Goal: Task Accomplishment & Management: Manage account settings

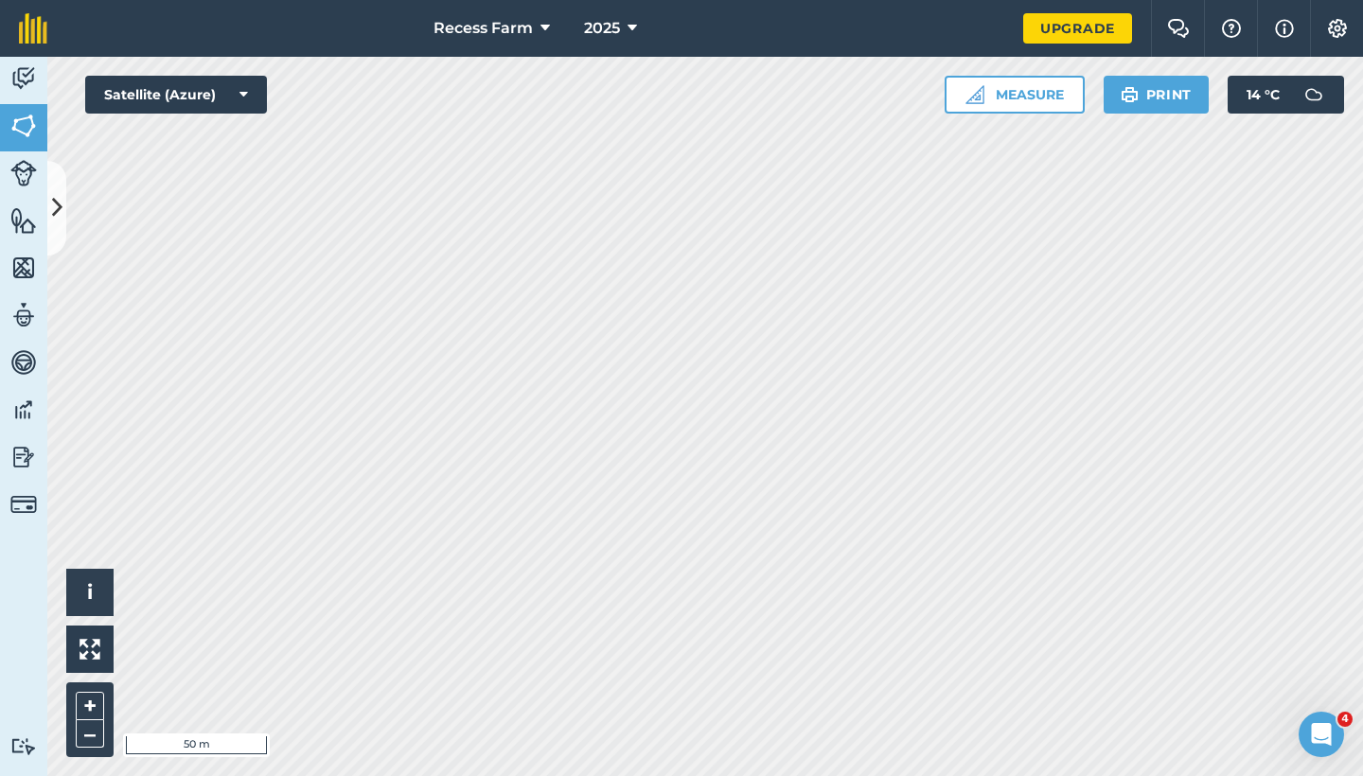
click at [62, 195] on button at bounding box center [56, 208] width 19 height 95
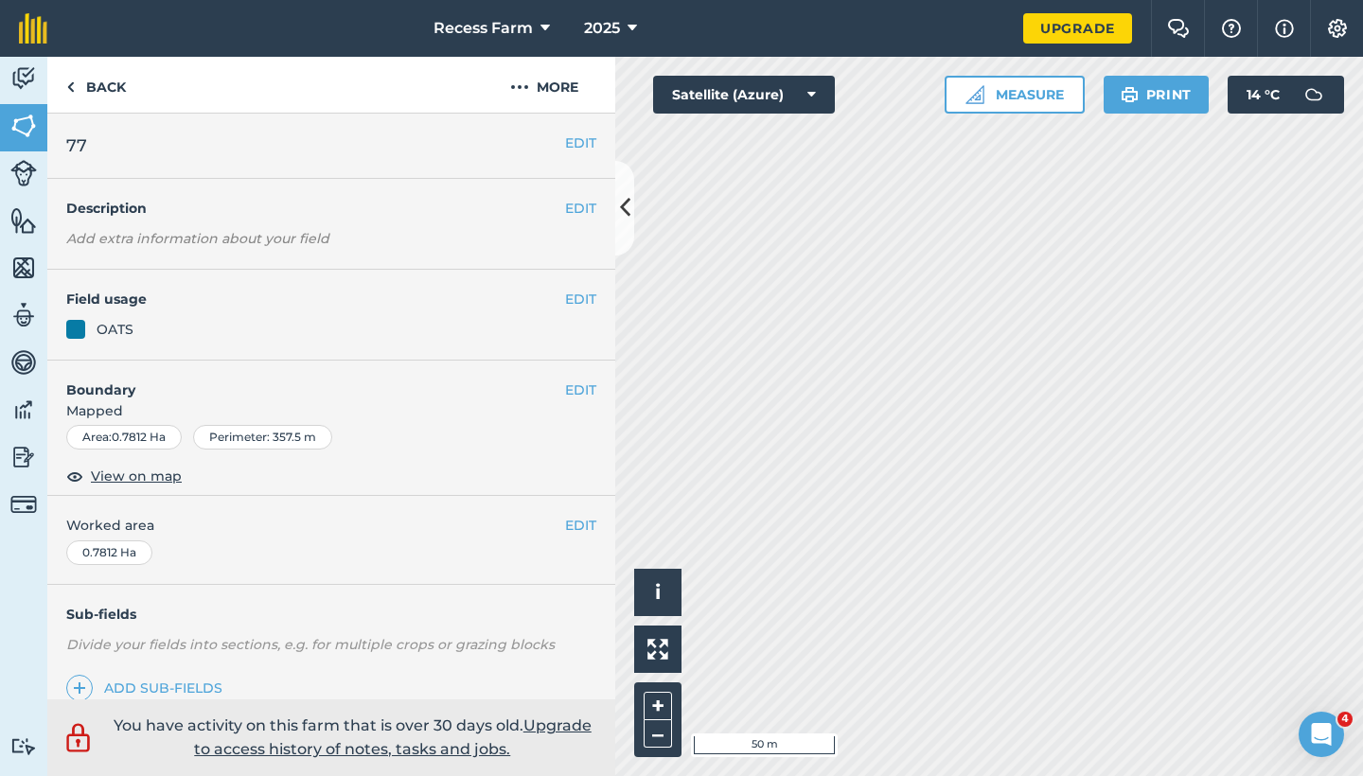
click at [559, 120] on div "EDIT 77" at bounding box center [331, 146] width 568 height 65
click at [557, 104] on button "More" at bounding box center [544, 85] width 142 height 56
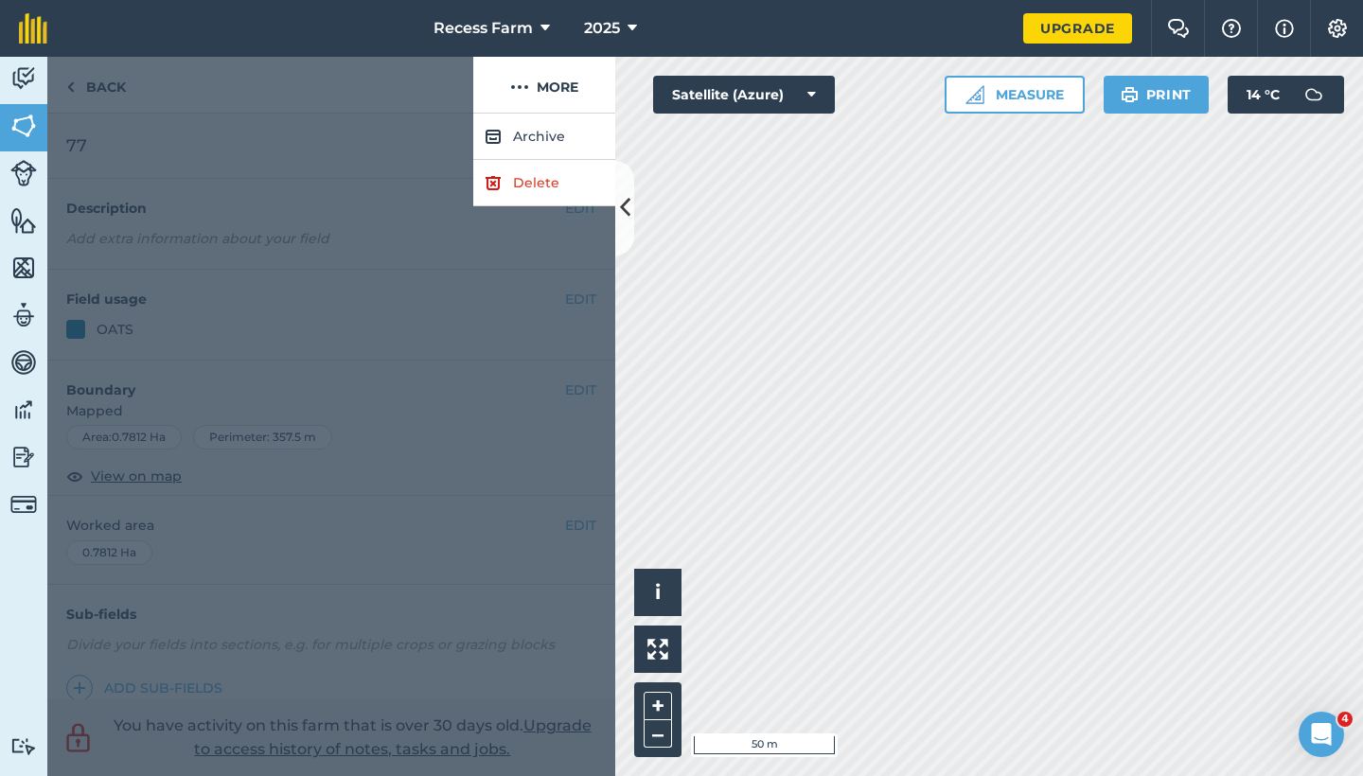
click at [536, 208] on div at bounding box center [331, 445] width 568 height 663
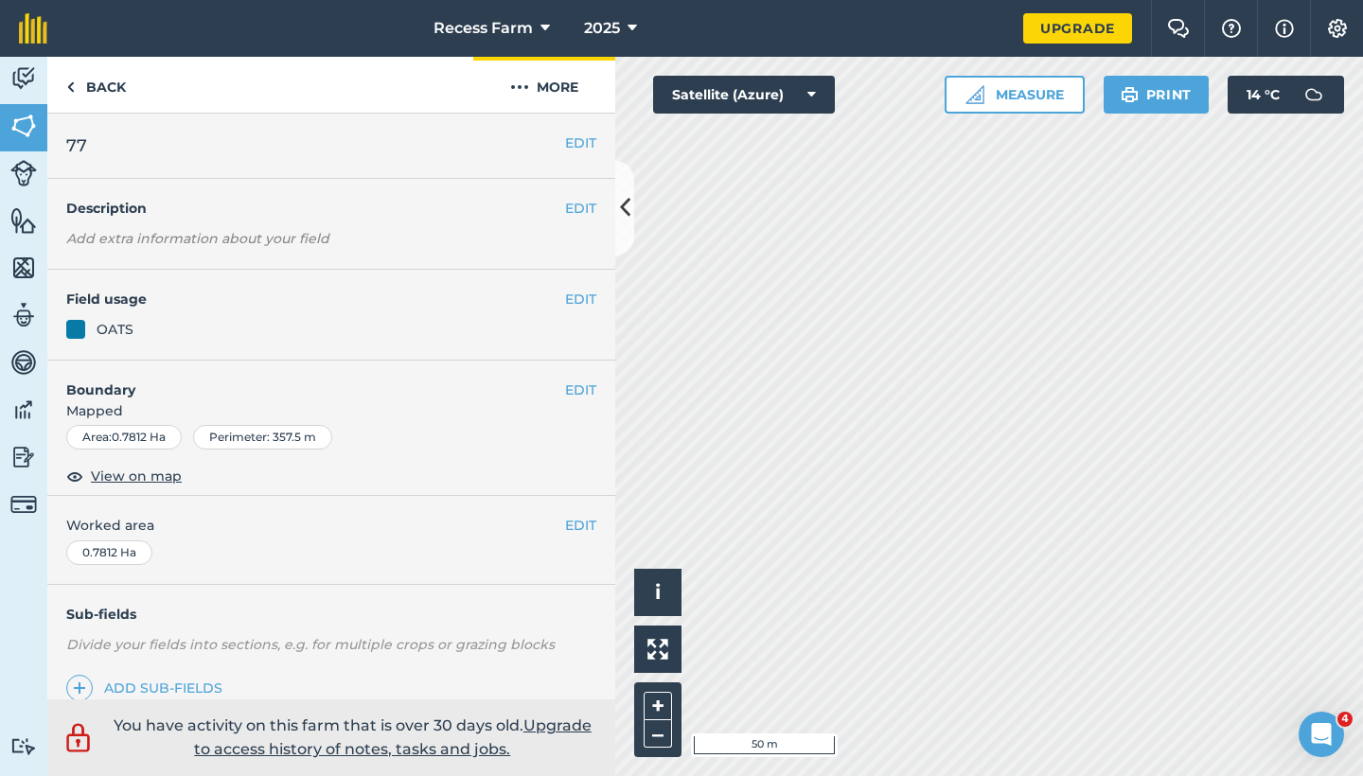
click at [590, 85] on button "More" at bounding box center [544, 85] width 142 height 56
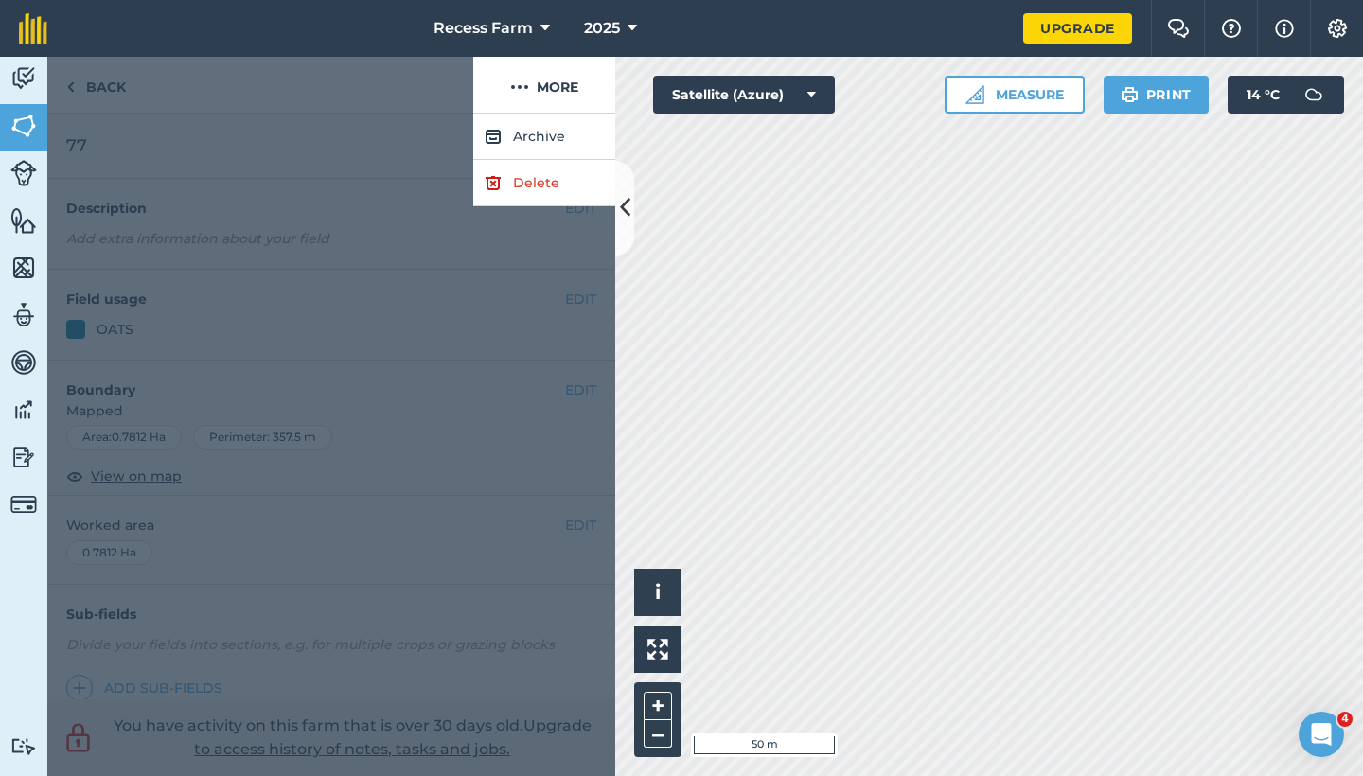
click at [552, 204] on link "Delete" at bounding box center [544, 183] width 142 height 46
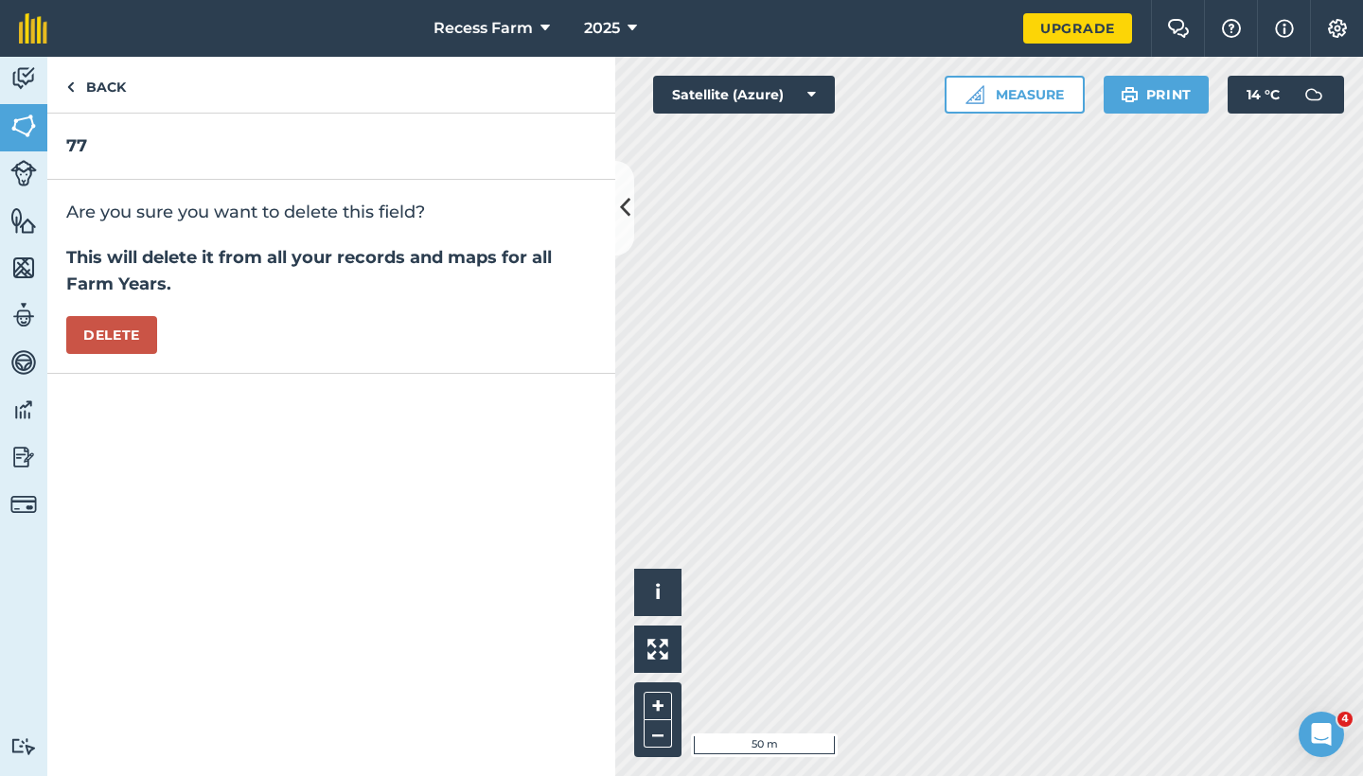
click at [85, 318] on button "Delete" at bounding box center [111, 335] width 91 height 38
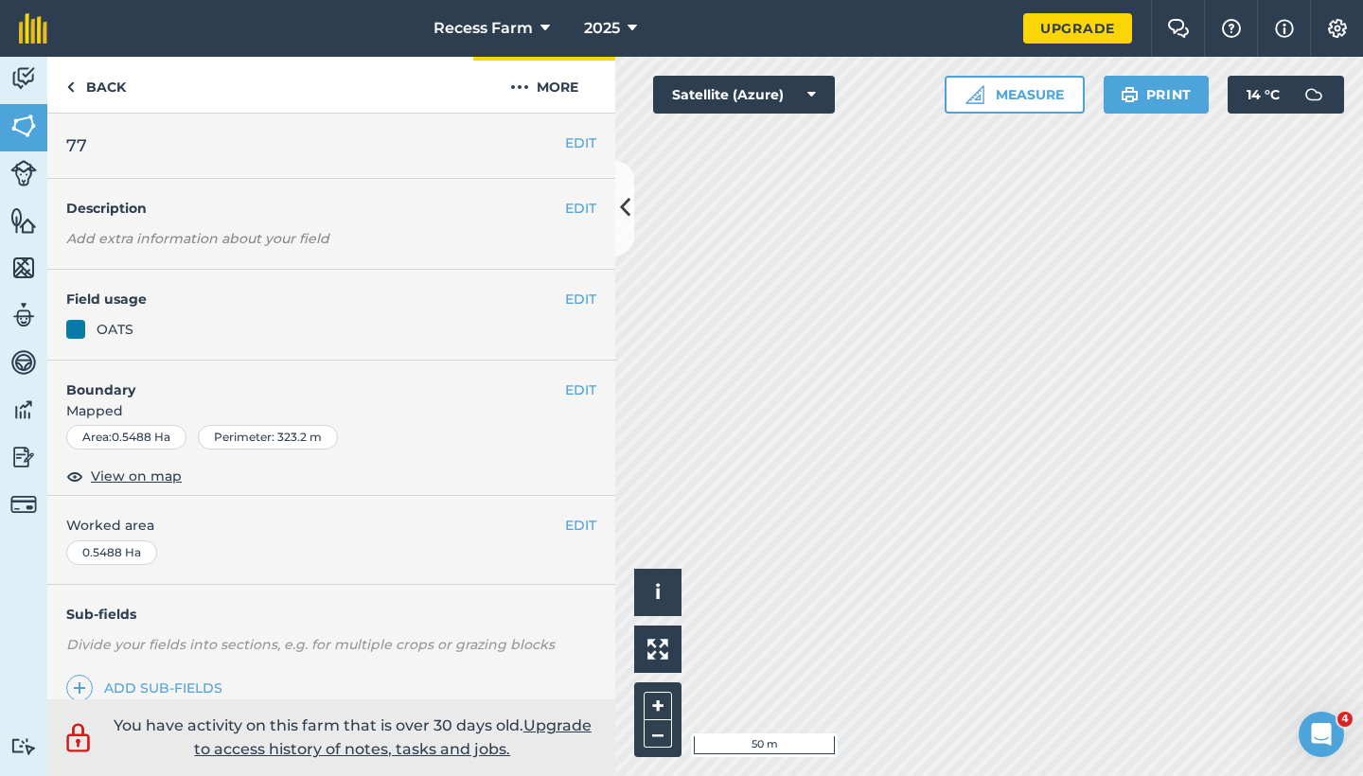
click at [557, 86] on button "More" at bounding box center [544, 85] width 142 height 56
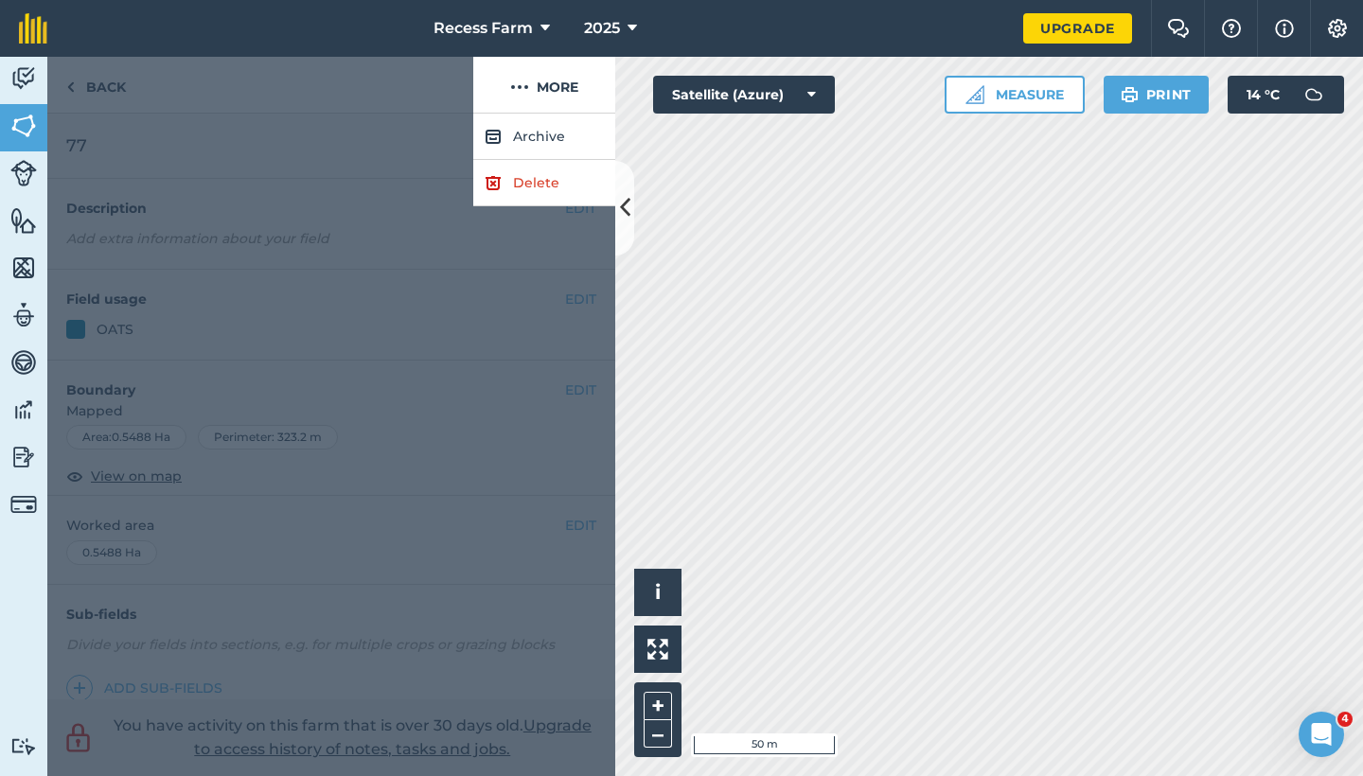
click at [523, 186] on link "Delete" at bounding box center [544, 183] width 142 height 46
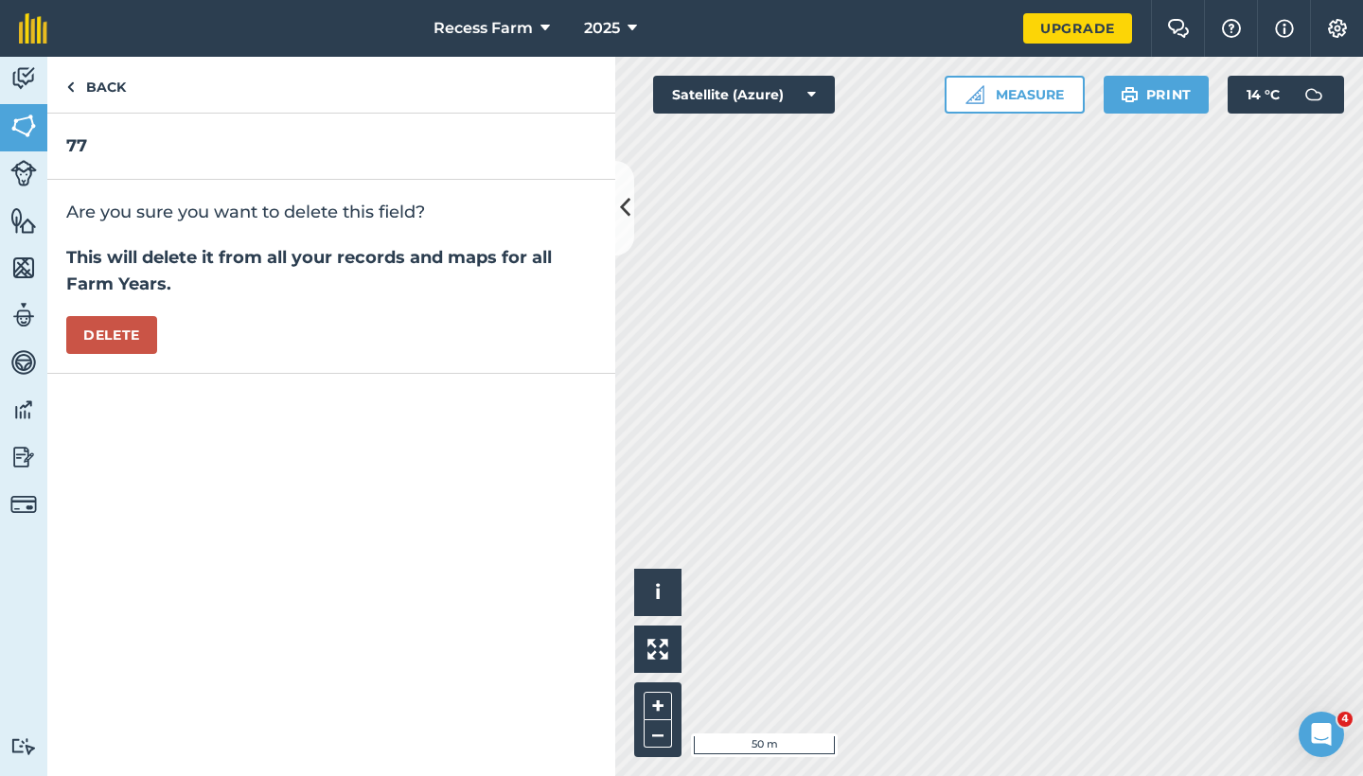
click at [141, 330] on button "Delete" at bounding box center [111, 335] width 91 height 38
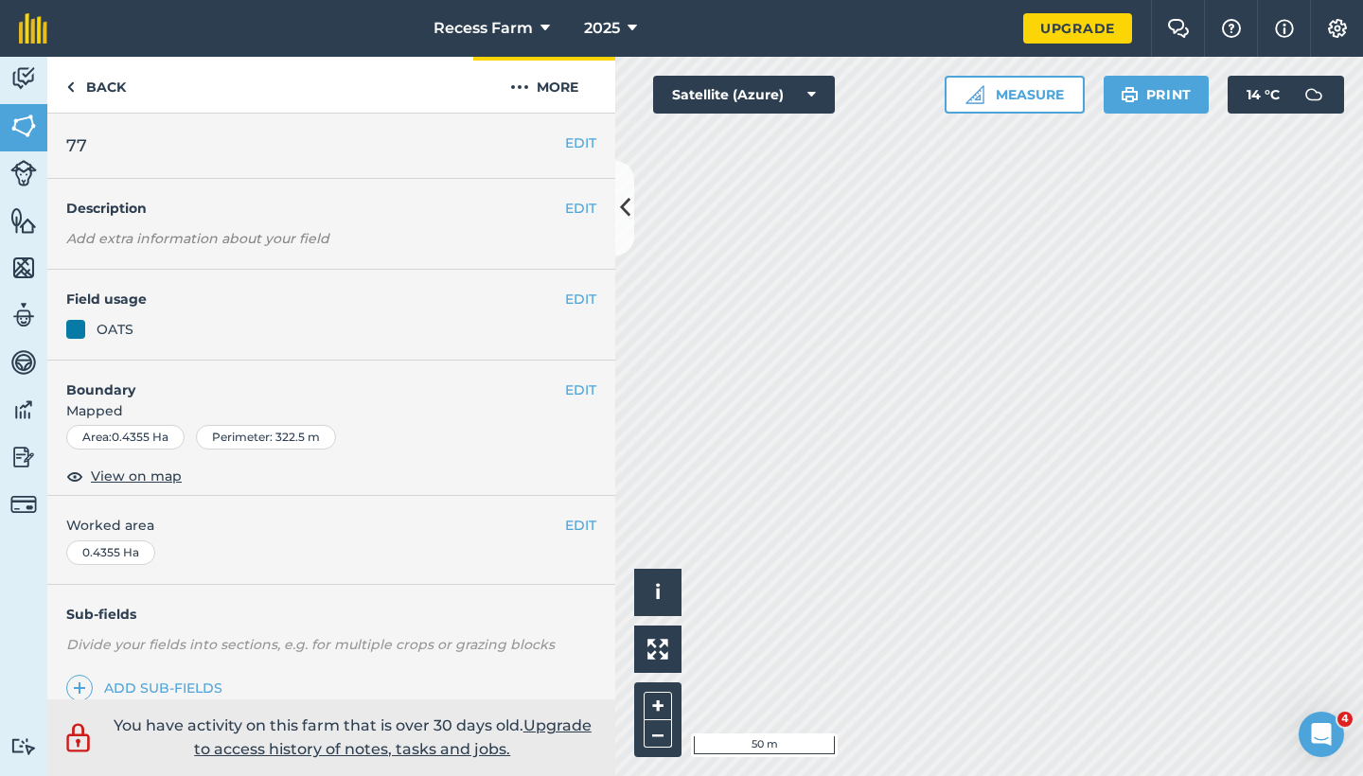
click at [565, 80] on button "More" at bounding box center [544, 85] width 142 height 56
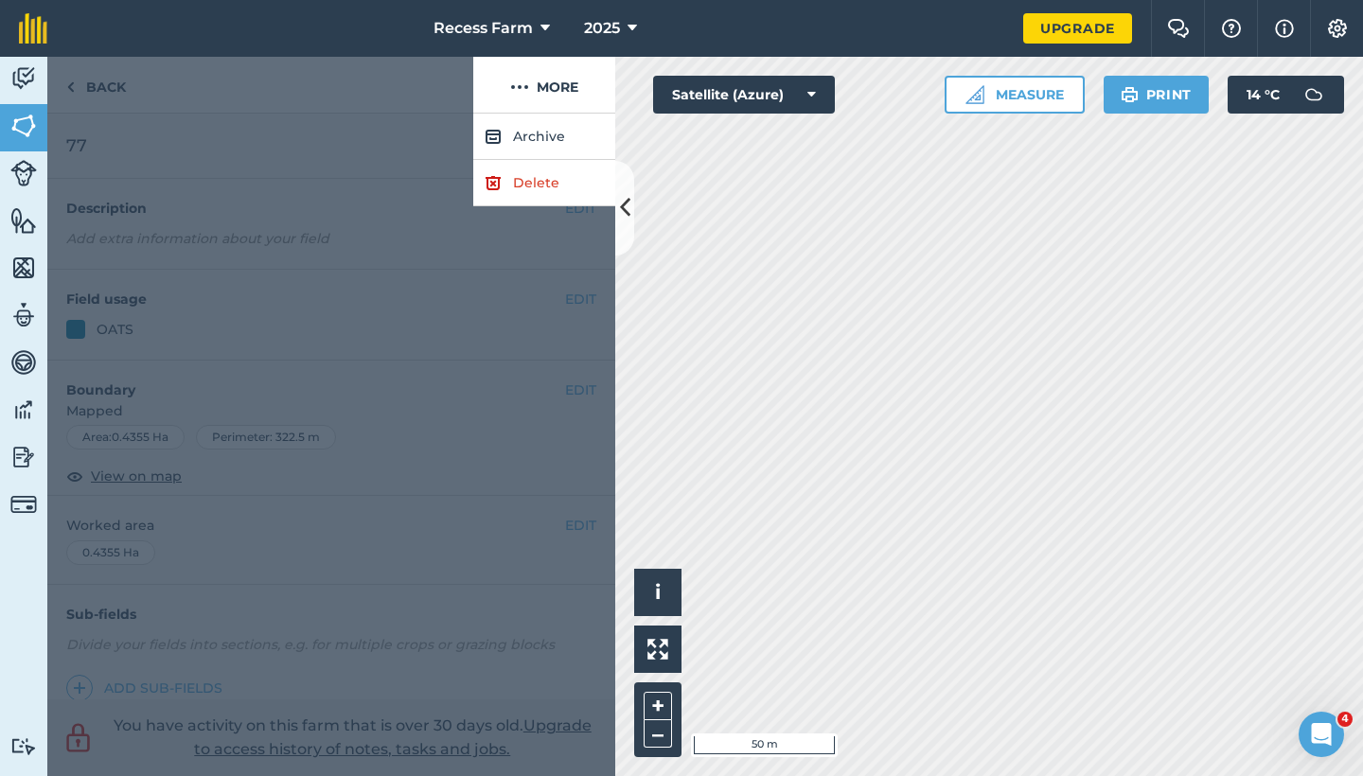
click at [560, 146] on button "Archive" at bounding box center [544, 137] width 142 height 46
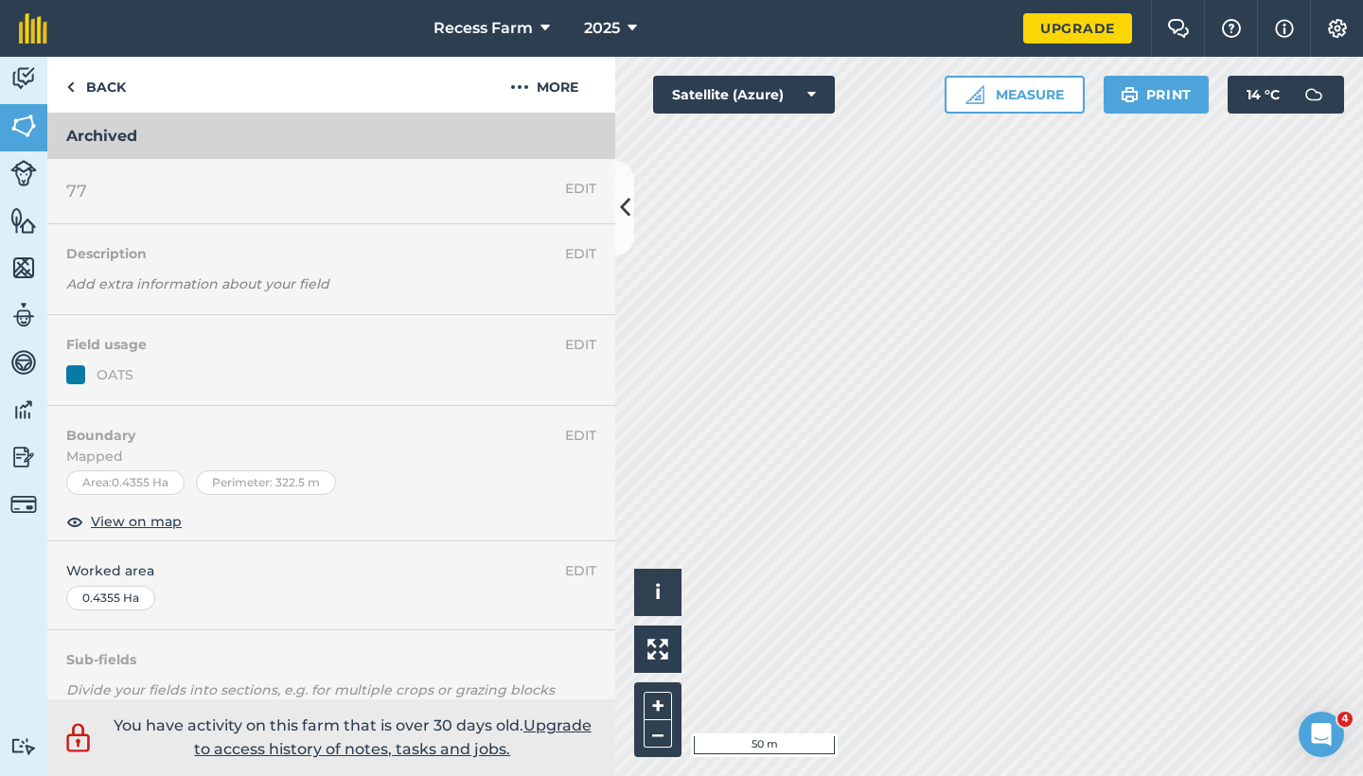
click at [122, 133] on h3 "Archived" at bounding box center [331, 136] width 568 height 45
click at [574, 76] on button "More" at bounding box center [544, 85] width 142 height 56
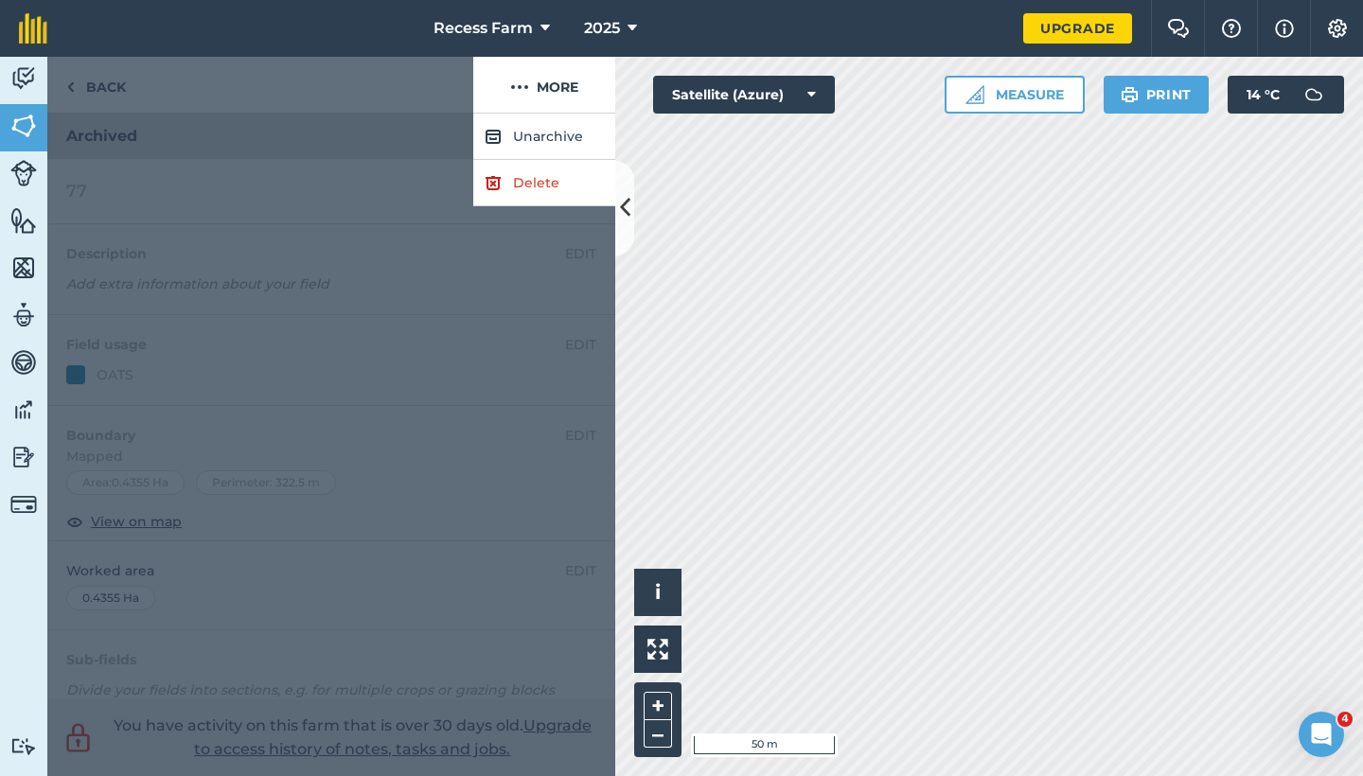
click at [560, 131] on button "Unarchive" at bounding box center [544, 137] width 142 height 46
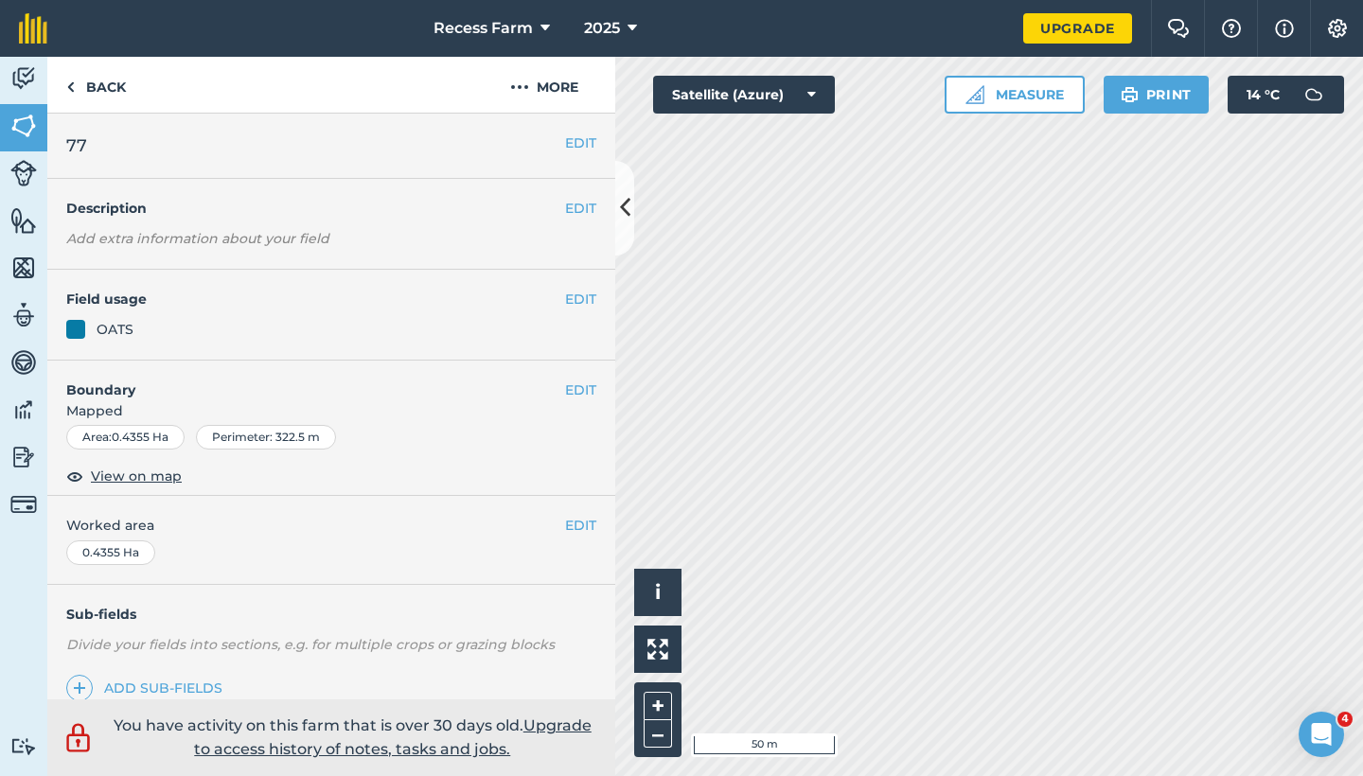
click at [548, 392] on h4 "Boundary" at bounding box center [306, 381] width 518 height 40
click at [565, 385] on button "EDIT" at bounding box center [580, 390] width 31 height 21
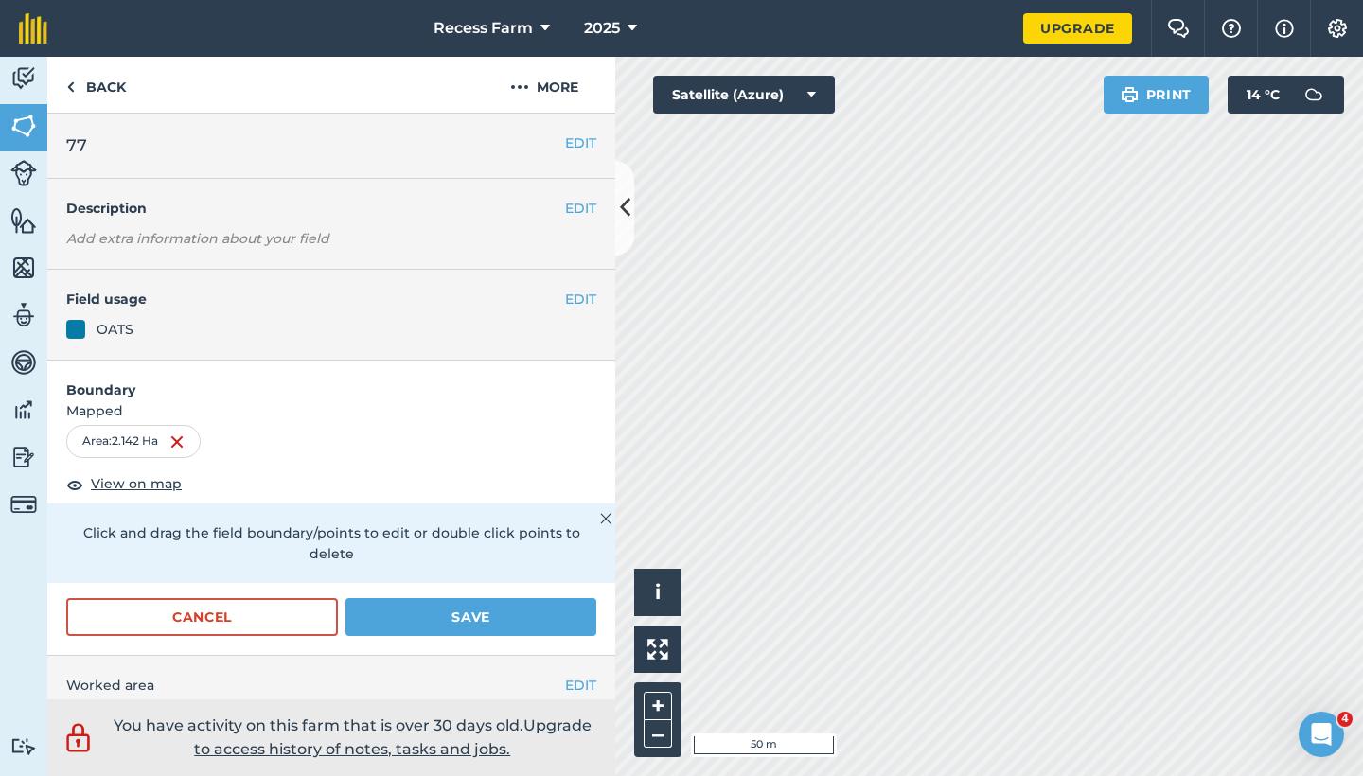
click at [613, 435] on div "Activity Fields Livestock Features Maps Team Vehicles Data Reporting Billing Tu…" at bounding box center [681, 417] width 1363 height 720
click at [431, 613] on button "Save" at bounding box center [471, 617] width 251 height 38
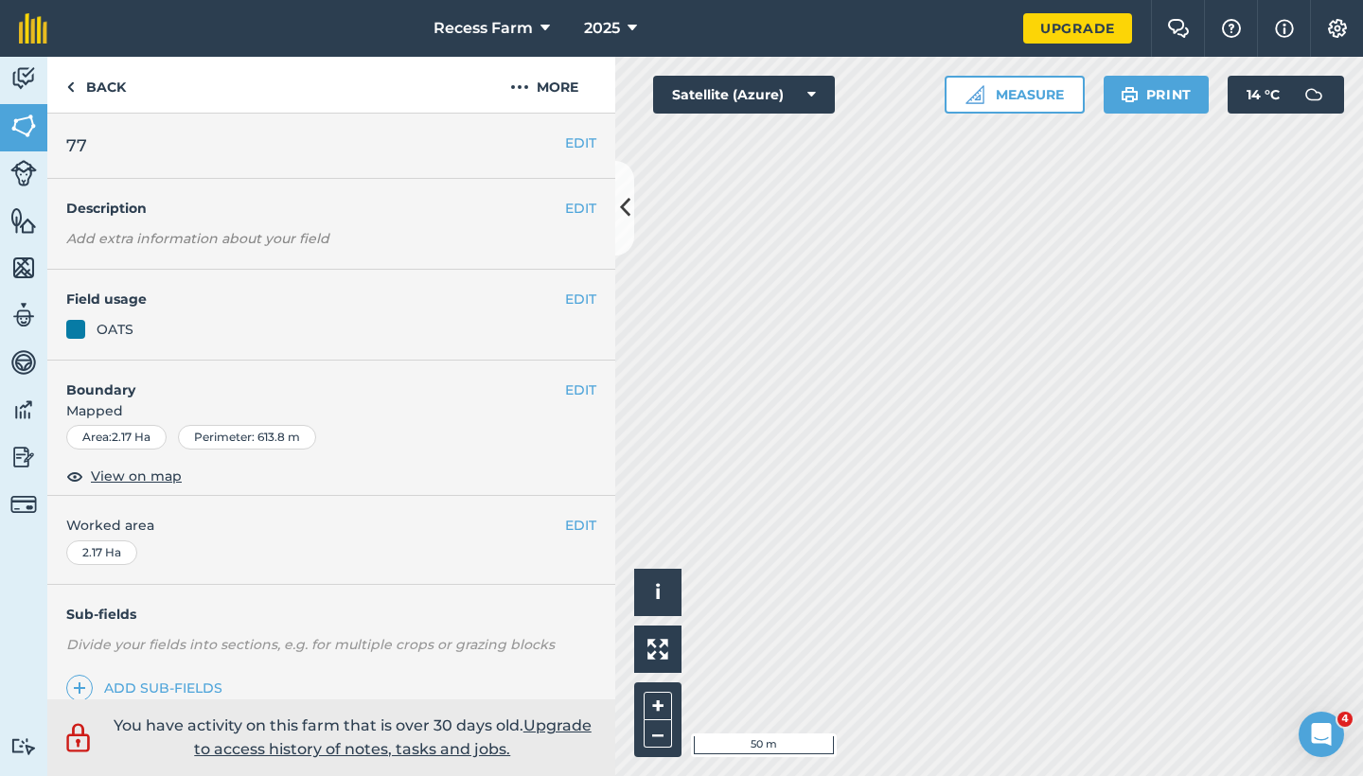
click at [557, 315] on div "EDIT Field usage OATS" at bounding box center [331, 315] width 568 height 91
click at [565, 302] on button "EDIT" at bounding box center [580, 299] width 31 height 21
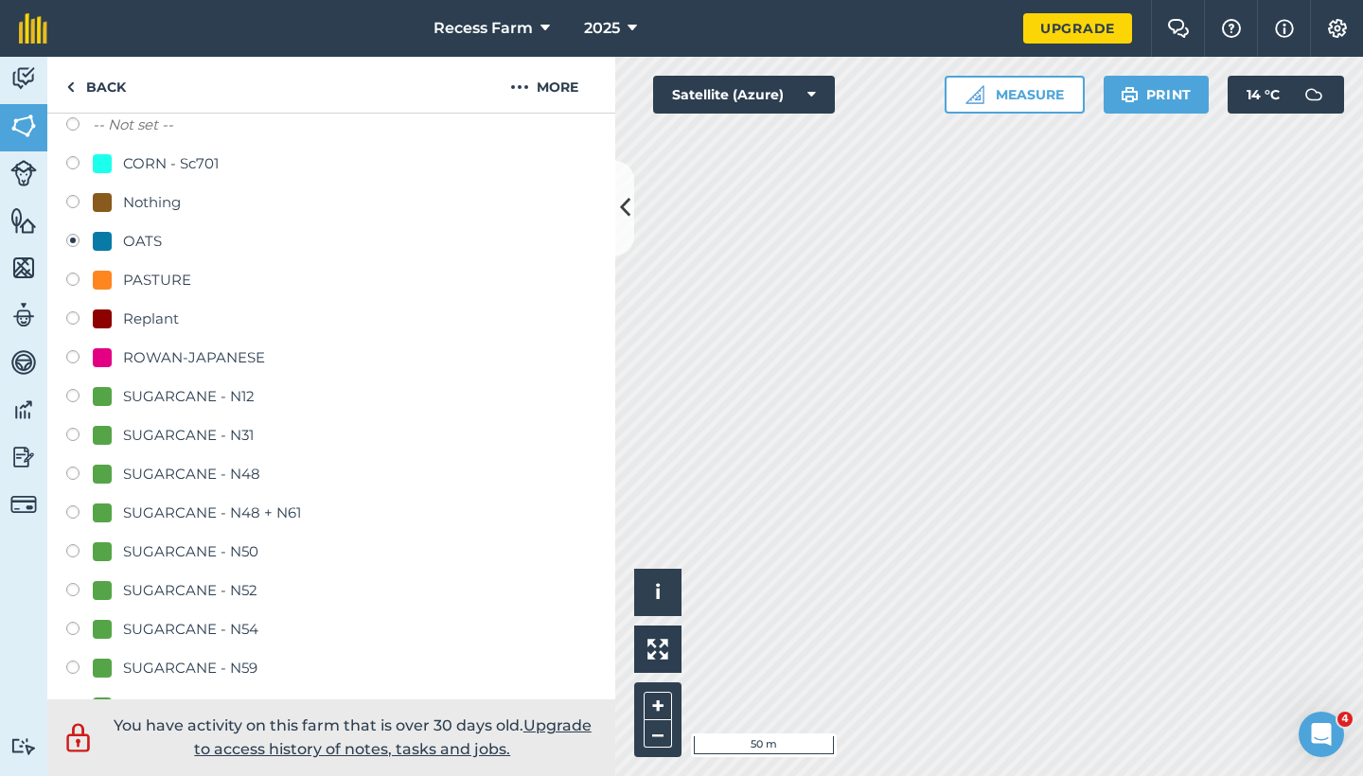
scroll to position [162, 0]
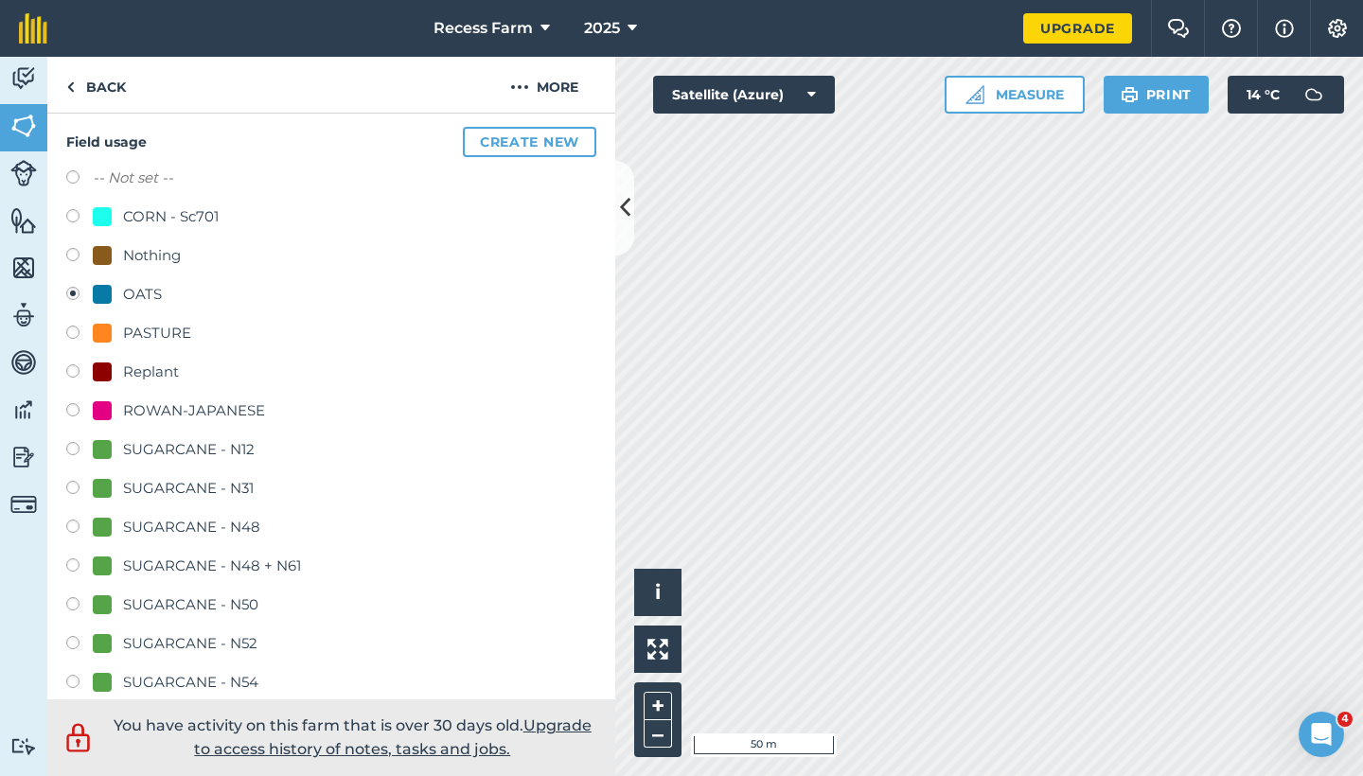
click at [66, 218] on label at bounding box center [79, 218] width 27 height 19
radio input "true"
radio input "false"
click at [118, 80] on link "Back" at bounding box center [96, 85] width 98 height 56
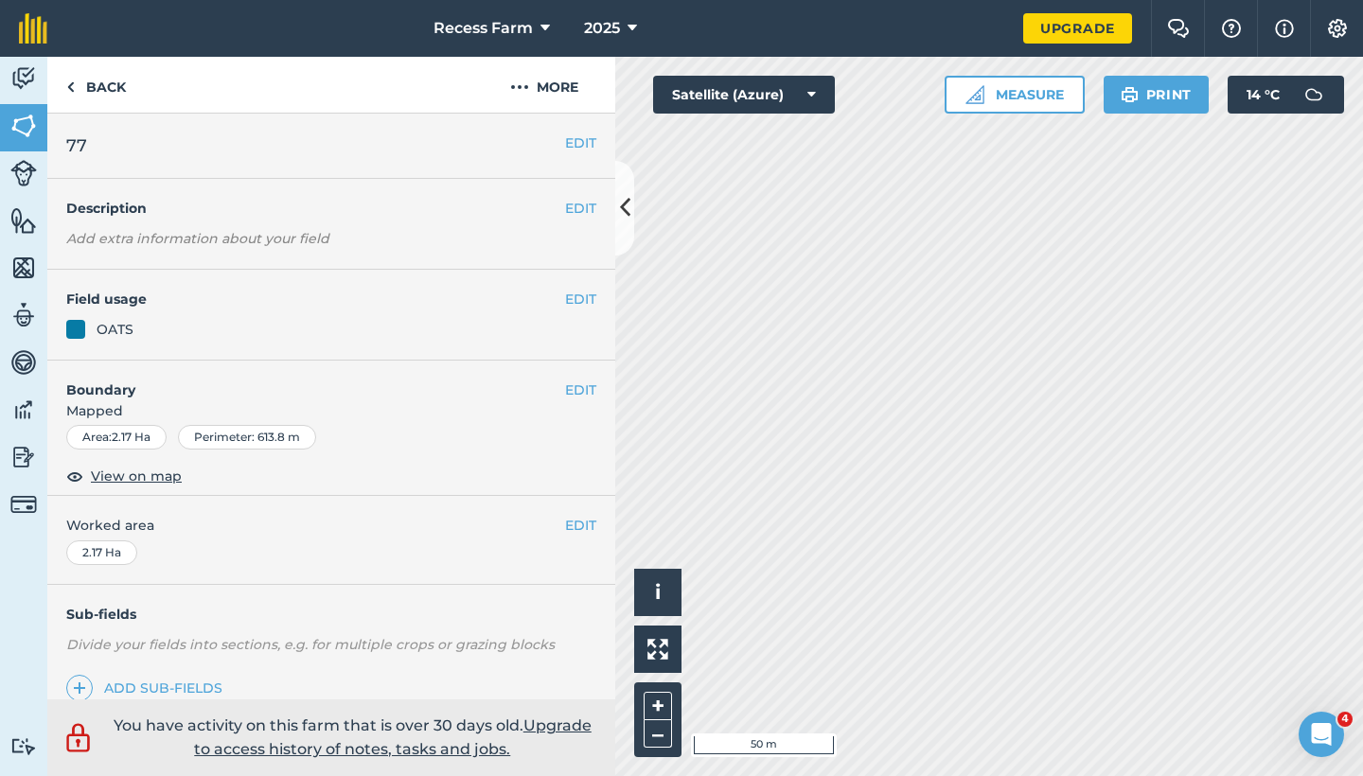
click at [628, 211] on icon at bounding box center [625, 207] width 10 height 33
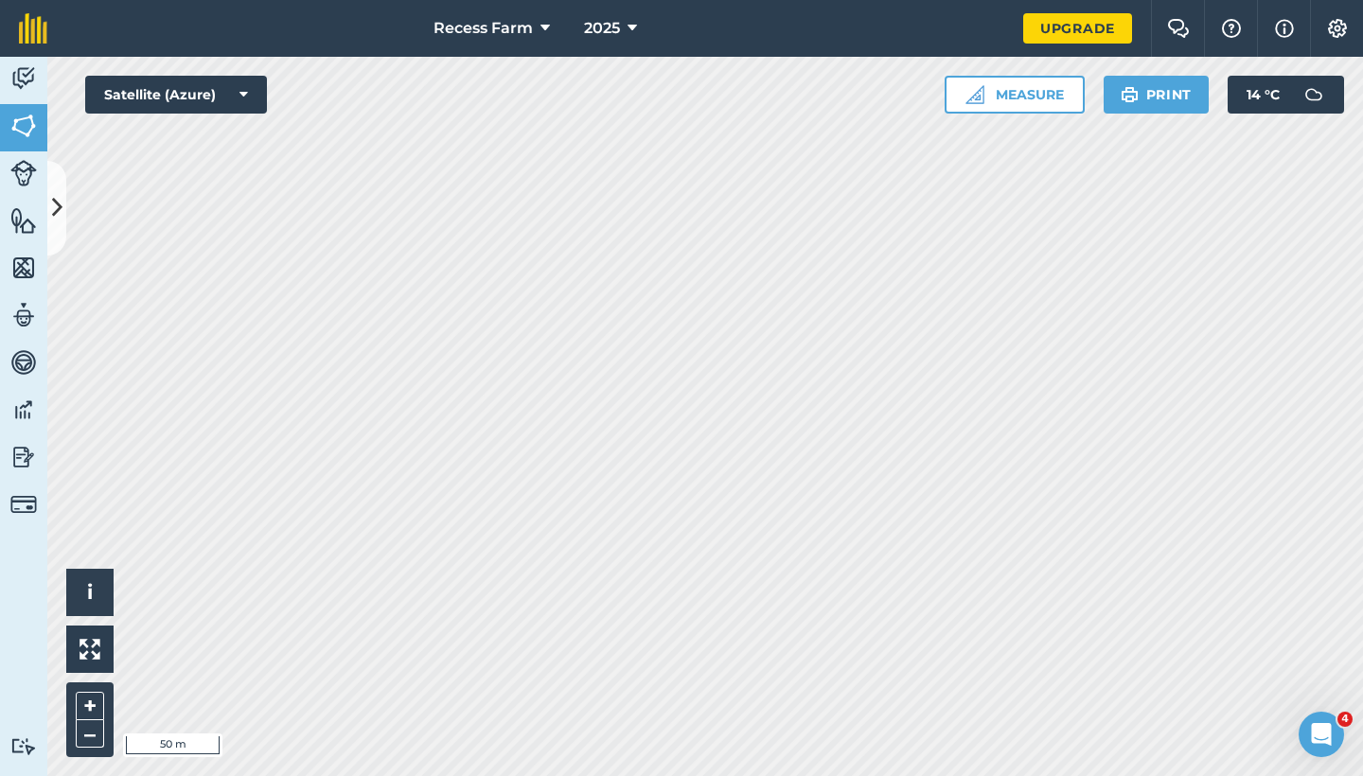
click at [52, 228] on button at bounding box center [56, 208] width 19 height 95
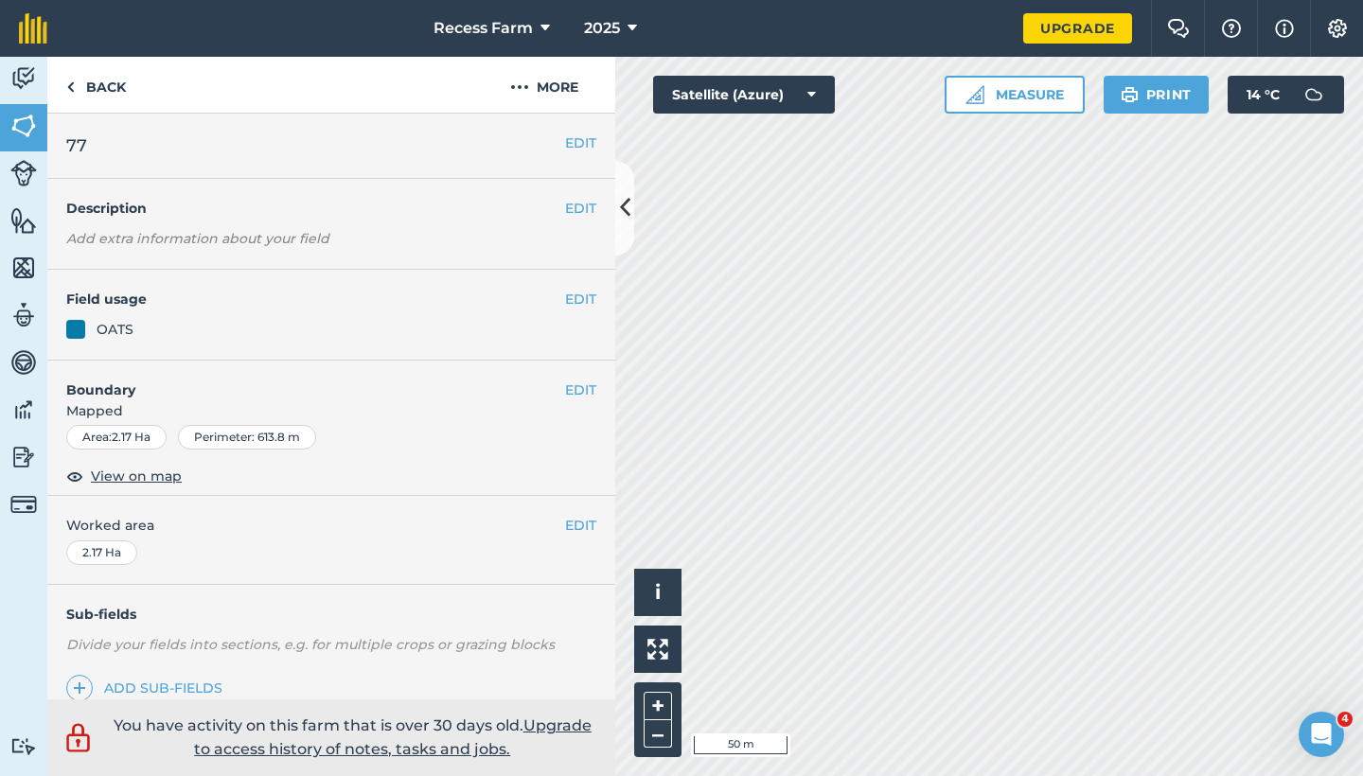
click at [130, 336] on div "OATS" at bounding box center [115, 329] width 37 height 21
click at [565, 293] on button "EDIT" at bounding box center [580, 299] width 31 height 21
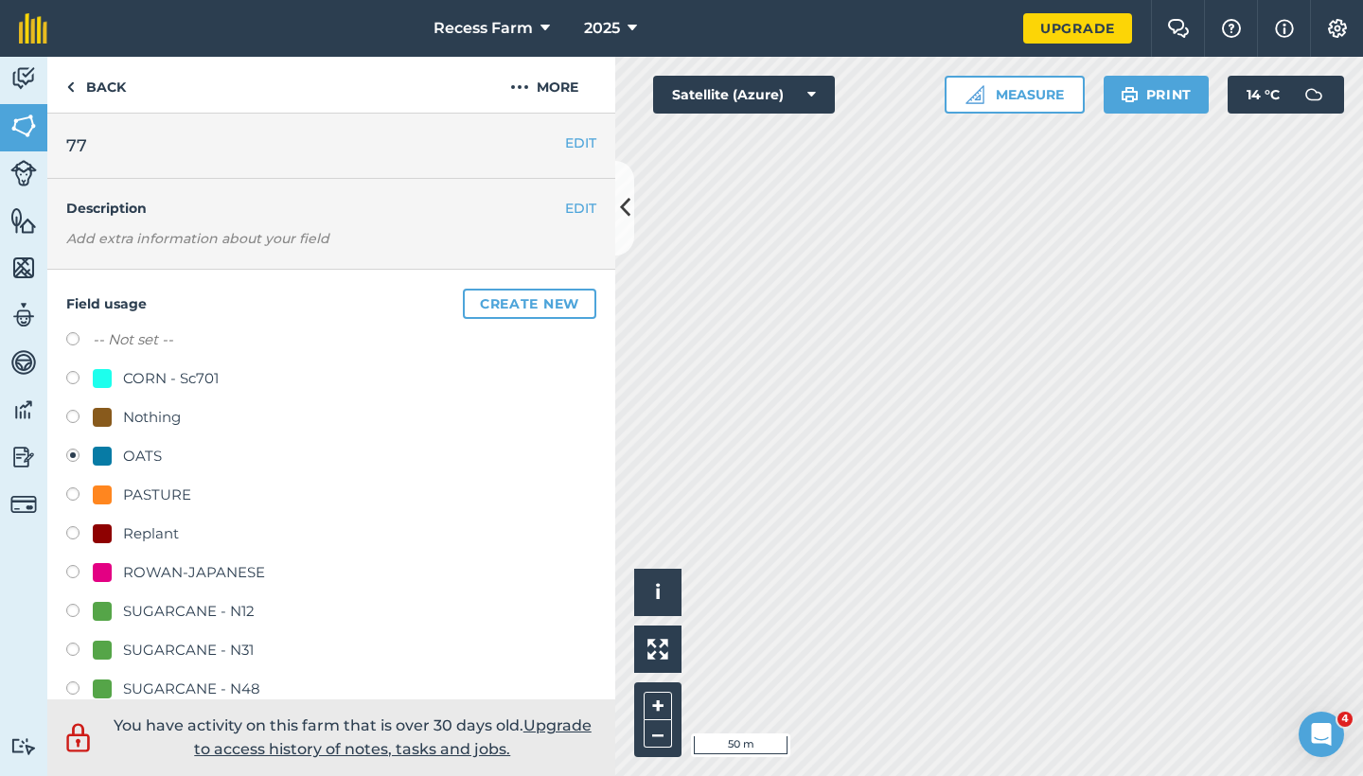
click at [70, 386] on label at bounding box center [79, 380] width 27 height 19
radio input "true"
radio input "false"
click at [74, 382] on label at bounding box center [79, 380] width 27 height 19
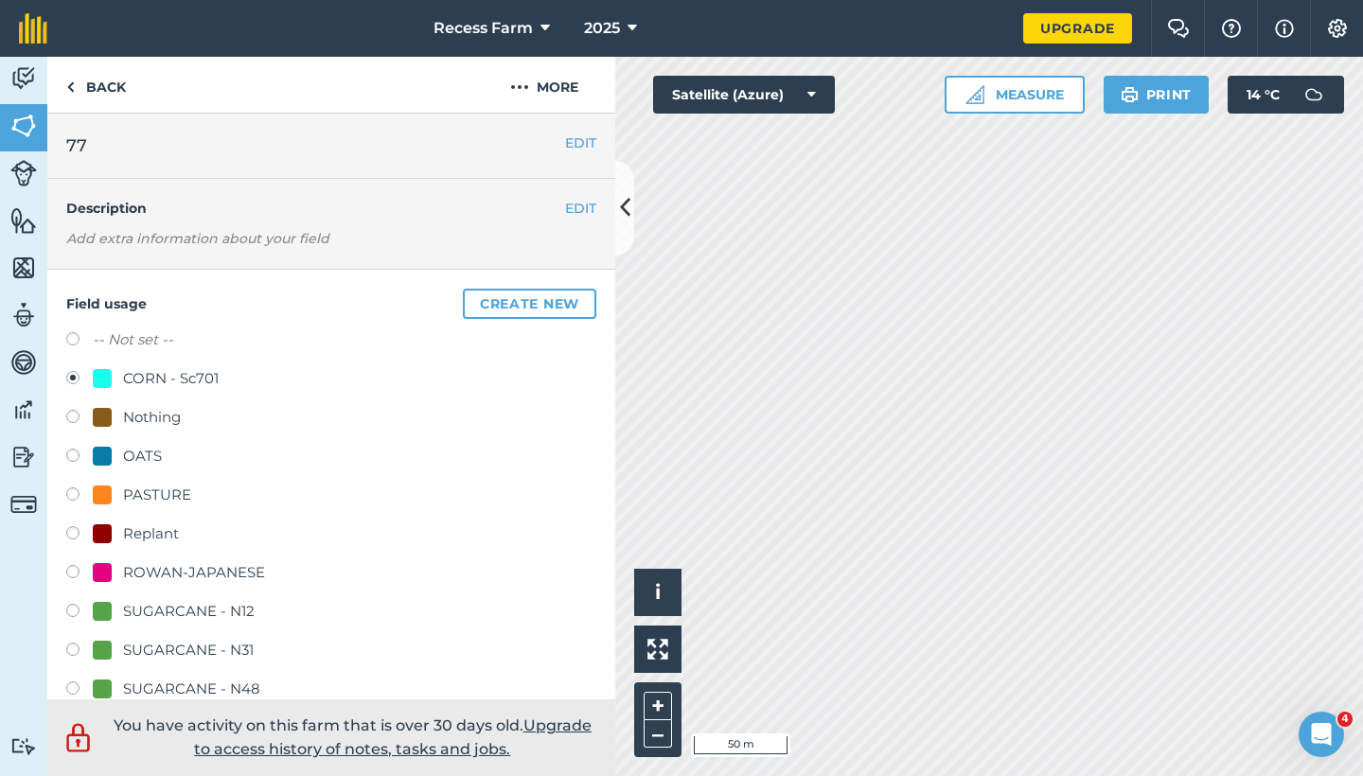
click at [74, 382] on label at bounding box center [79, 380] width 27 height 19
click at [133, 381] on div "CORN - Sc701" at bounding box center [171, 378] width 96 height 23
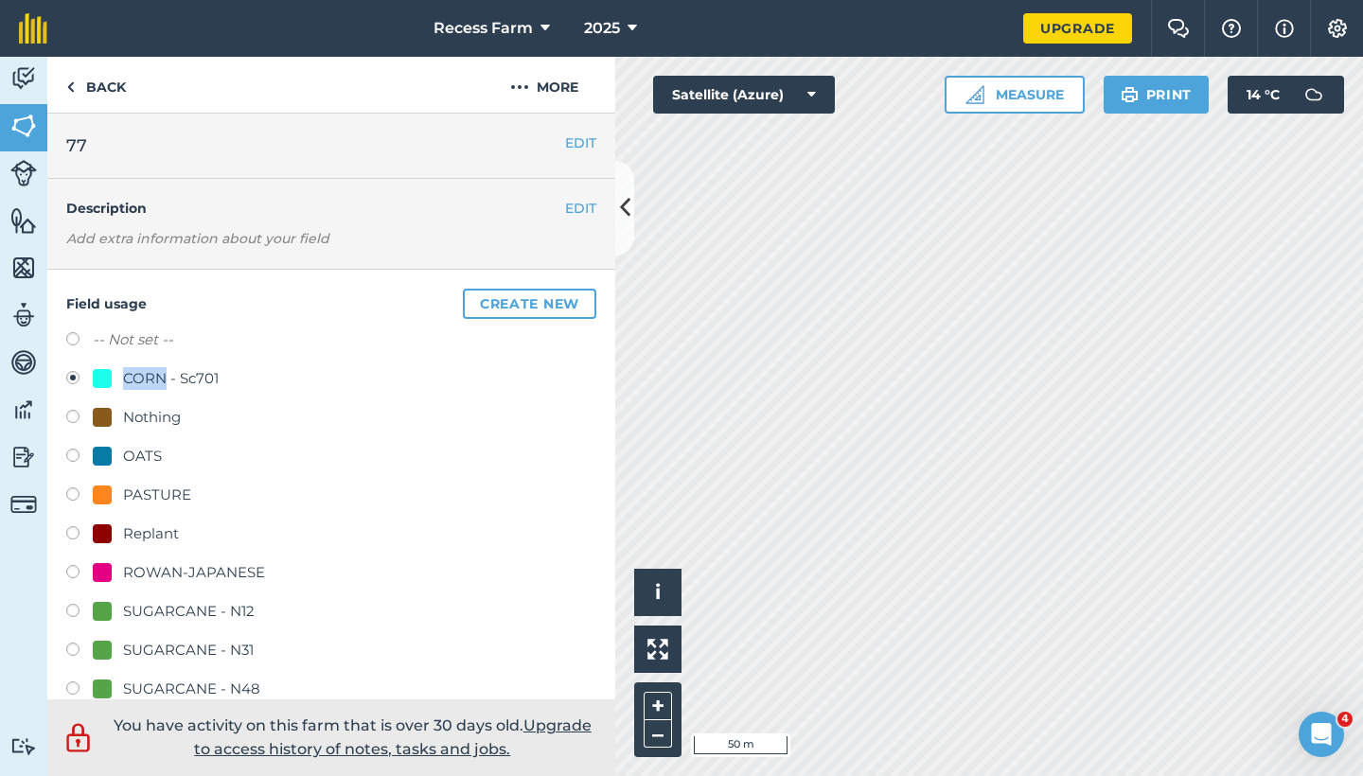
click at [133, 381] on div "CORN - Sc701" at bounding box center [171, 378] width 96 height 23
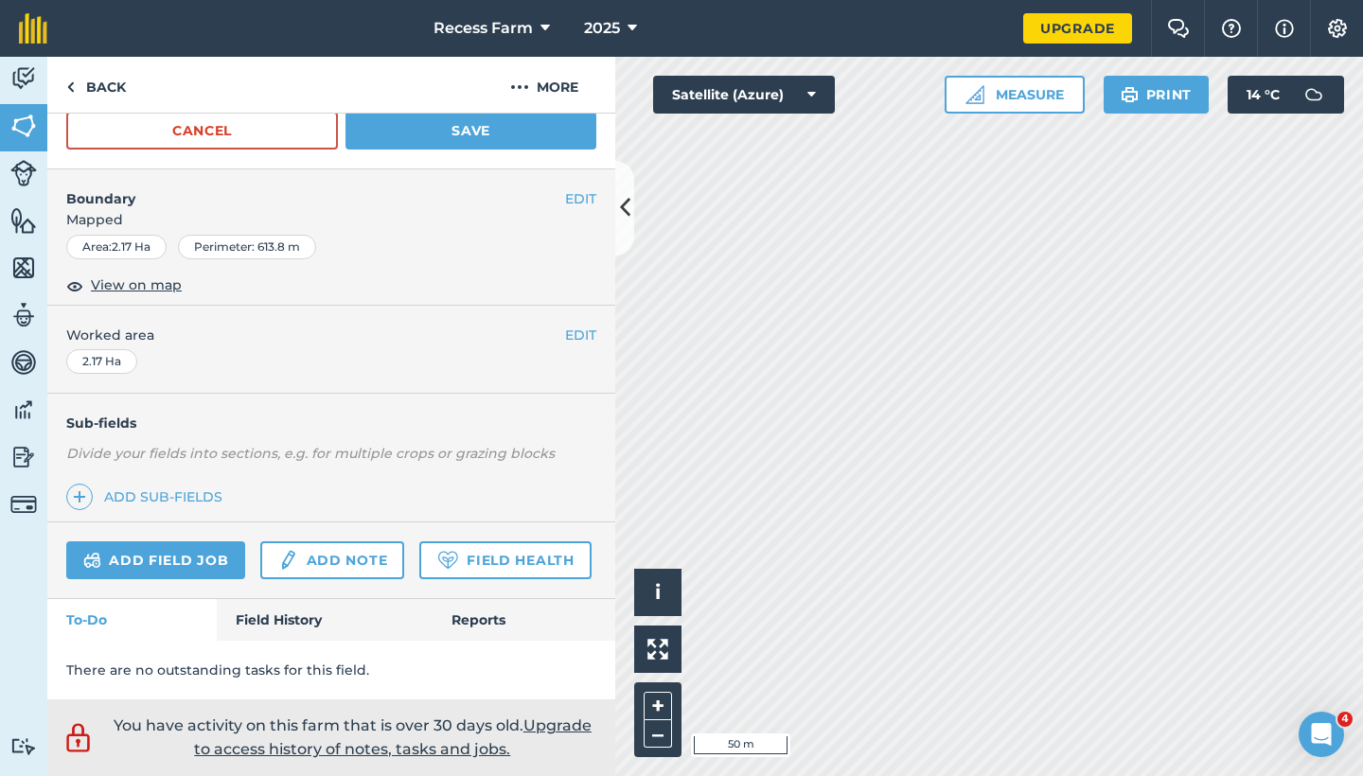
scroll to position [907, 0]
click at [576, 325] on button "EDIT" at bounding box center [580, 335] width 31 height 21
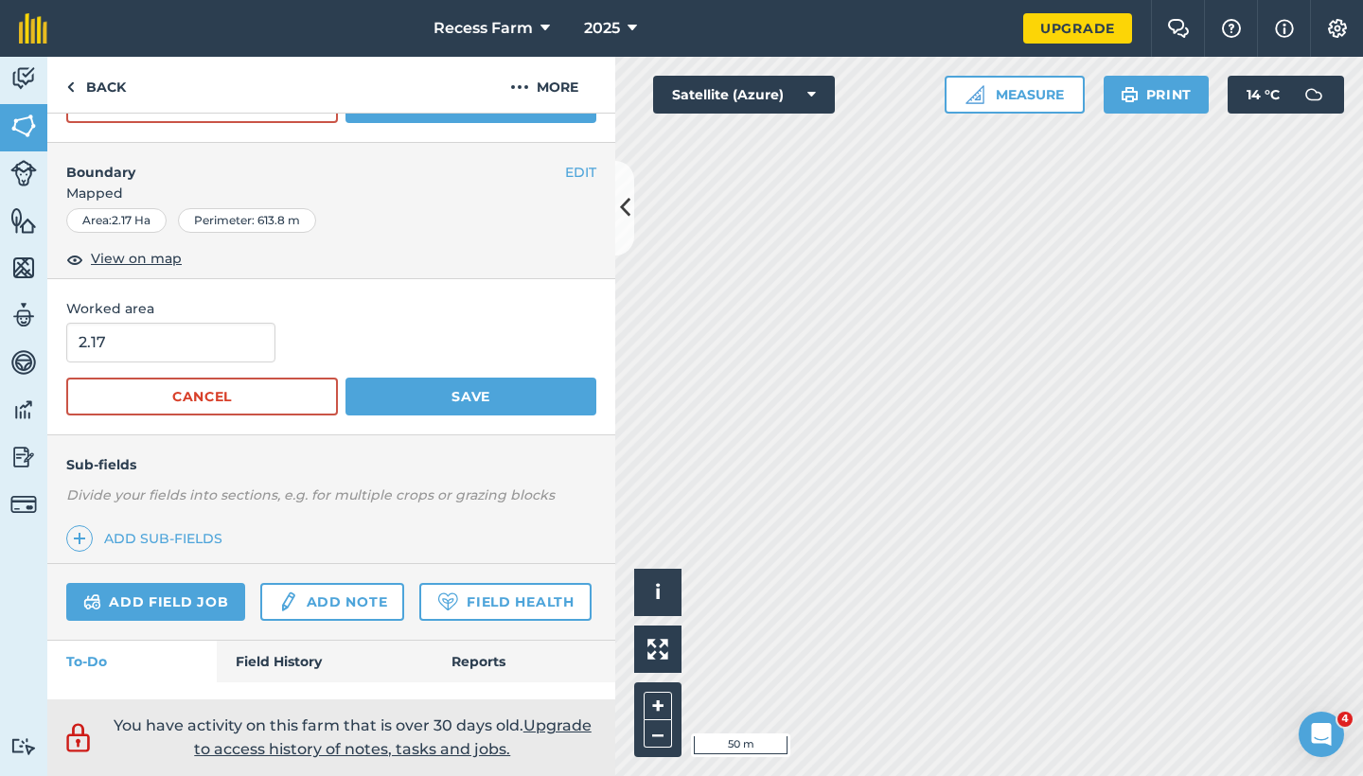
click at [240, 404] on button "Cancel" at bounding box center [202, 397] width 272 height 38
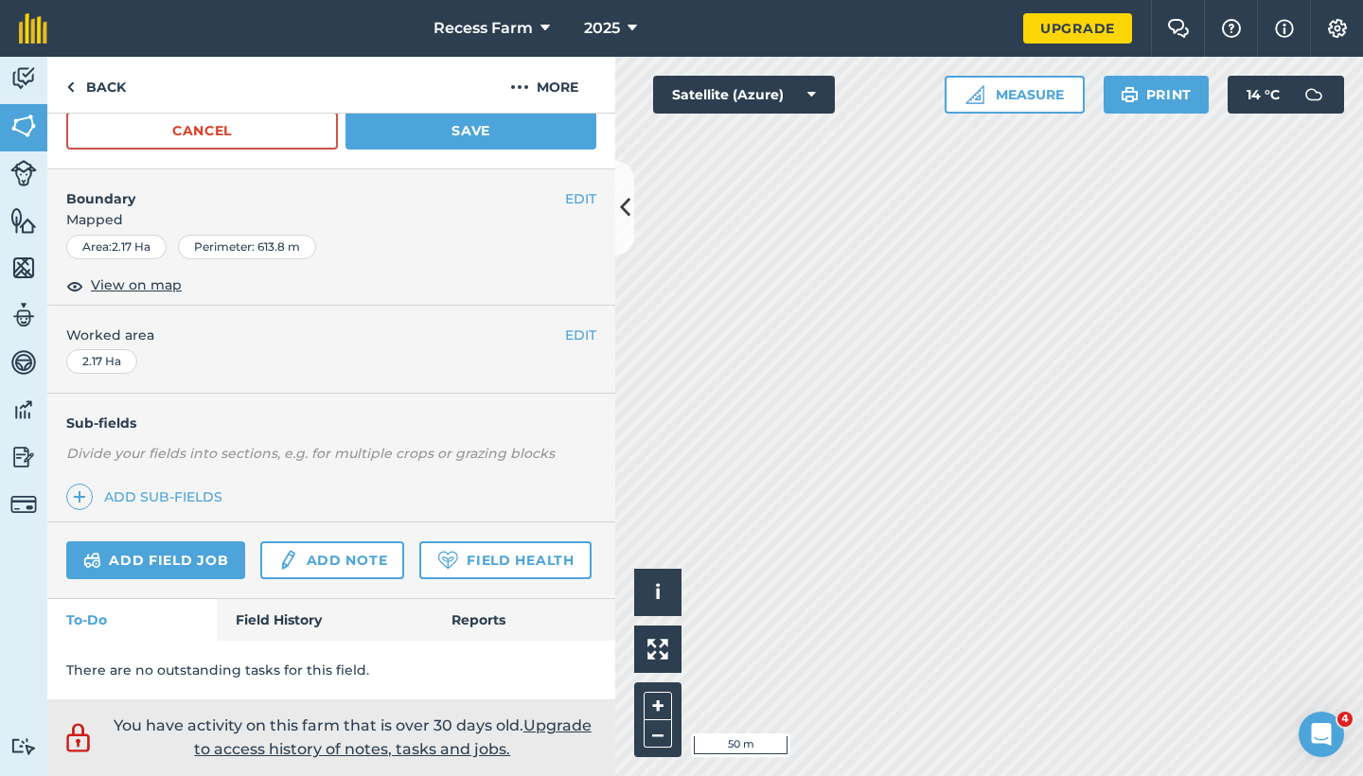
click at [286, 549] on img at bounding box center [287, 560] width 21 height 23
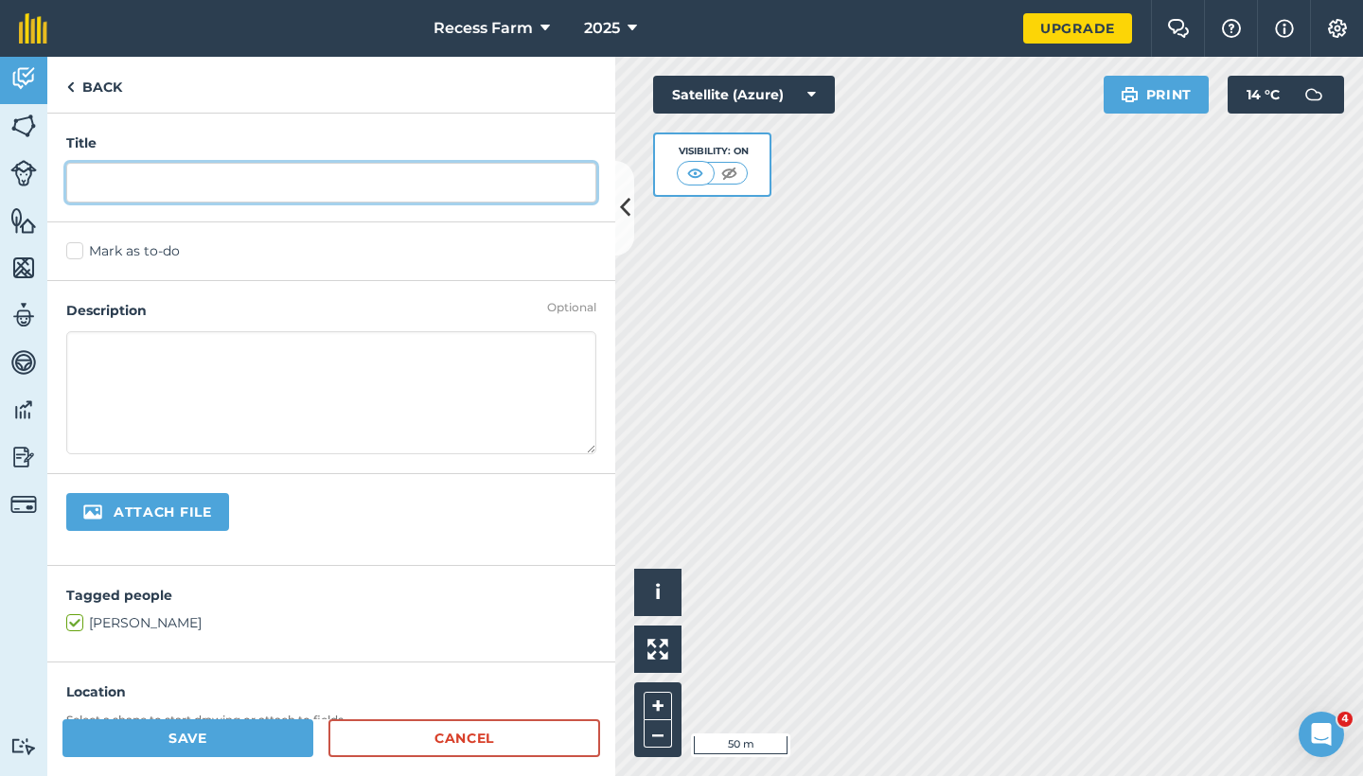
click at [196, 172] on input "text" at bounding box center [331, 183] width 530 height 40
type input "planted [DATE]"
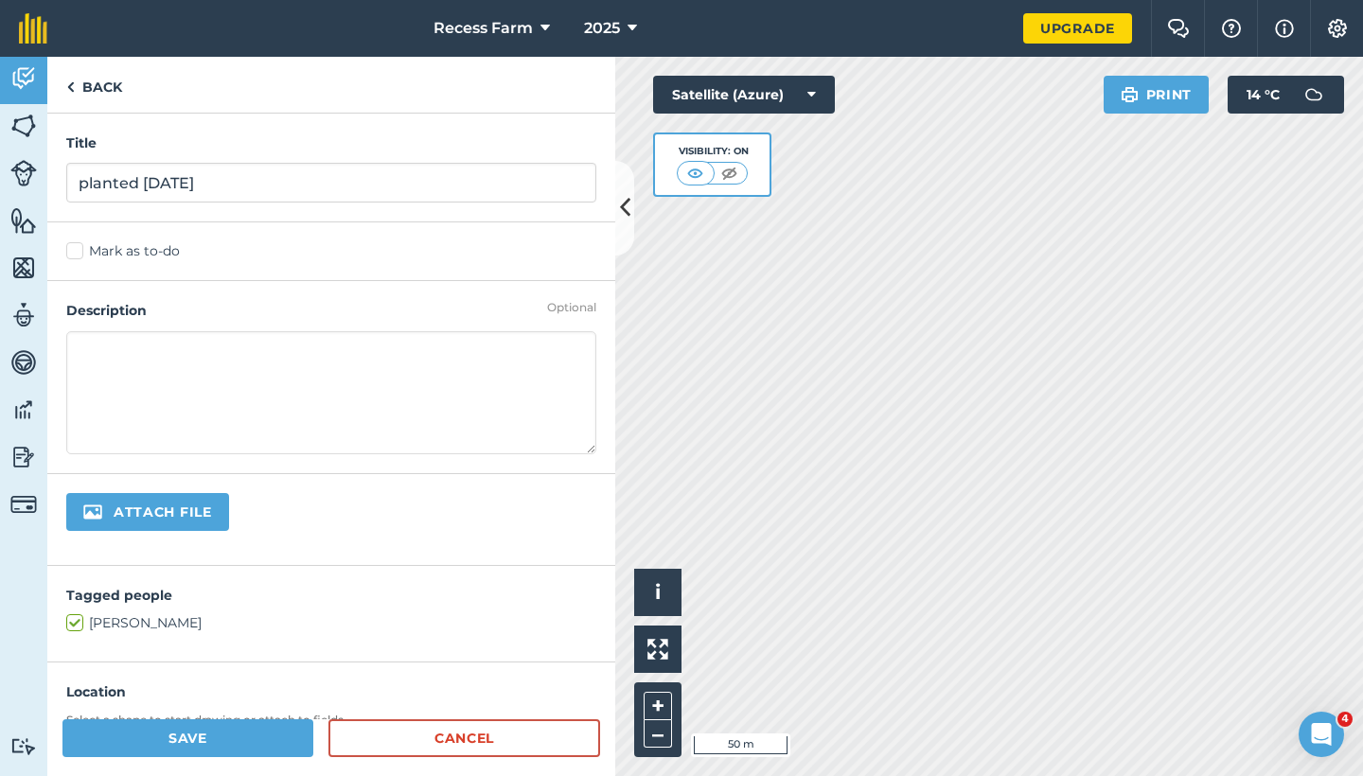
click at [73, 248] on label "Mark as to-do" at bounding box center [331, 251] width 530 height 20
click at [73, 248] on input "Mark as to-do" at bounding box center [72, 247] width 12 height 12
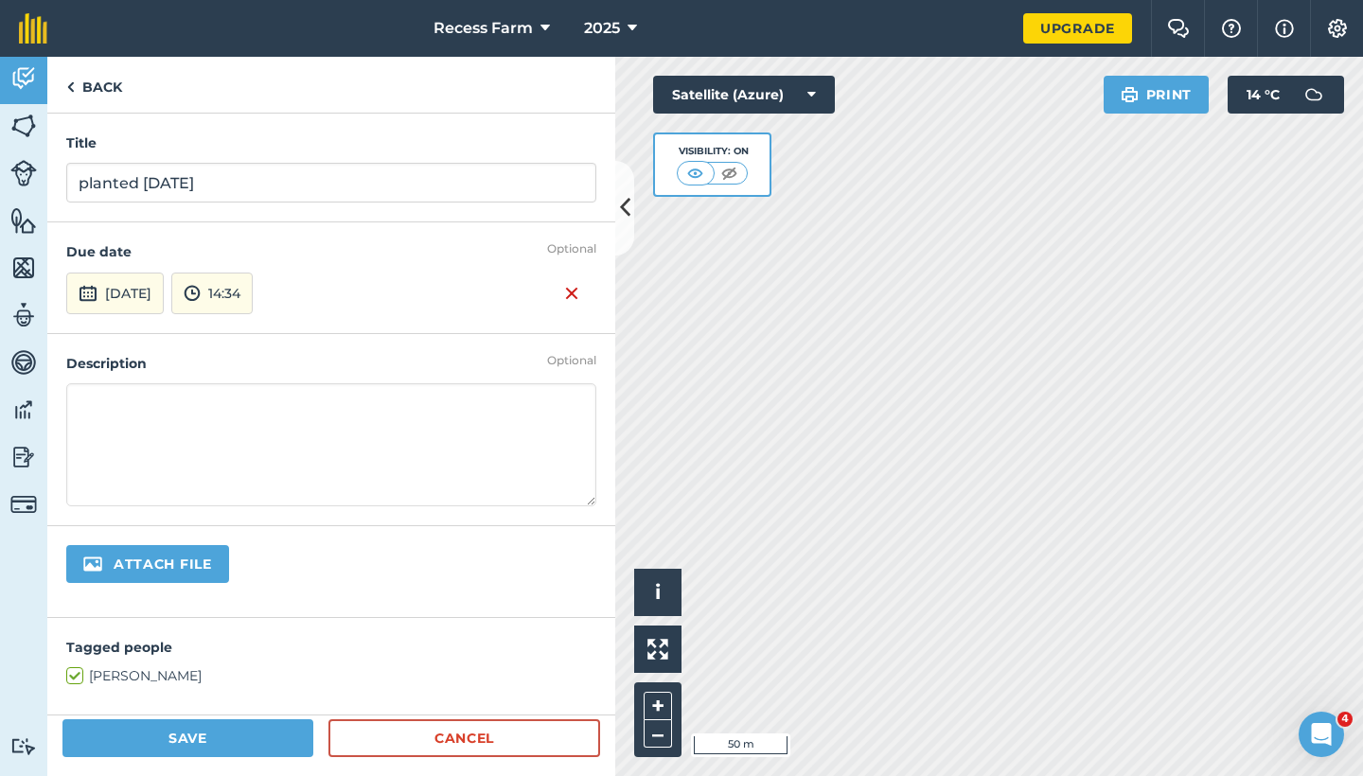
click at [259, 743] on button "Save" at bounding box center [187, 739] width 251 height 38
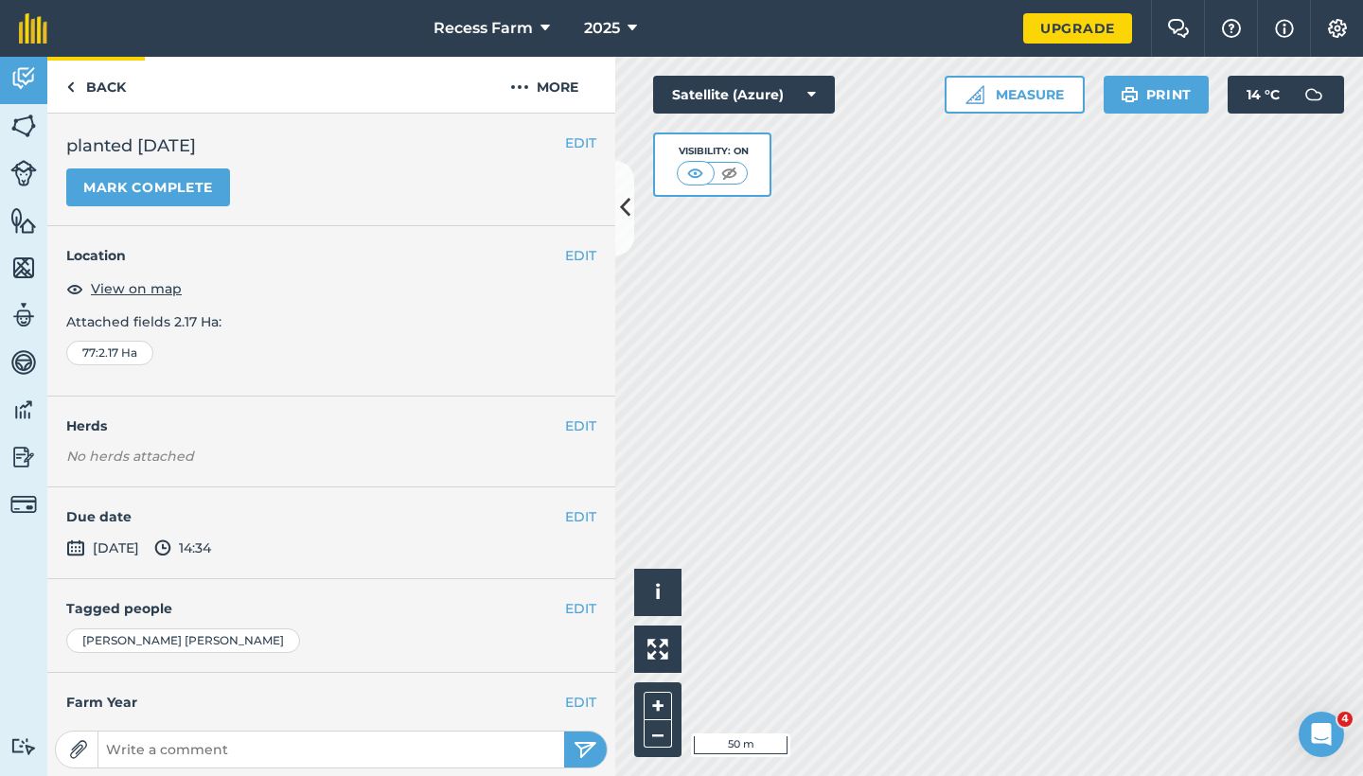
click at [122, 94] on link "Back" at bounding box center [96, 85] width 98 height 56
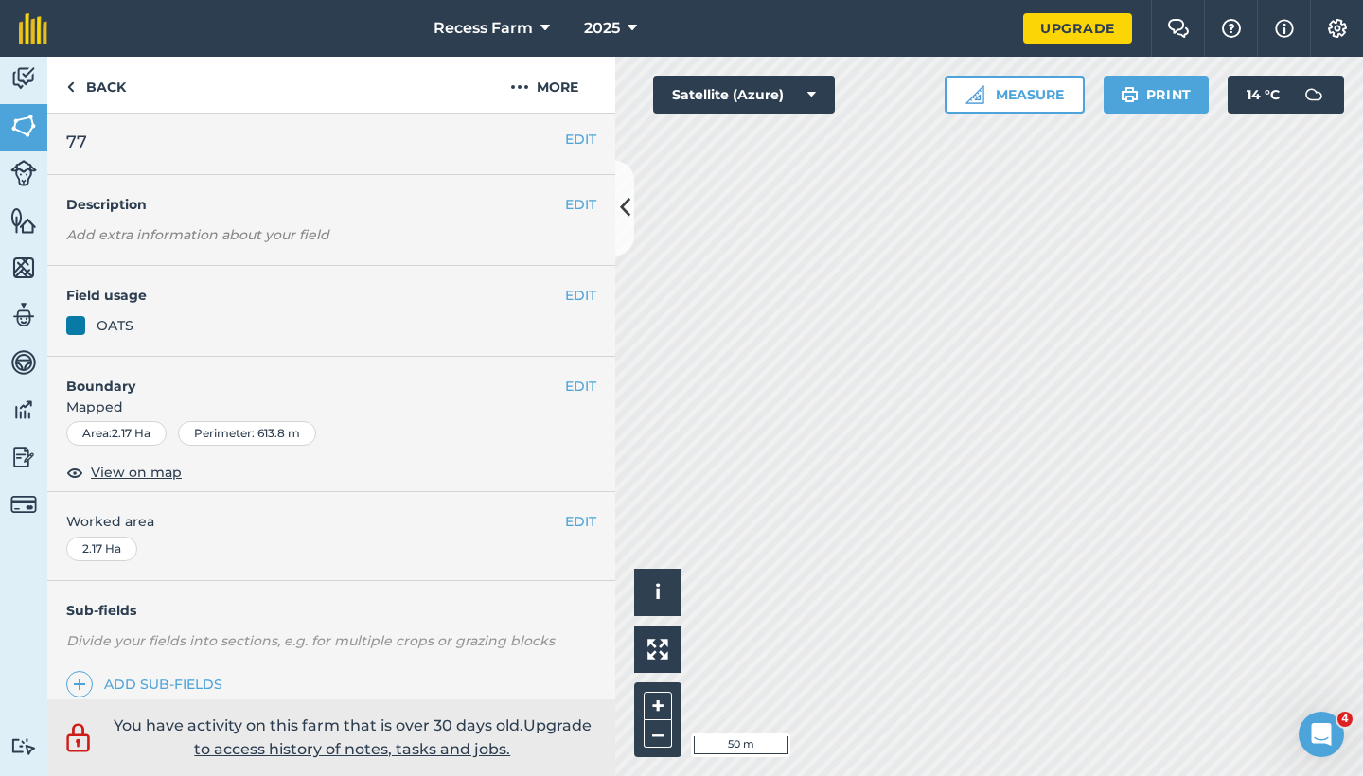
scroll to position [257, 0]
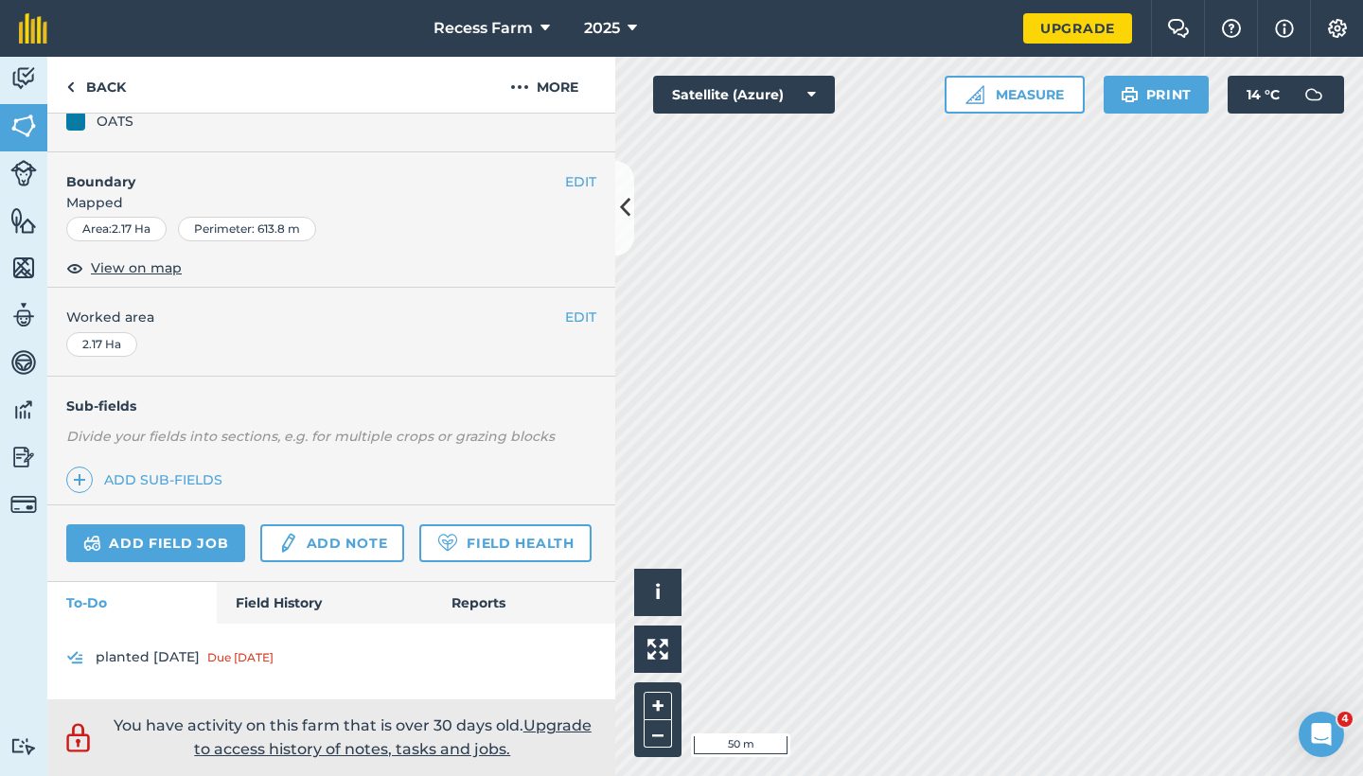
click at [246, 659] on div "Due [DATE]" at bounding box center [240, 657] width 66 height 15
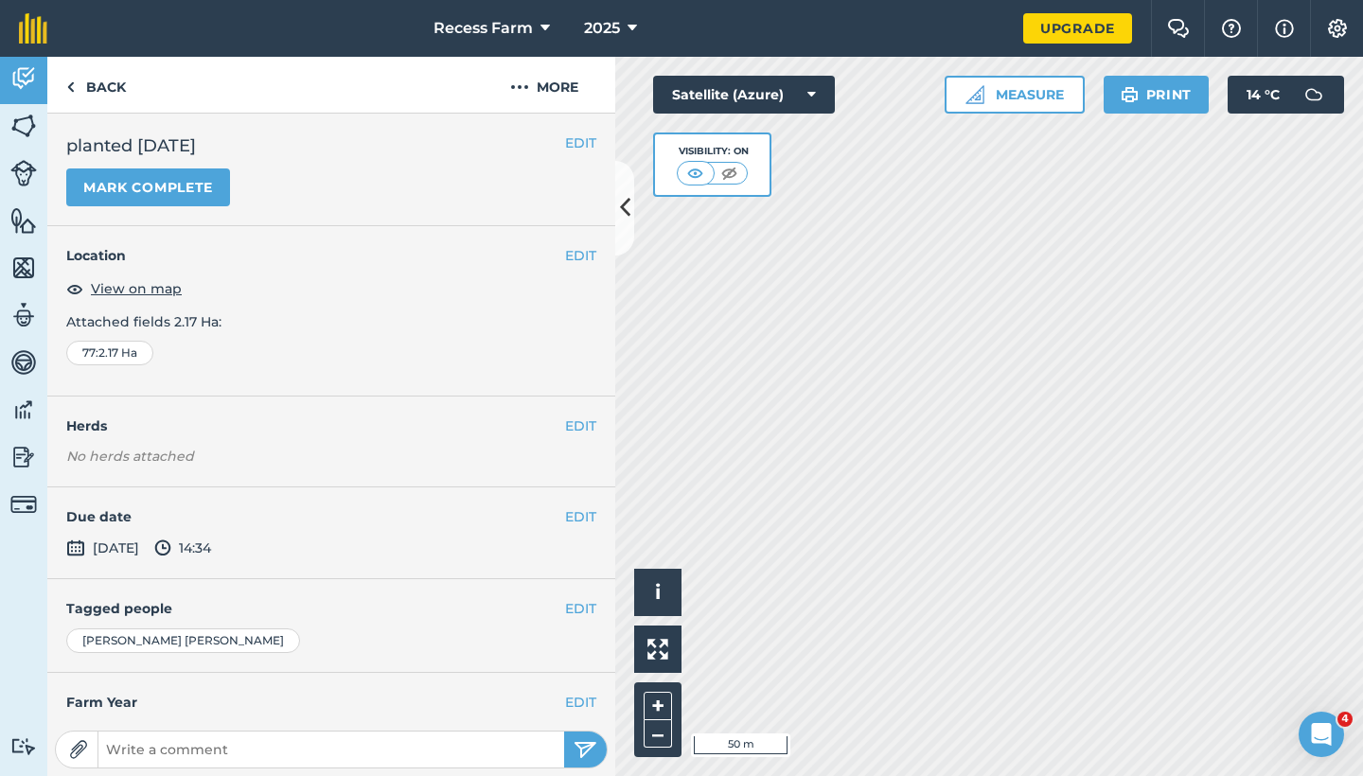
click at [161, 200] on button "Mark complete" at bounding box center [148, 188] width 164 height 38
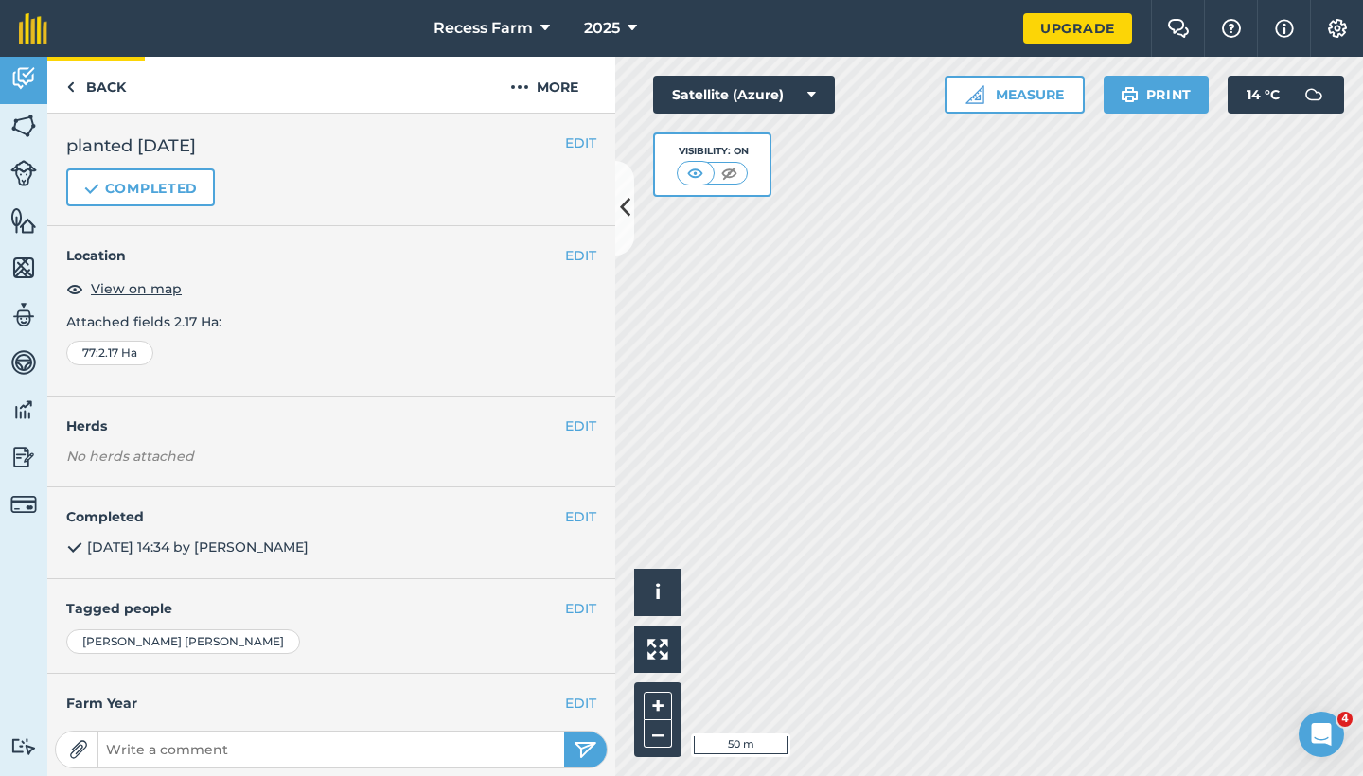
click at [89, 70] on link "Back" at bounding box center [96, 85] width 98 height 56
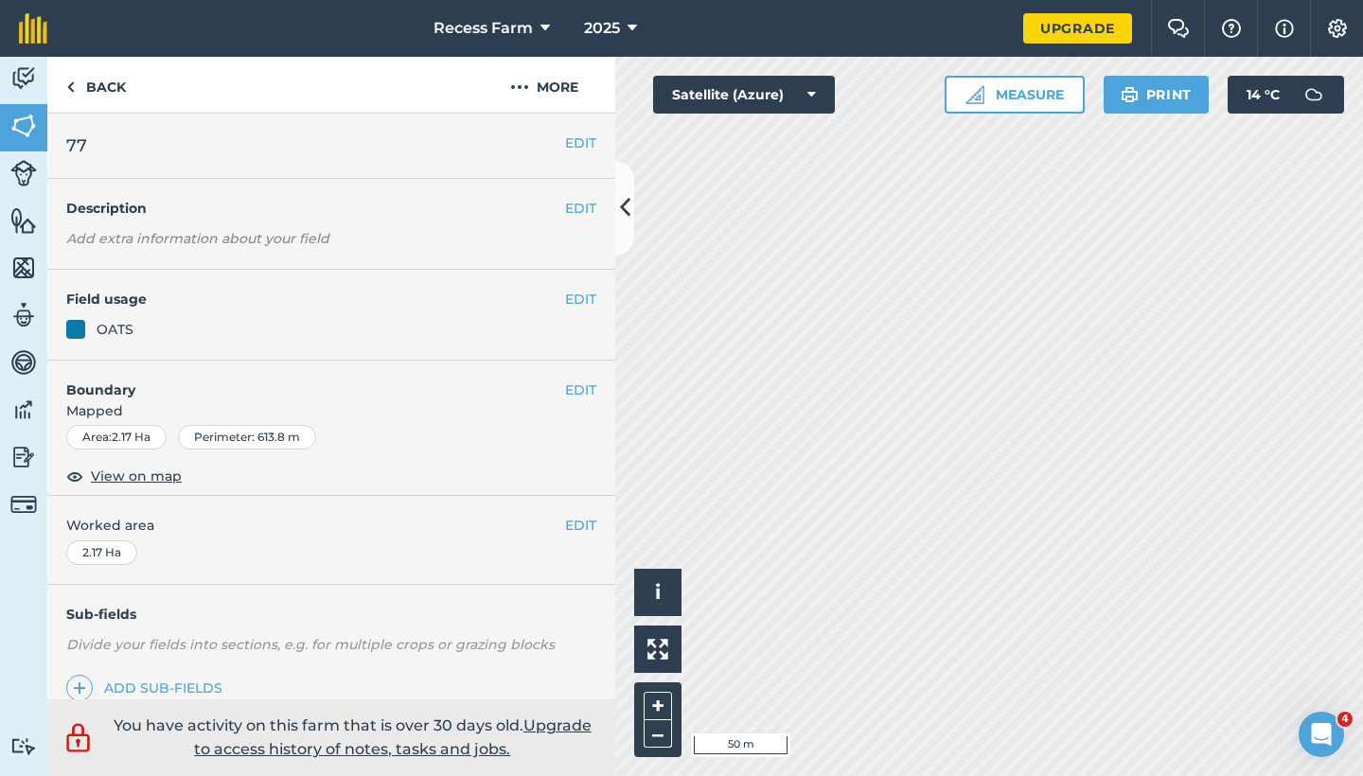
click at [586, 297] on div "EDIT Field usage OATS" at bounding box center [331, 315] width 568 height 91
click at [581, 297] on button "EDIT" at bounding box center [580, 299] width 31 height 21
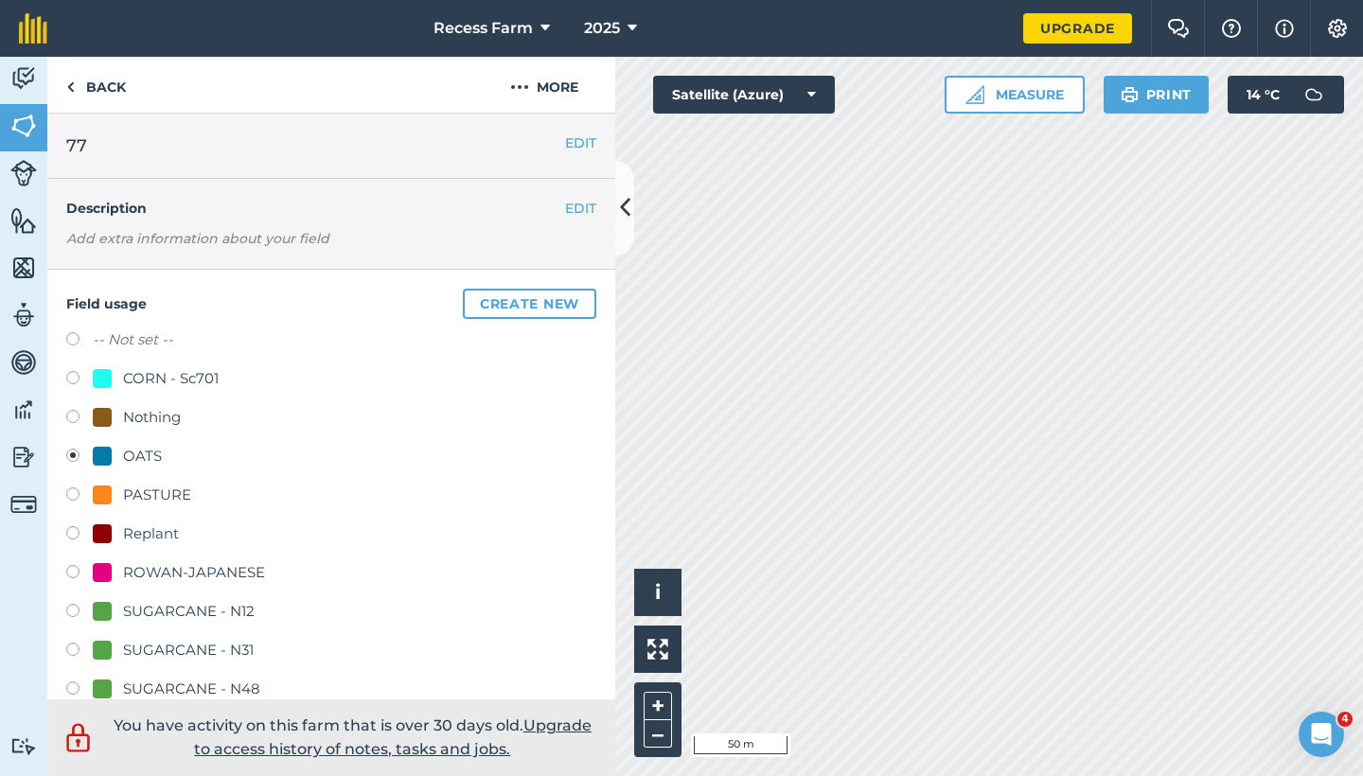
click at [80, 379] on label at bounding box center [79, 380] width 27 height 19
radio input "true"
radio input "false"
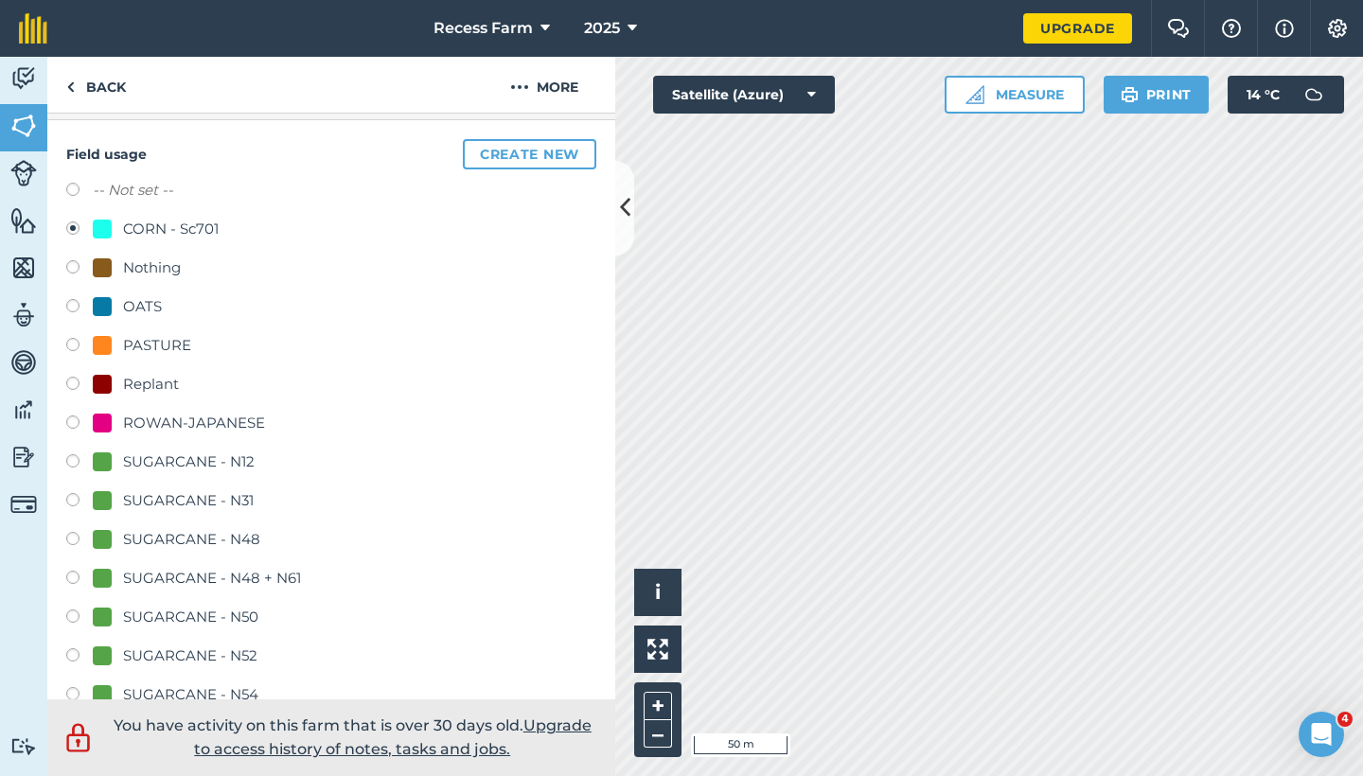
scroll to position [524, 0]
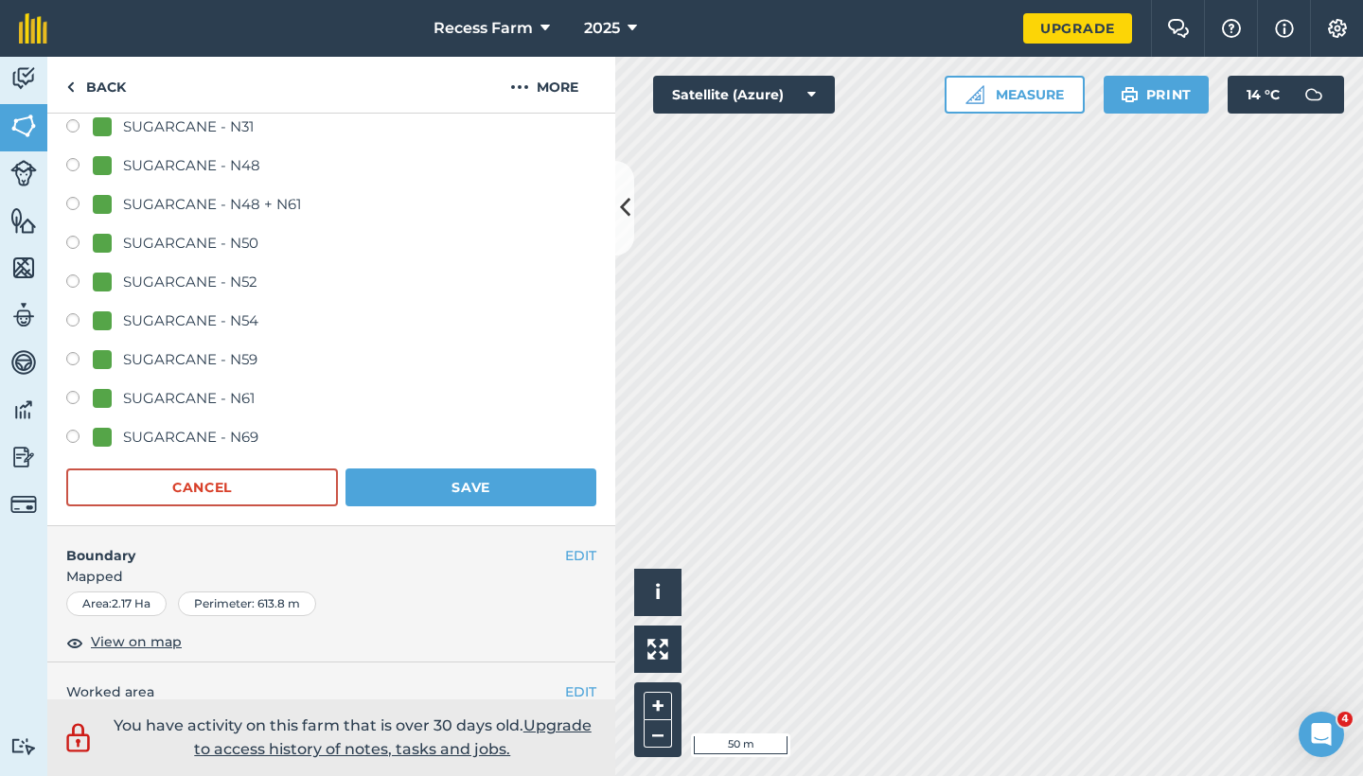
click at [504, 489] on button "Save" at bounding box center [471, 488] width 251 height 38
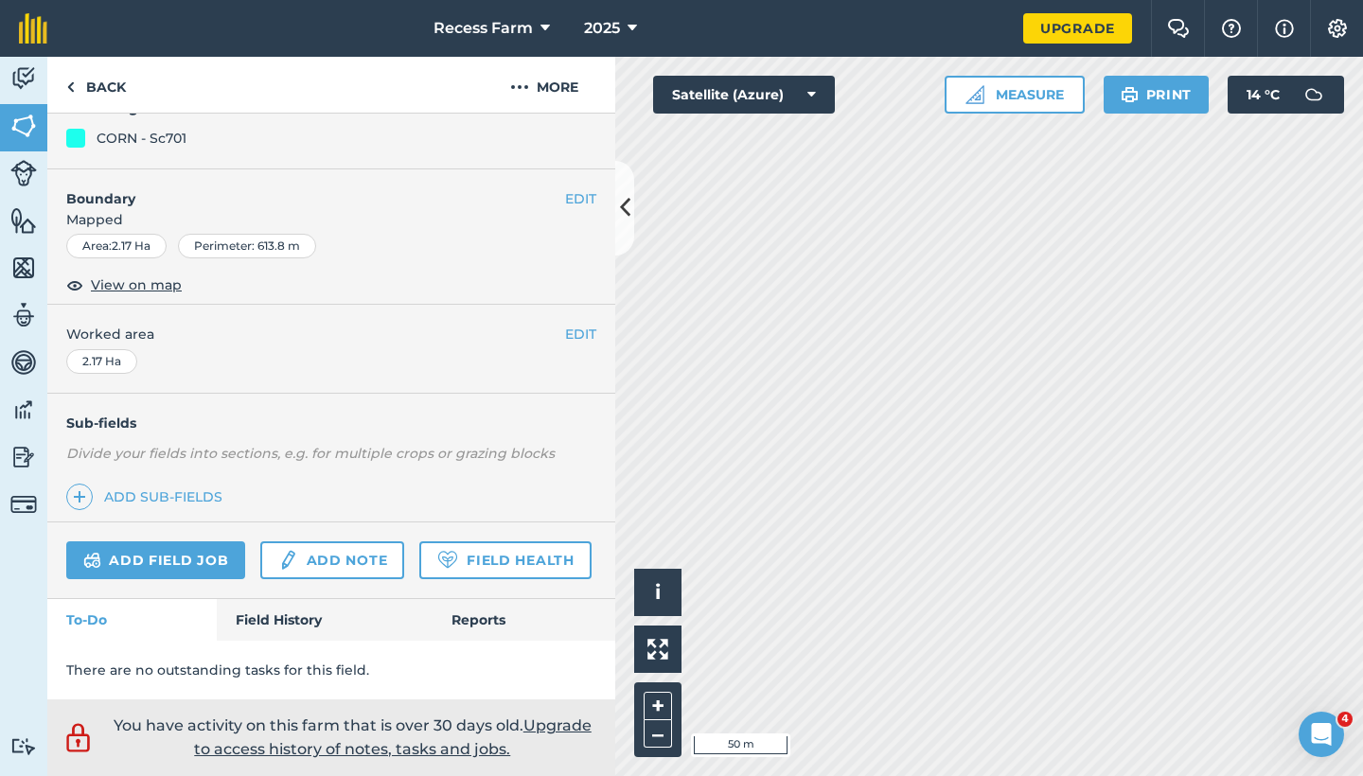
click at [617, 208] on button at bounding box center [624, 208] width 19 height 95
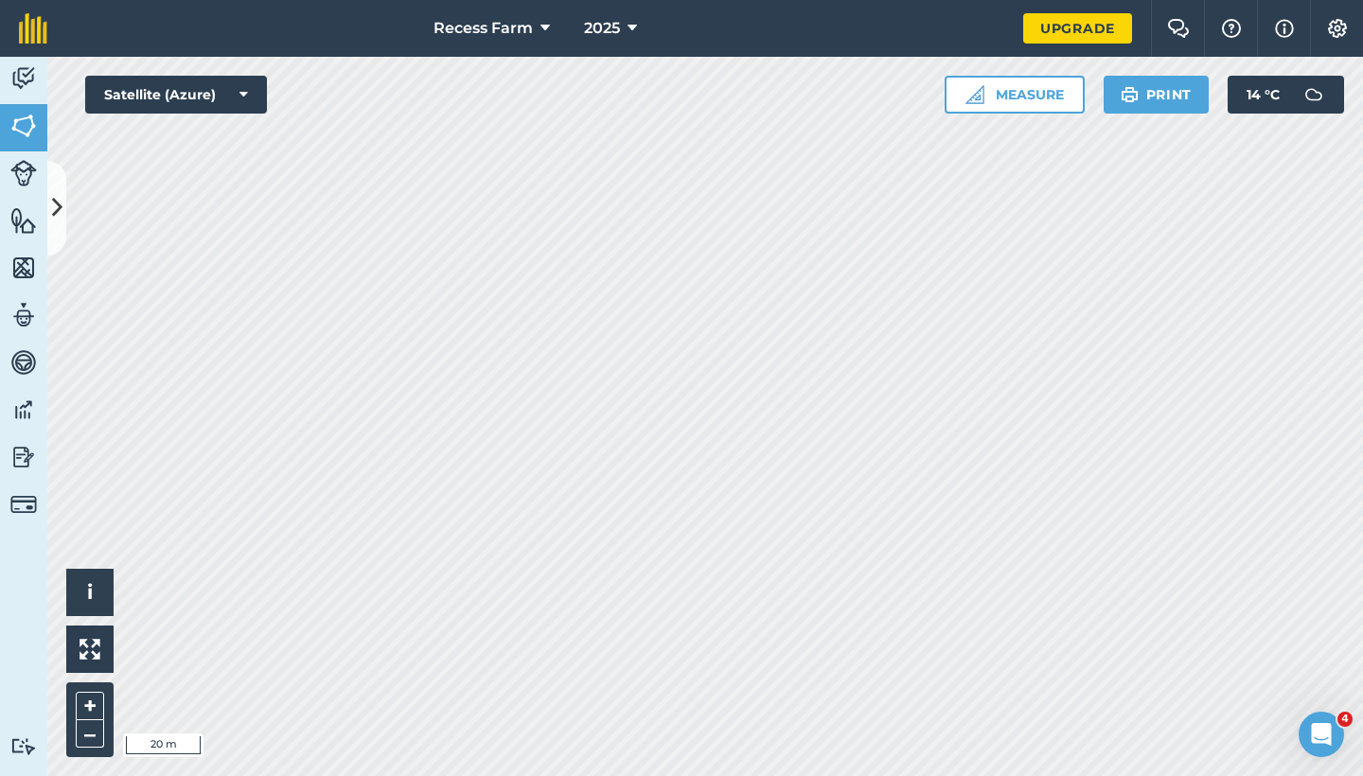
click at [60, 201] on icon at bounding box center [57, 207] width 10 height 33
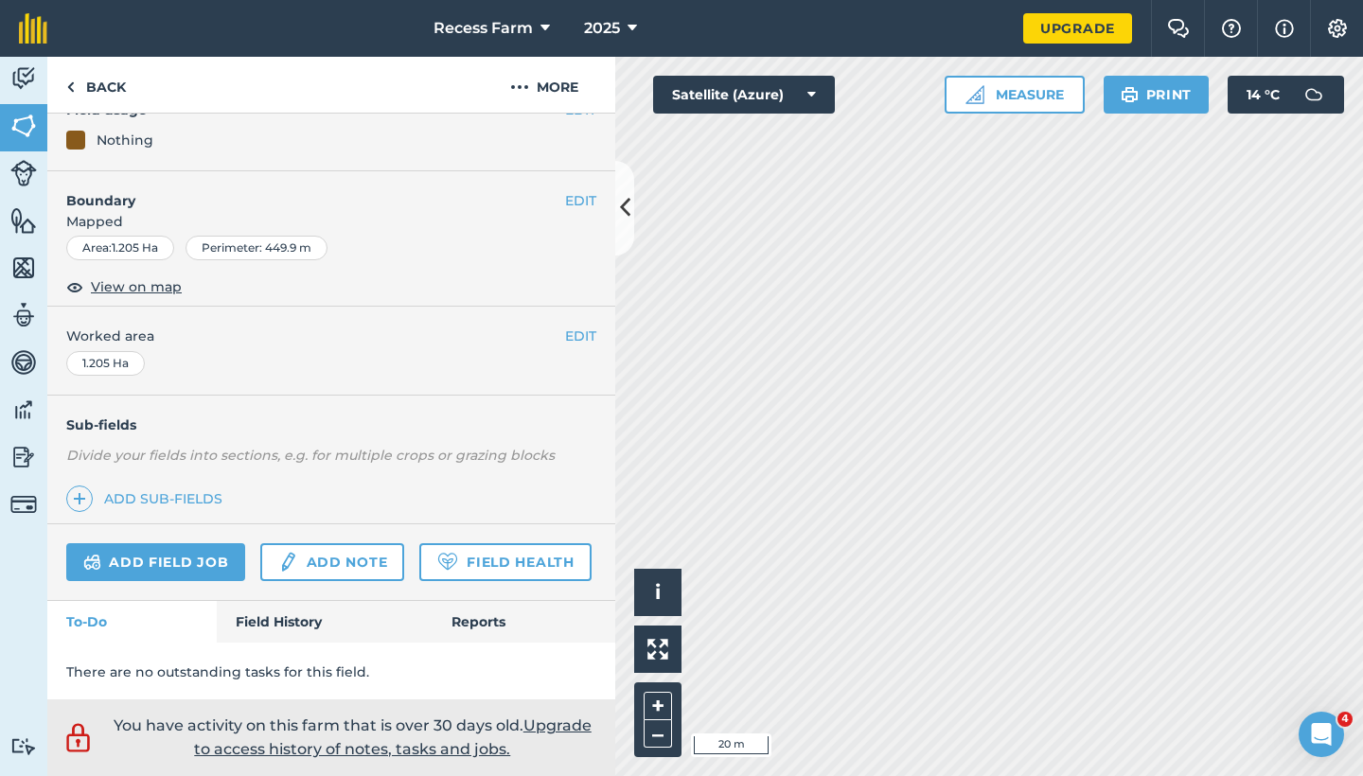
scroll to position [240, 0]
click at [178, 542] on link "Add field job" at bounding box center [155, 561] width 179 height 38
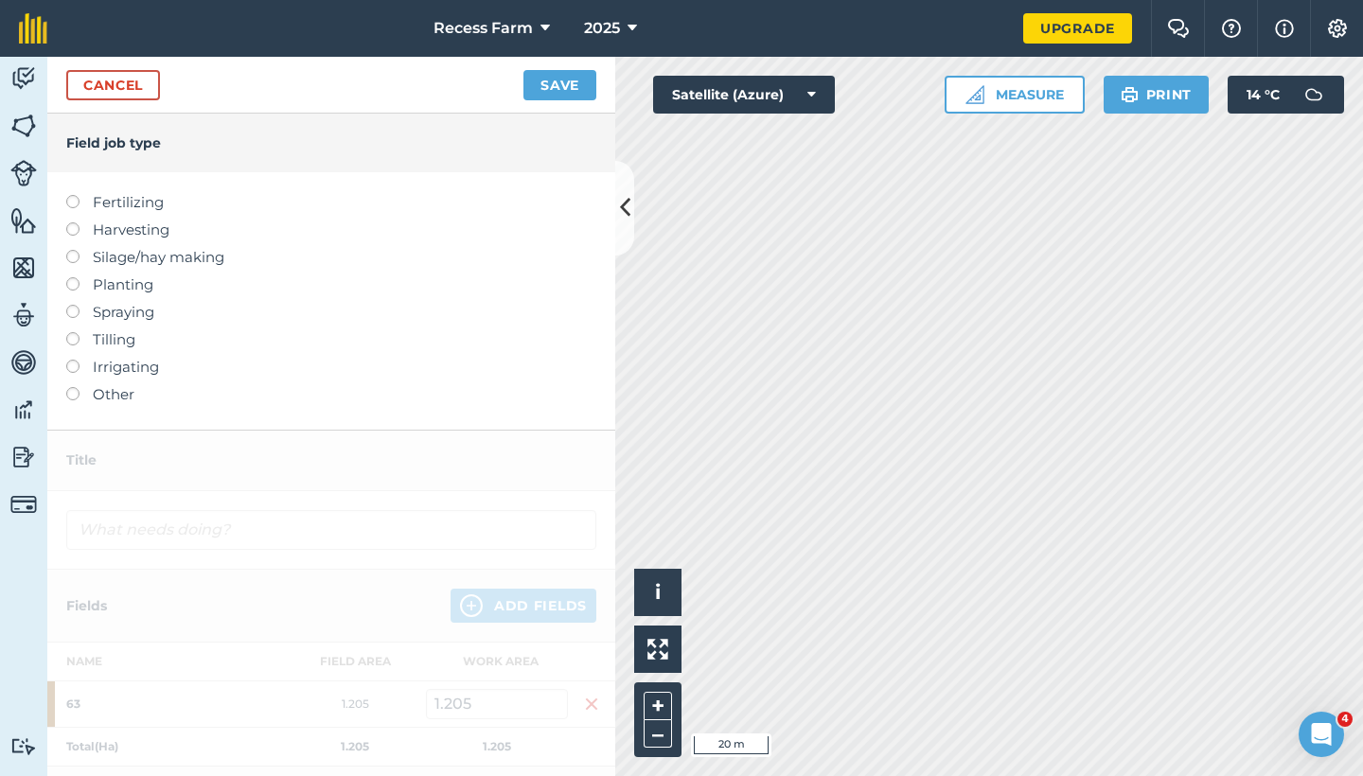
click at [73, 277] on label at bounding box center [79, 277] width 27 height 0
type input "Planting"
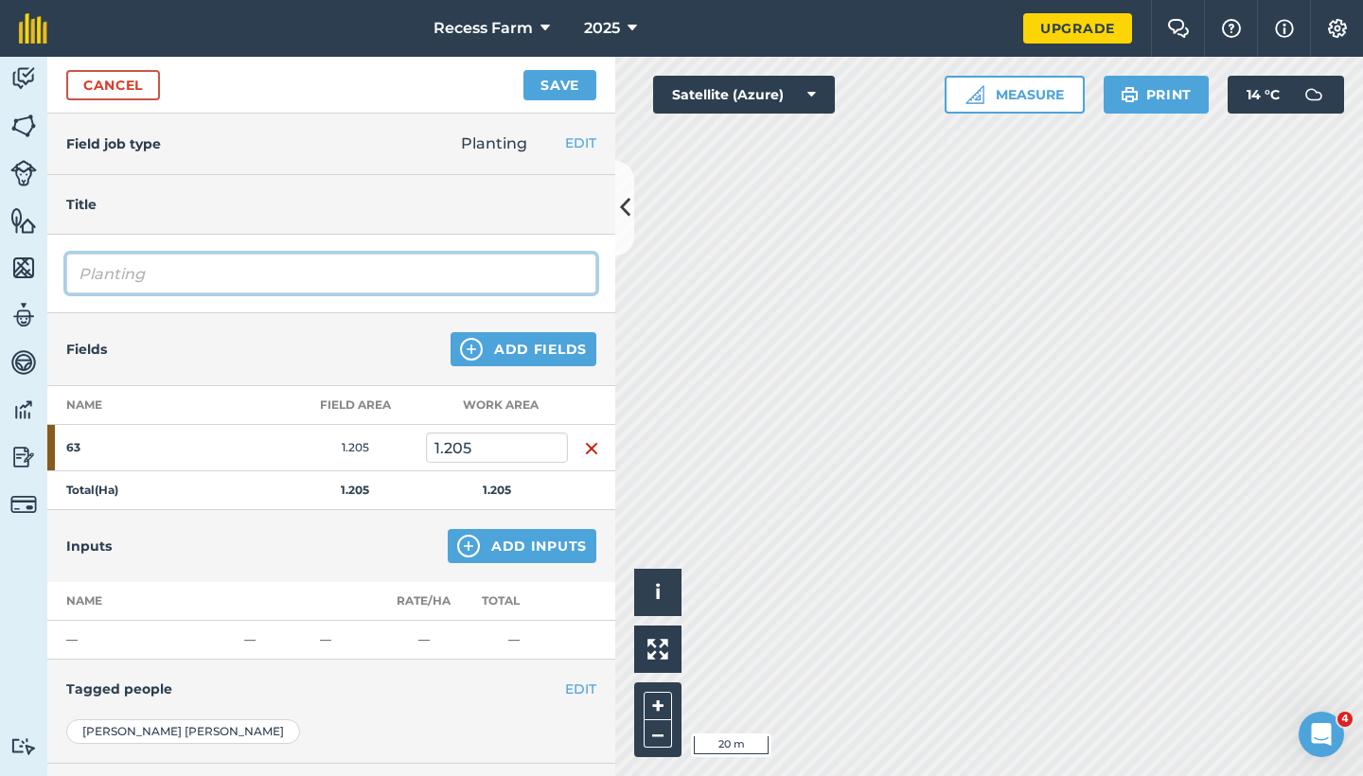
click at [352, 274] on input "Planting" at bounding box center [331, 274] width 530 height 40
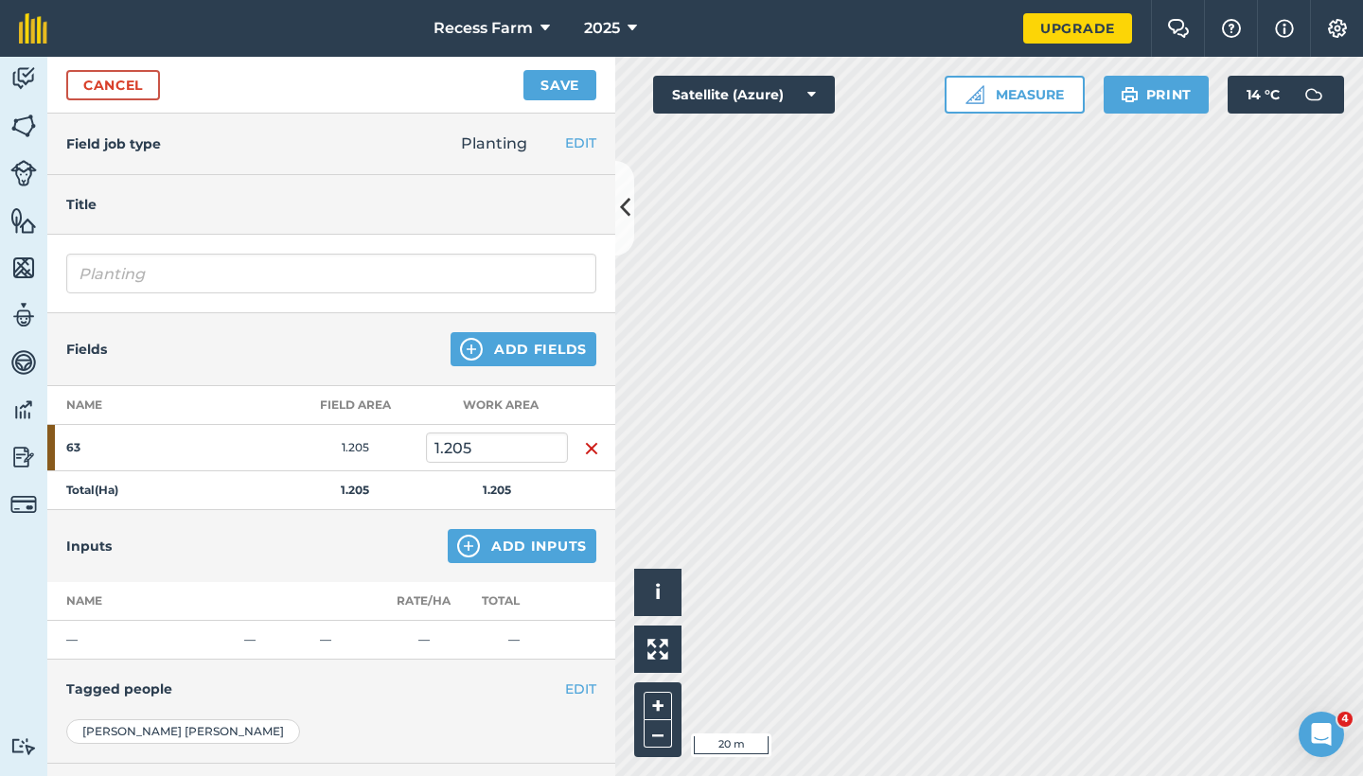
click at [94, 205] on h4 "Title" at bounding box center [331, 204] width 530 height 21
click at [131, 215] on div "Title" at bounding box center [331, 205] width 568 height 60
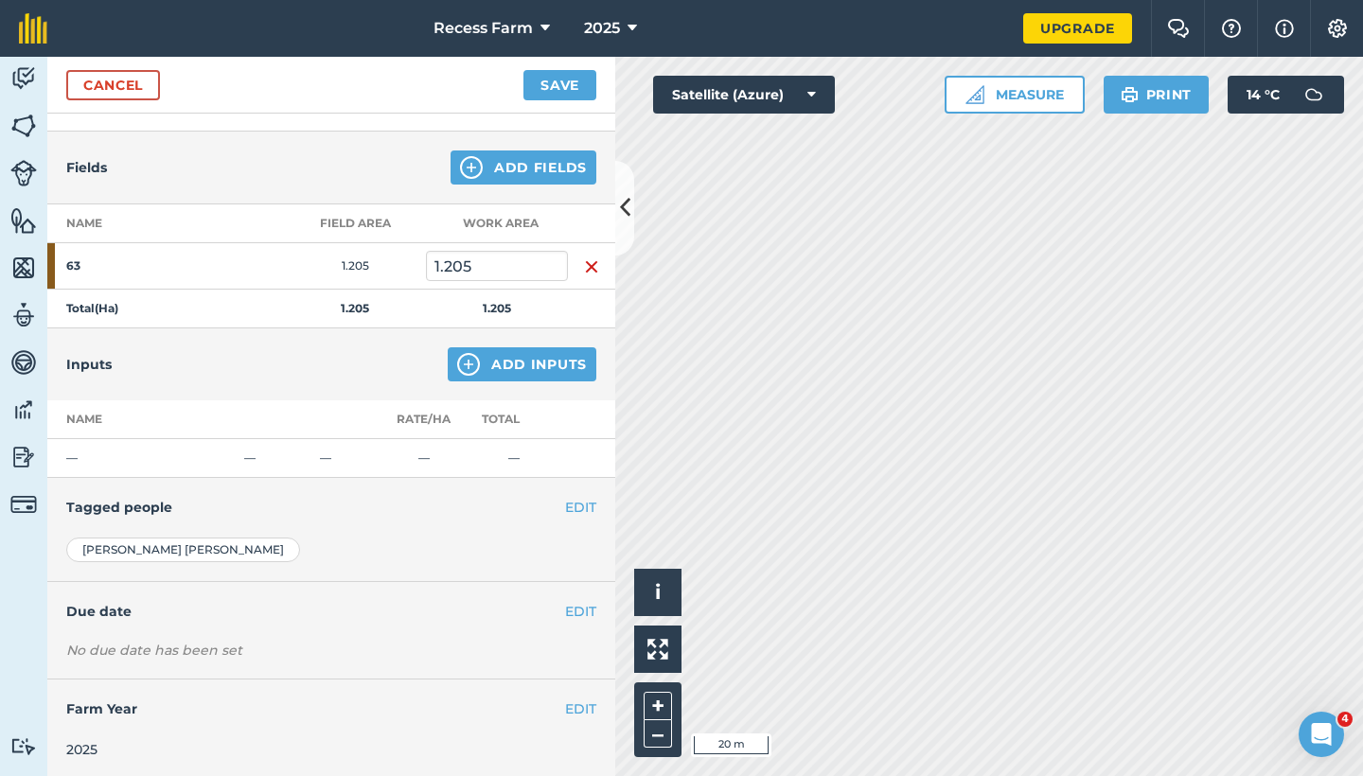
scroll to position [184, 0]
click at [314, 392] on div "Inputs Add Inputs" at bounding box center [331, 363] width 568 height 72
click at [542, 345] on div "Inputs Add Inputs" at bounding box center [331, 363] width 568 height 72
click at [551, 353] on button "Add Inputs" at bounding box center [522, 363] width 149 height 34
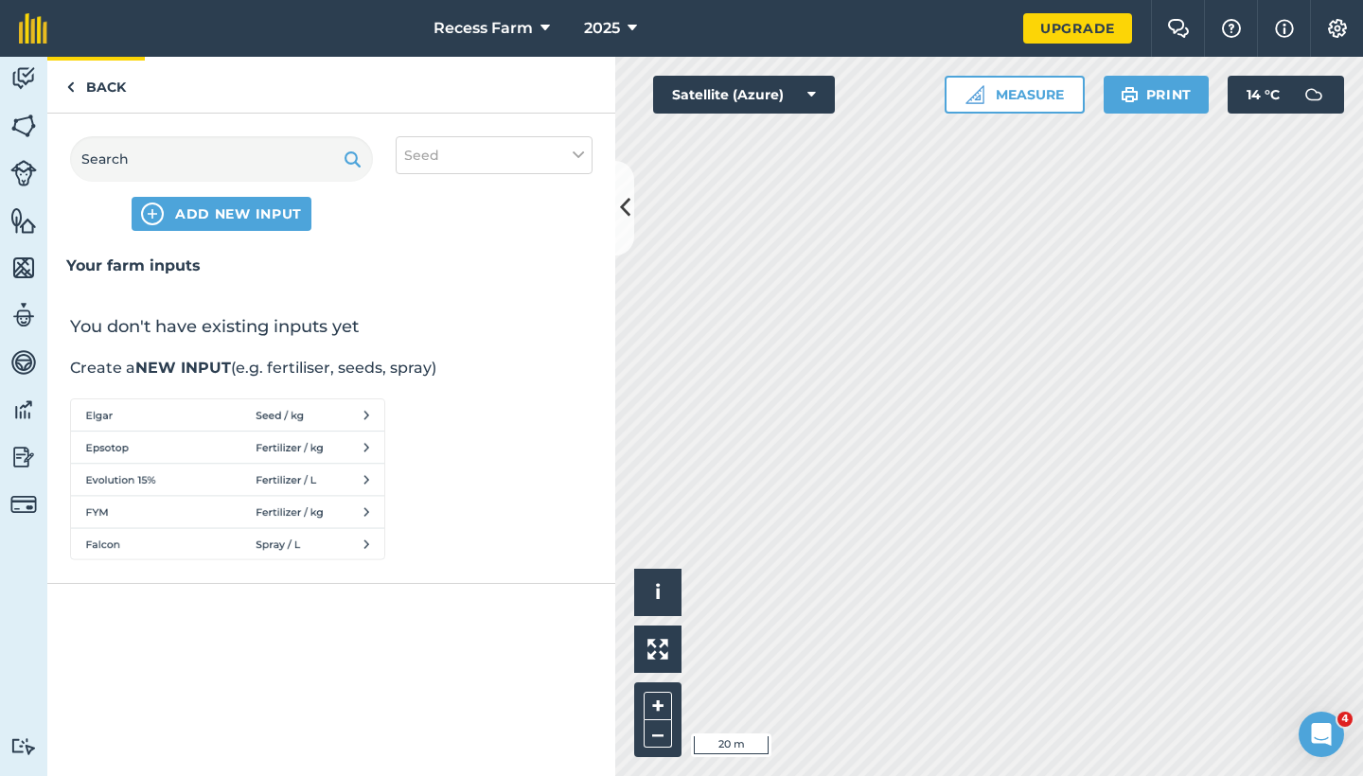
click at [94, 91] on link "Back" at bounding box center [96, 85] width 98 height 56
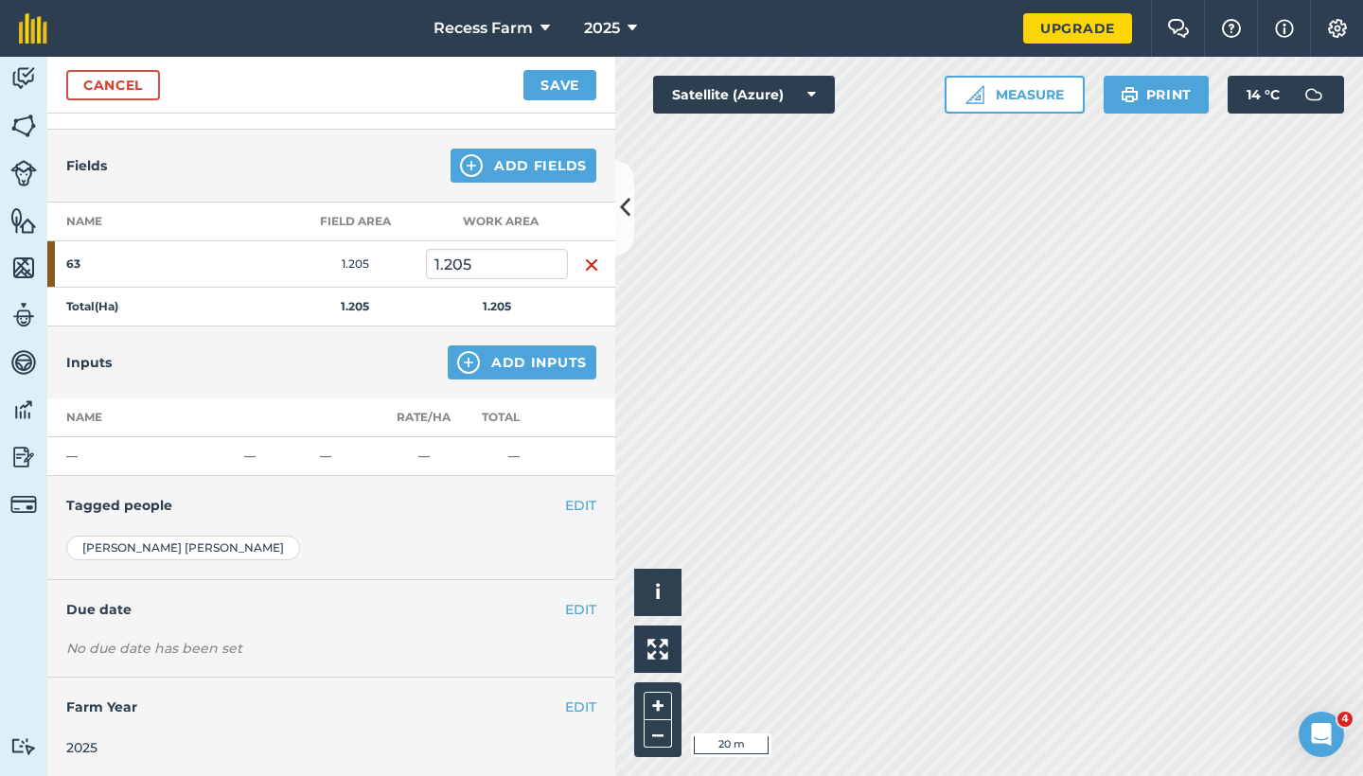
click at [578, 607] on button "EDIT" at bounding box center [580, 609] width 31 height 21
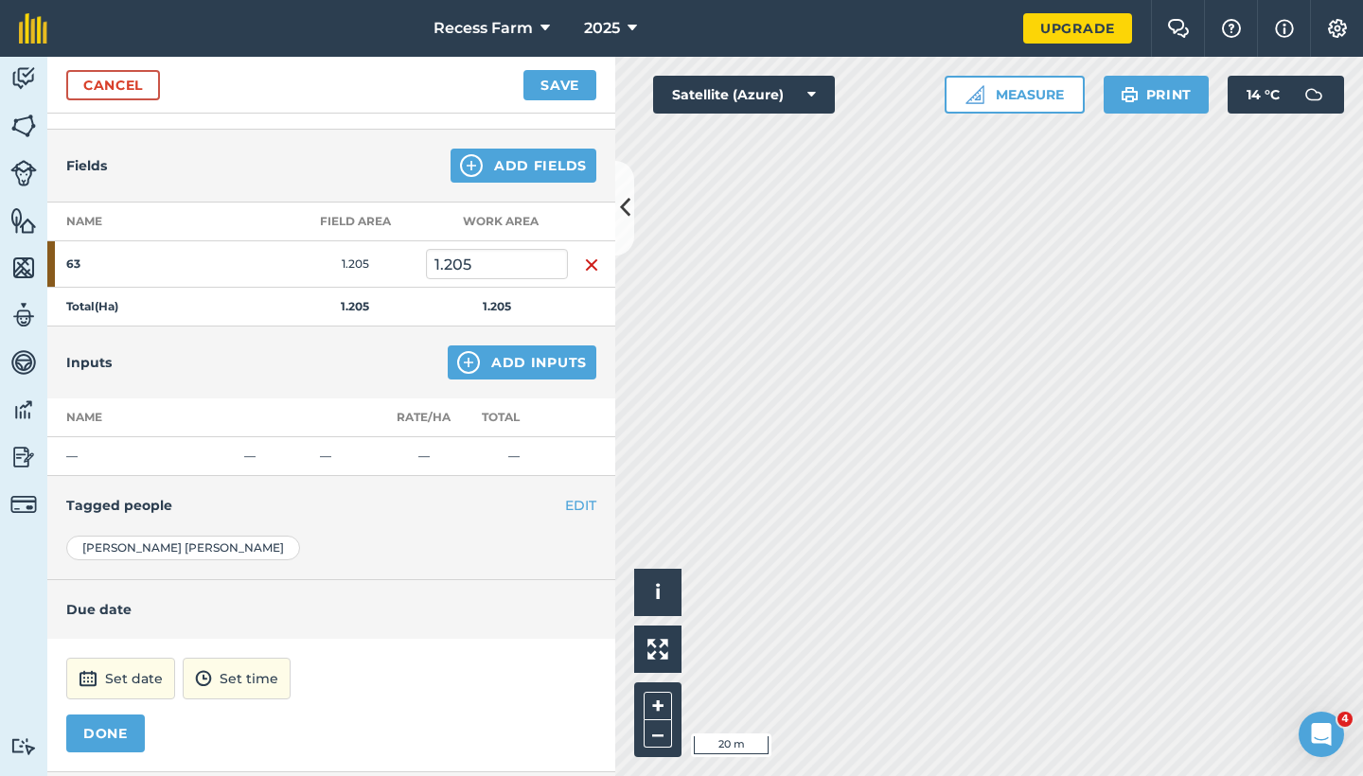
scroll to position [278, 0]
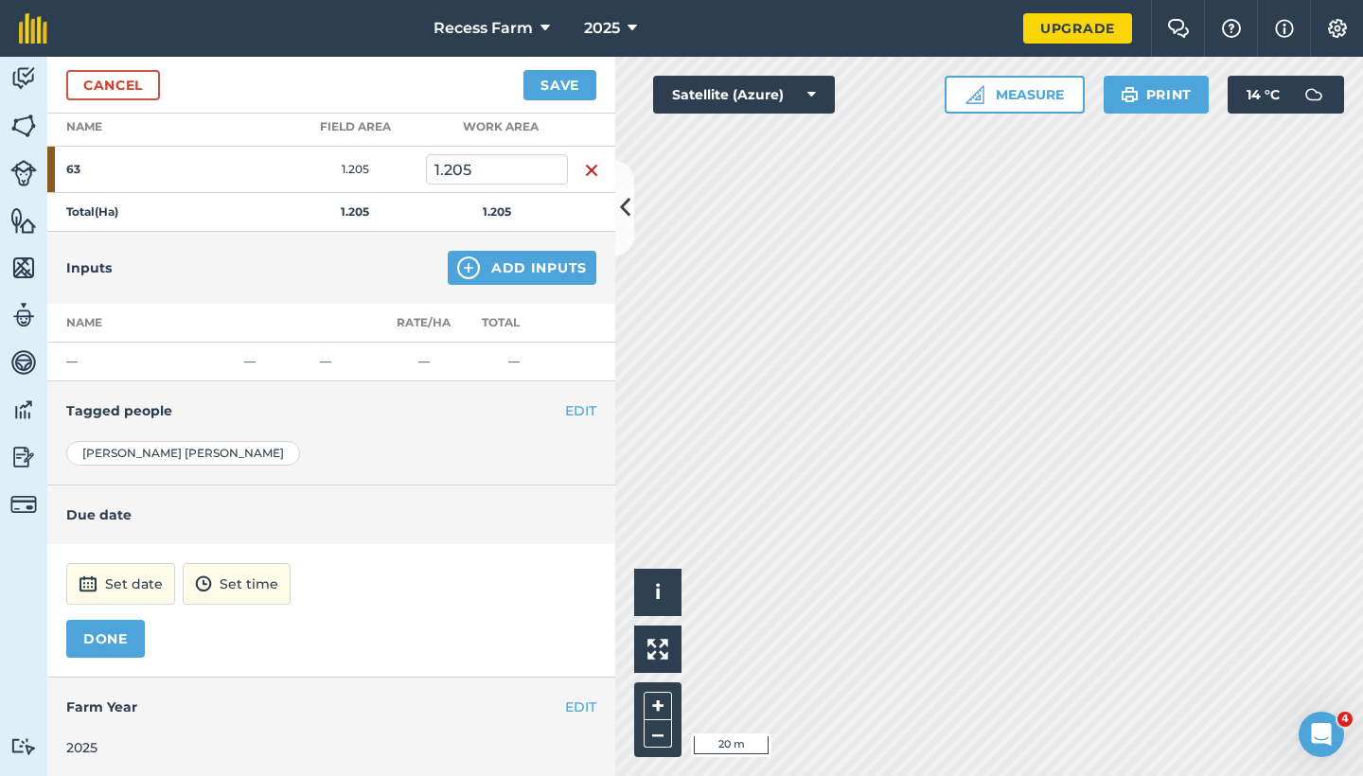
click at [132, 574] on button "Set date" at bounding box center [120, 584] width 109 height 42
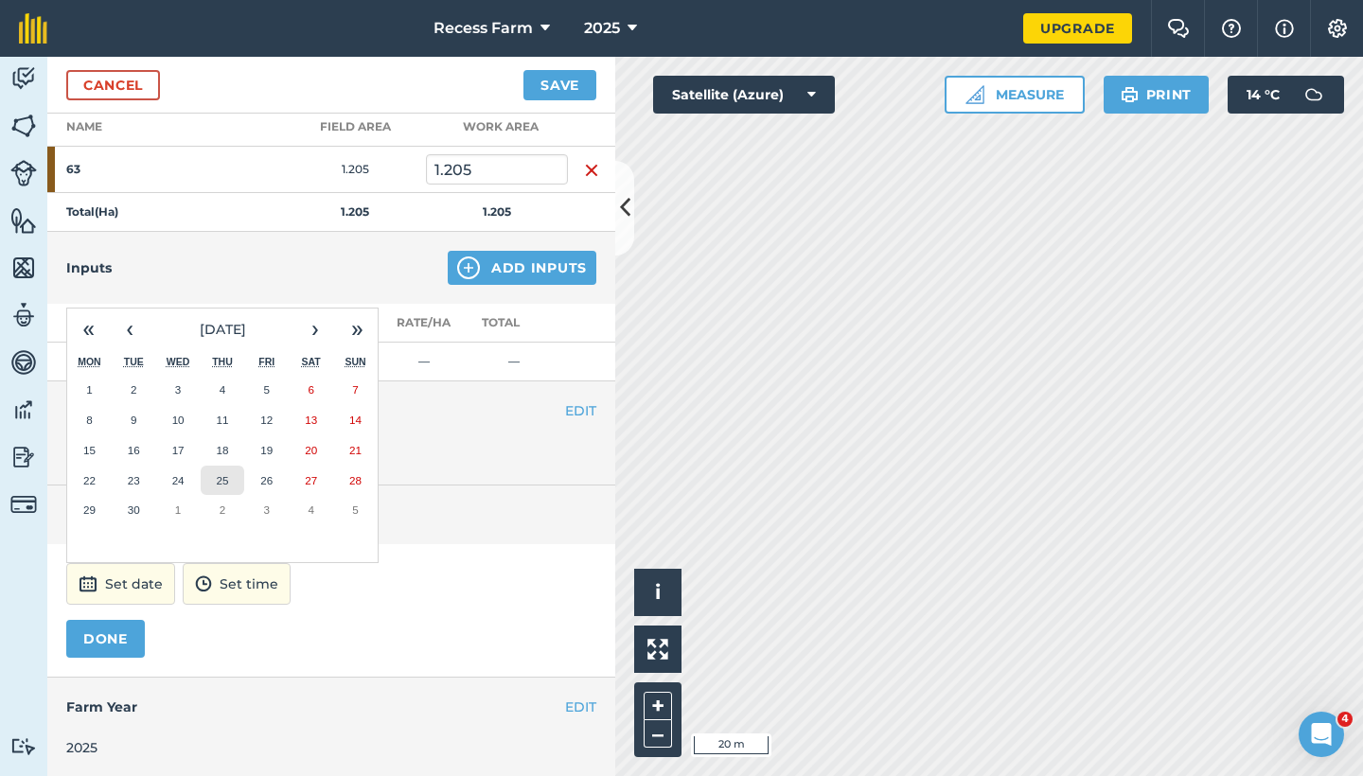
click at [216, 474] on abbr "25" at bounding box center [222, 480] width 12 height 12
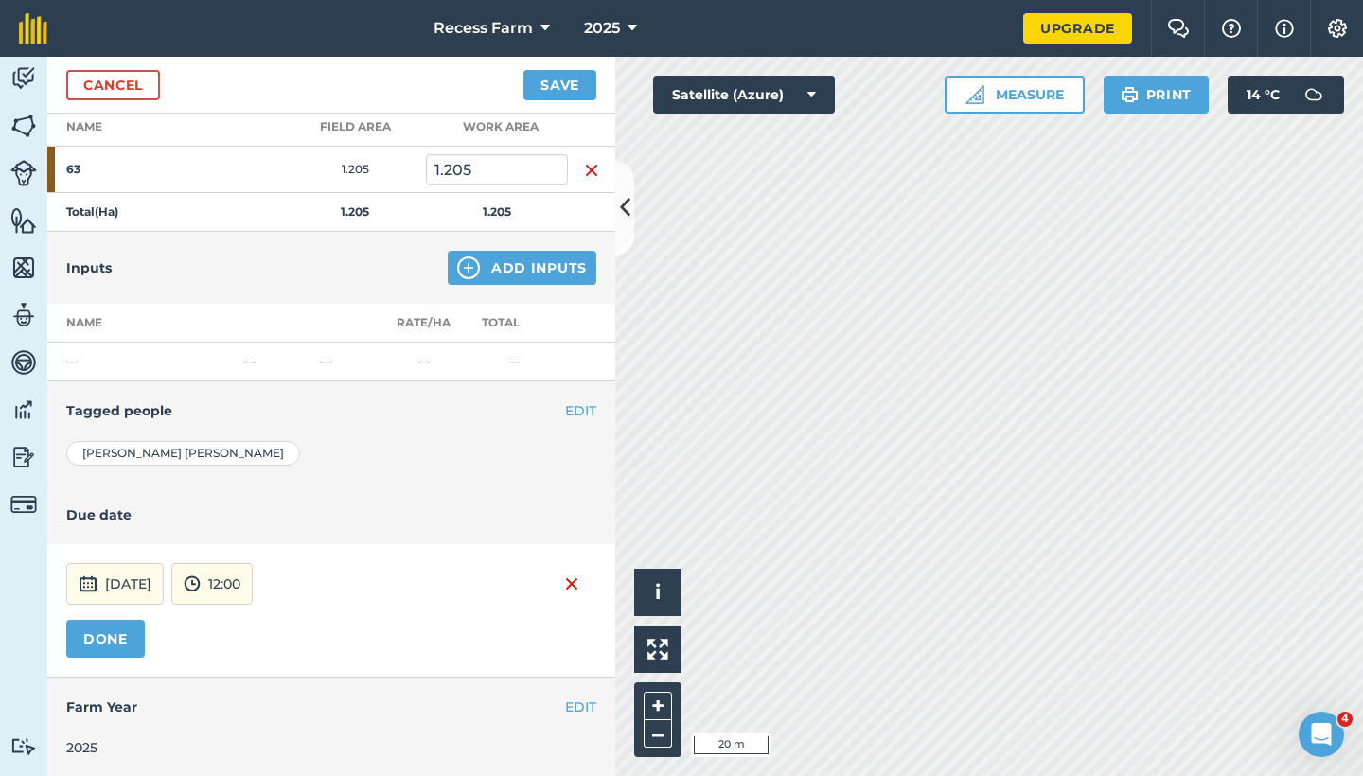
click at [102, 647] on button "DONE" at bounding box center [105, 639] width 79 height 38
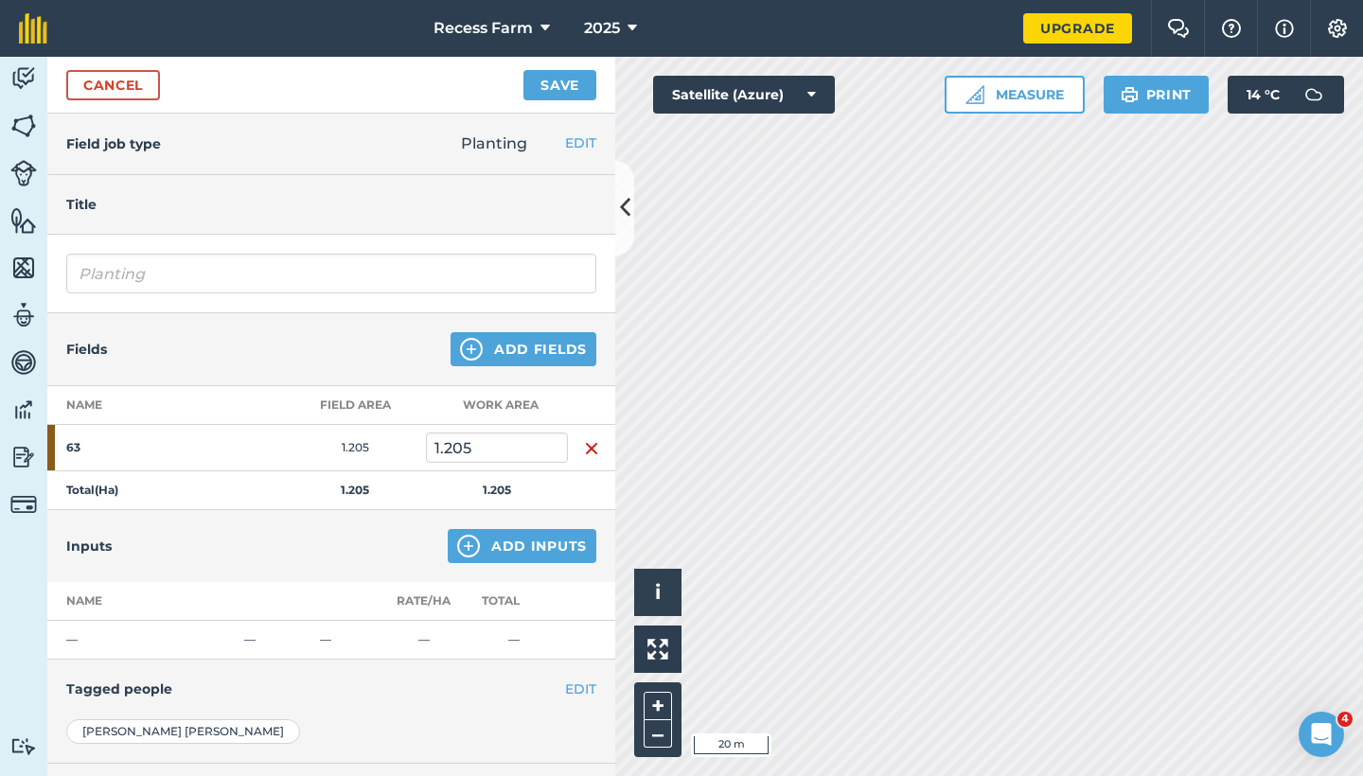
scroll to position [187, 0]
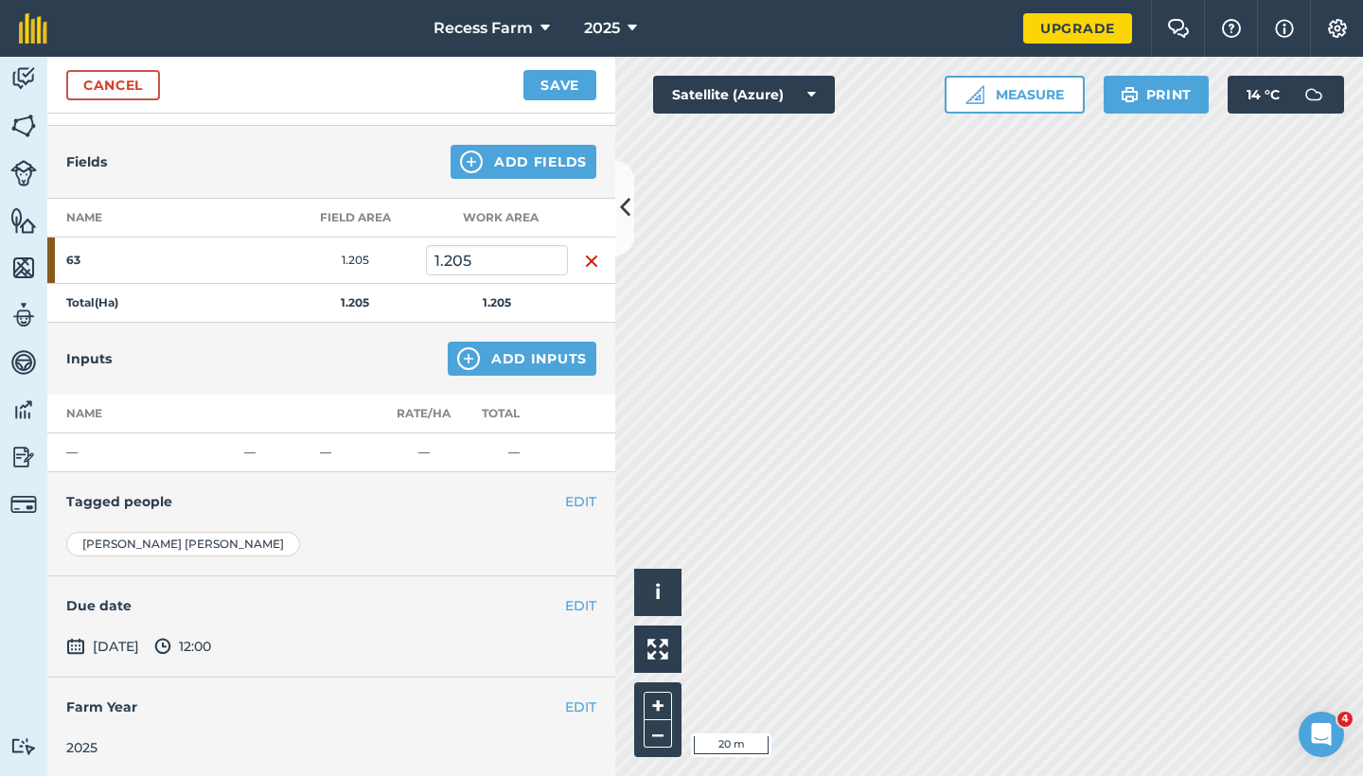
click at [571, 702] on button "EDIT" at bounding box center [580, 707] width 31 height 21
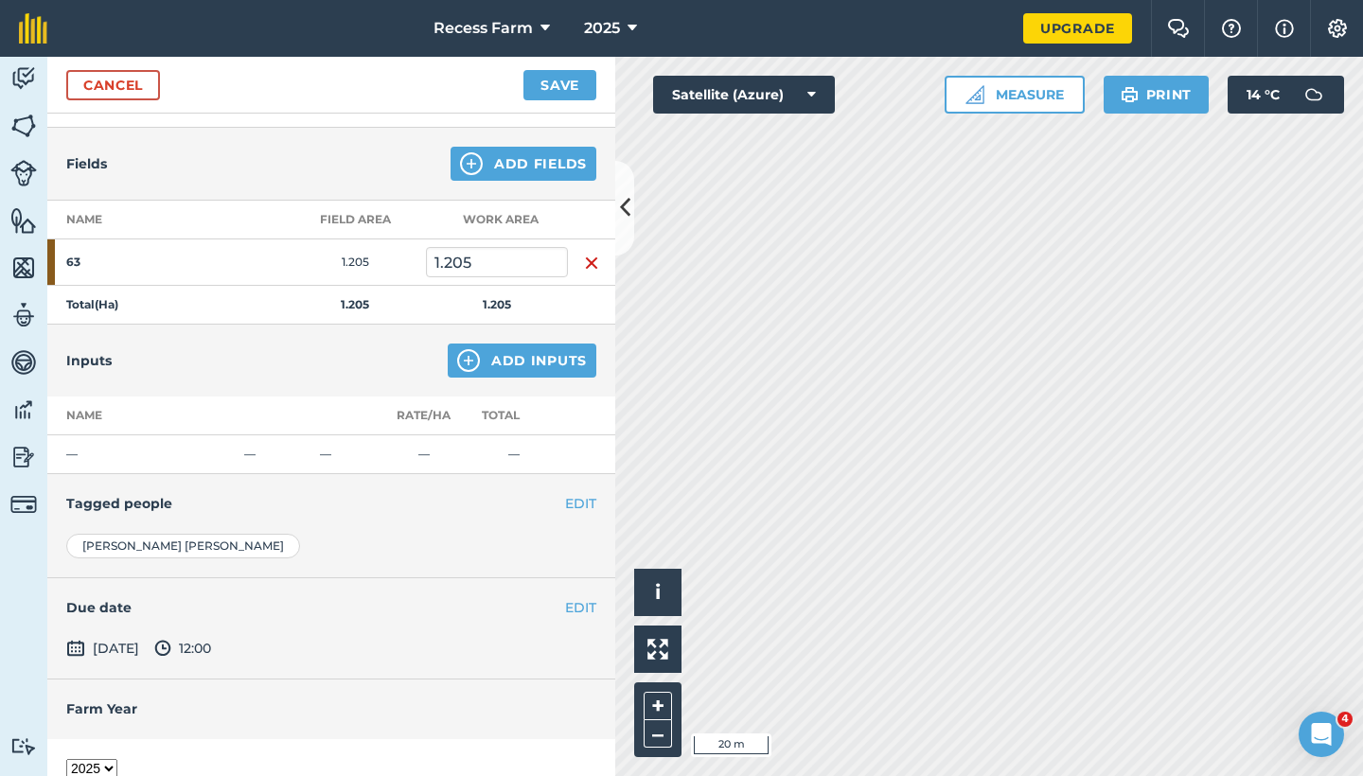
scroll to position [259, 0]
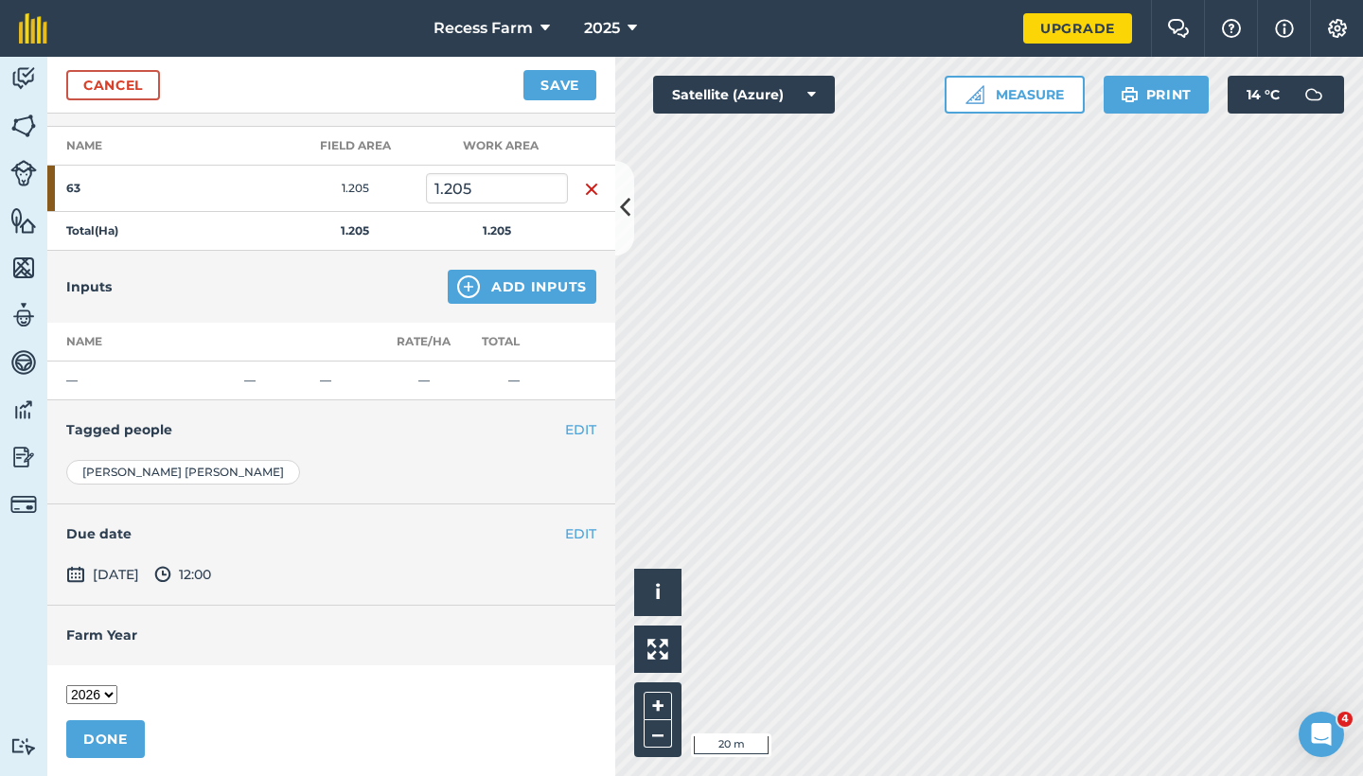
select select "2025"
click at [121, 729] on button "DONE" at bounding box center [105, 739] width 79 height 38
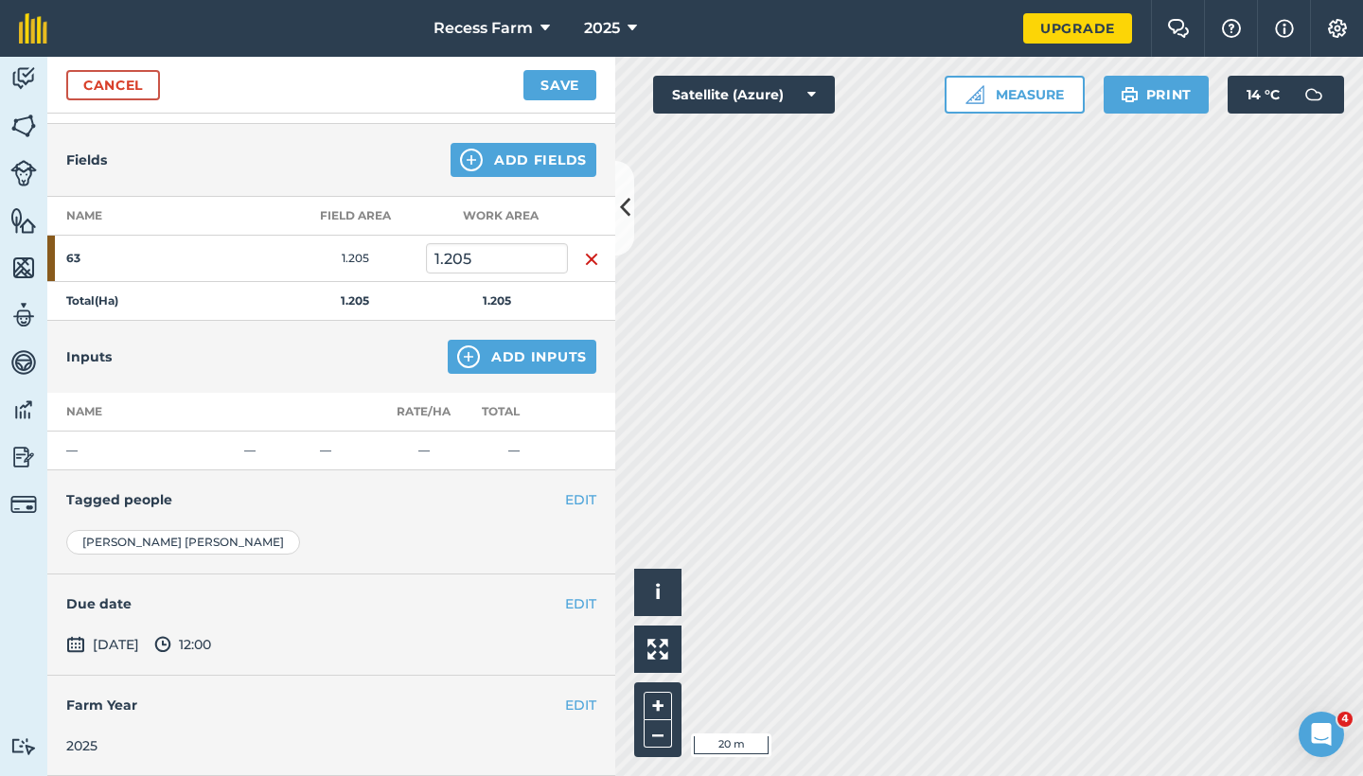
scroll to position [187, 0]
click at [539, 88] on button "Save" at bounding box center [560, 85] width 73 height 30
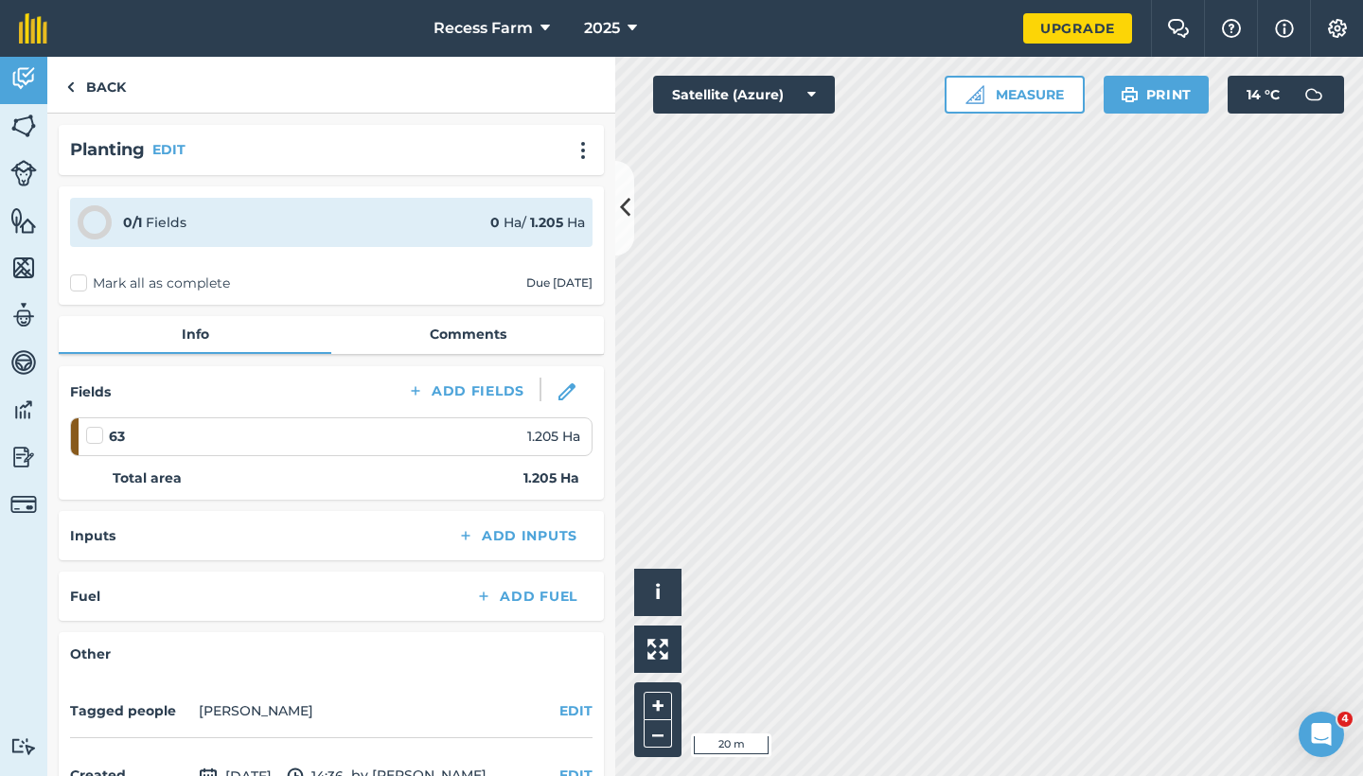
click at [220, 429] on div "63 1.205 Ha" at bounding box center [333, 436] width 494 height 21
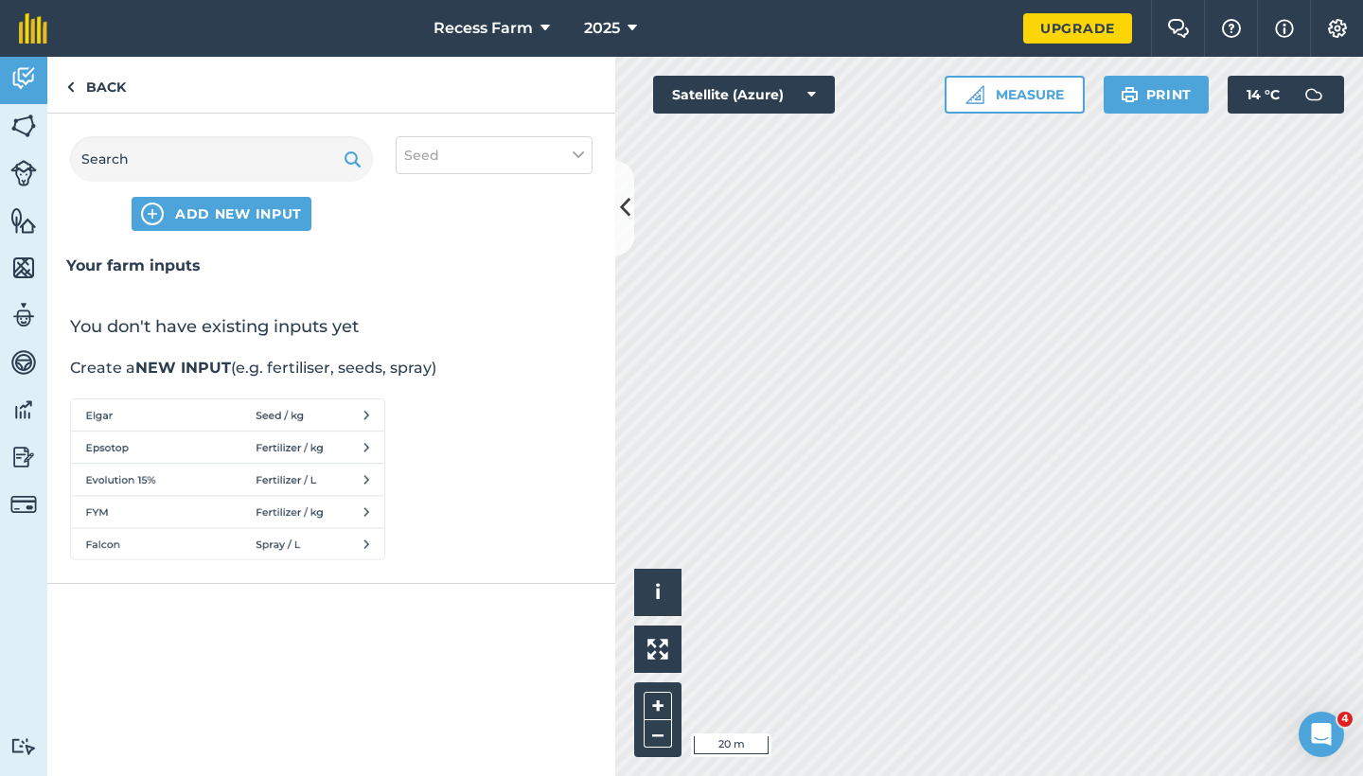
click at [205, 219] on span "ADD NEW INPUT" at bounding box center [238, 213] width 127 height 19
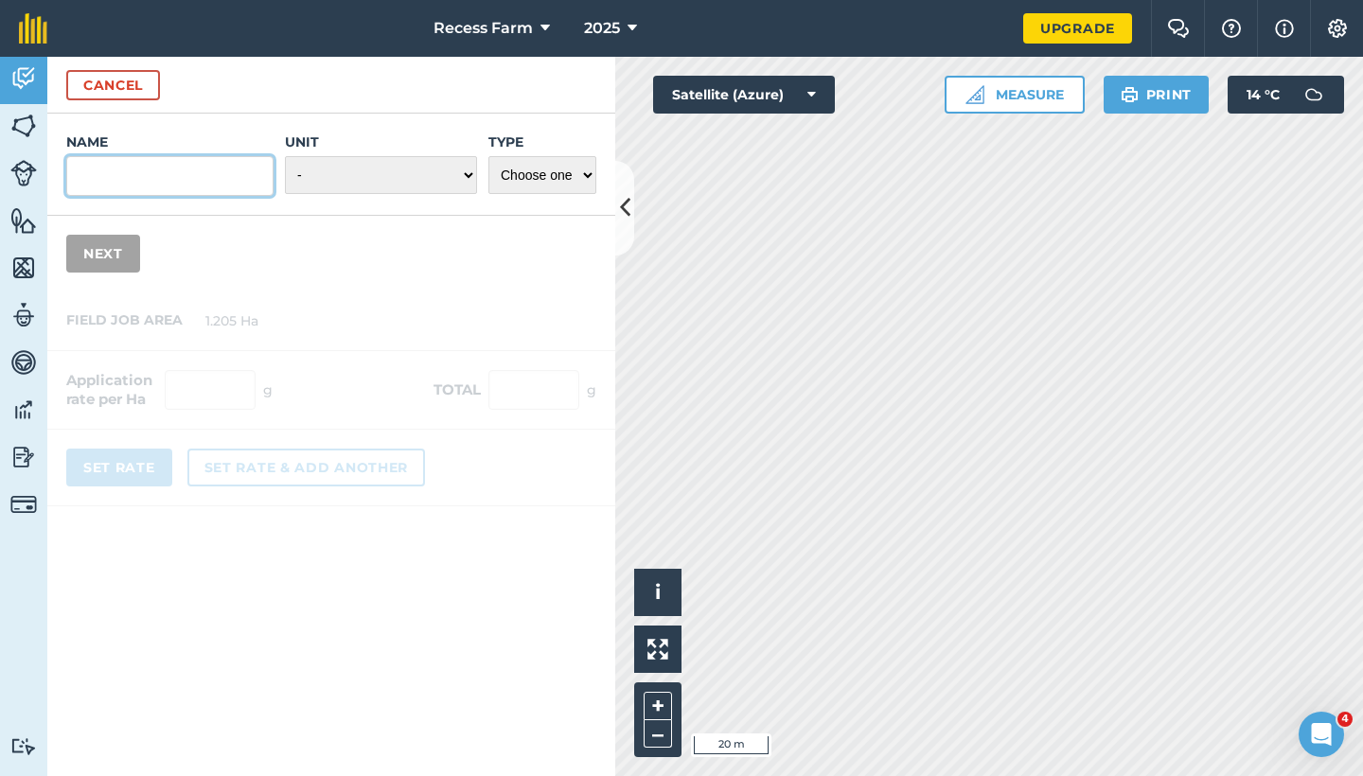
click at [96, 183] on input "Name" at bounding box center [169, 176] width 207 height 40
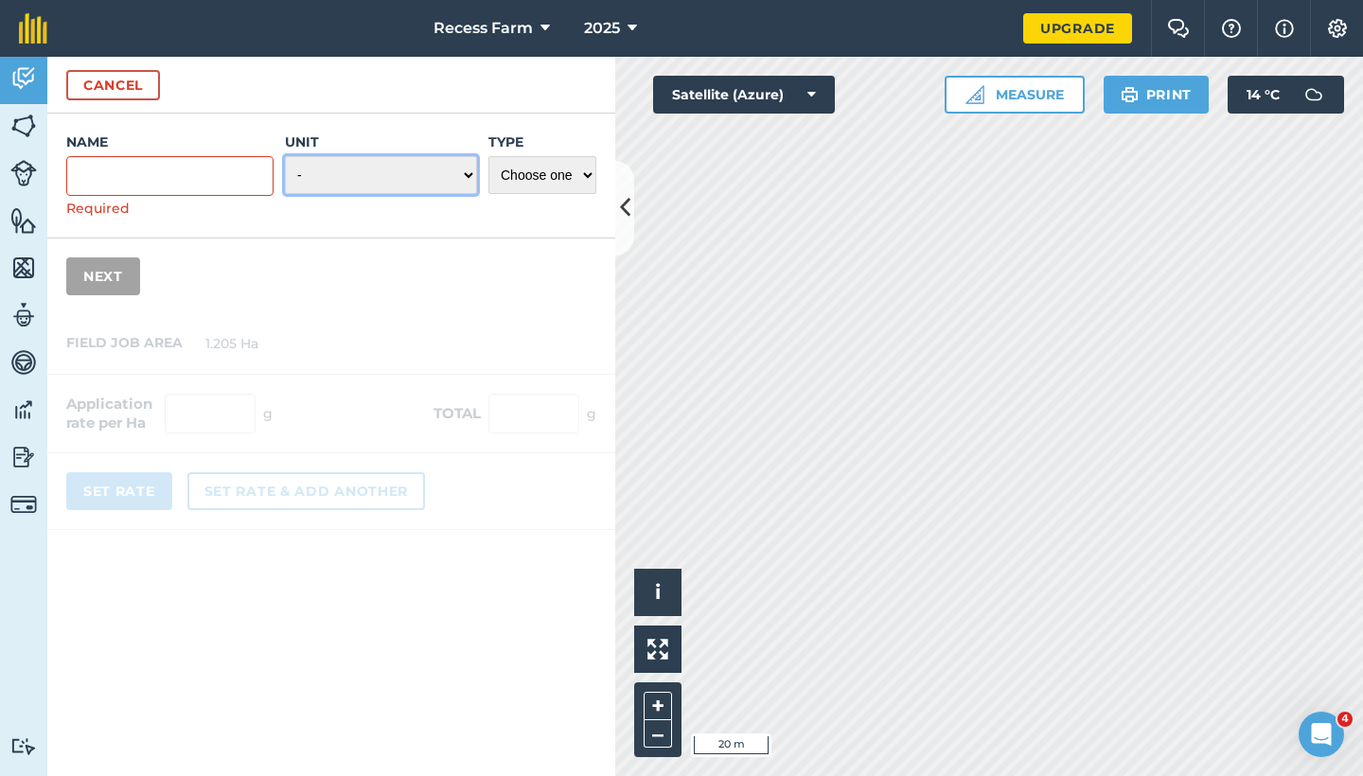
select select "METRIC_TONNES"
select select "SEED"
click at [167, 151] on label "Name" at bounding box center [169, 142] width 207 height 19
click at [167, 156] on input "Name" at bounding box center [169, 176] width 207 height 40
click at [181, 162] on input "Name" at bounding box center [169, 176] width 207 height 40
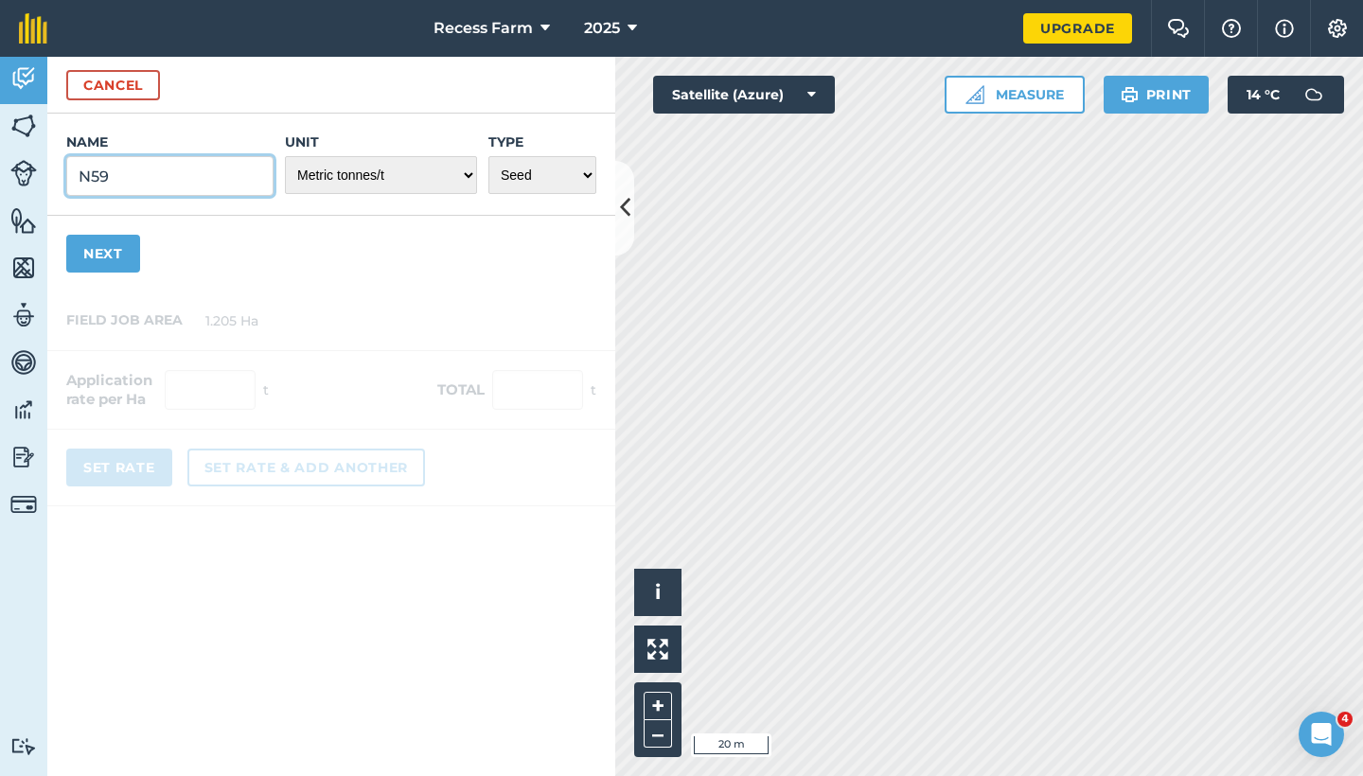
type input "N59"
click at [147, 268] on div "Name N59 Unit - Grams/g Kilograms/kg Metric tonnes/t Millilitres/ml Litres/L Ou…" at bounding box center [331, 203] width 568 height 178
click at [113, 250] on button "Next" at bounding box center [103, 254] width 74 height 38
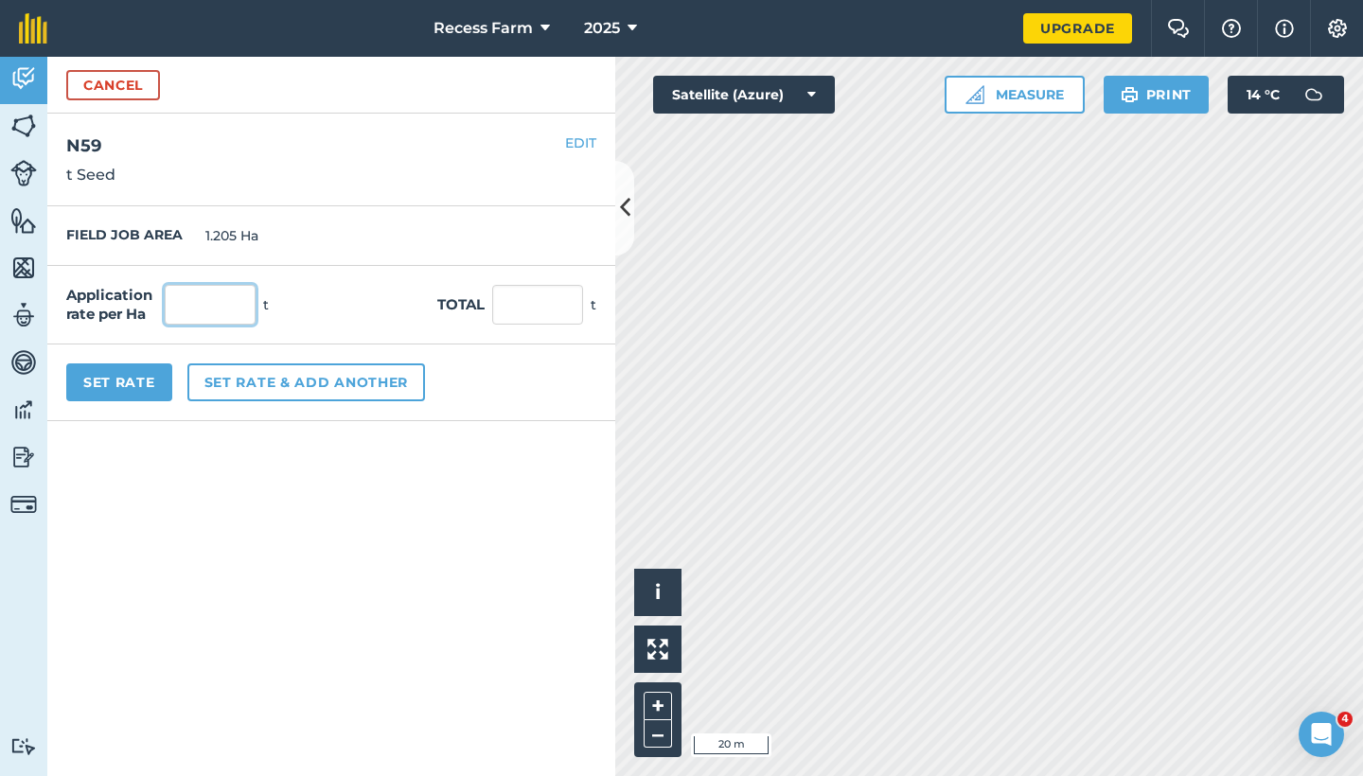
click at [208, 304] on input "text" at bounding box center [210, 305] width 91 height 40
type input "12"
type input "14.46"
click at [557, 299] on input "14.46" at bounding box center [537, 305] width 91 height 40
click at [444, 396] on div "Set Rate Set rate & add another" at bounding box center [331, 383] width 568 height 77
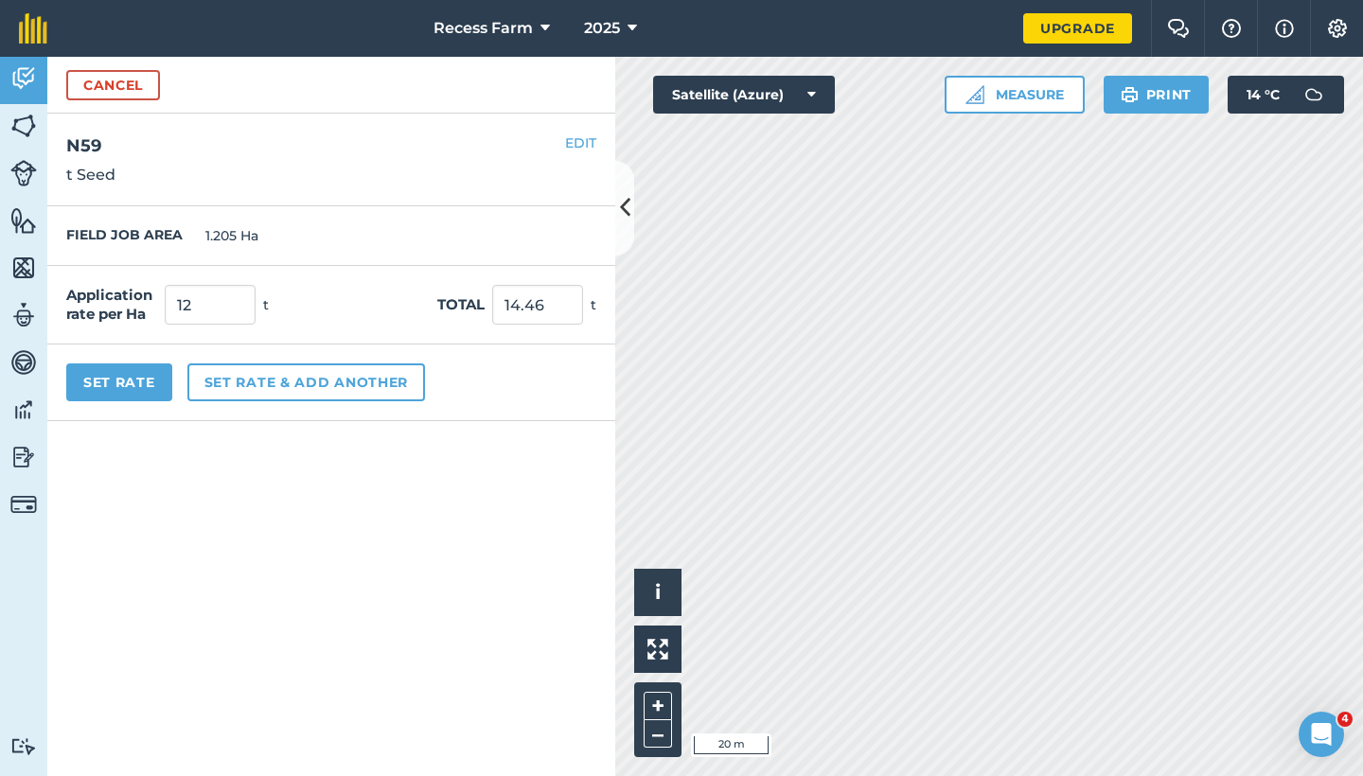
click at [144, 383] on button "Set Rate" at bounding box center [119, 383] width 106 height 38
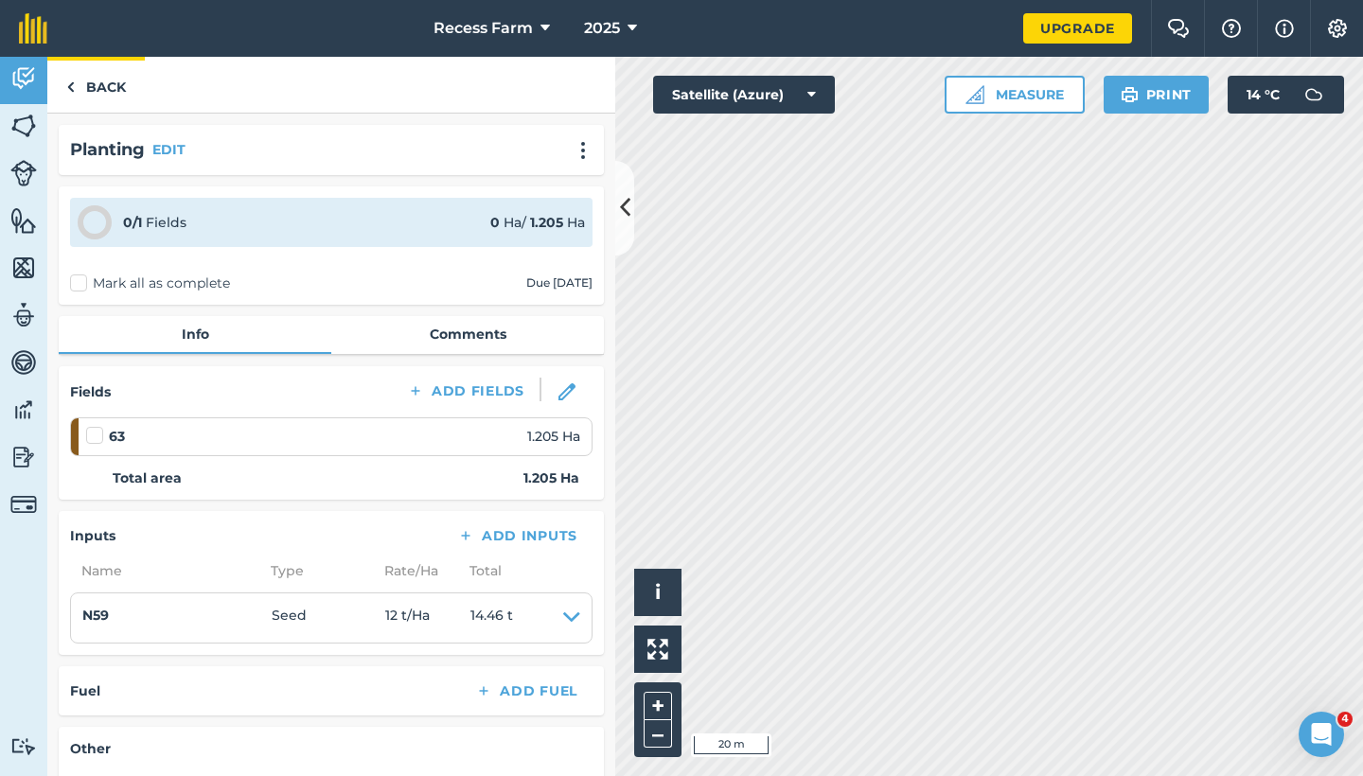
click at [94, 99] on link "Back" at bounding box center [96, 85] width 98 height 56
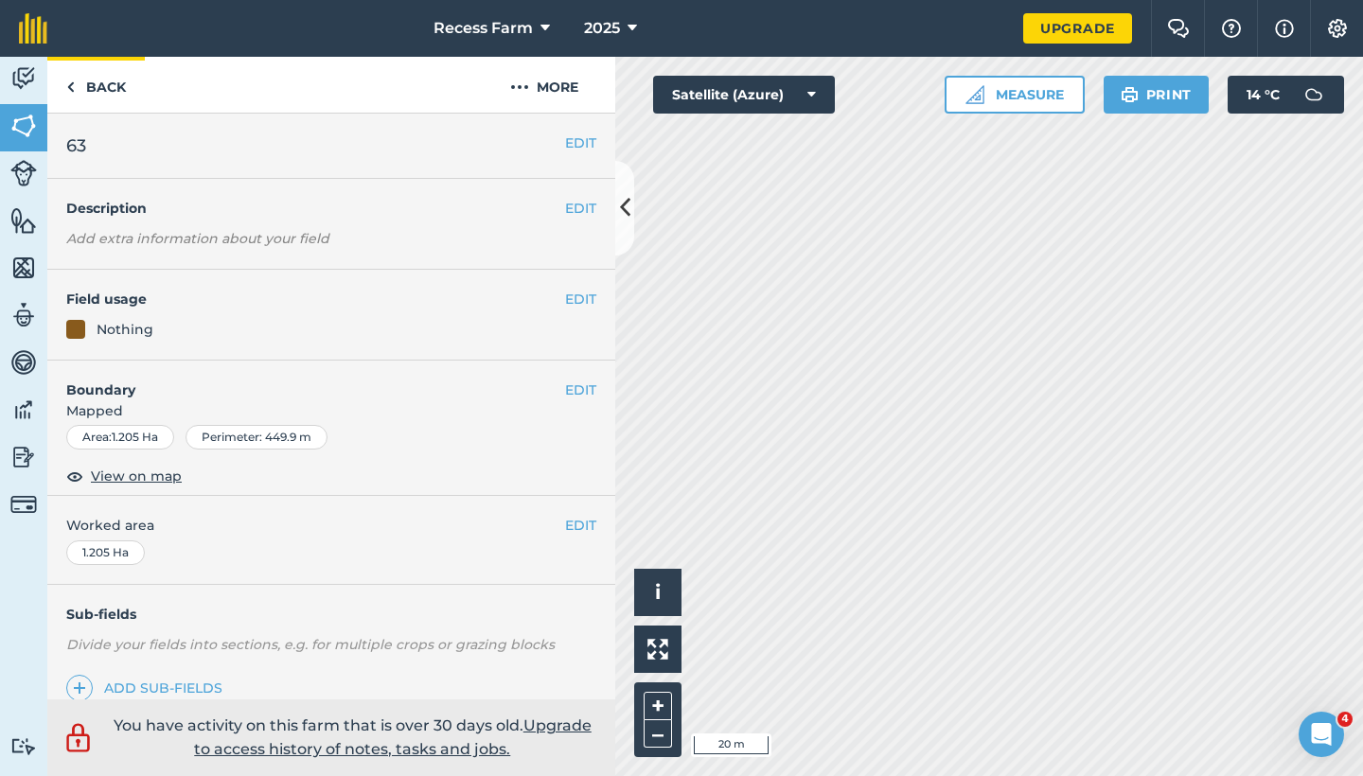
click at [123, 73] on link "Back" at bounding box center [96, 85] width 98 height 56
click at [84, 83] on link "Back" at bounding box center [96, 85] width 98 height 56
click at [177, 329] on div "Nothing" at bounding box center [331, 329] width 530 height 21
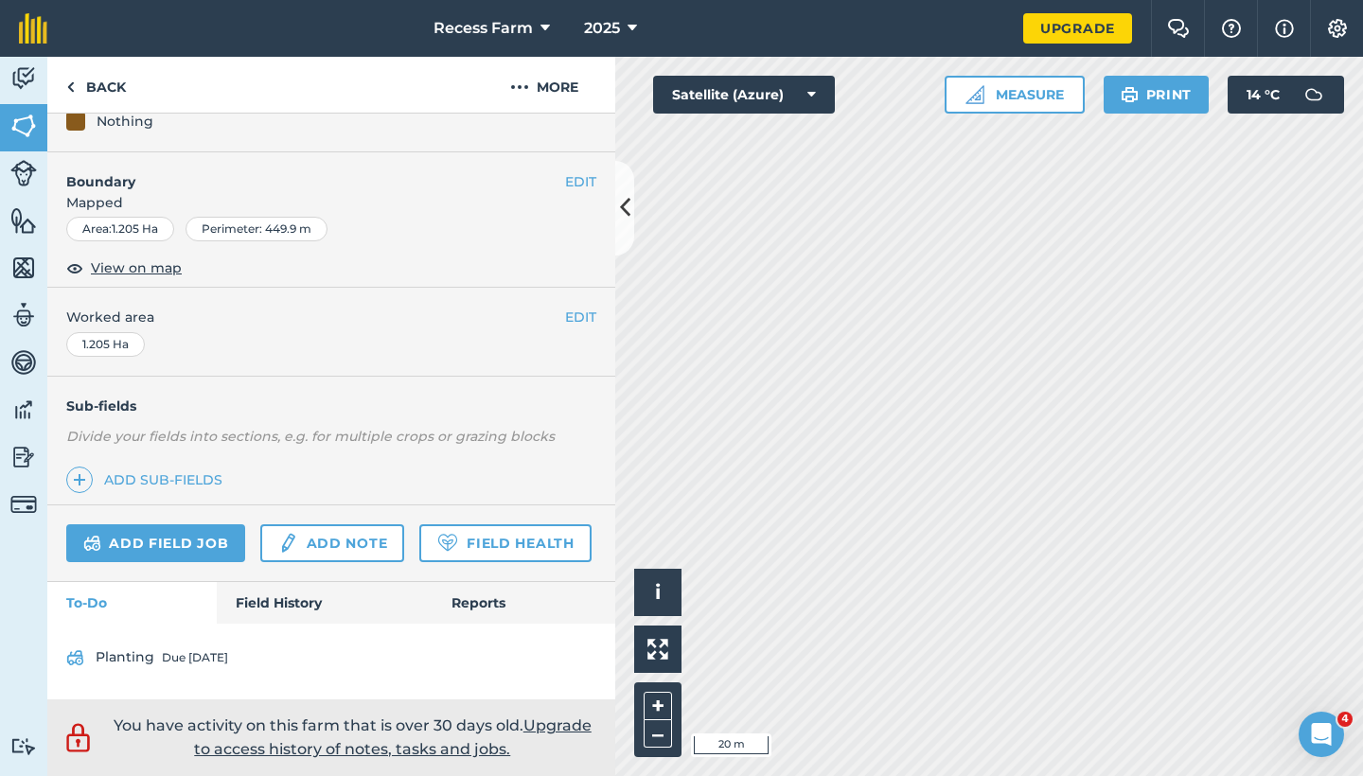
click at [218, 664] on div "Due [DATE]" at bounding box center [195, 657] width 66 height 15
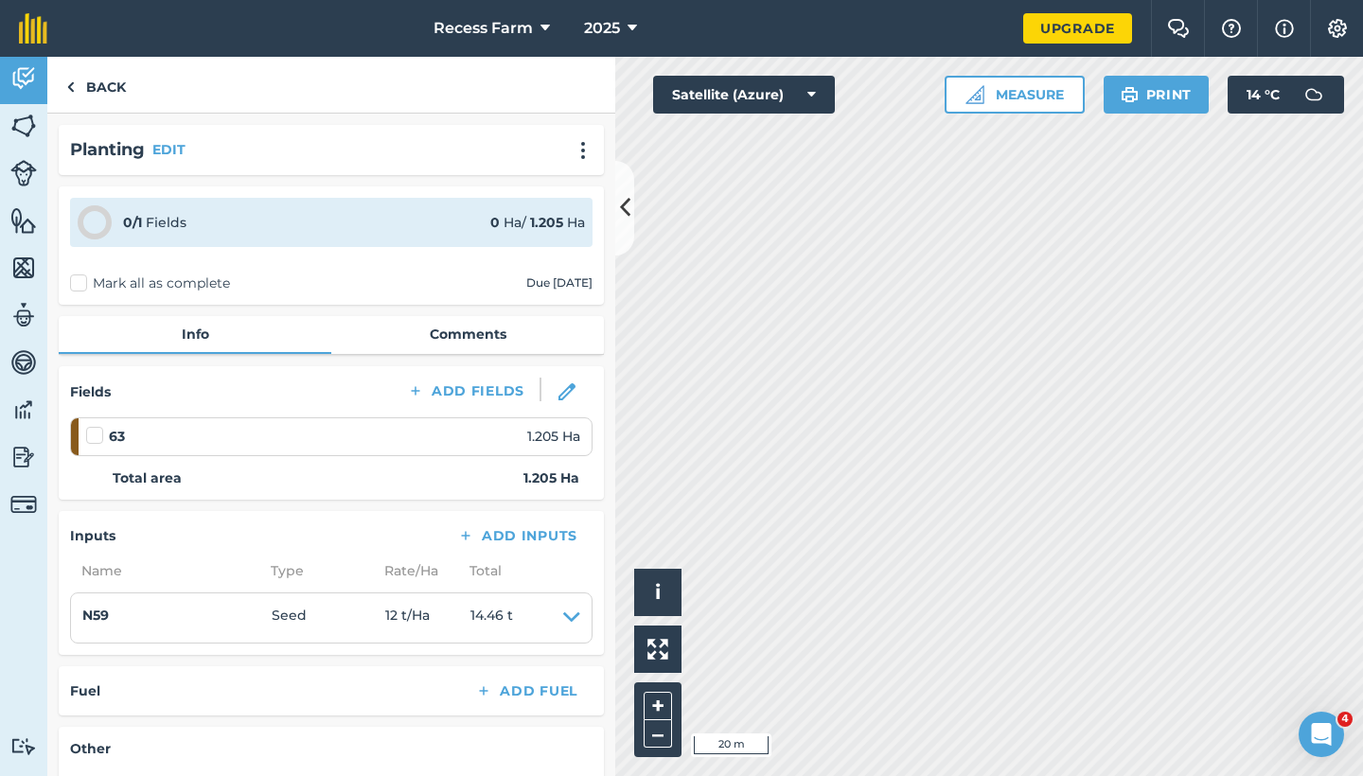
click at [620, 228] on button at bounding box center [624, 208] width 19 height 95
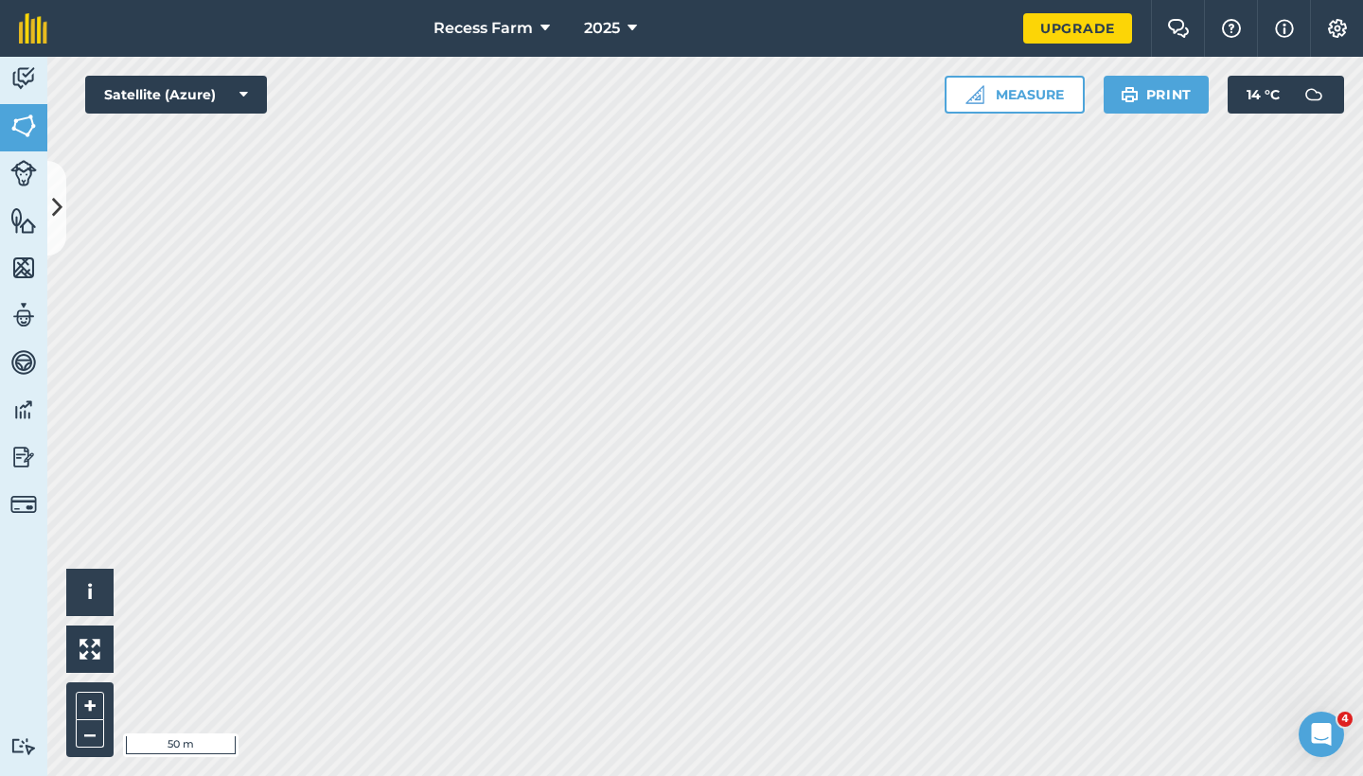
click at [49, 186] on button at bounding box center [56, 208] width 19 height 95
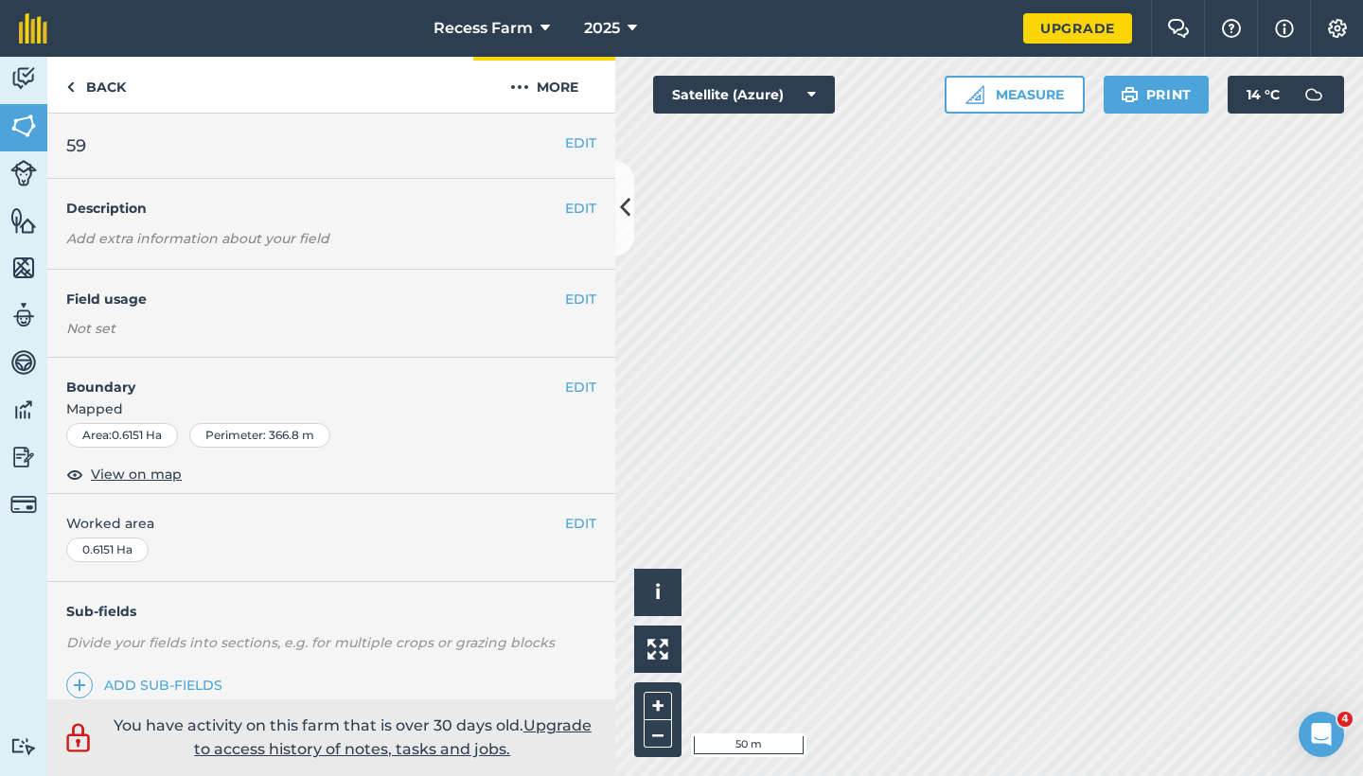
click at [568, 83] on button "More" at bounding box center [544, 85] width 142 height 56
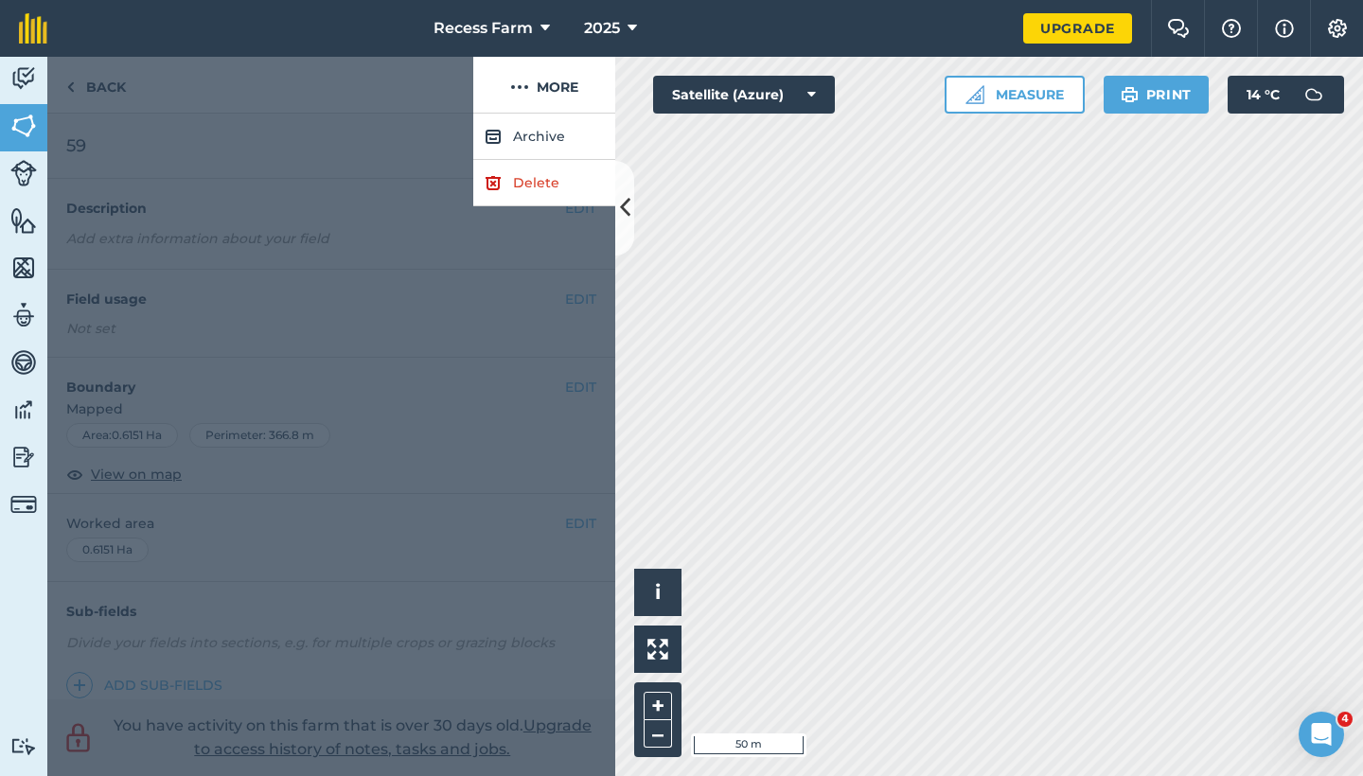
click at [342, 104] on div at bounding box center [260, 85] width 426 height 57
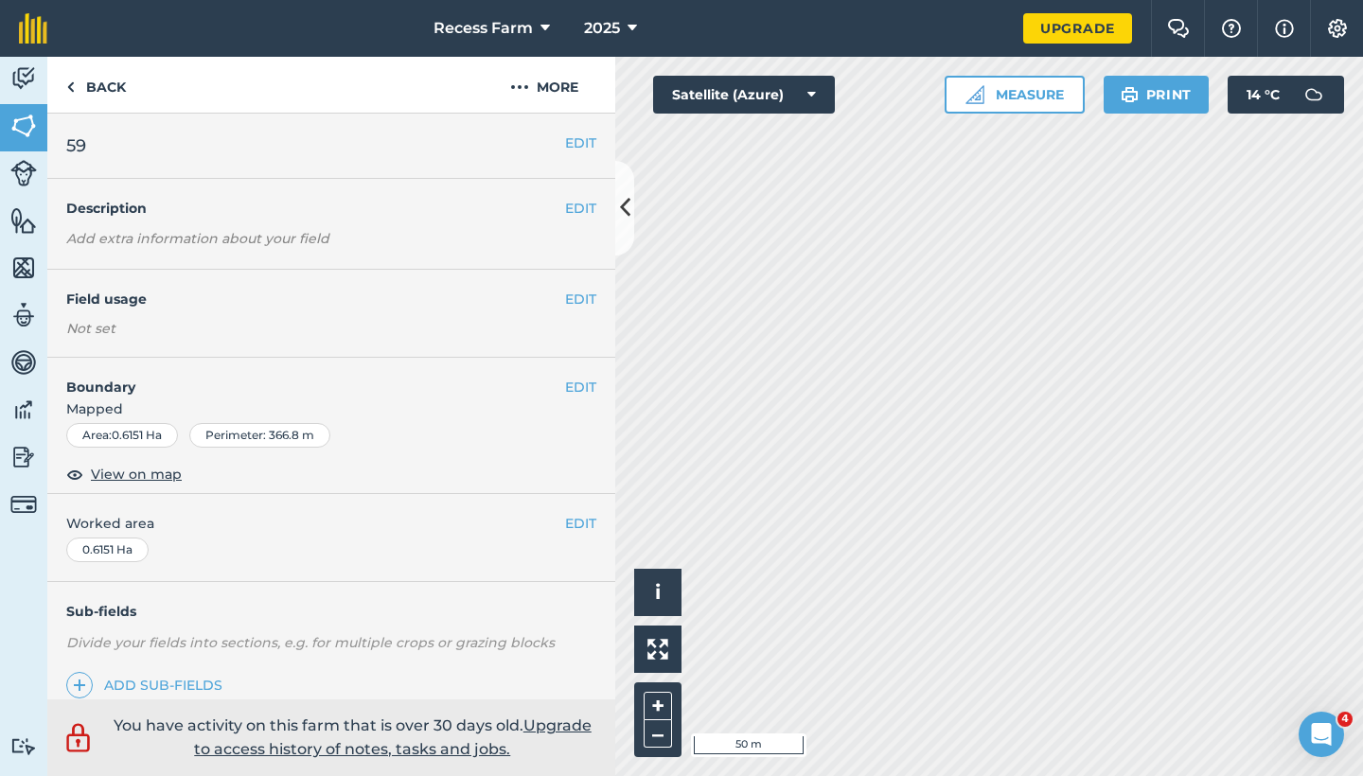
click at [580, 380] on button "EDIT" at bounding box center [580, 387] width 31 height 21
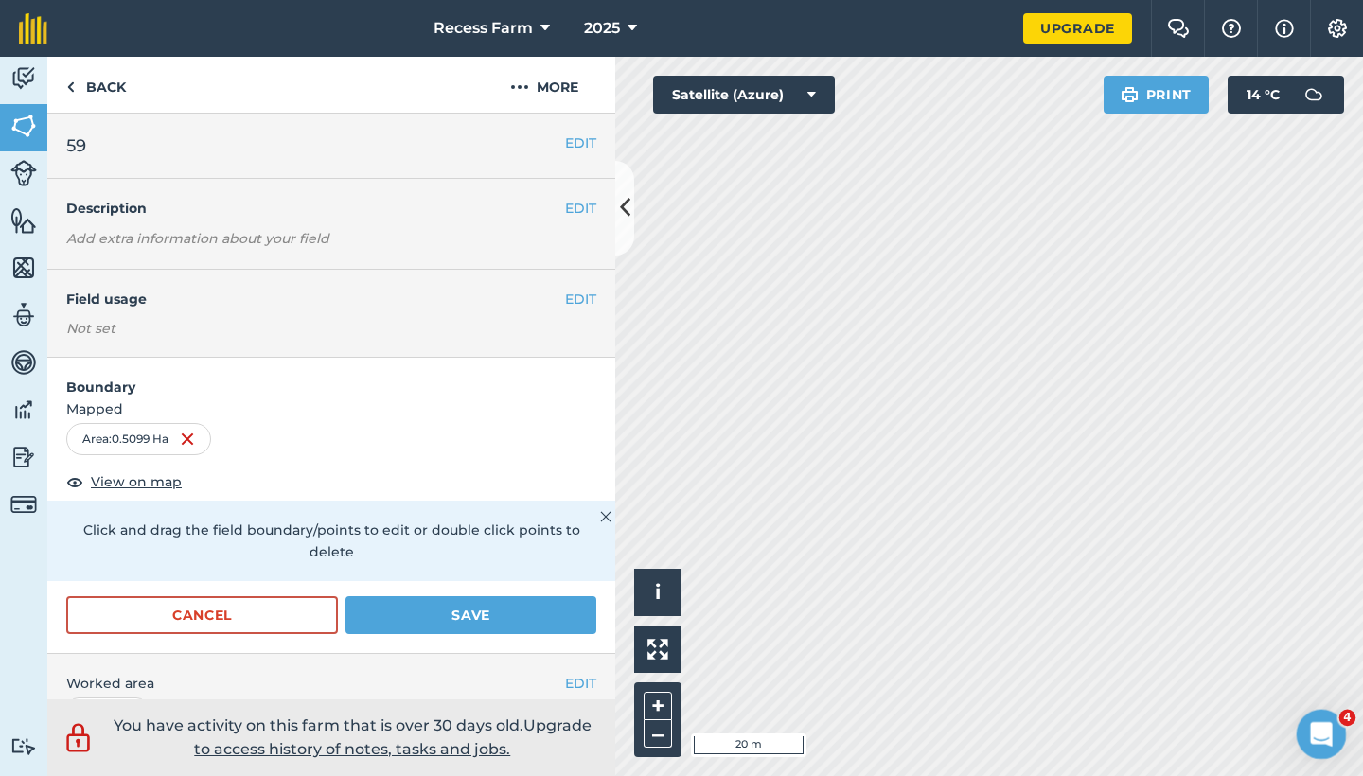
drag, startPoint x: 1305, startPoint y: 722, endPoint x: 1289, endPoint y: 702, distance: 25.8
click at [1296, 709] on html at bounding box center [1318, 731] width 45 height 45
click at [468, 624] on button "Save" at bounding box center [471, 615] width 251 height 38
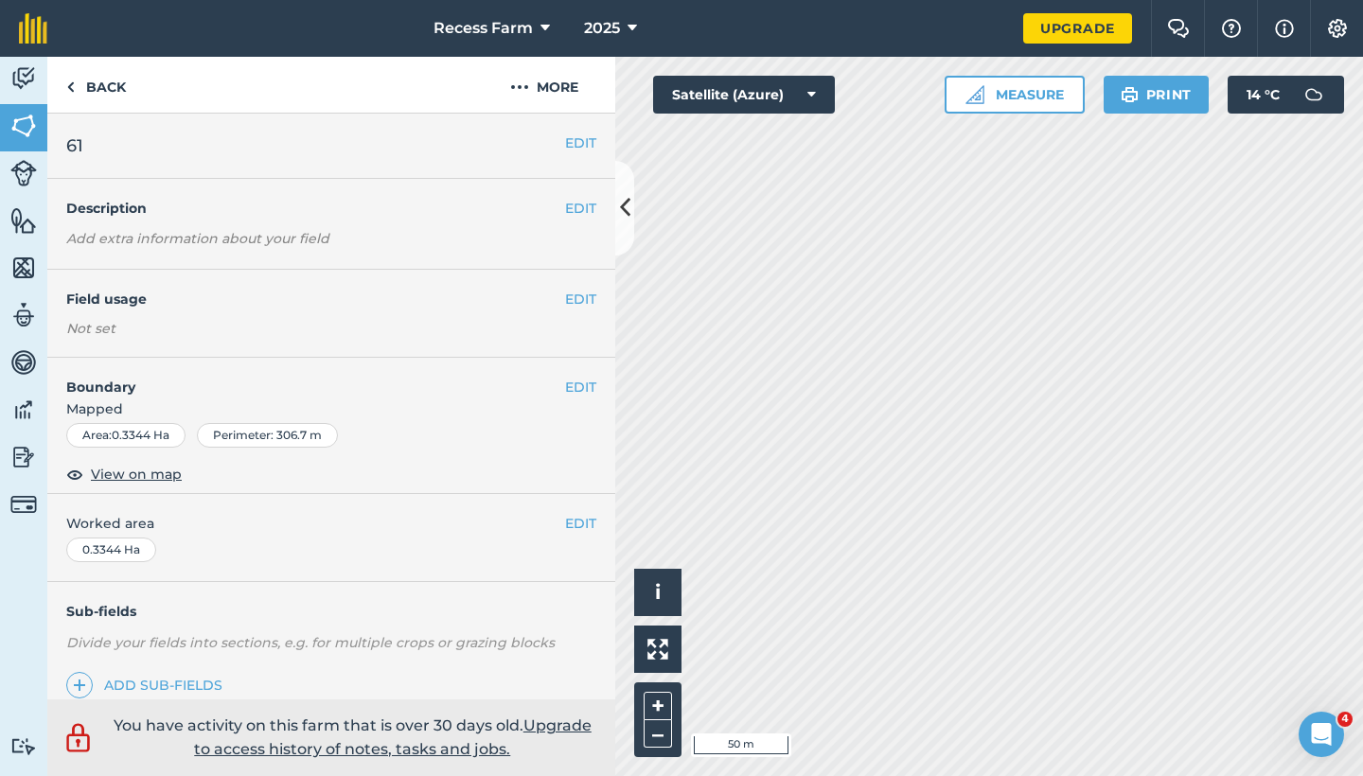
click at [565, 384] on button "EDIT" at bounding box center [580, 387] width 31 height 21
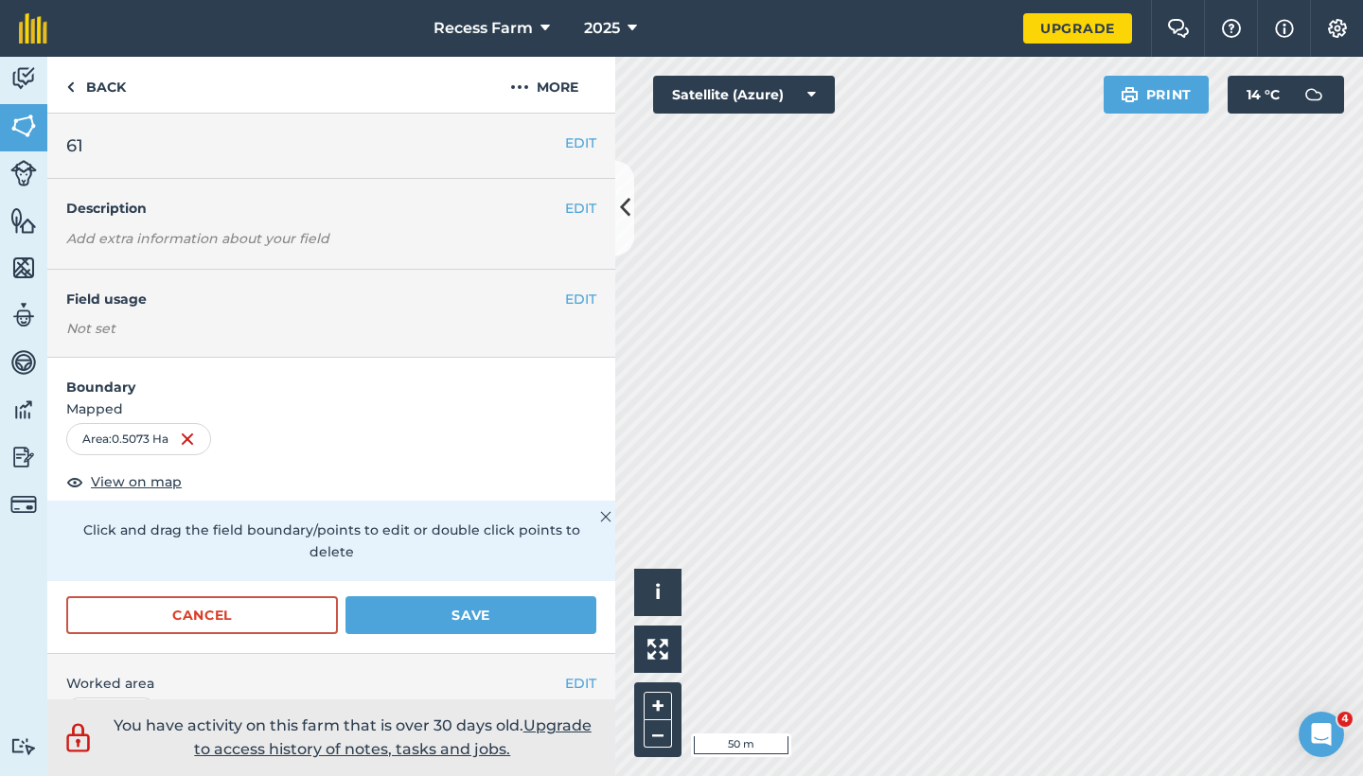
click at [504, 617] on button "Save" at bounding box center [471, 615] width 251 height 38
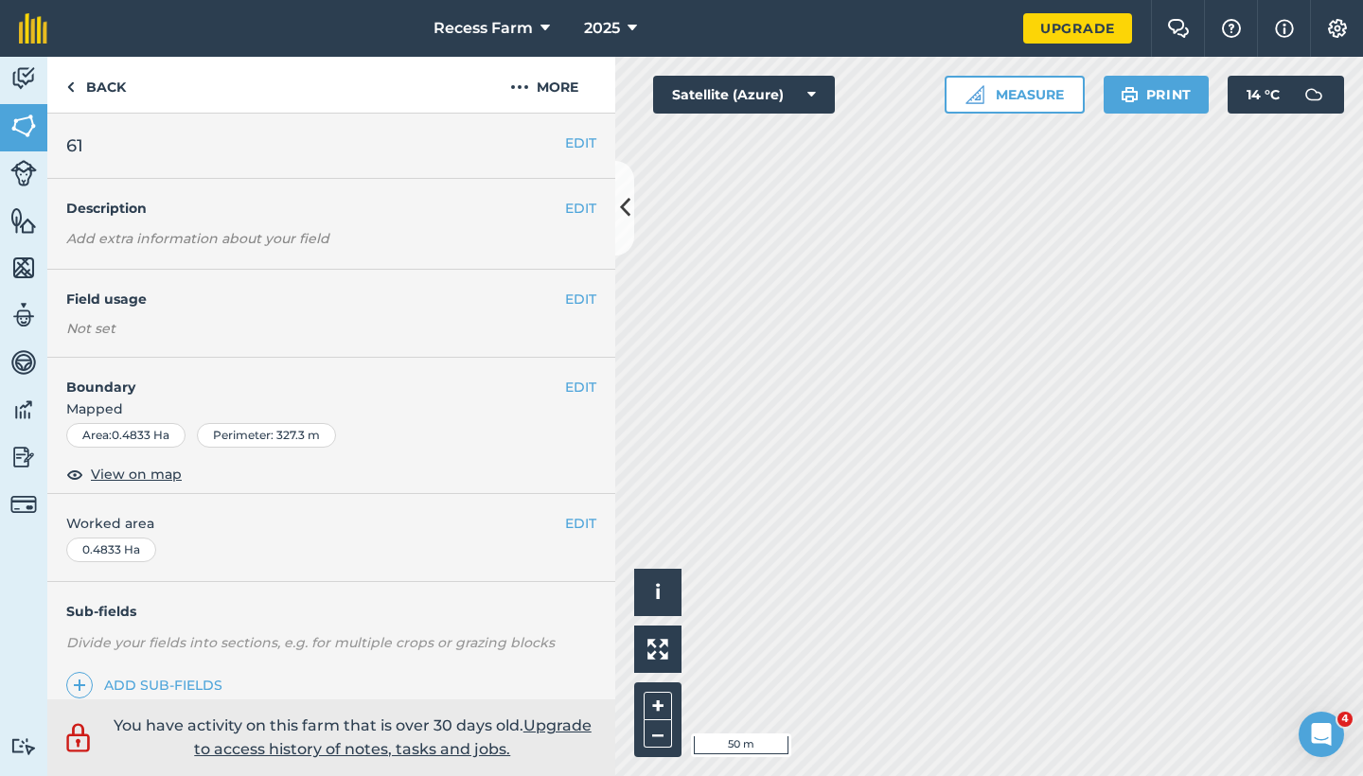
click at [580, 383] on button "EDIT" at bounding box center [580, 387] width 31 height 21
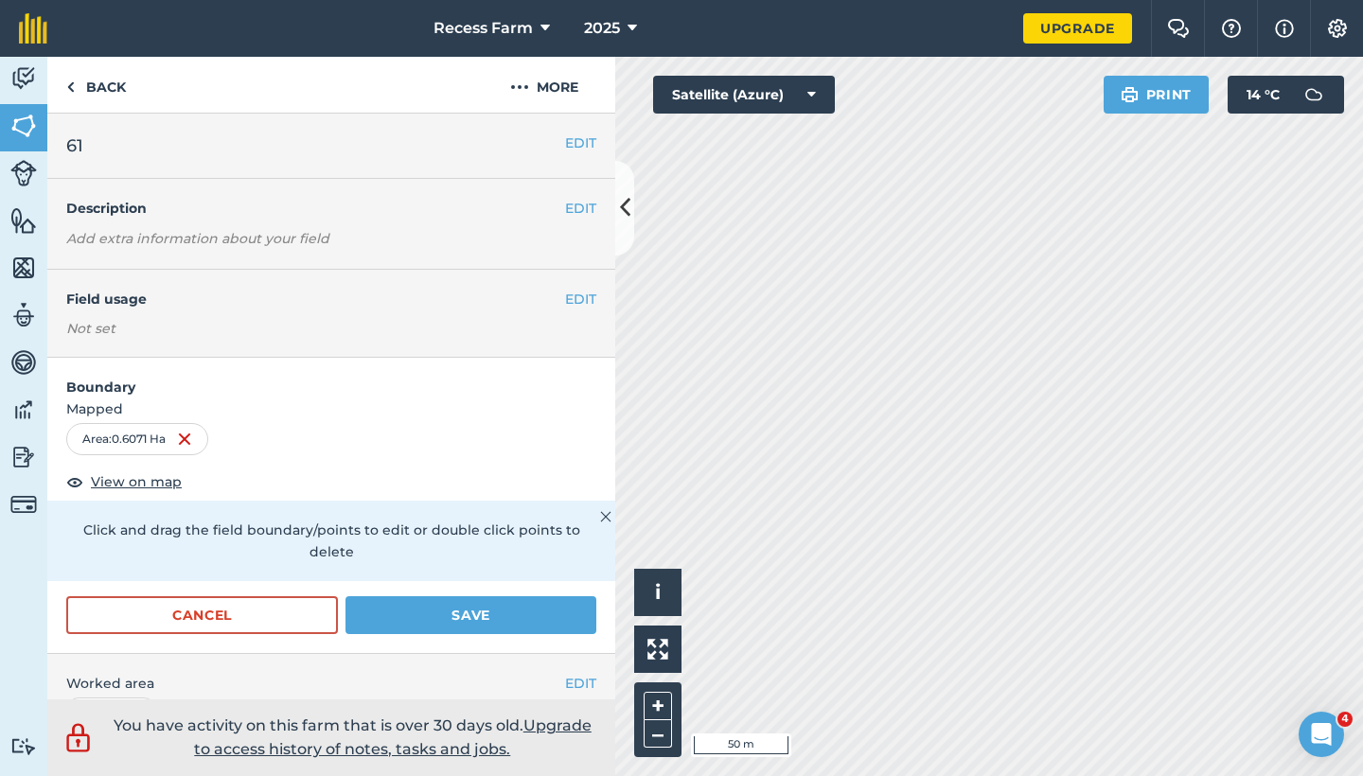
click at [517, 596] on button "Save" at bounding box center [471, 615] width 251 height 38
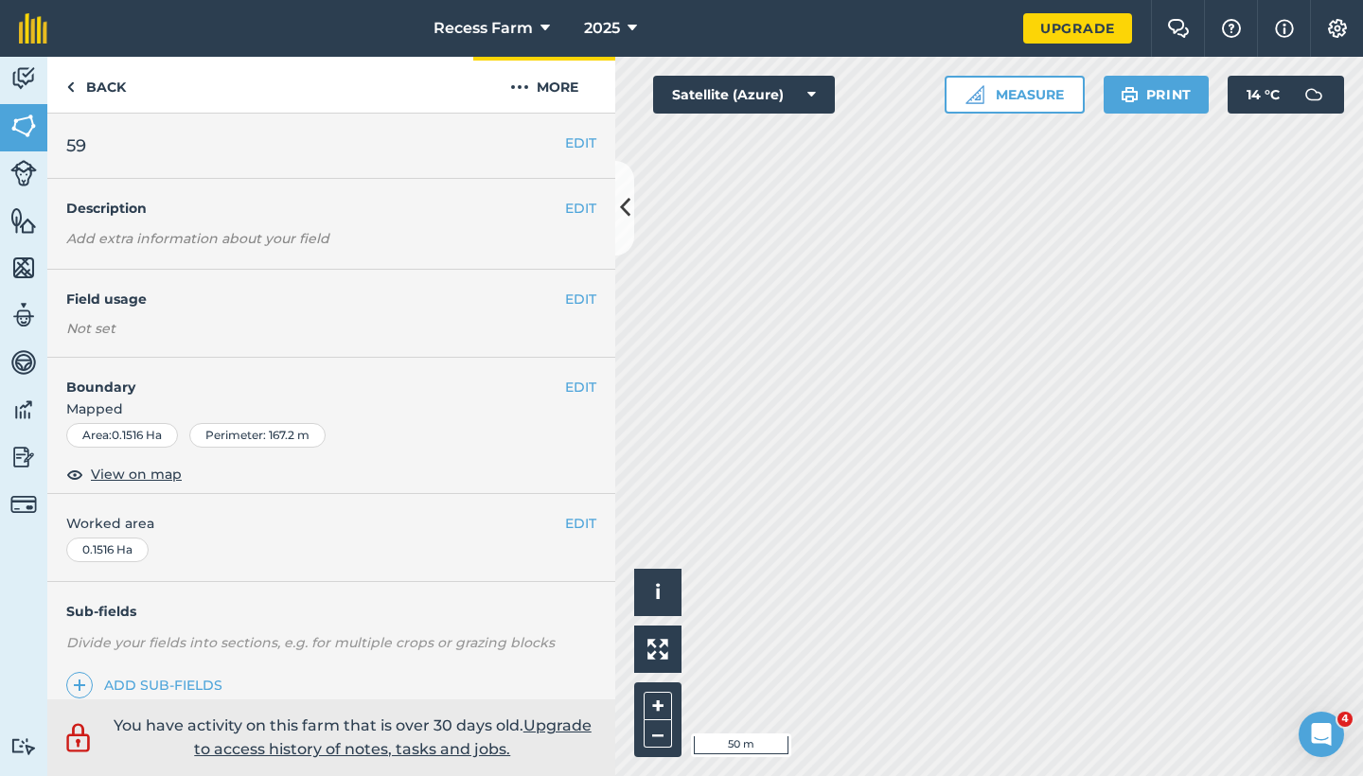
click at [551, 99] on button "More" at bounding box center [544, 85] width 142 height 56
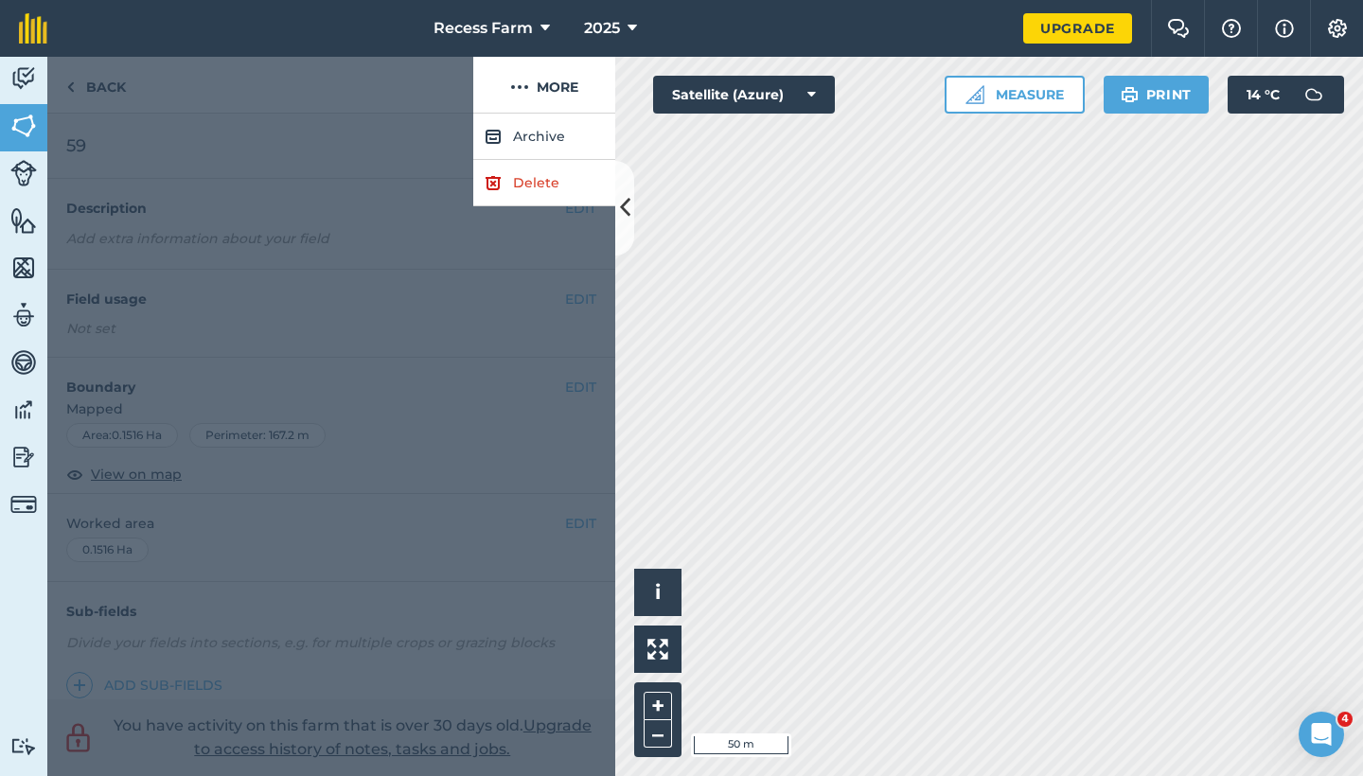
click at [587, 190] on link "Delete" at bounding box center [544, 183] width 142 height 46
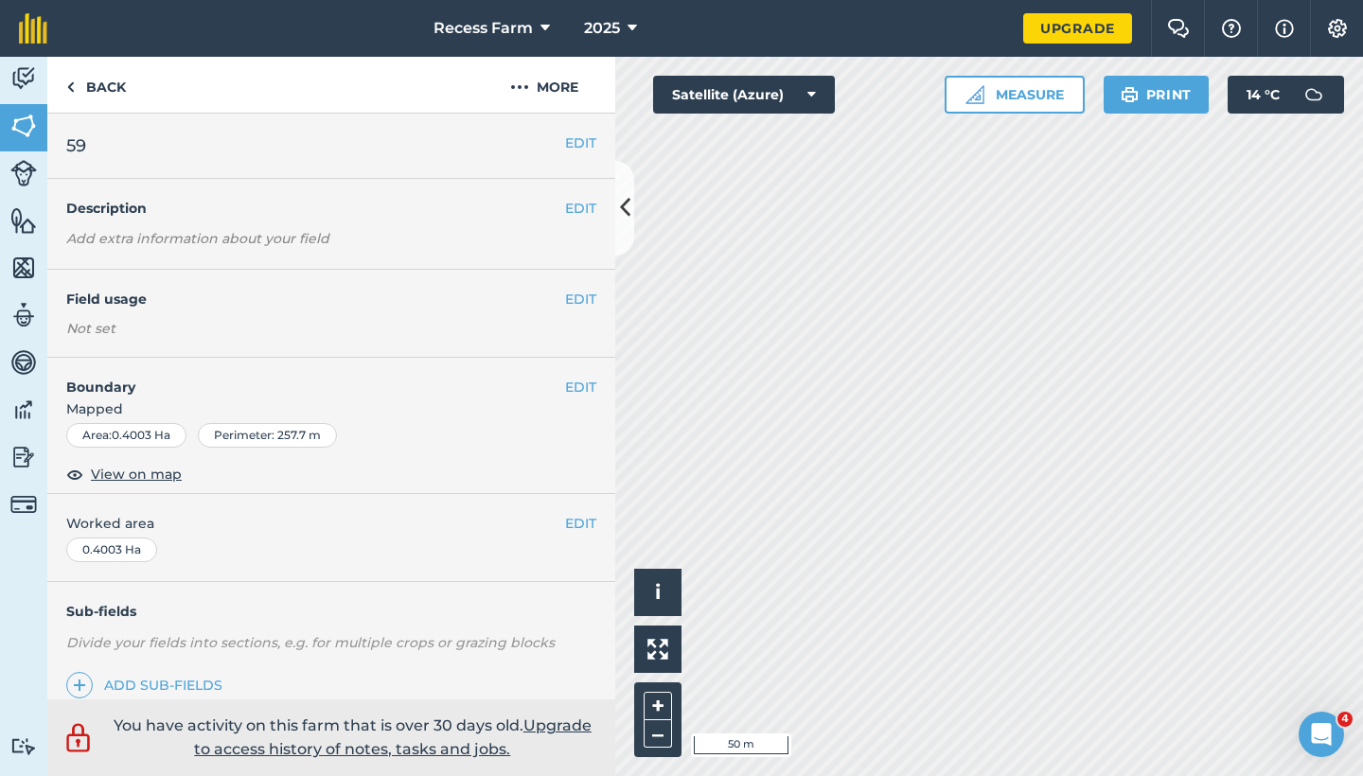
click at [565, 133] on button "EDIT" at bounding box center [580, 143] width 31 height 21
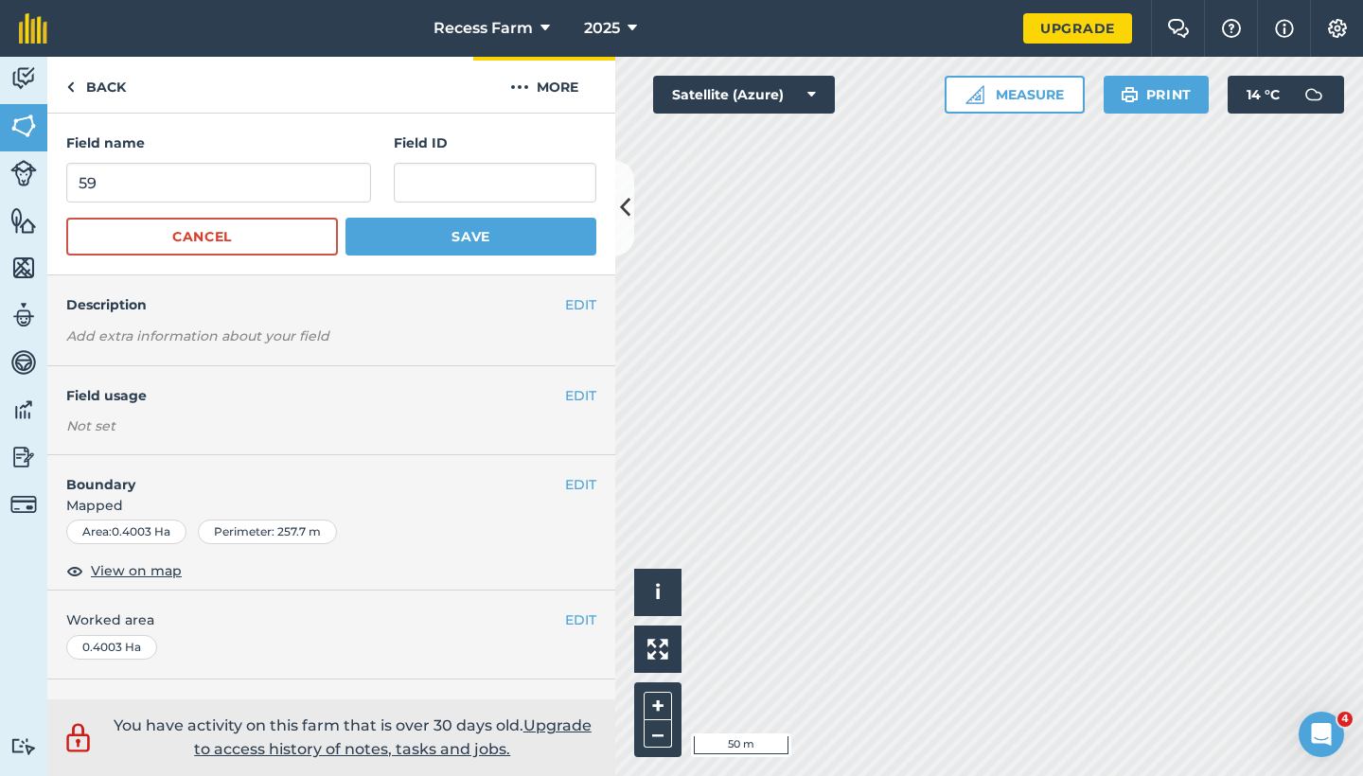
click at [548, 91] on button "More" at bounding box center [544, 85] width 142 height 56
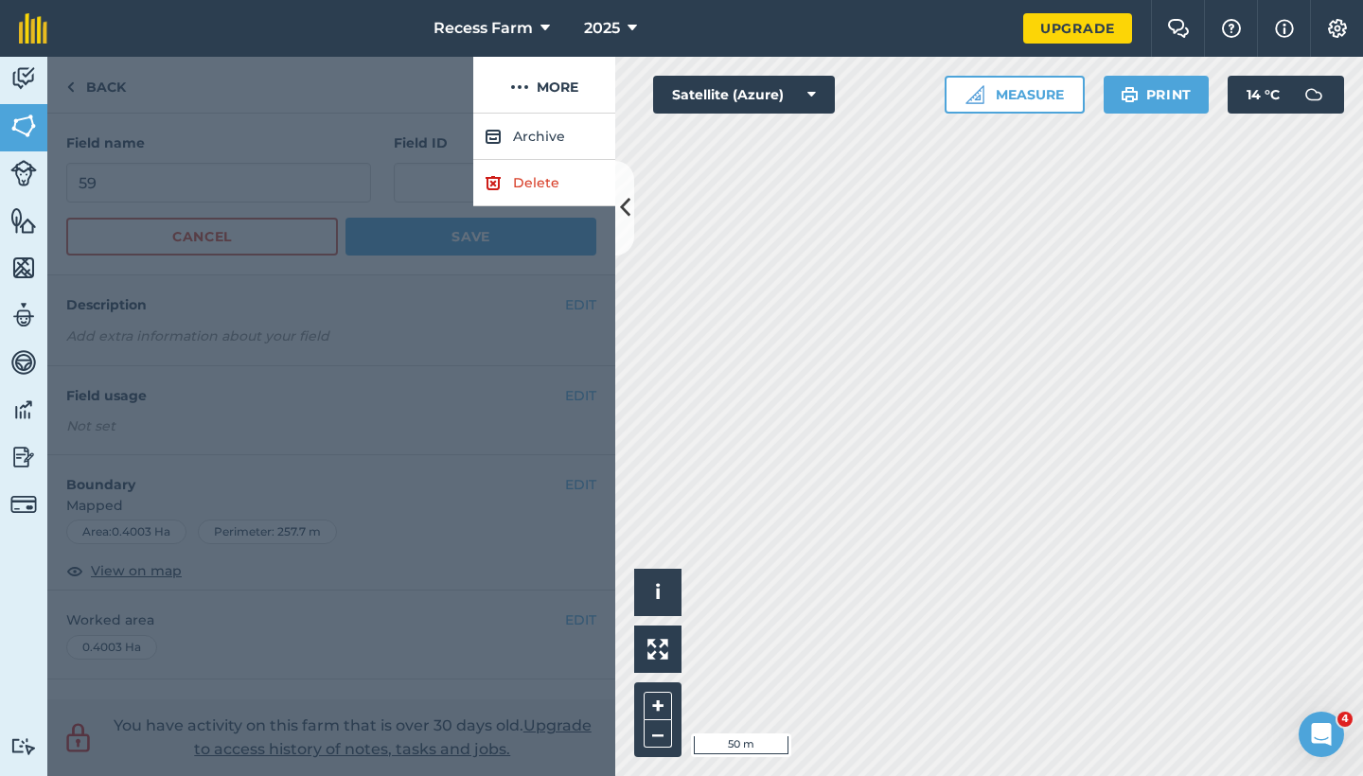
click at [556, 186] on link "Delete" at bounding box center [544, 183] width 142 height 46
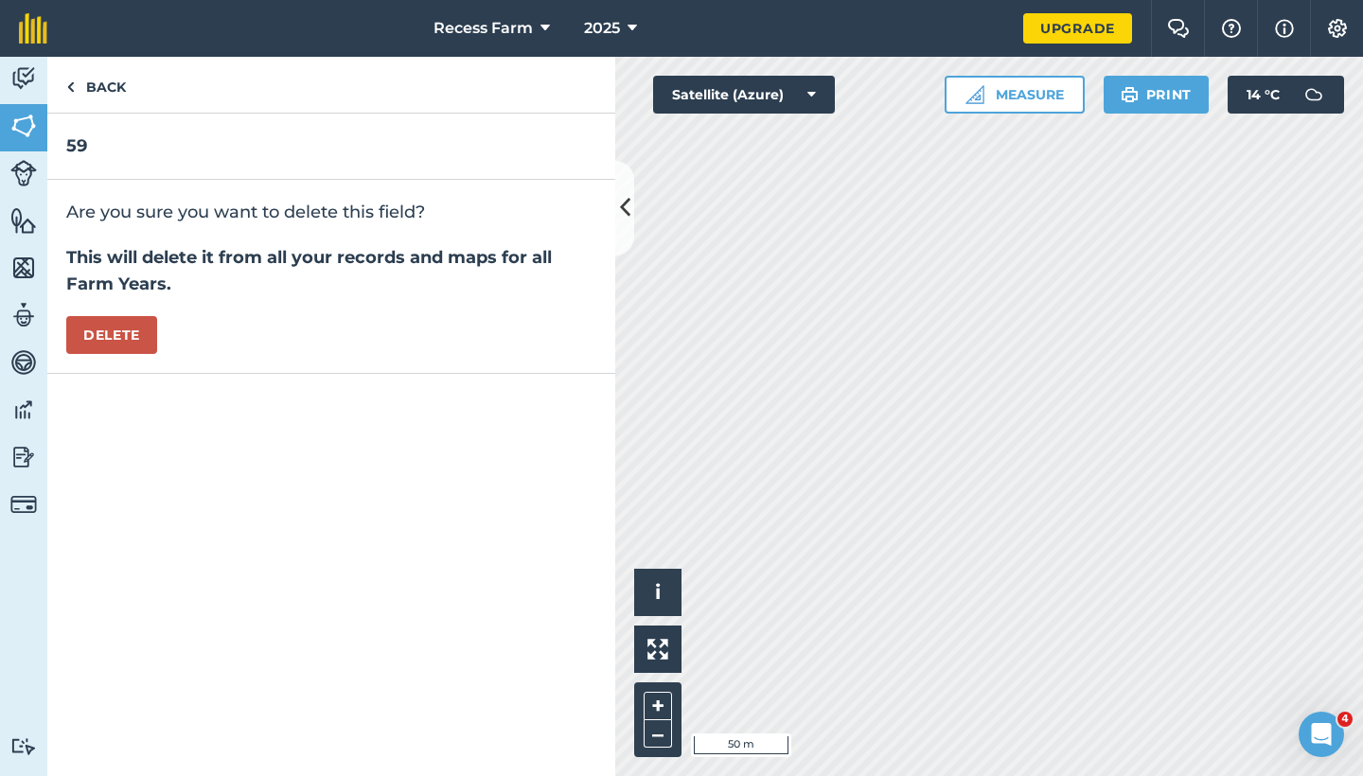
drag, startPoint x: 90, startPoint y: 341, endPoint x: 123, endPoint y: 336, distance: 33.5
click at [90, 341] on button "Delete" at bounding box center [111, 335] width 91 height 38
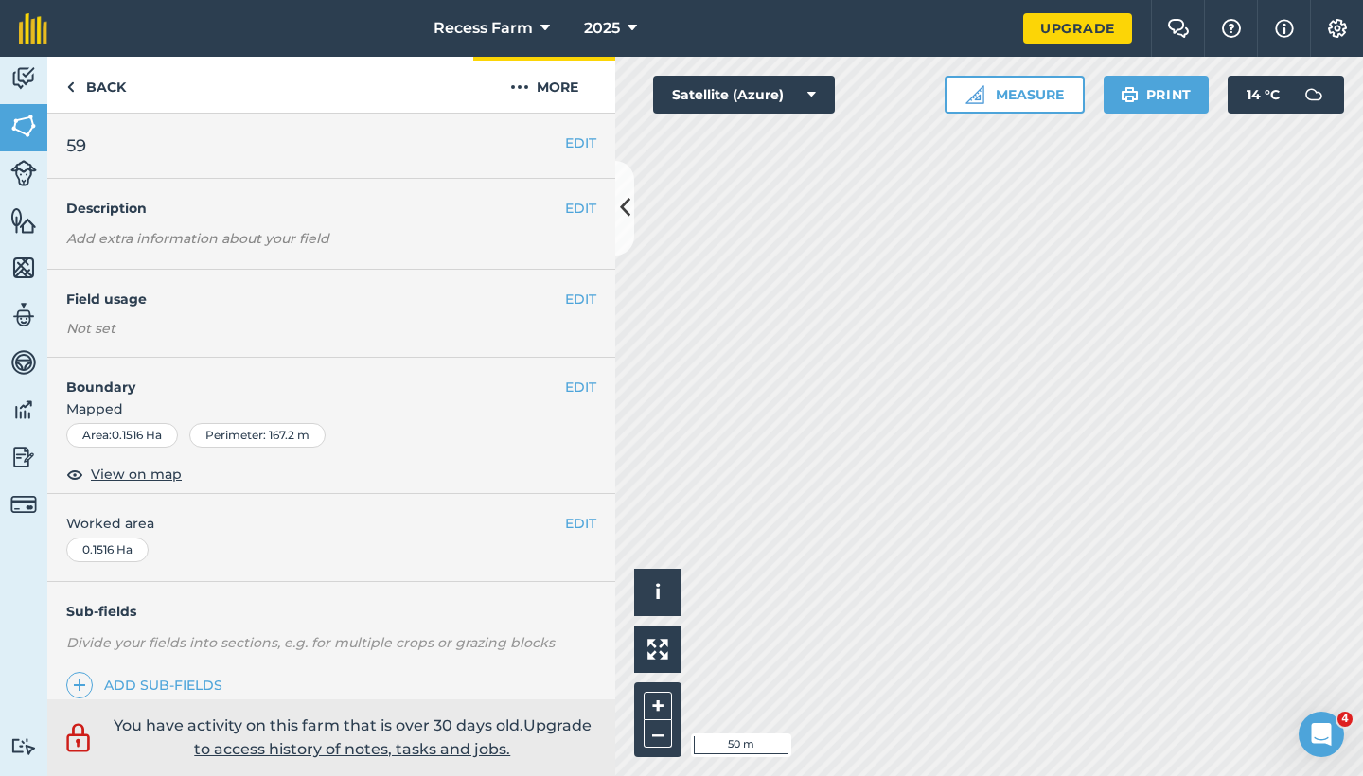
click at [553, 98] on button "More" at bounding box center [544, 85] width 142 height 56
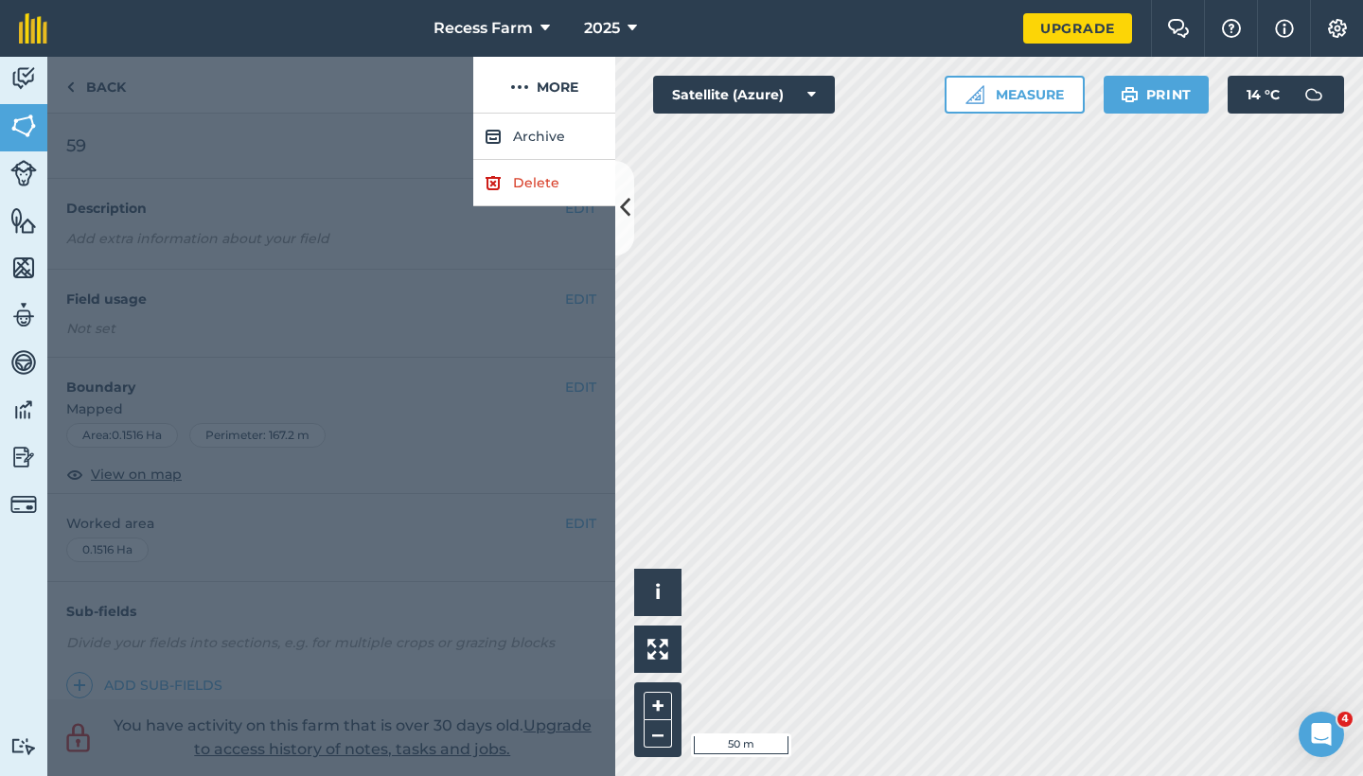
click at [519, 189] on link "Delete" at bounding box center [544, 183] width 142 height 46
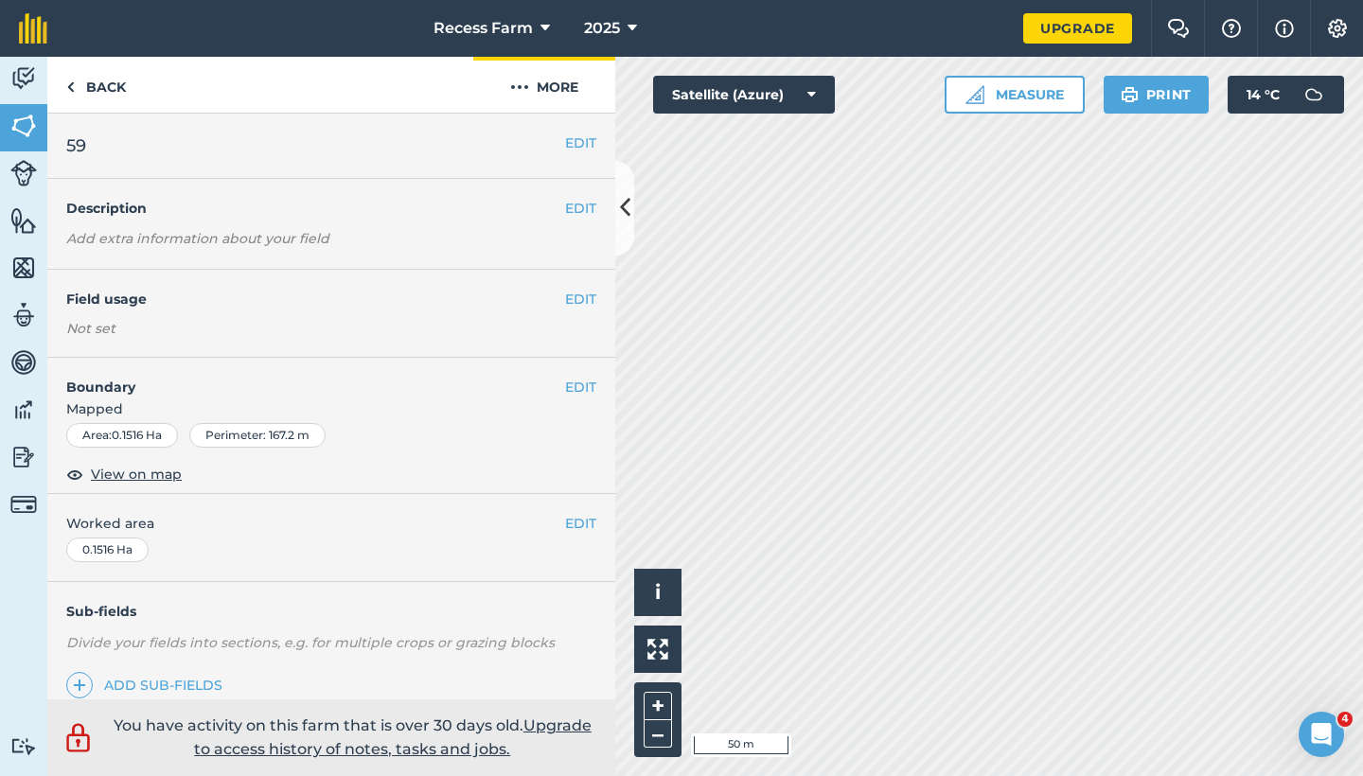
drag, startPoint x: 536, startPoint y: 96, endPoint x: 542, endPoint y: 108, distance: 14.0
click at [536, 96] on button "More" at bounding box center [544, 85] width 142 height 56
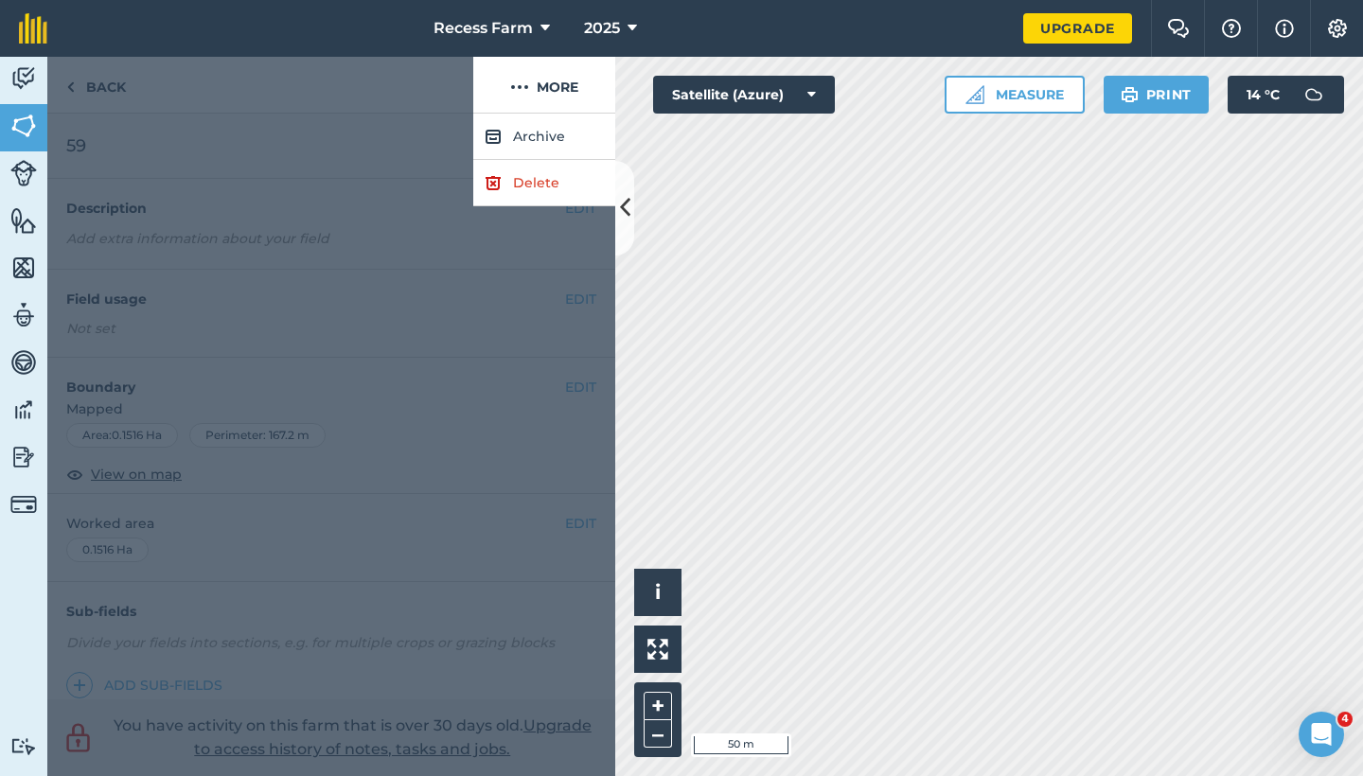
click at [547, 187] on link "Delete" at bounding box center [544, 183] width 142 height 46
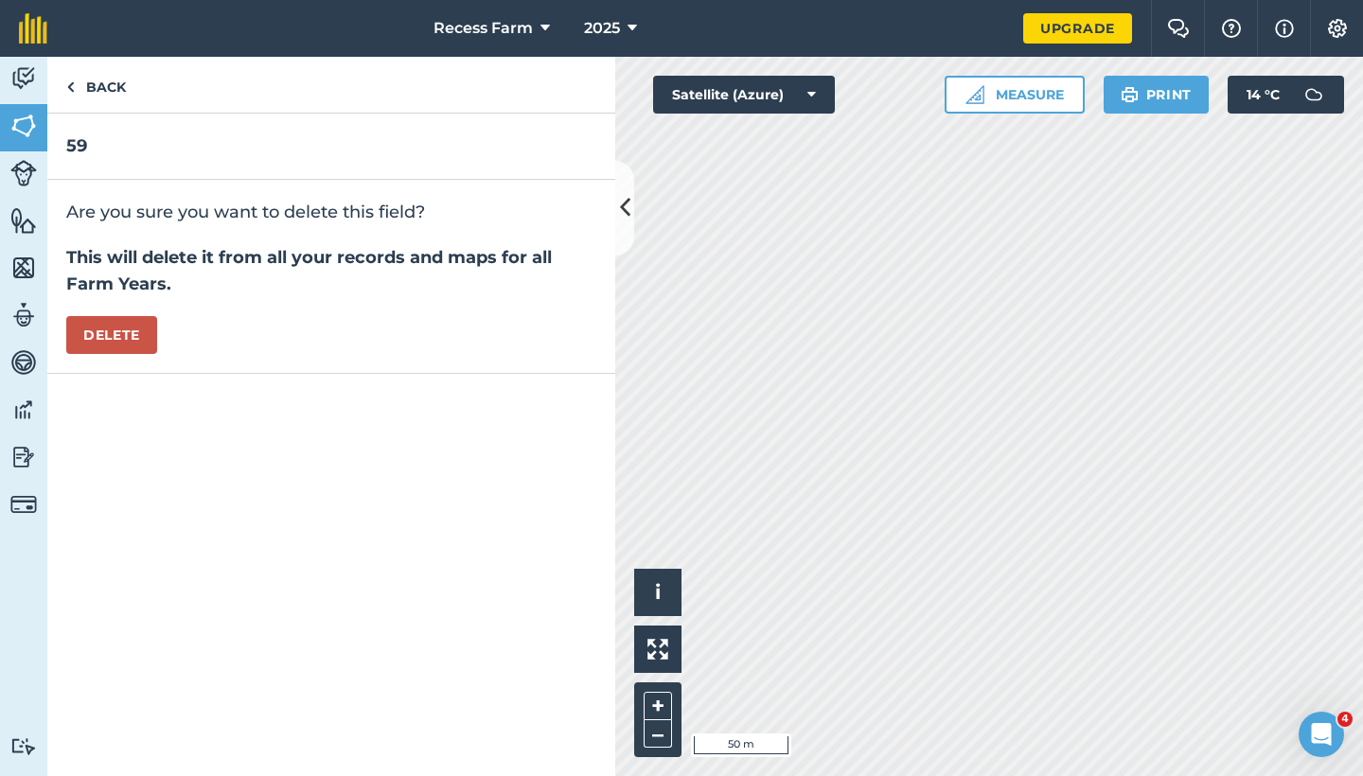
drag, startPoint x: 132, startPoint y: 332, endPoint x: 153, endPoint y: 328, distance: 22.3
click at [132, 332] on button "Delete" at bounding box center [111, 335] width 91 height 38
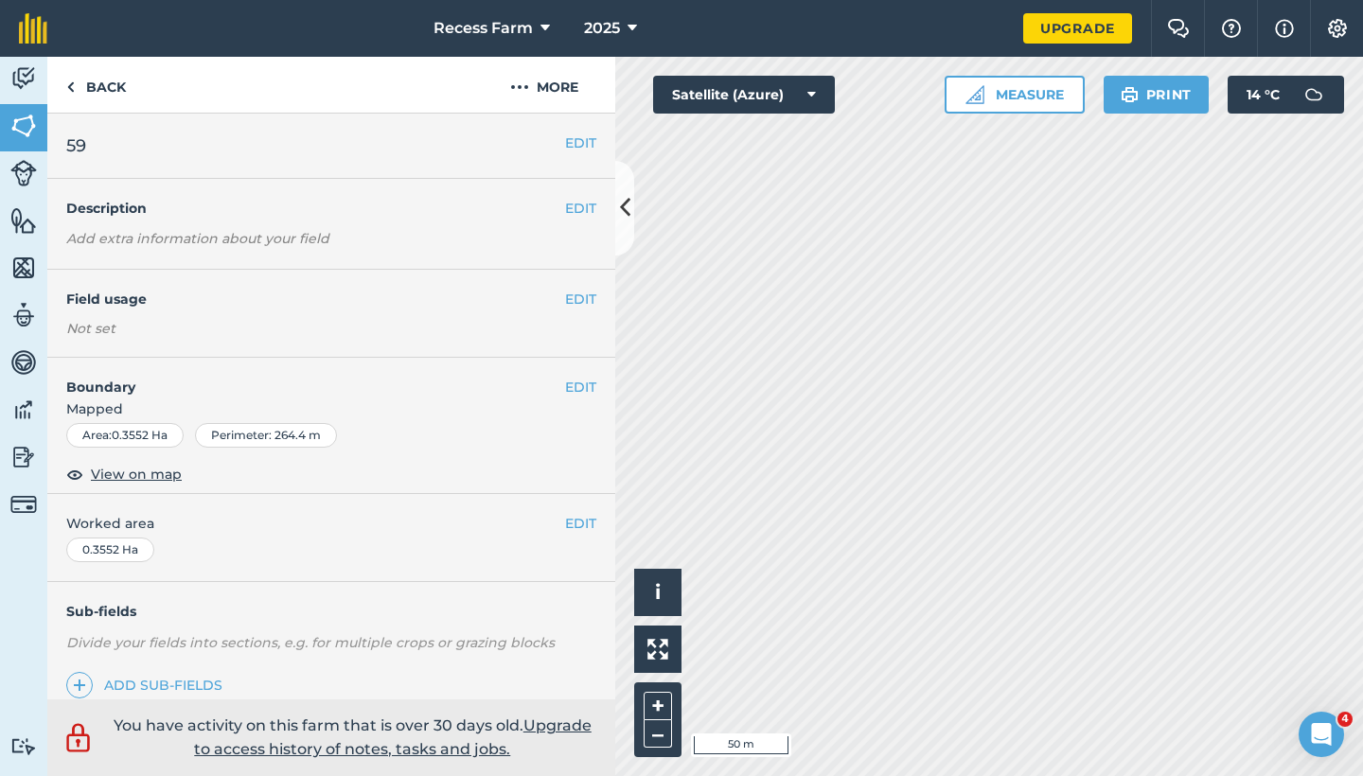
click at [569, 379] on button "EDIT" at bounding box center [580, 387] width 31 height 21
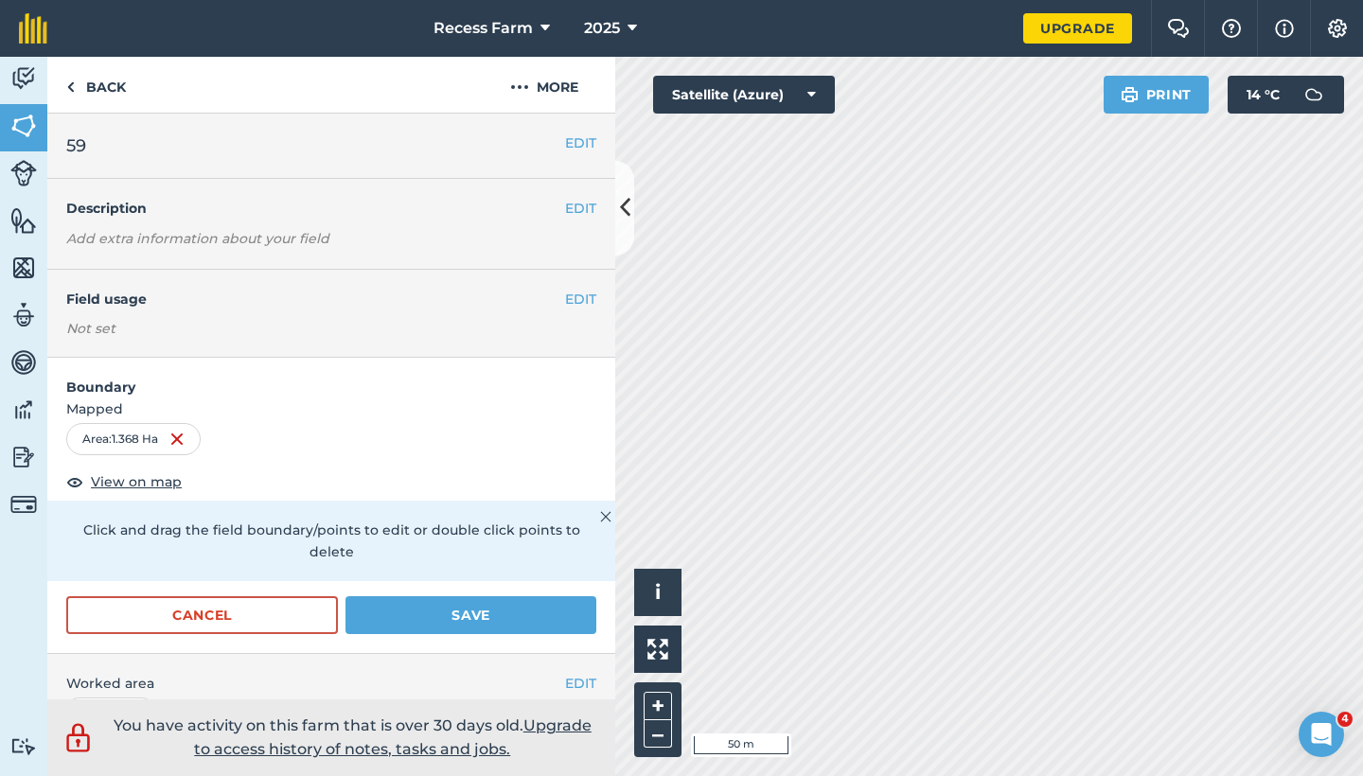
click at [493, 623] on button "Save" at bounding box center [471, 615] width 251 height 38
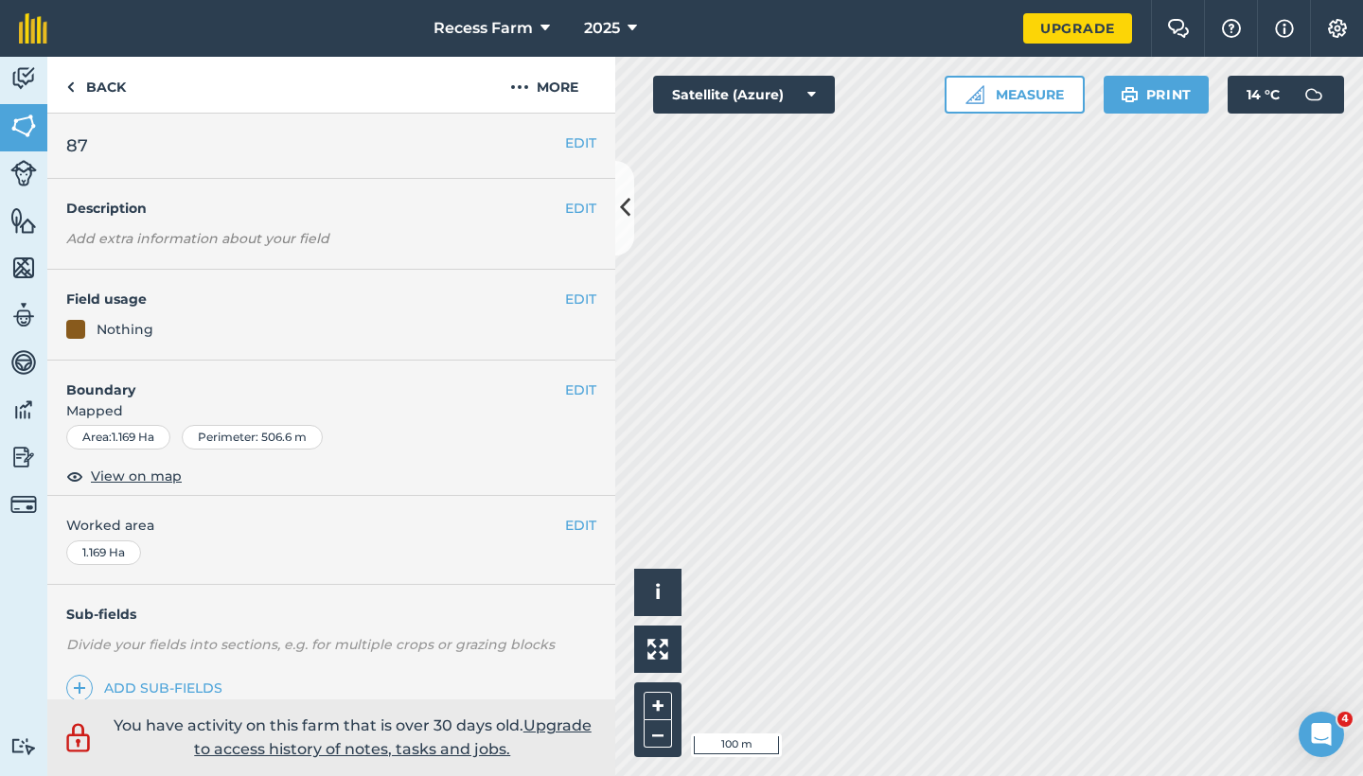
click at [39, 79] on link "Activity" at bounding box center [23, 80] width 47 height 47
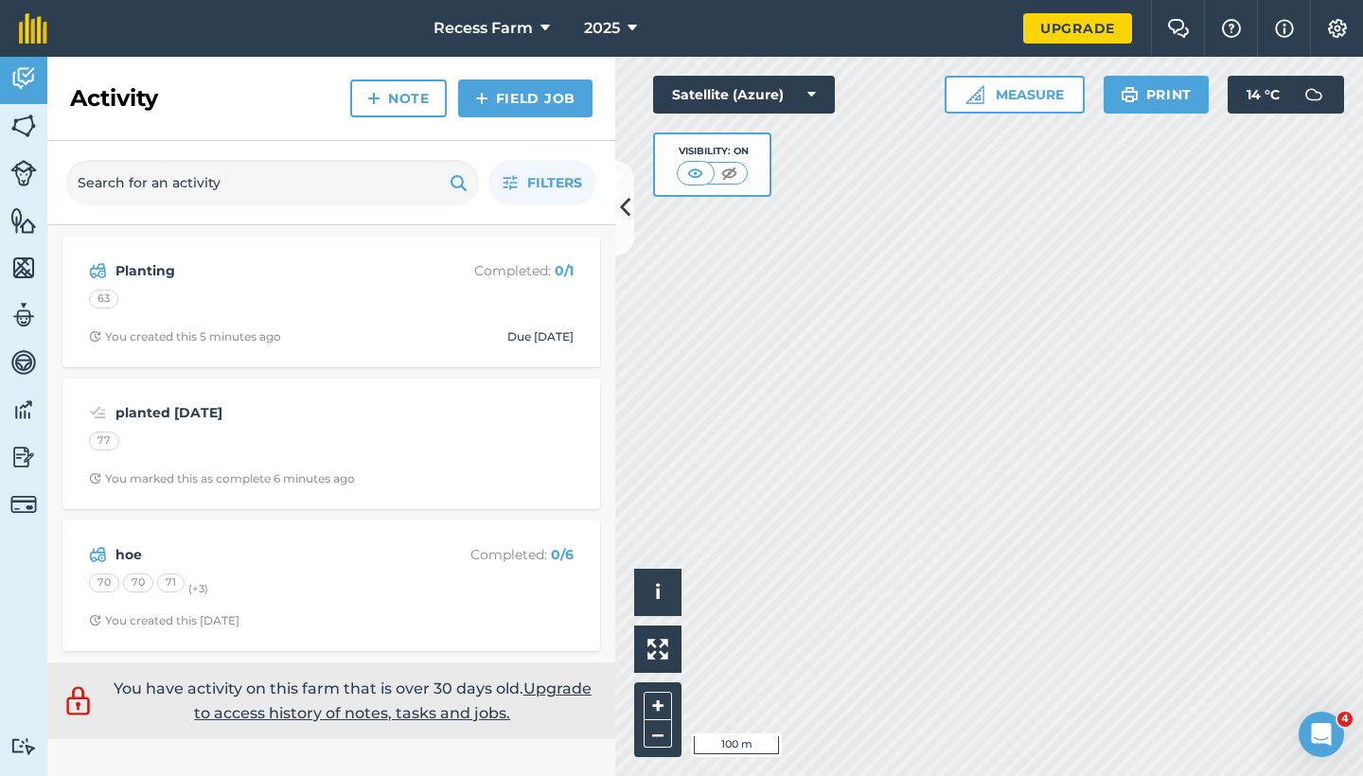
click at [625, 195] on icon at bounding box center [625, 207] width 10 height 33
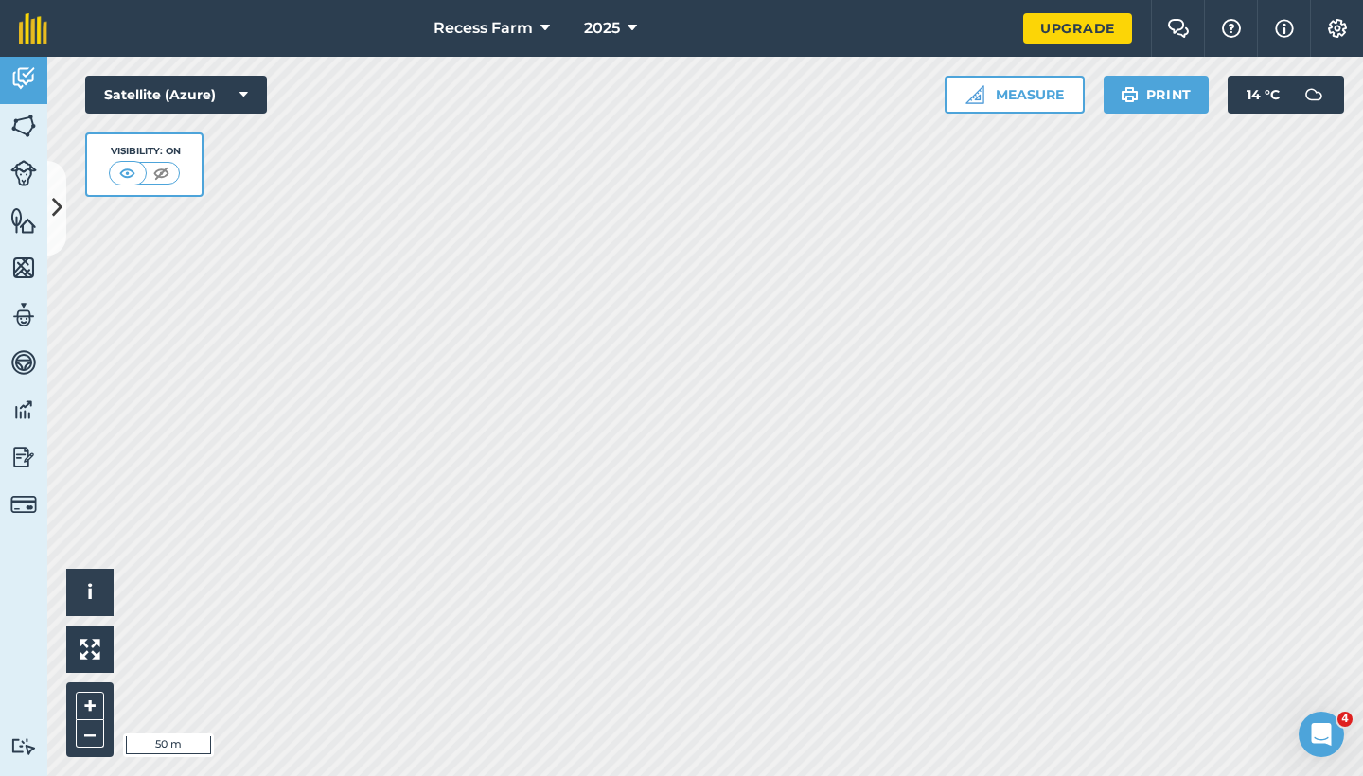
click at [53, 219] on icon at bounding box center [57, 207] width 10 height 33
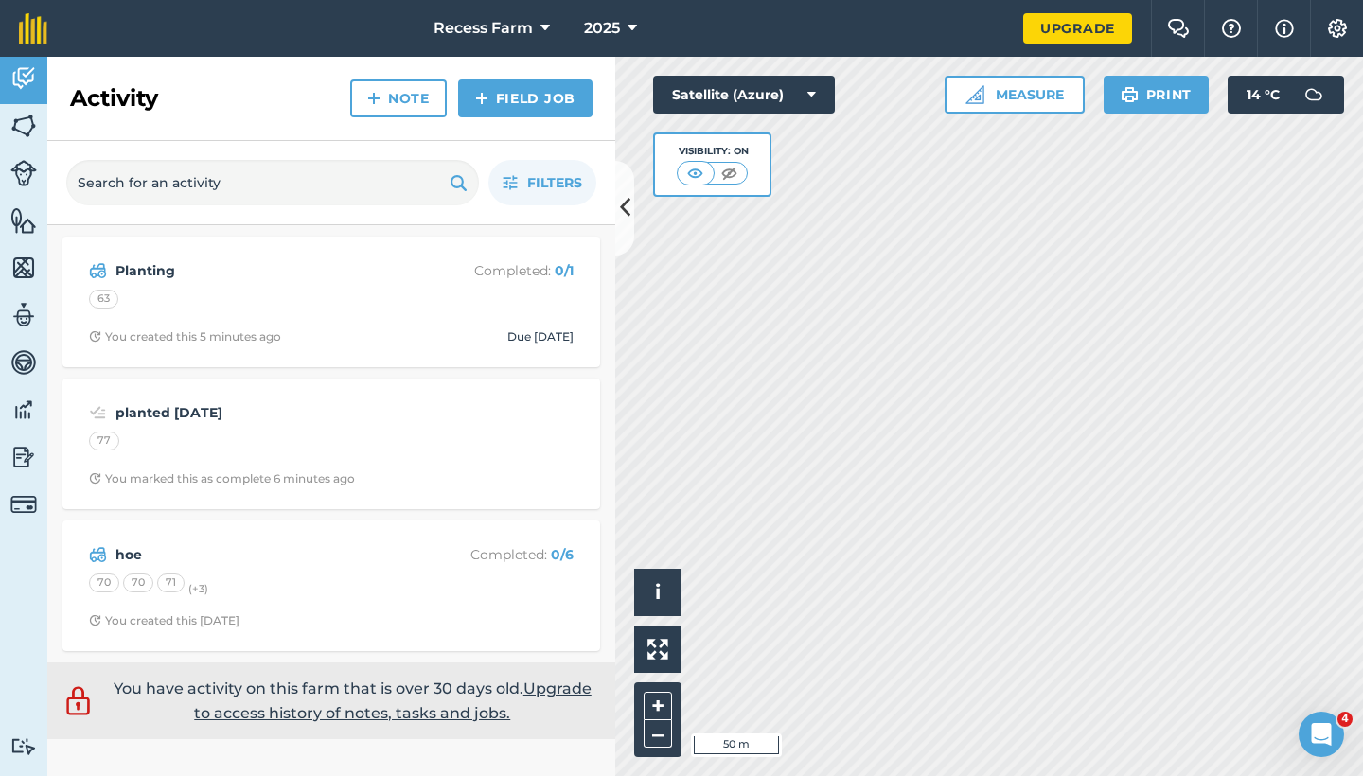
click at [17, 122] on img at bounding box center [23, 126] width 27 height 28
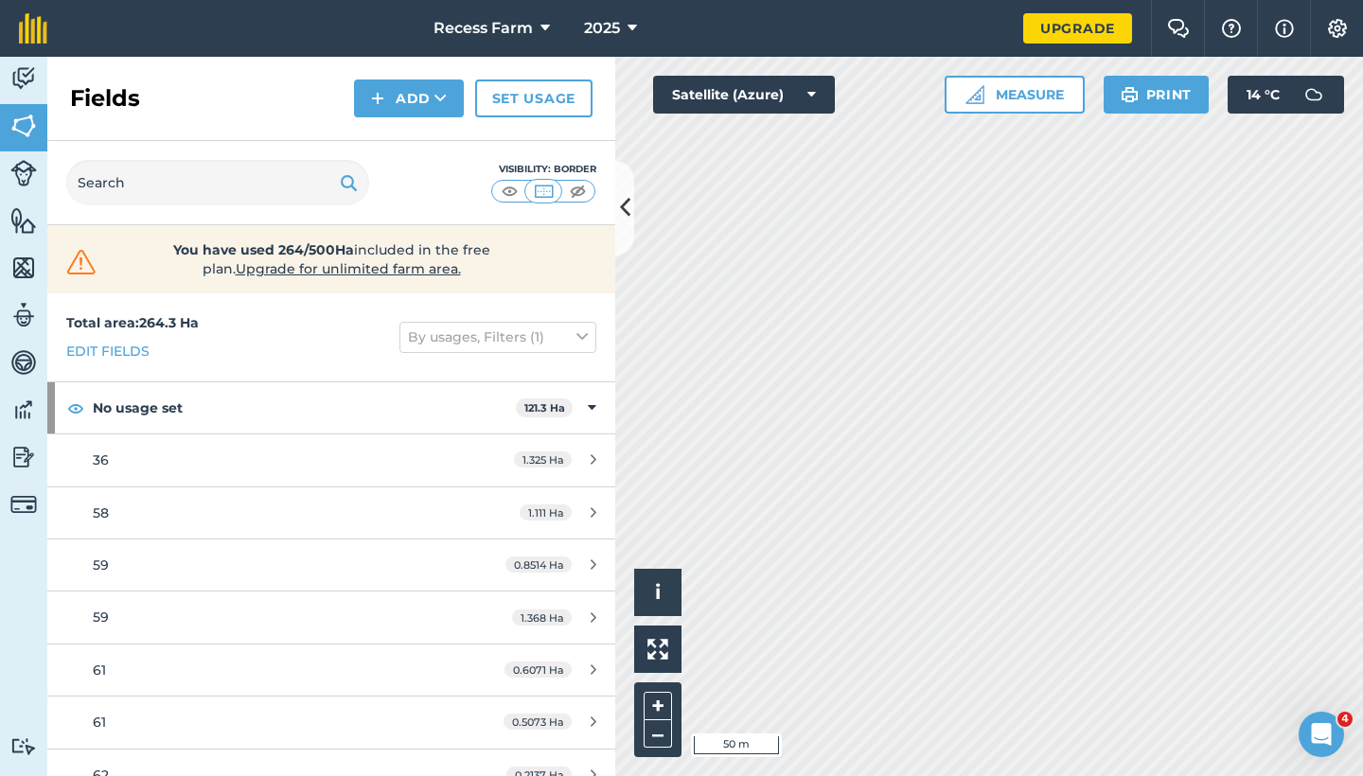
click at [632, 238] on button at bounding box center [624, 208] width 19 height 95
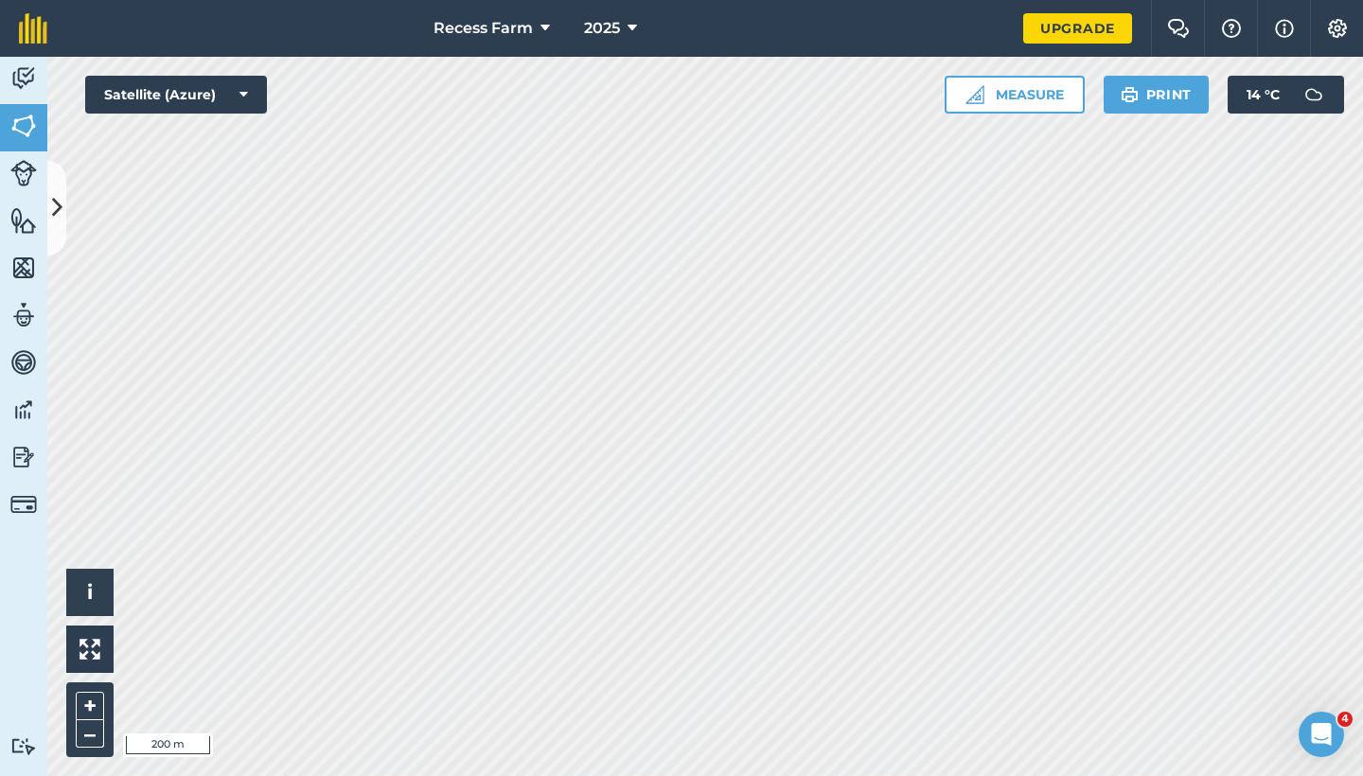
click at [56, 211] on icon at bounding box center [57, 207] width 10 height 33
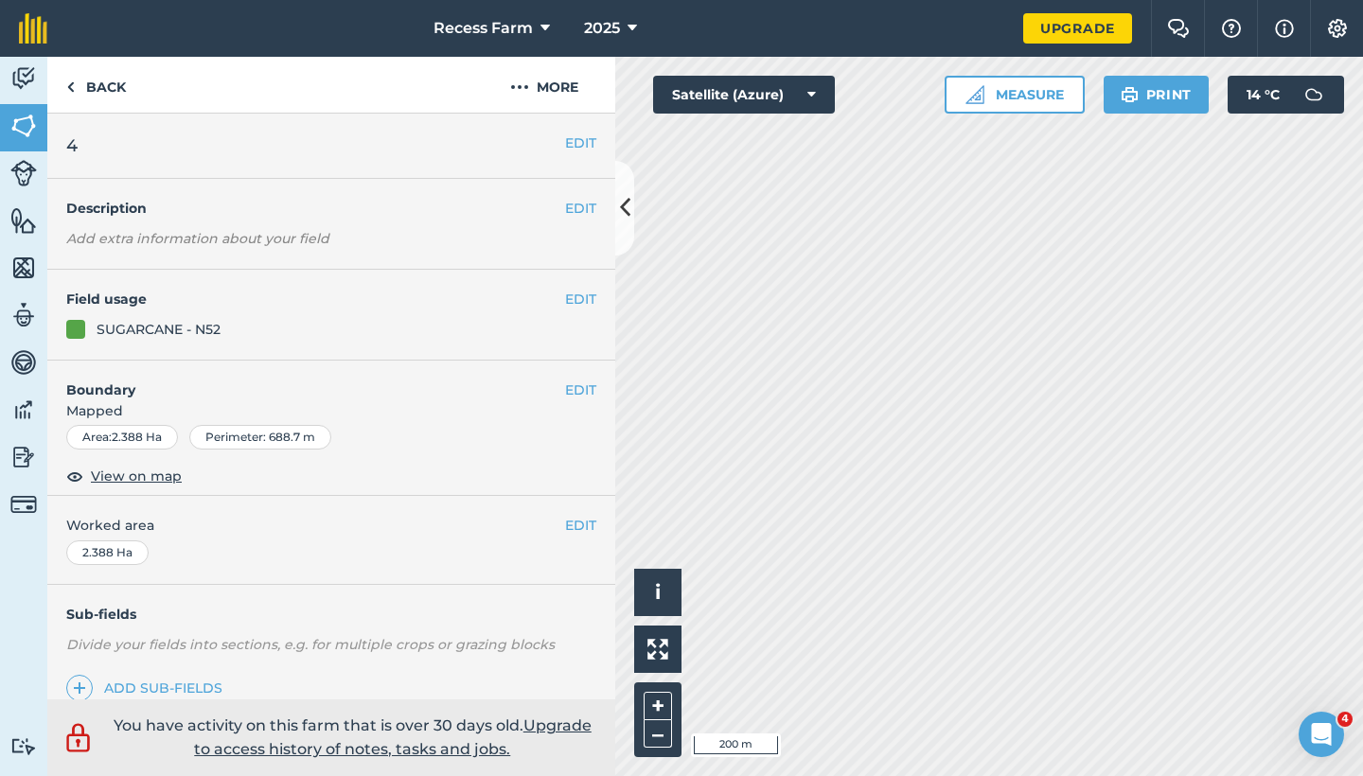
scroll to position [240, 0]
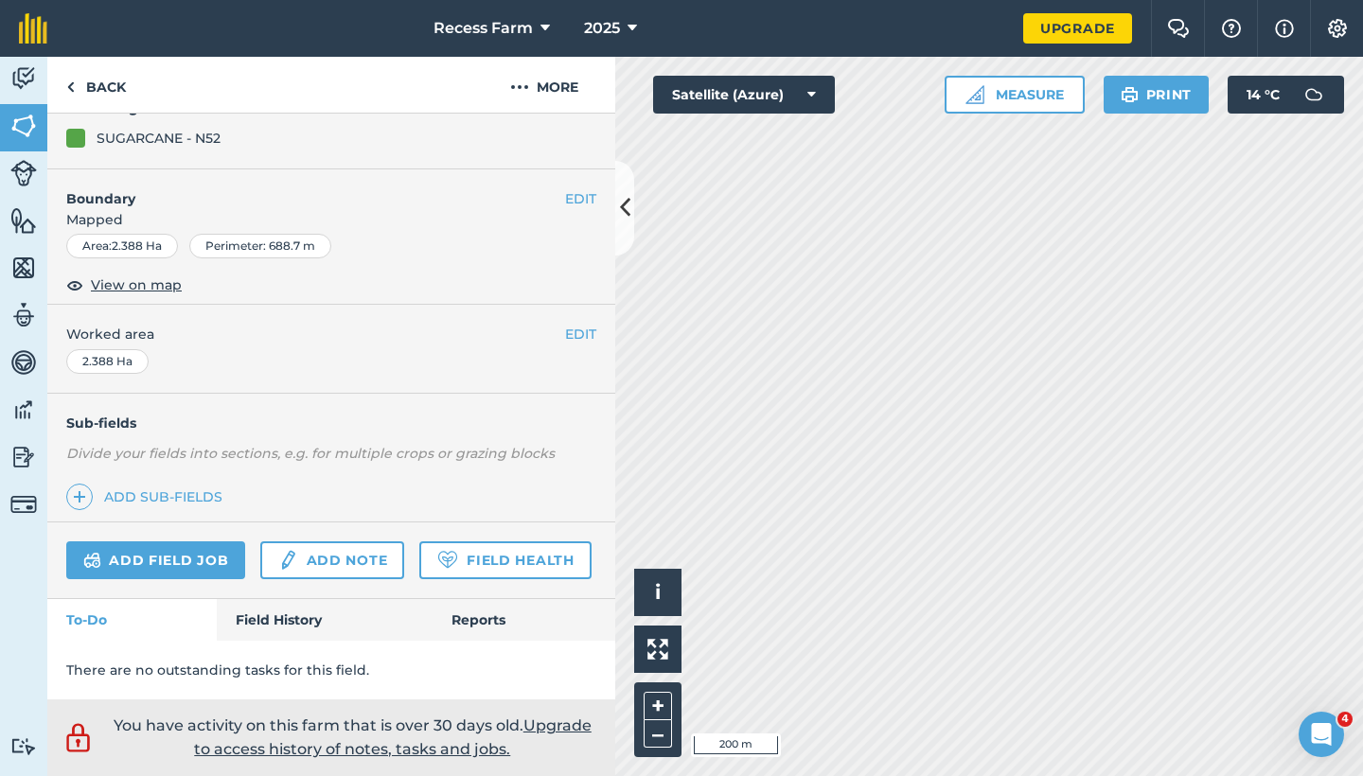
click at [204, 542] on link "Add field job" at bounding box center [155, 561] width 179 height 38
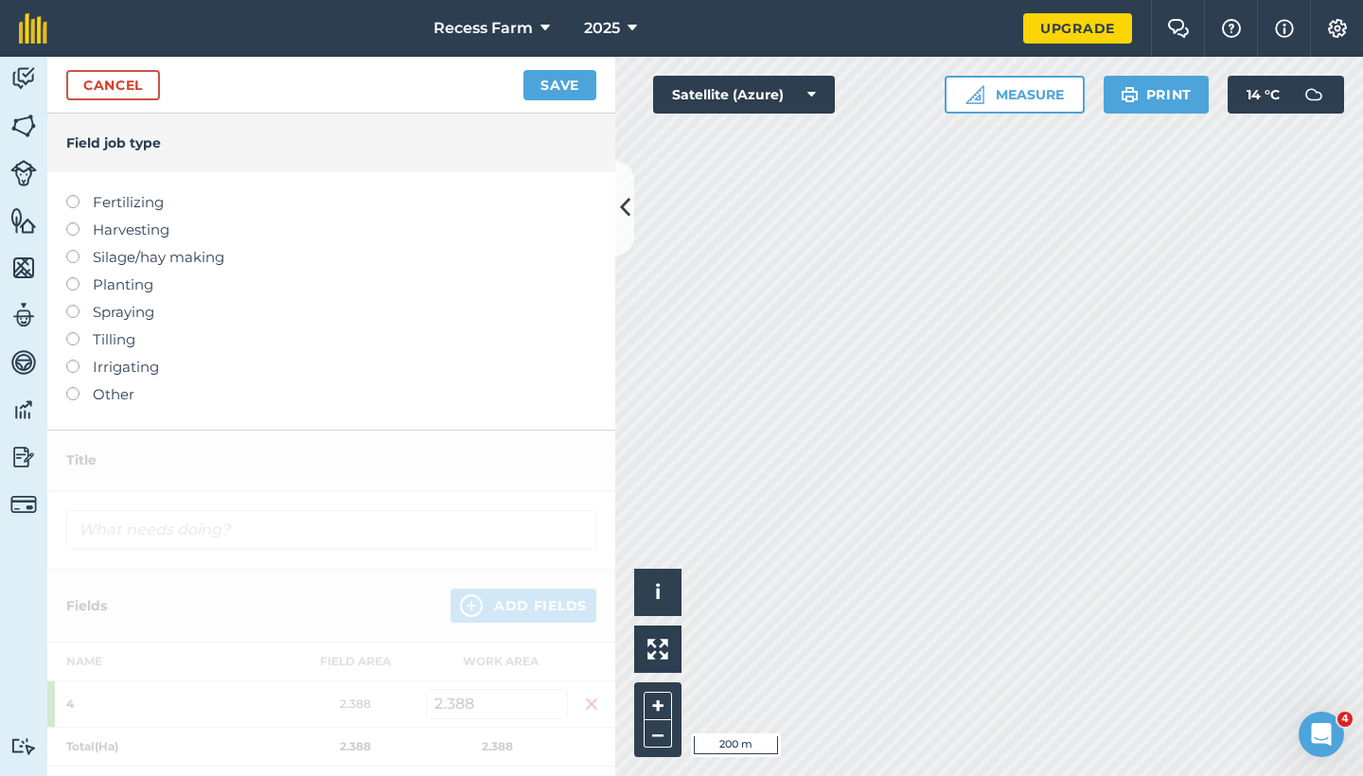
click at [76, 195] on label at bounding box center [79, 195] width 27 height 0
type input "Fertilizing"
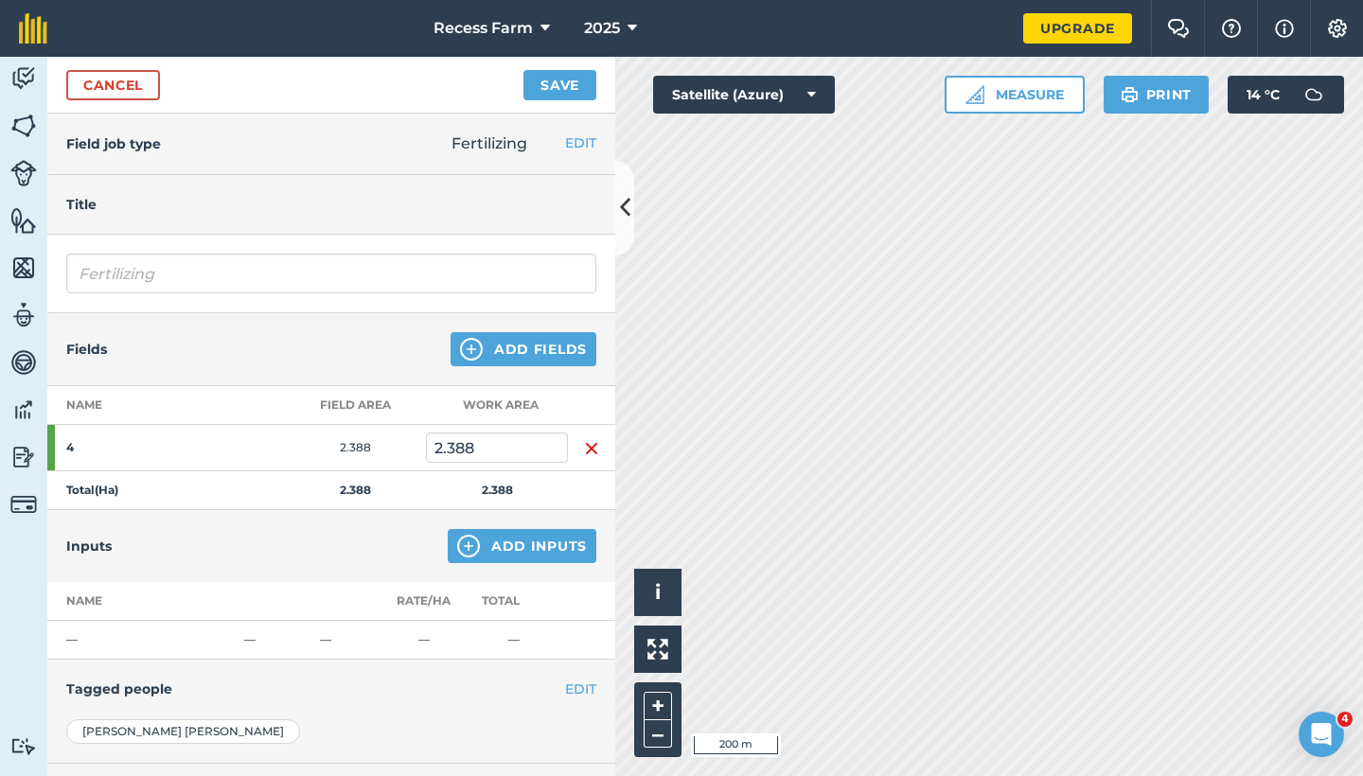
click at [543, 557] on button "Add Inputs" at bounding box center [522, 546] width 149 height 34
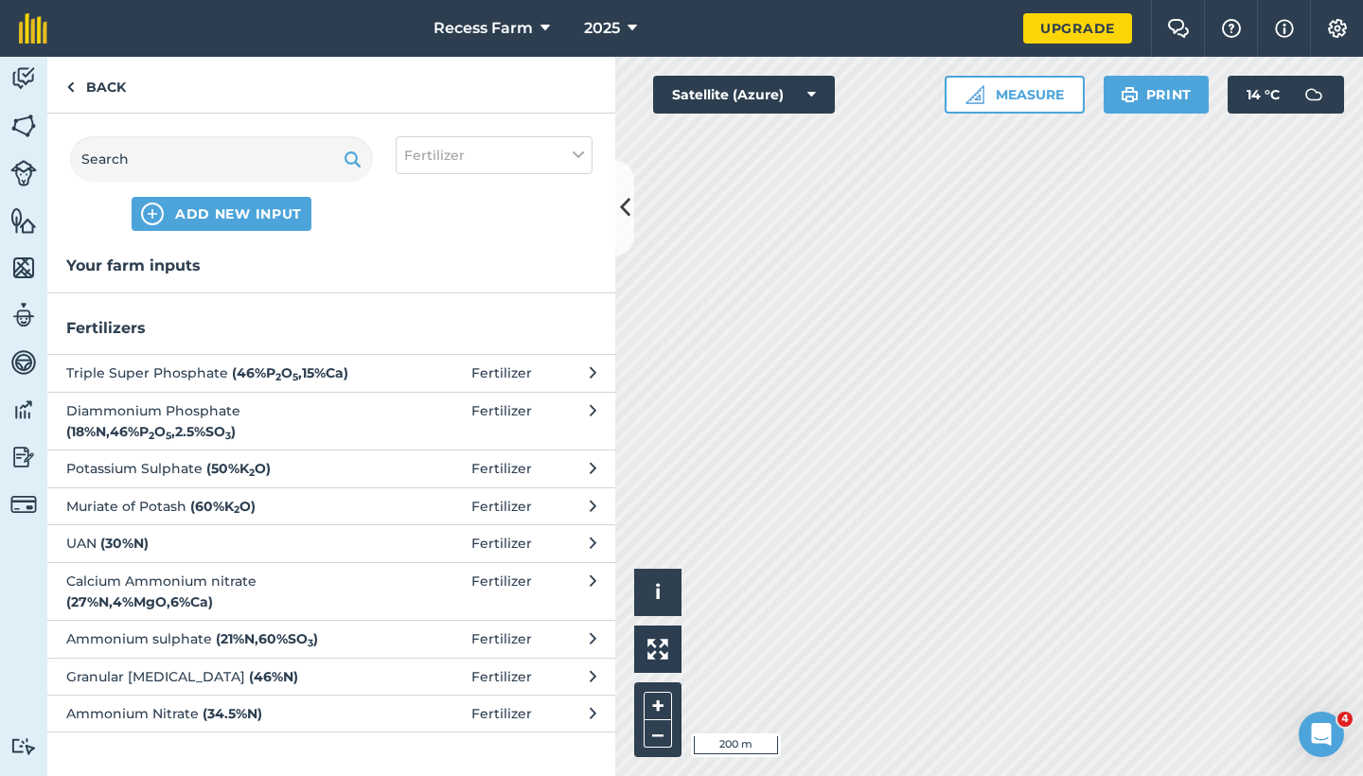
click at [498, 166] on button "Fertilizer" at bounding box center [494, 155] width 197 height 38
click at [496, 167] on button "Fertilizer" at bounding box center [494, 155] width 197 height 38
click at [221, 230] on button "ADD NEW INPUT" at bounding box center [222, 214] width 180 height 34
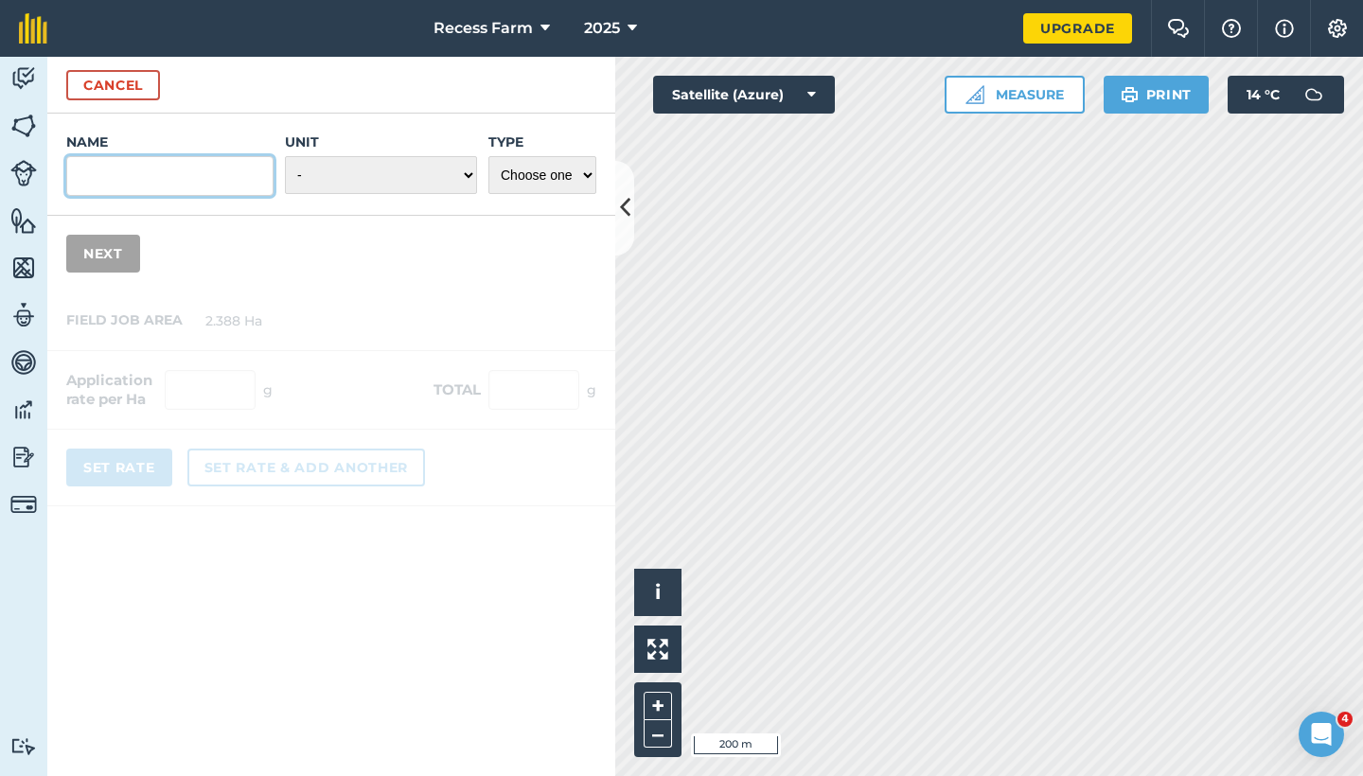
click at [125, 172] on input "Name" at bounding box center [169, 176] width 207 height 40
type input "6.1.9"
click at [391, 116] on div "Name 6.1.9 Unit - Grams/g Kilograms/kg Metric tonnes/t Millilitres/ml Litres/L …" at bounding box center [331, 165] width 568 height 102
select select "METRIC_TONNES"
select select "FERTILIZER"
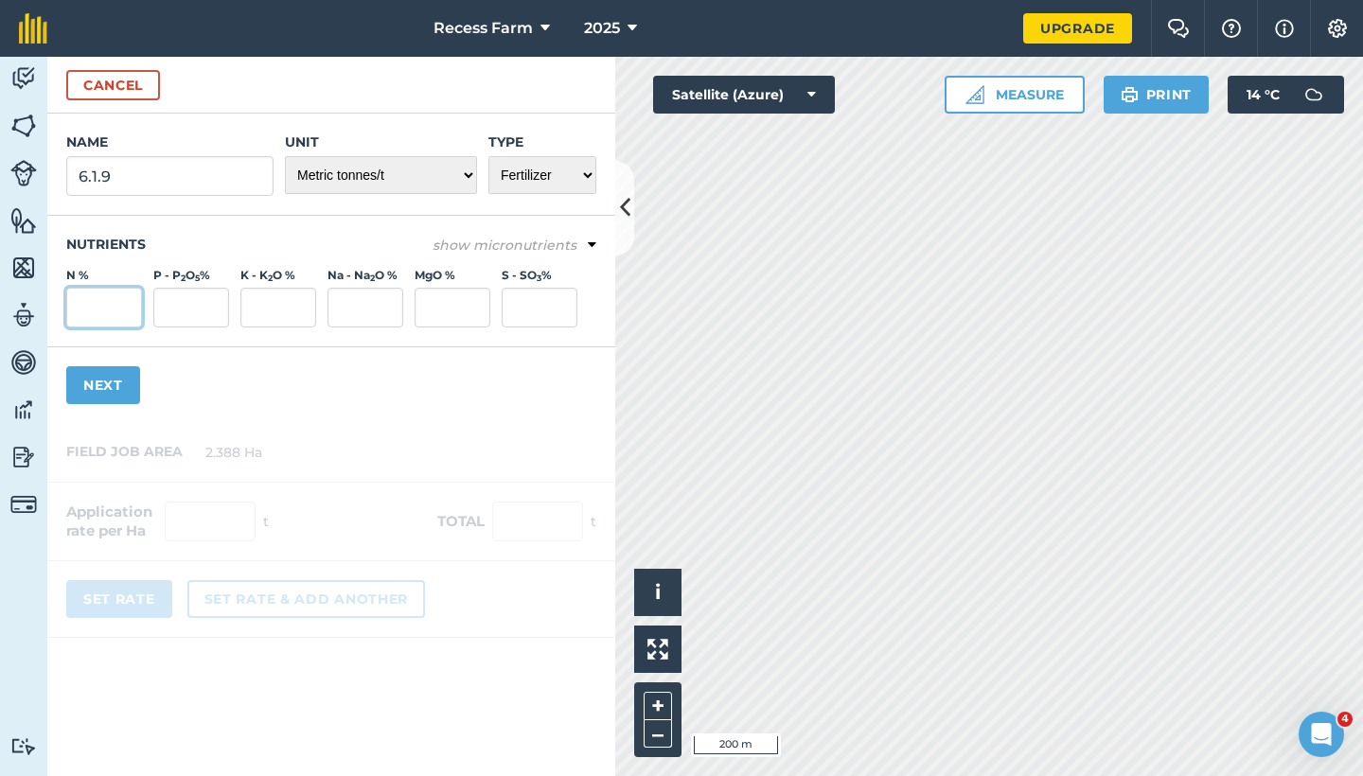
click at [95, 322] on input "N %" at bounding box center [104, 308] width 76 height 40
type input "6"
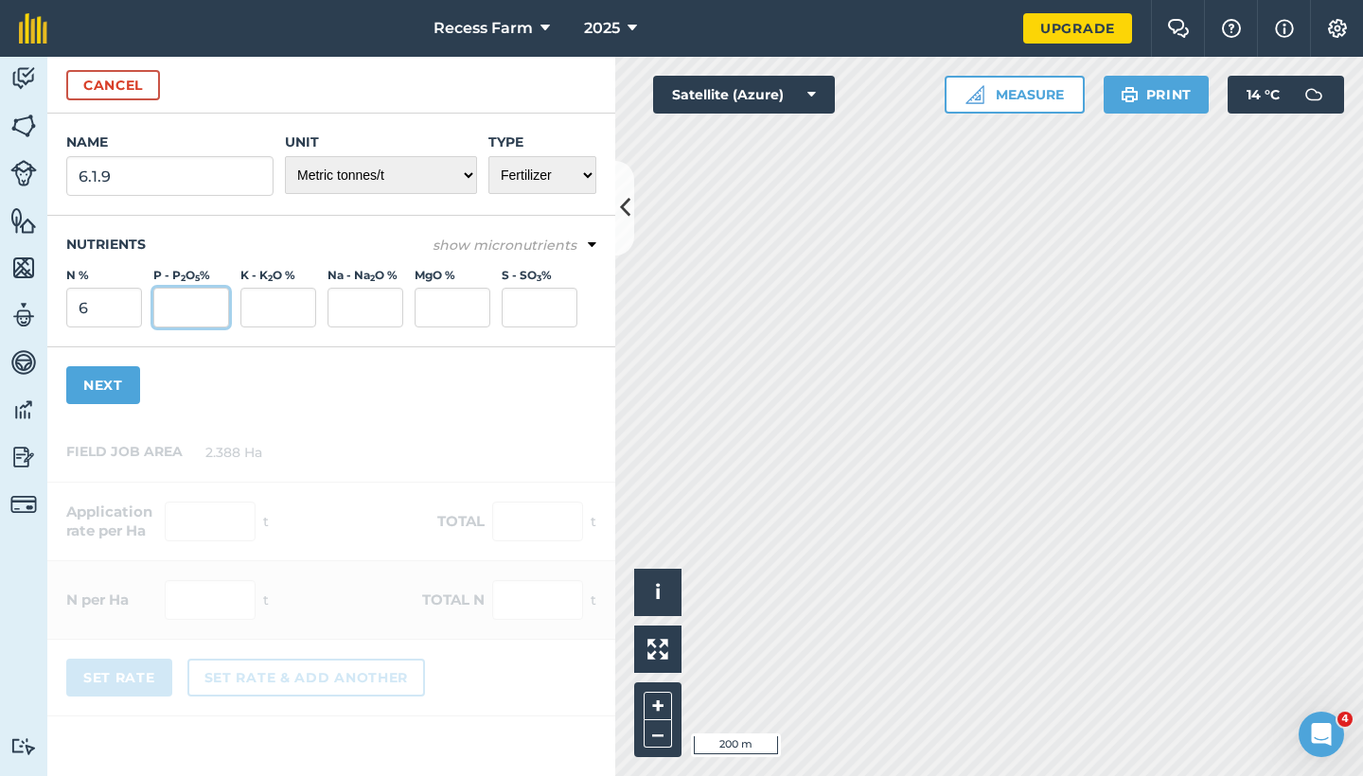
click at [155, 306] on input "P - P 2 O 5 %" at bounding box center [191, 308] width 76 height 40
type input "1"
click at [306, 315] on input "K - K 2 O %" at bounding box center [278, 308] width 76 height 40
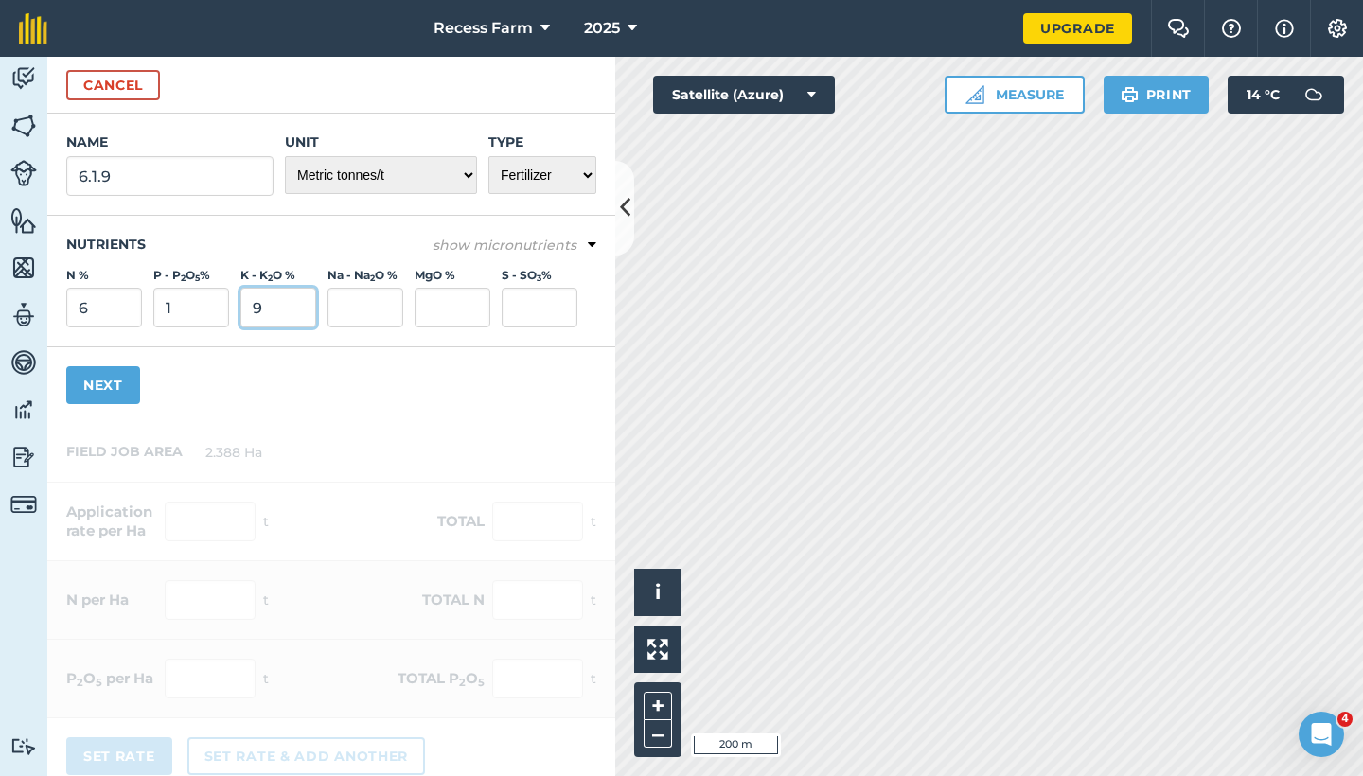
type input "9"
drag, startPoint x: 402, startPoint y: 365, endPoint x: 420, endPoint y: 351, distance: 22.9
click at [407, 363] on div "Name 6.1.9 Unit - Grams/g Kilograms/kg Metric tonnes/t Millilitres/ml Litres/L …" at bounding box center [331, 269] width 568 height 310
click at [112, 375] on button "Next" at bounding box center [103, 385] width 74 height 38
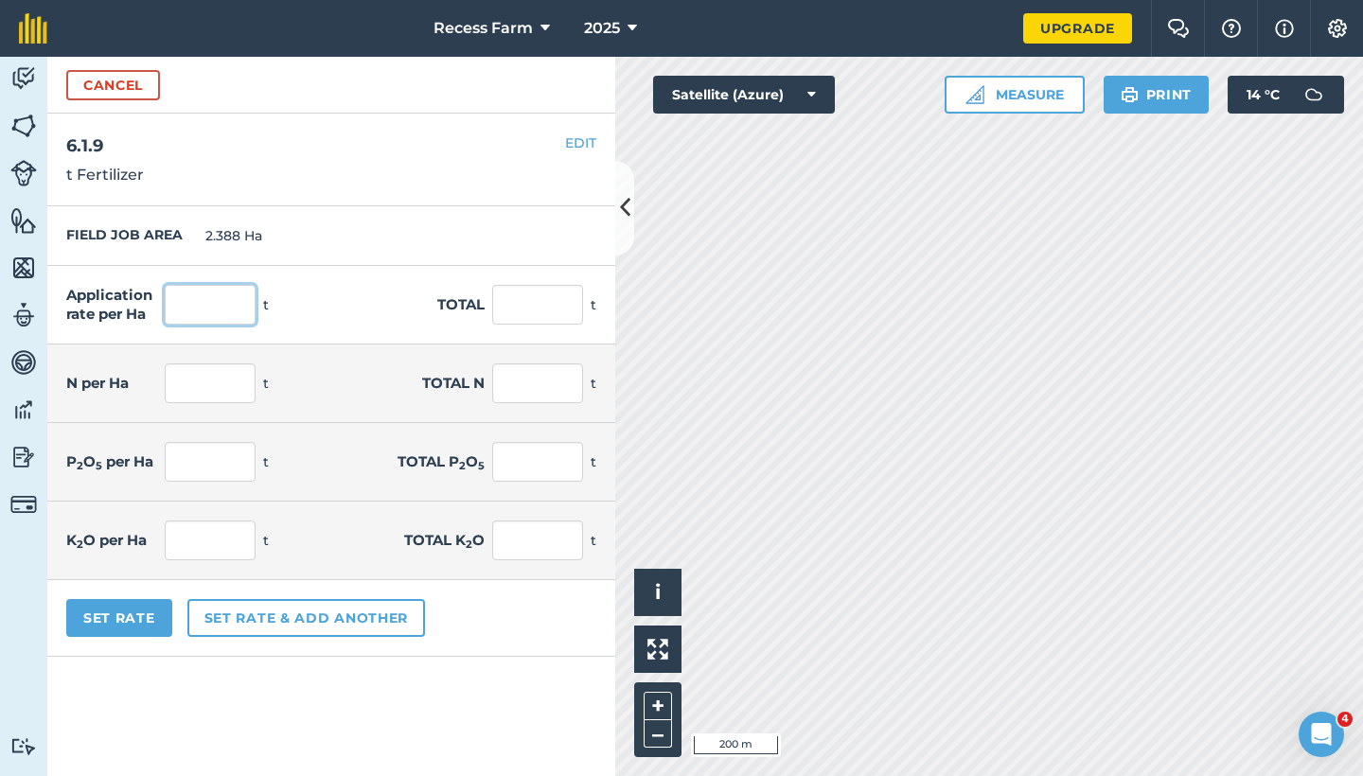
click at [202, 293] on input "text" at bounding box center [210, 305] width 91 height 40
type input "650"
type input "1,552.2"
type input "39"
type input "93.132"
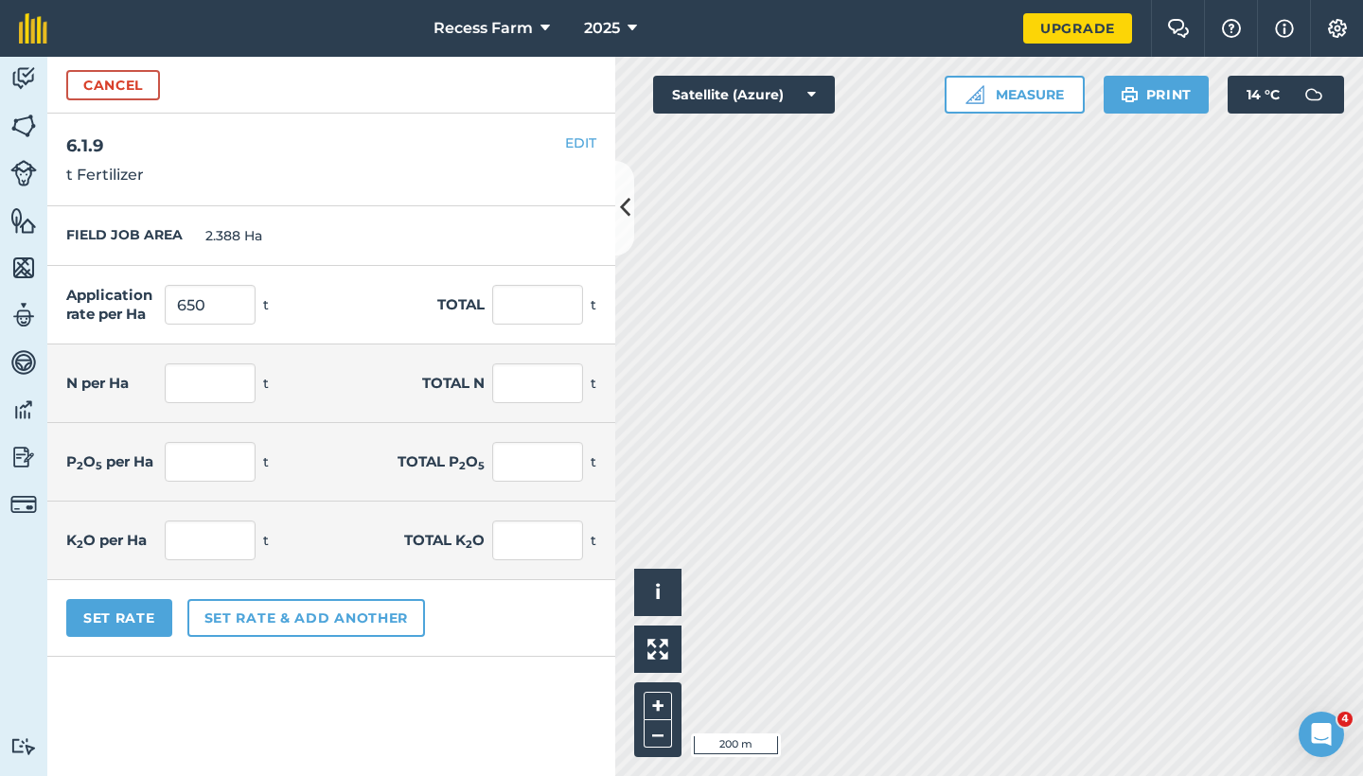
type input "6.5"
type input "15.522"
type input "58.5"
type input "139.698"
click at [180, 653] on div "Set Rate Set rate & add another" at bounding box center [331, 618] width 568 height 77
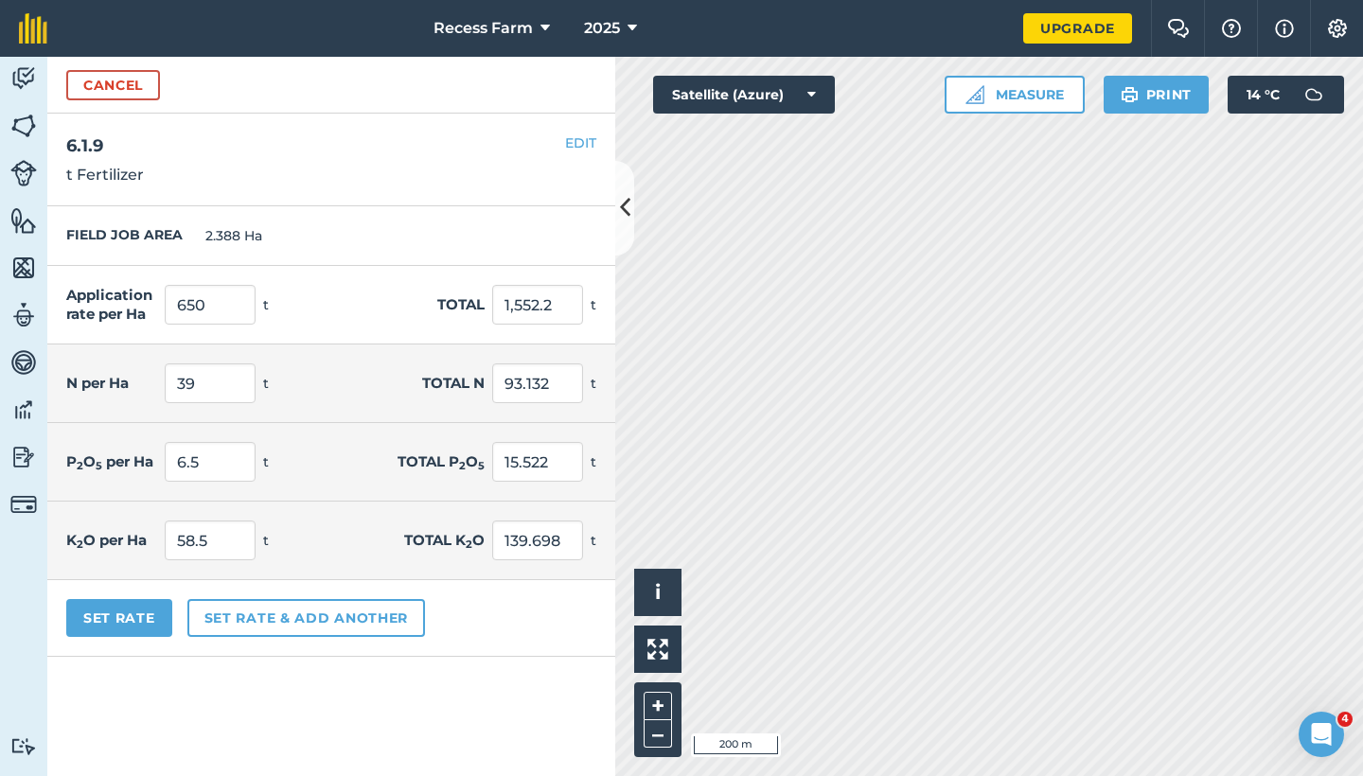
click at [95, 618] on button "Set Rate" at bounding box center [119, 618] width 106 height 38
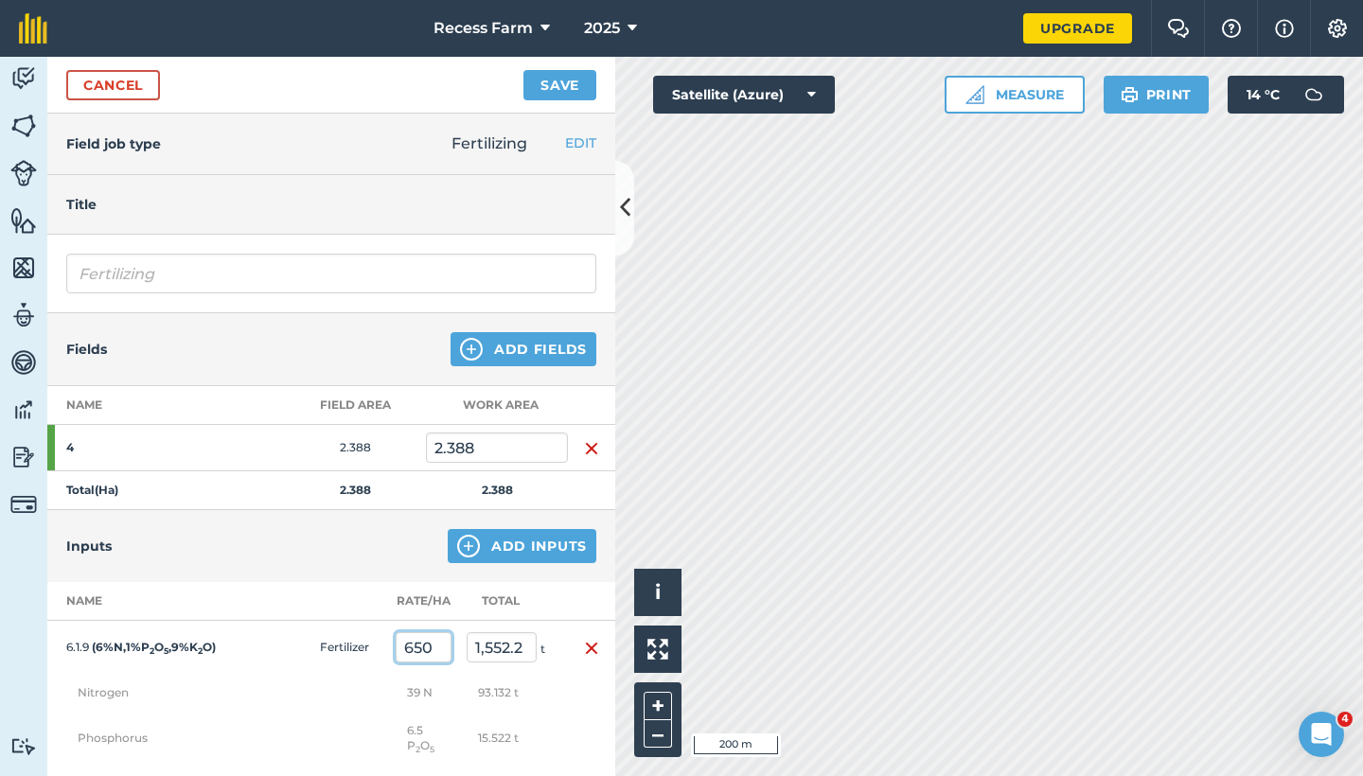
click at [435, 654] on input "650" at bounding box center [424, 647] width 56 height 30
click at [439, 680] on td "39 N" at bounding box center [423, 693] width 71 height 38
click at [567, 90] on button "Save" at bounding box center [560, 85] width 73 height 30
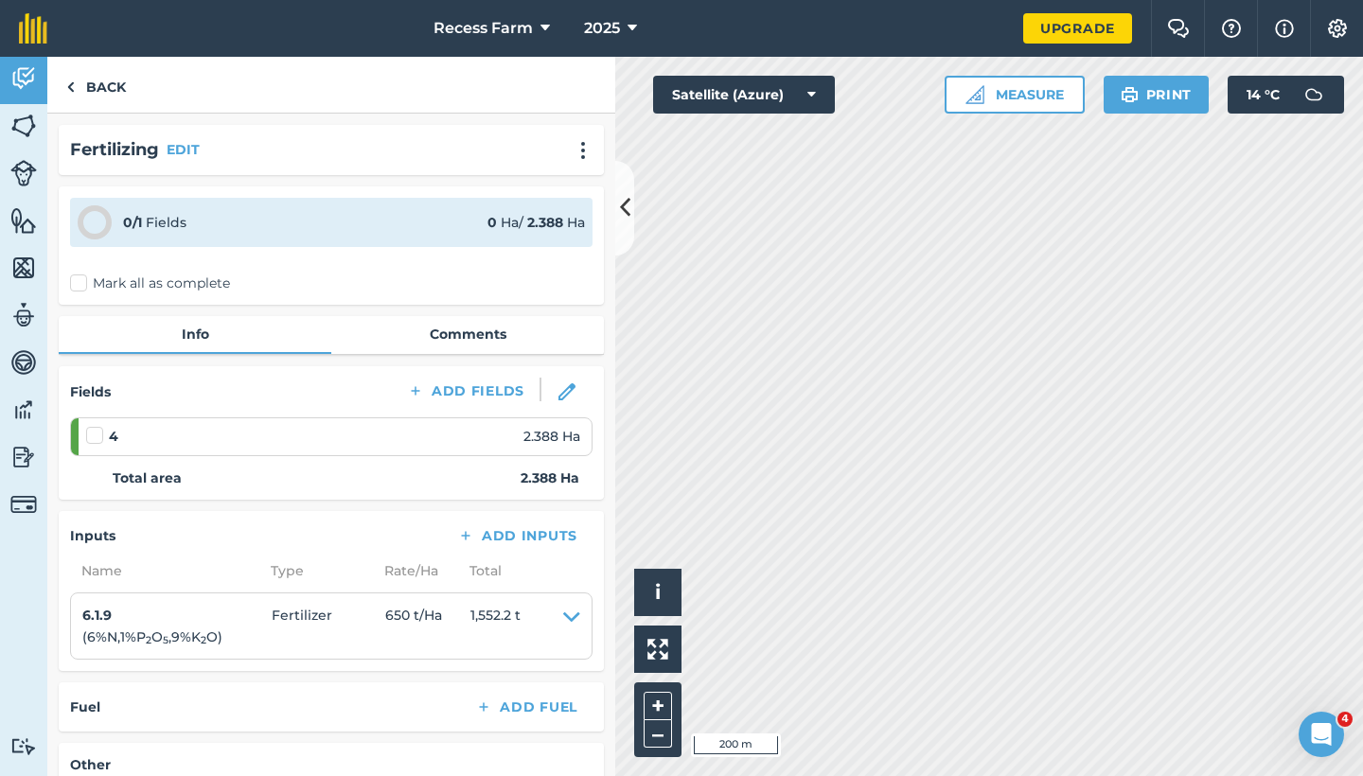
click at [616, 214] on button at bounding box center [624, 208] width 19 height 95
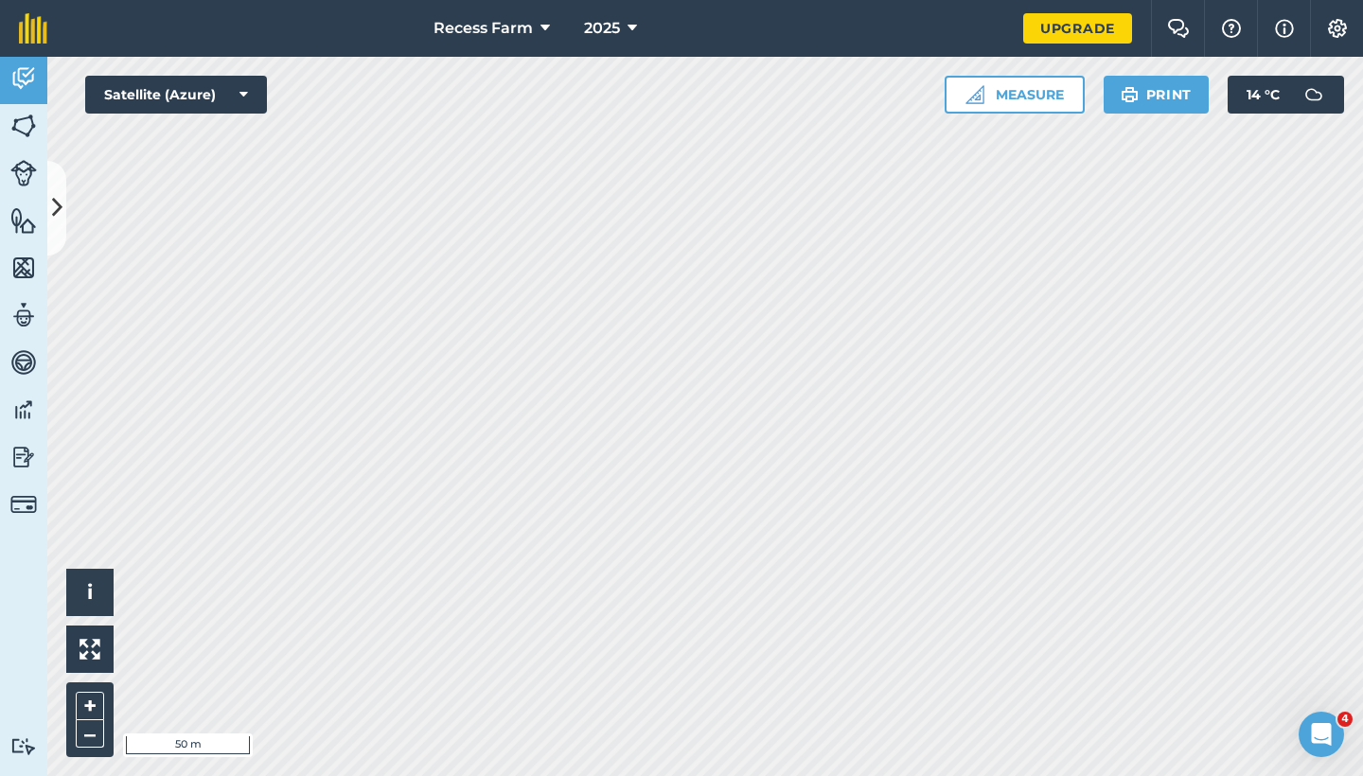
click at [32, 119] on img at bounding box center [23, 126] width 27 height 28
click at [49, 199] on button at bounding box center [56, 208] width 19 height 95
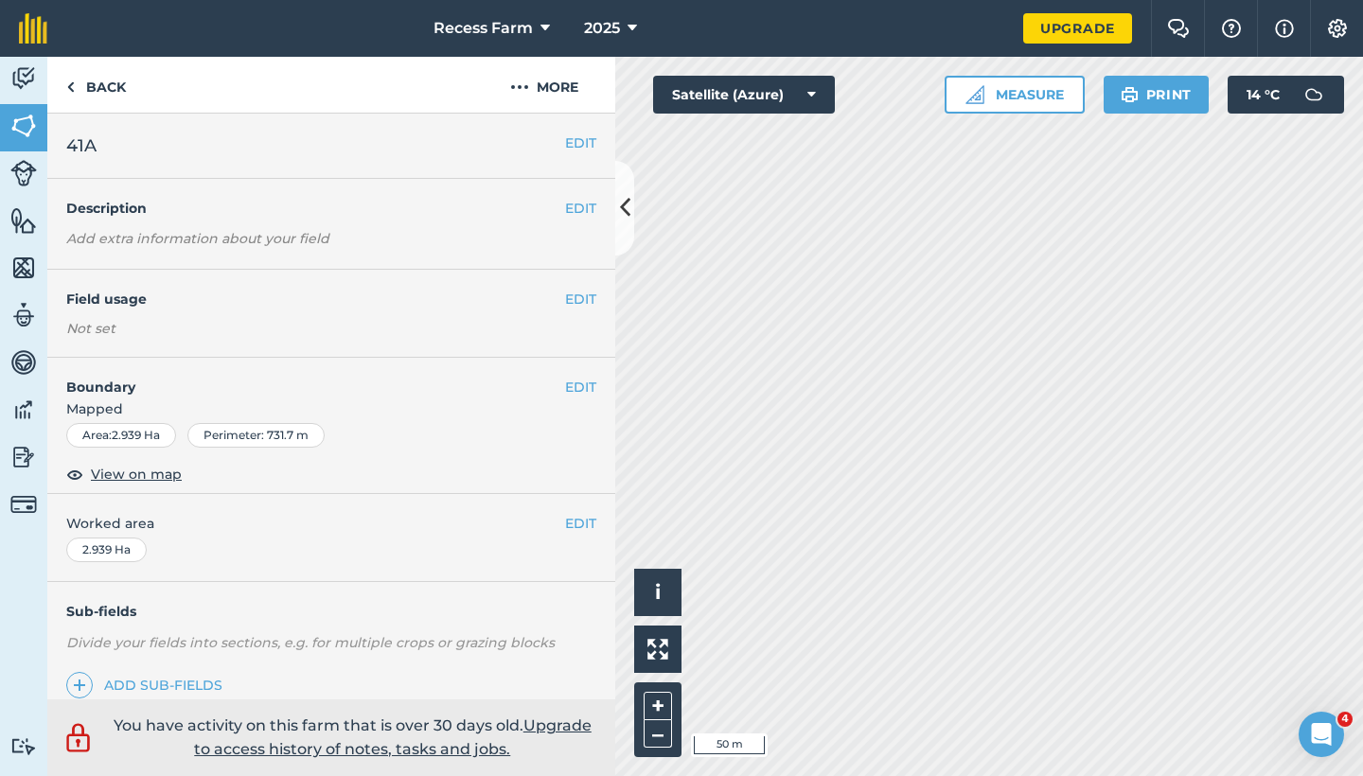
scroll to position [238, 0]
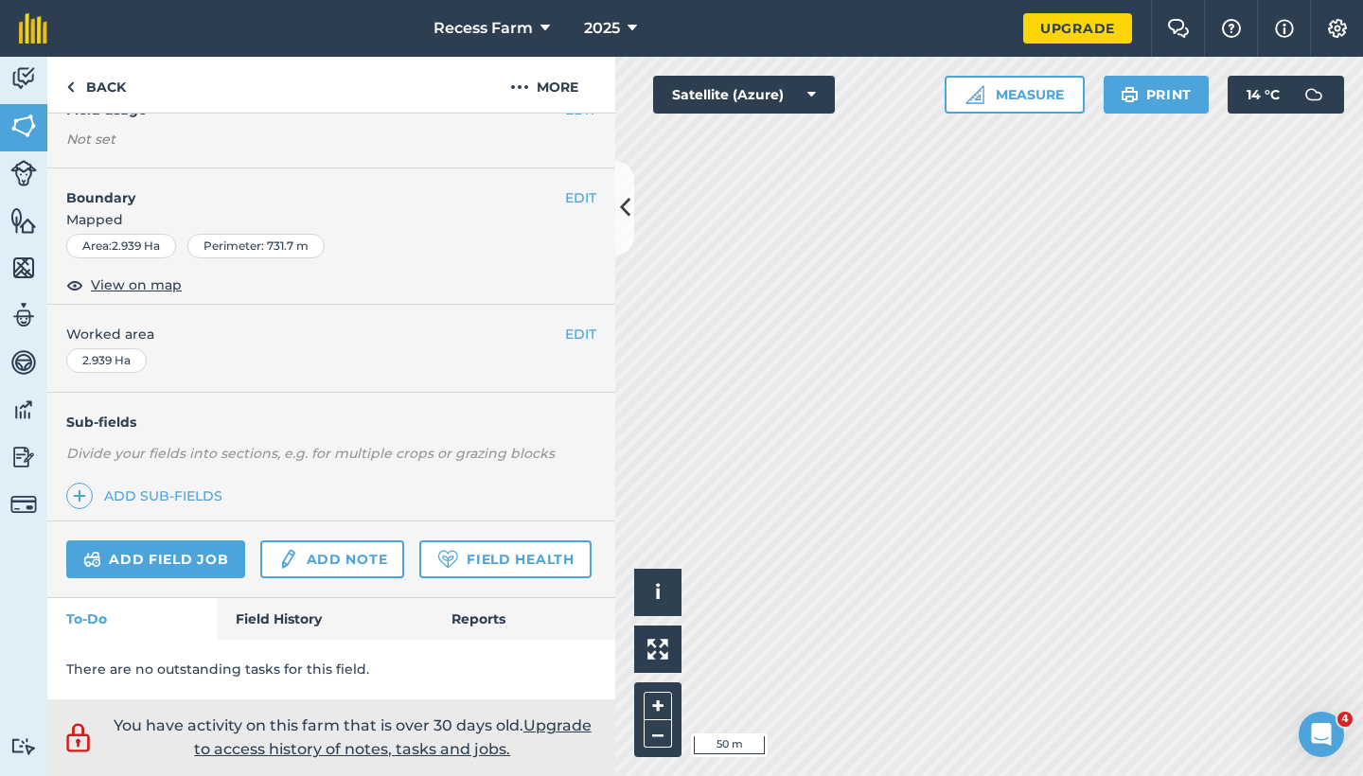
click at [155, 541] on link "Add field job" at bounding box center [155, 560] width 179 height 38
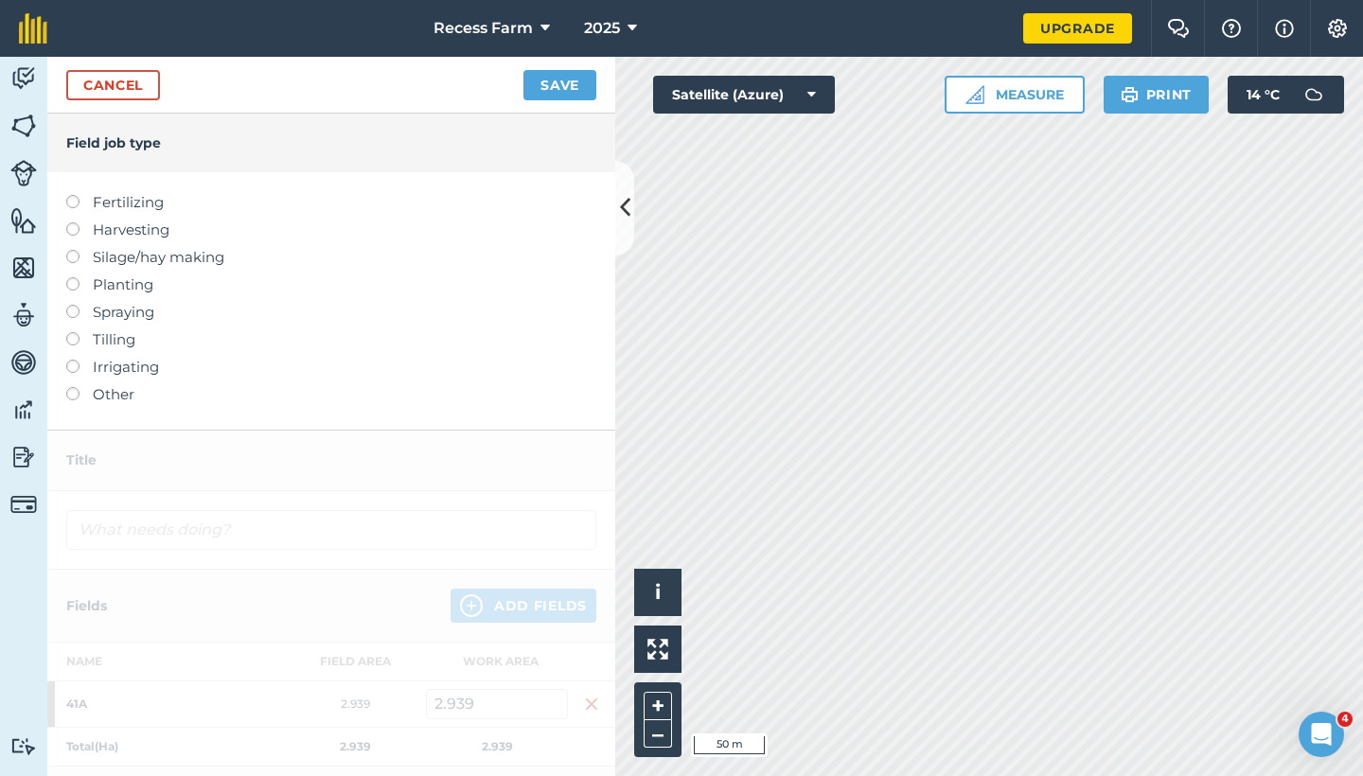
click at [77, 195] on label at bounding box center [79, 195] width 27 height 0
type input "Fertilizing"
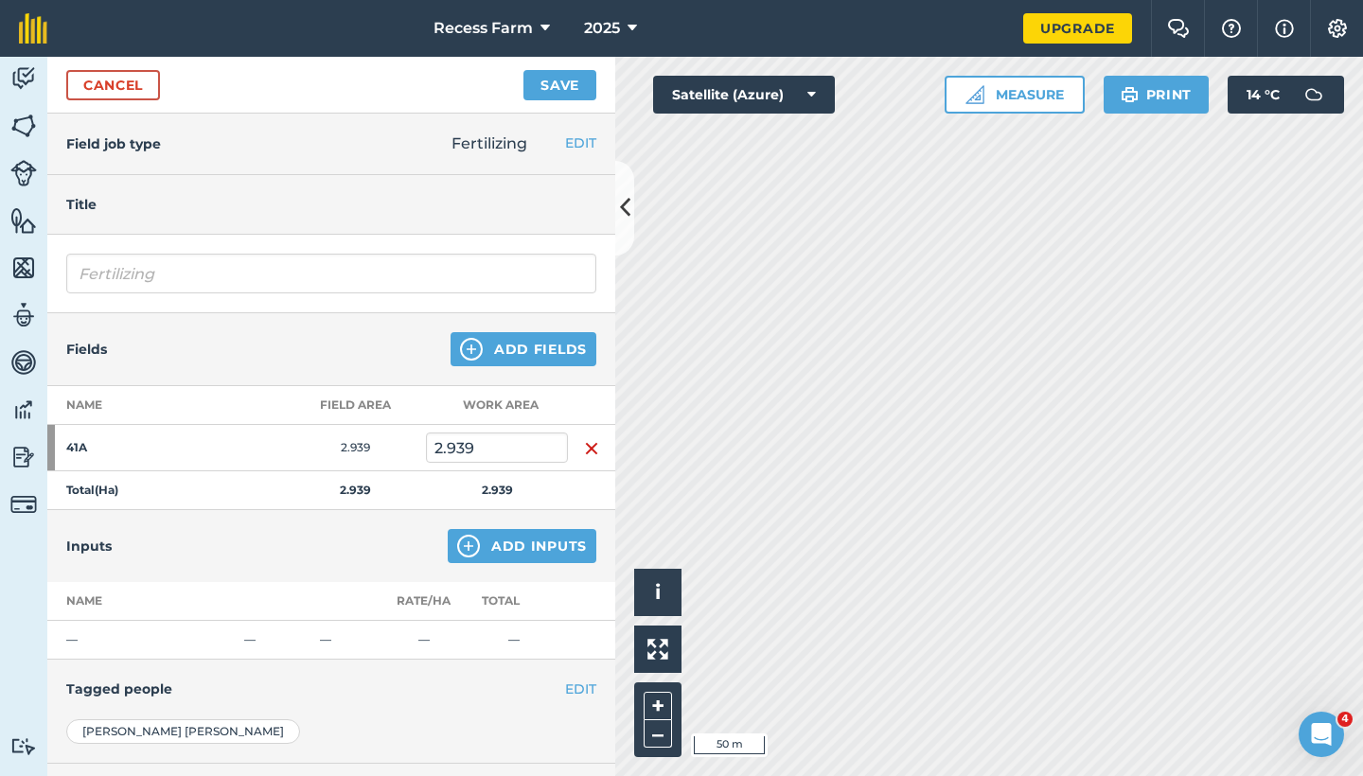
click at [564, 547] on button "Add Inputs" at bounding box center [522, 546] width 149 height 34
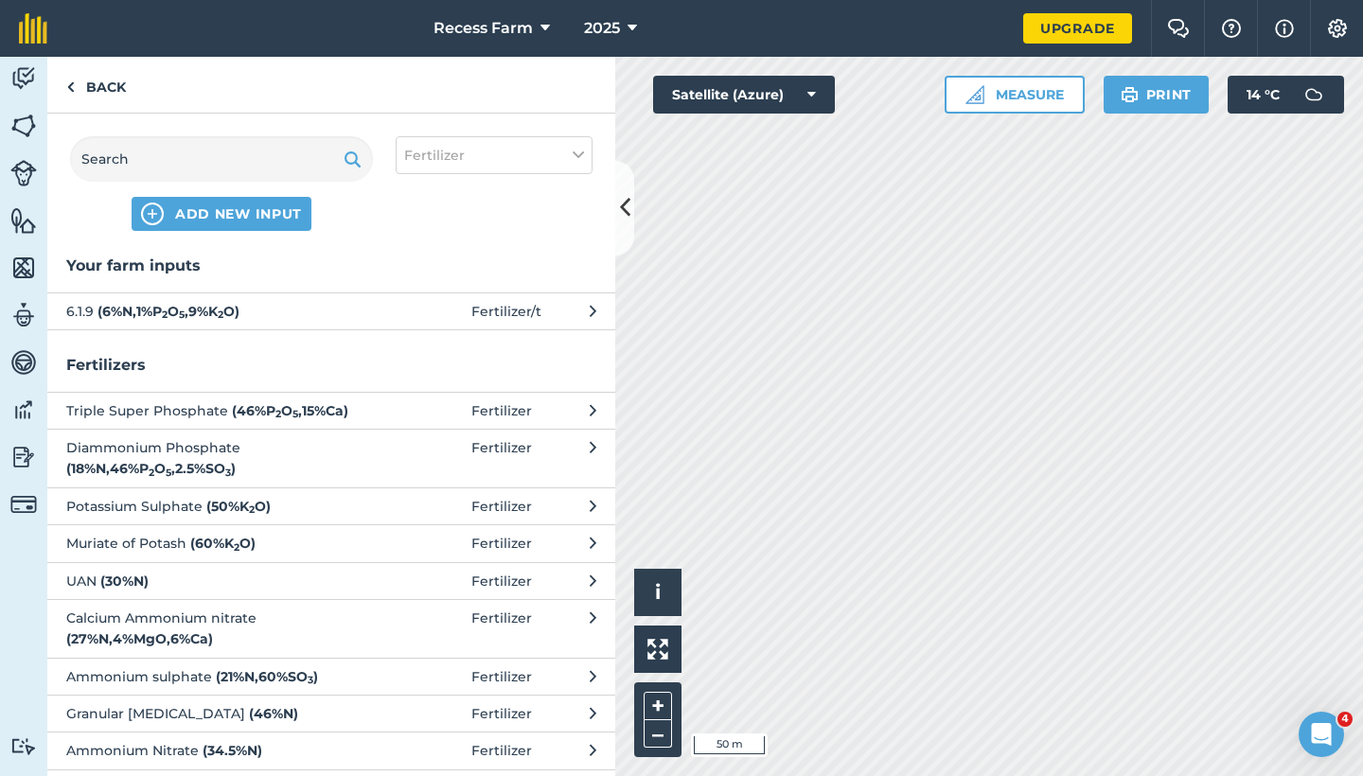
click at [217, 211] on span "ADD NEW INPUT" at bounding box center [238, 213] width 127 height 19
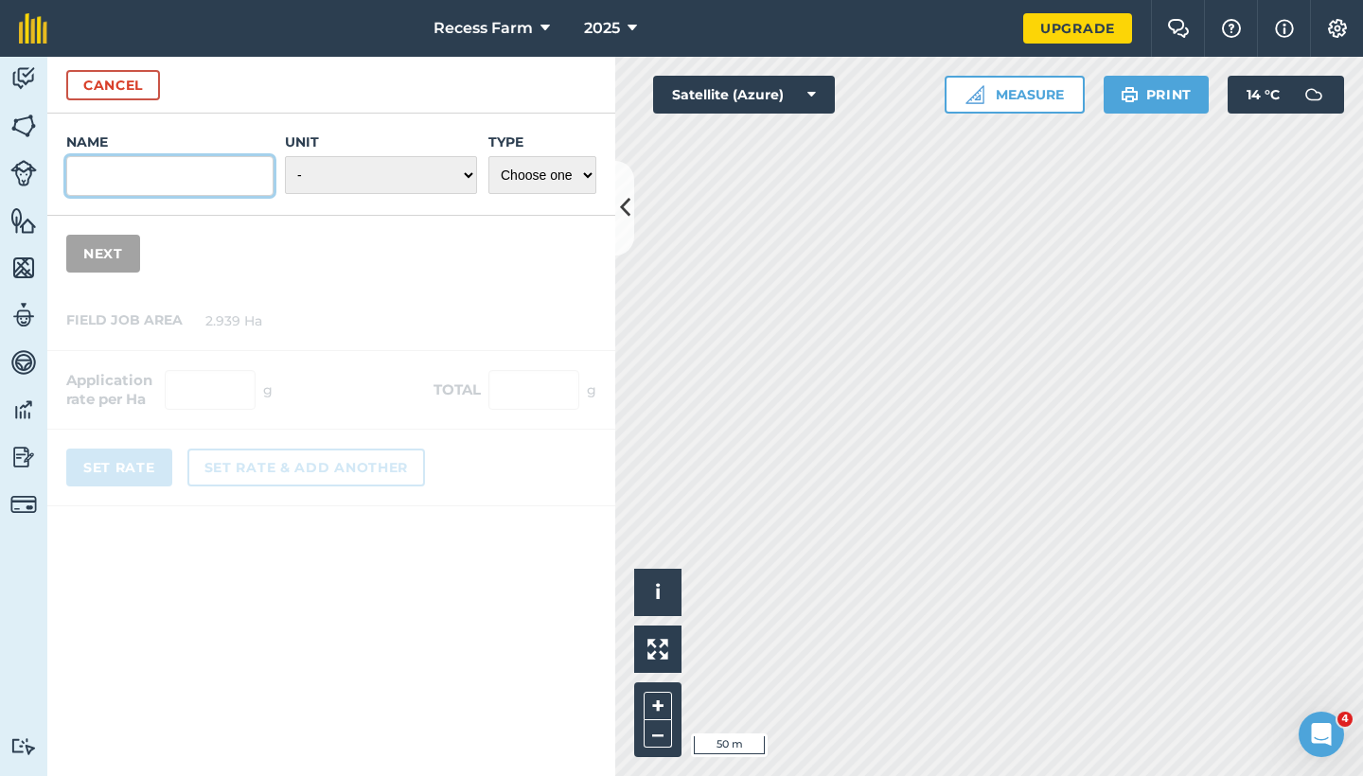
click at [159, 188] on input "Name" at bounding box center [169, 176] width 207 height 40
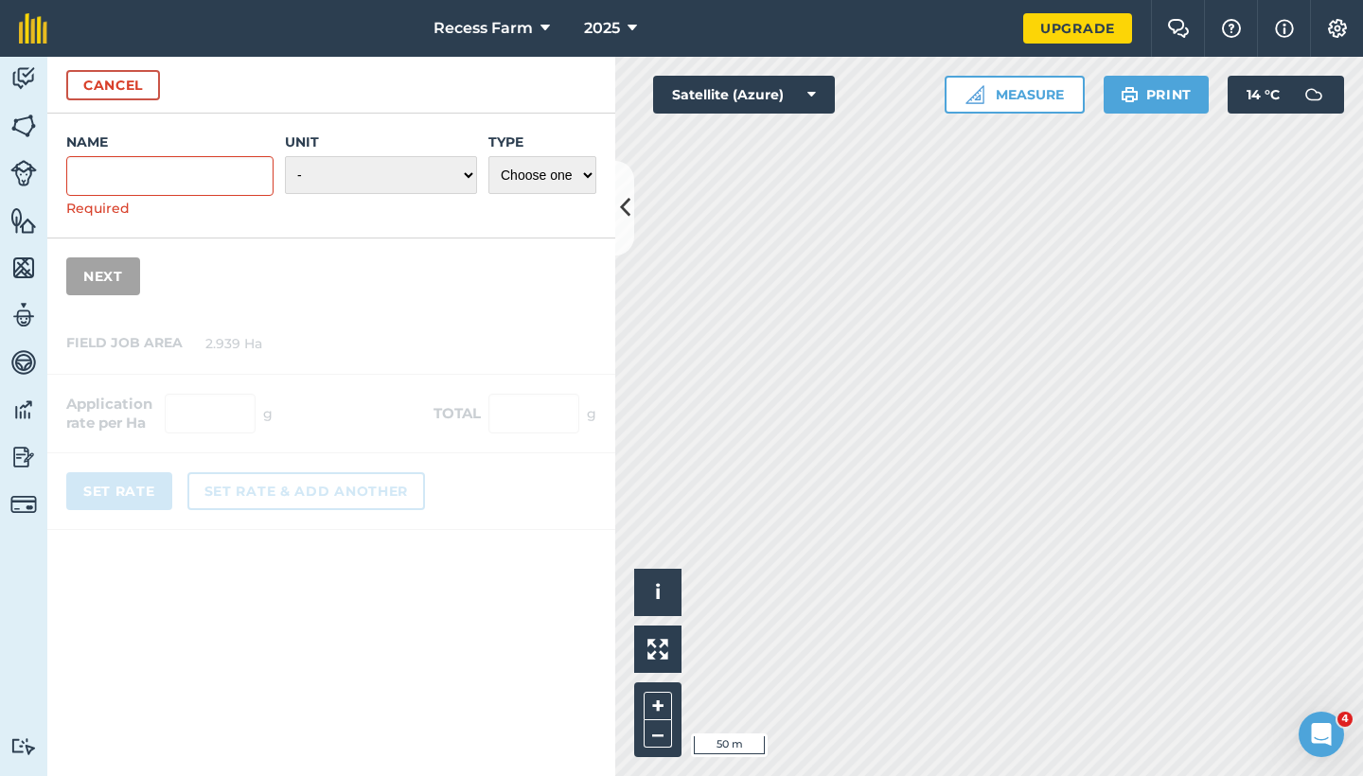
click at [83, 86] on button "Cancel" at bounding box center [113, 85] width 94 height 30
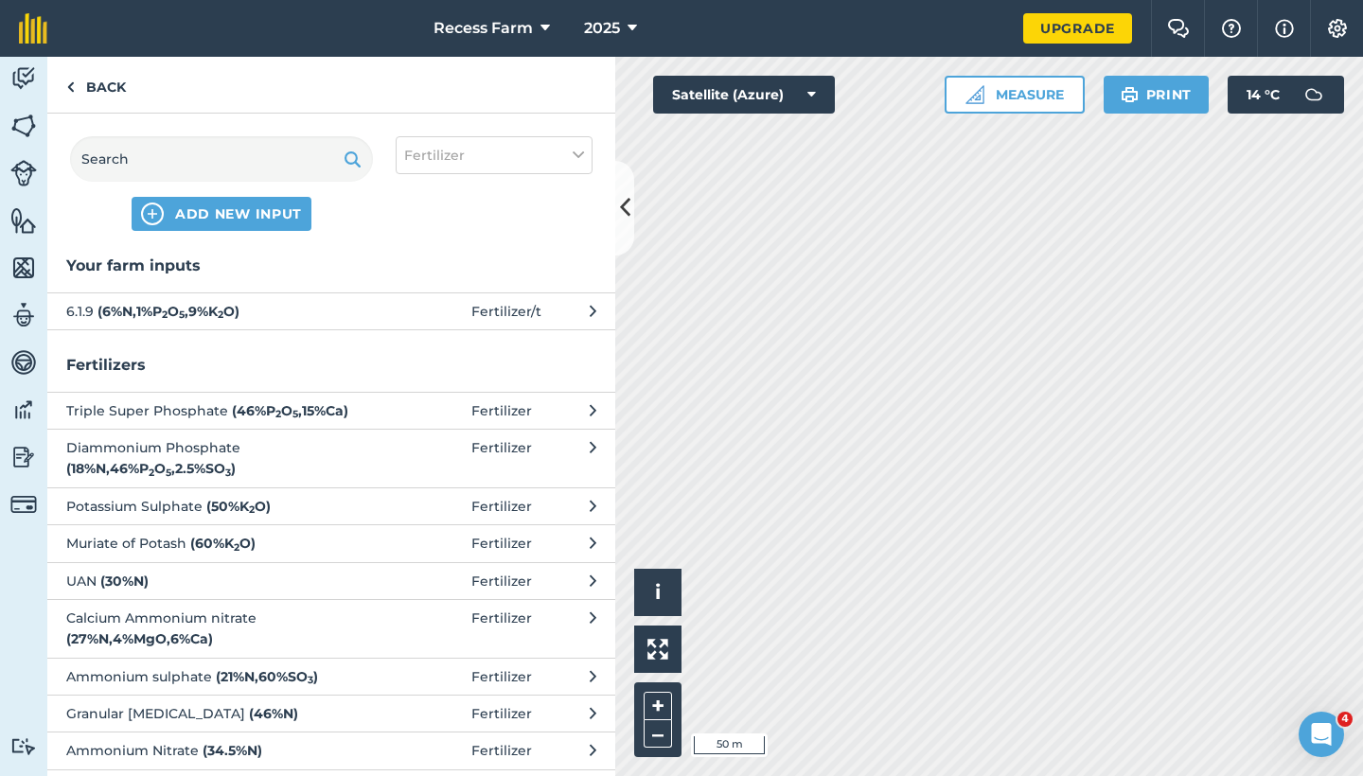
click at [210, 309] on strong "( 6 % N , 1 % P 2 O 5 , 9 % K 2 O )" at bounding box center [169, 311] width 142 height 17
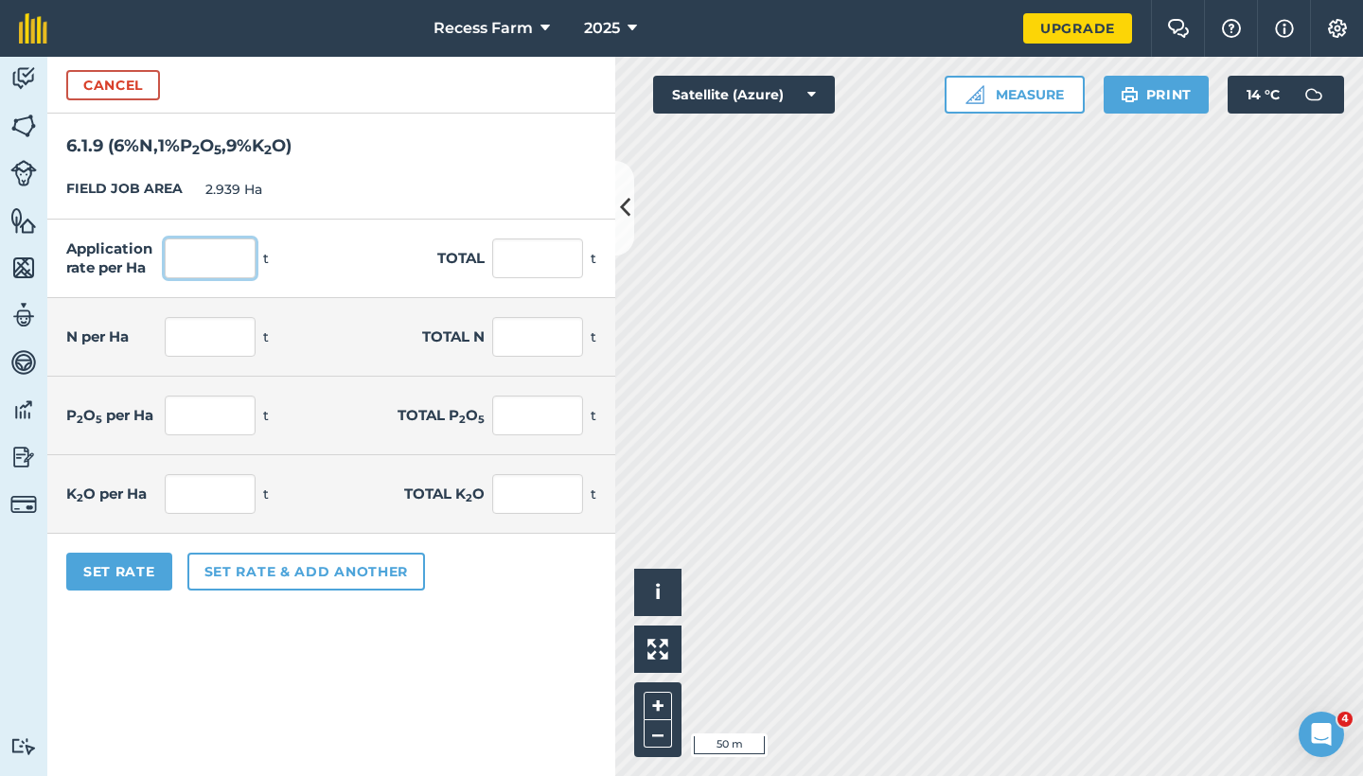
click at [225, 264] on input "text" at bounding box center [210, 259] width 91 height 40
type input "650"
type input "1,910.35"
type input "39"
type input "114.621"
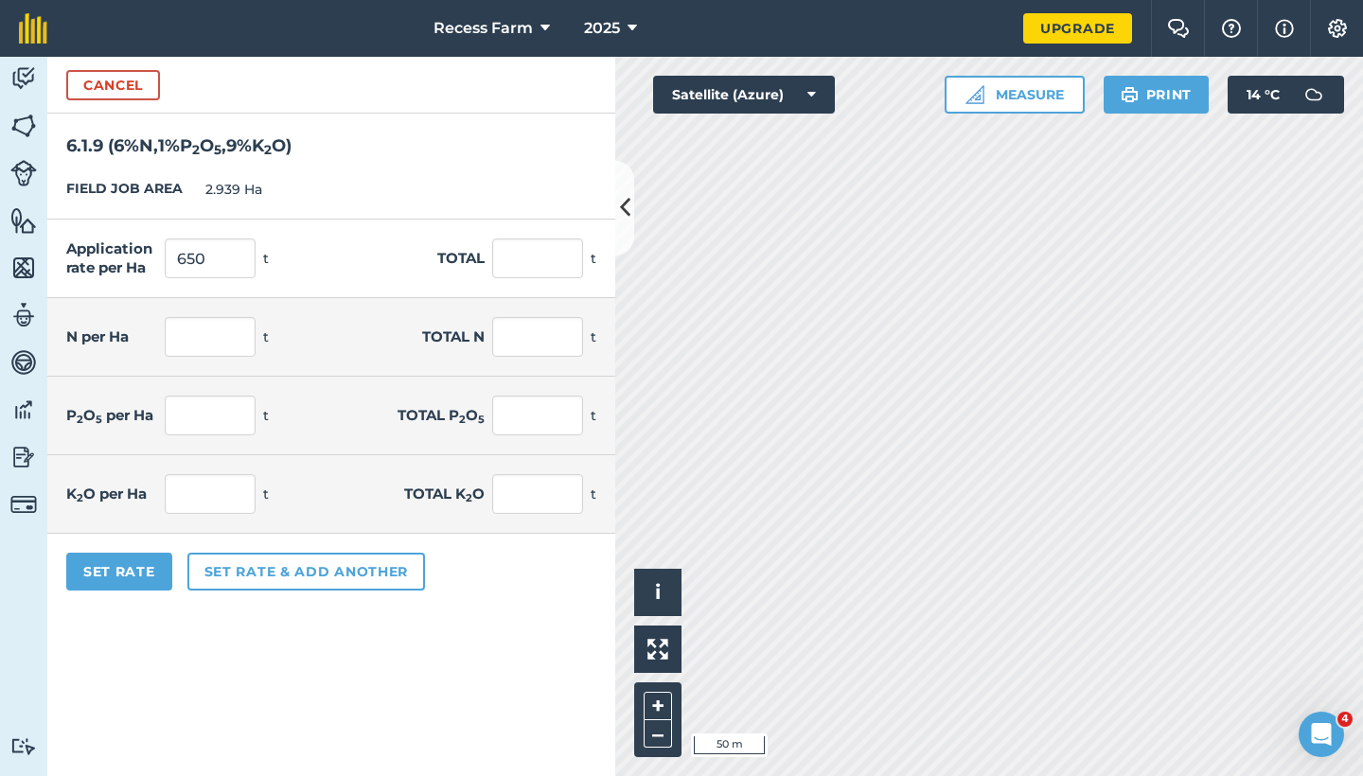
type input "6.5"
type input "19.104"
type input "58.5"
type input "171.932"
click at [242, 735] on form "Cancel 6.1.9 ( 6 % N , 1 % P 2 O 5 , 9 % K 2 O ) FIELD JOB AREA 2.939 Ha Applic…" at bounding box center [331, 417] width 568 height 720
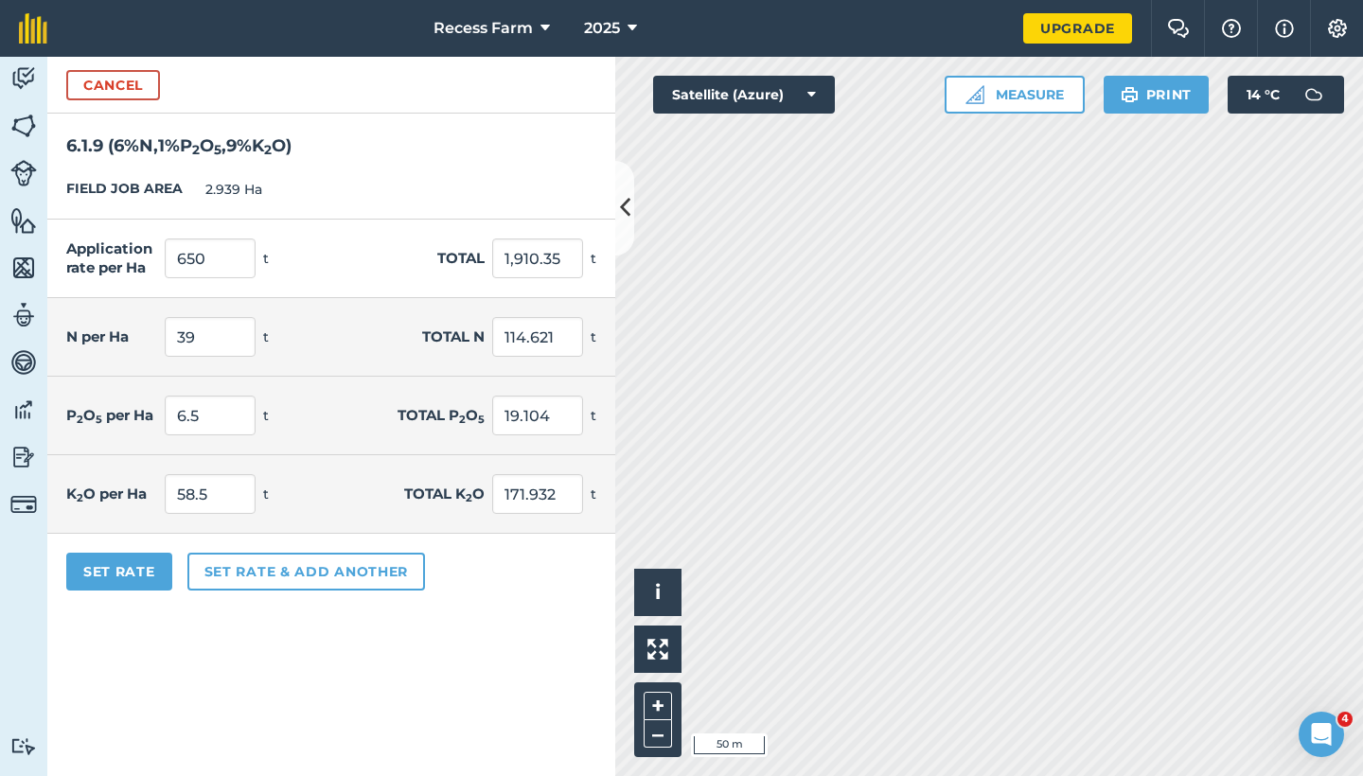
click at [110, 556] on button "Set Rate" at bounding box center [119, 572] width 106 height 38
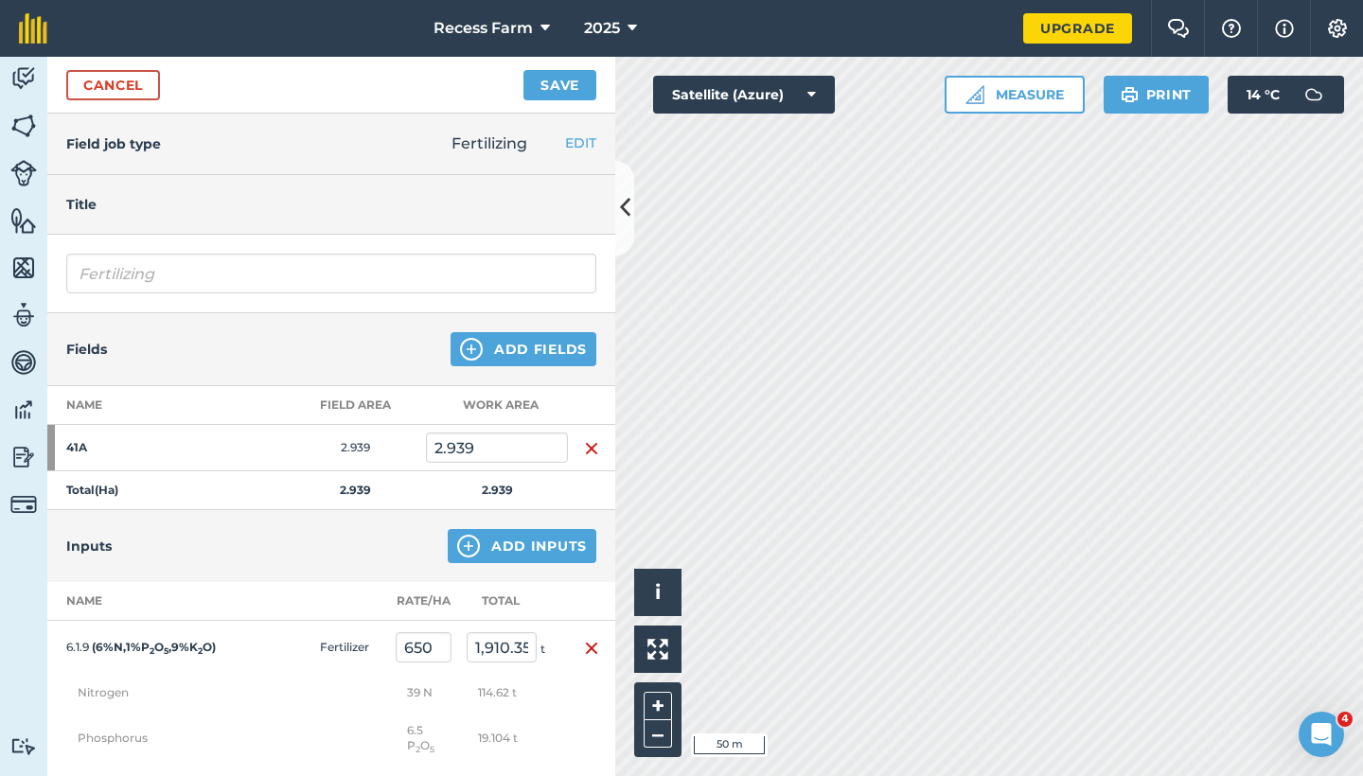
click at [578, 78] on button "Save" at bounding box center [560, 85] width 73 height 30
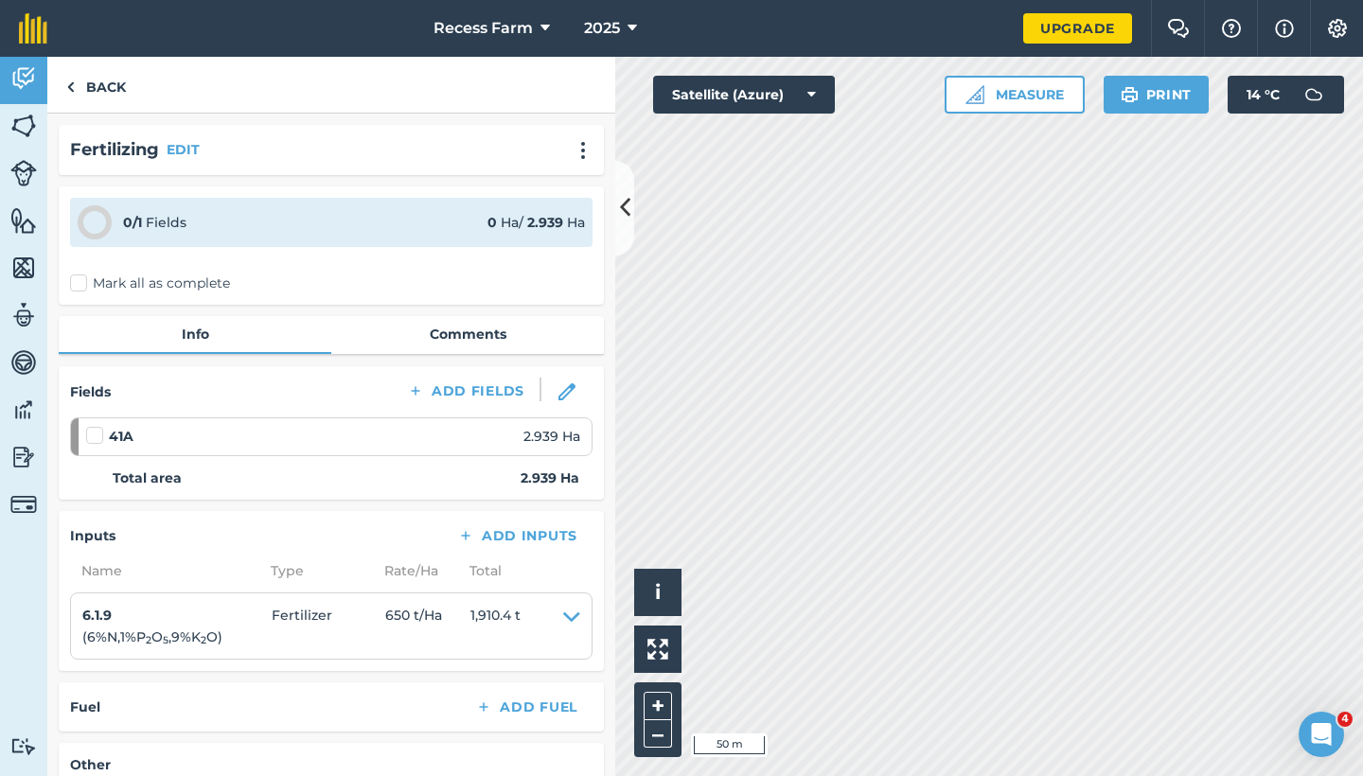
click at [24, 116] on img at bounding box center [23, 126] width 27 height 28
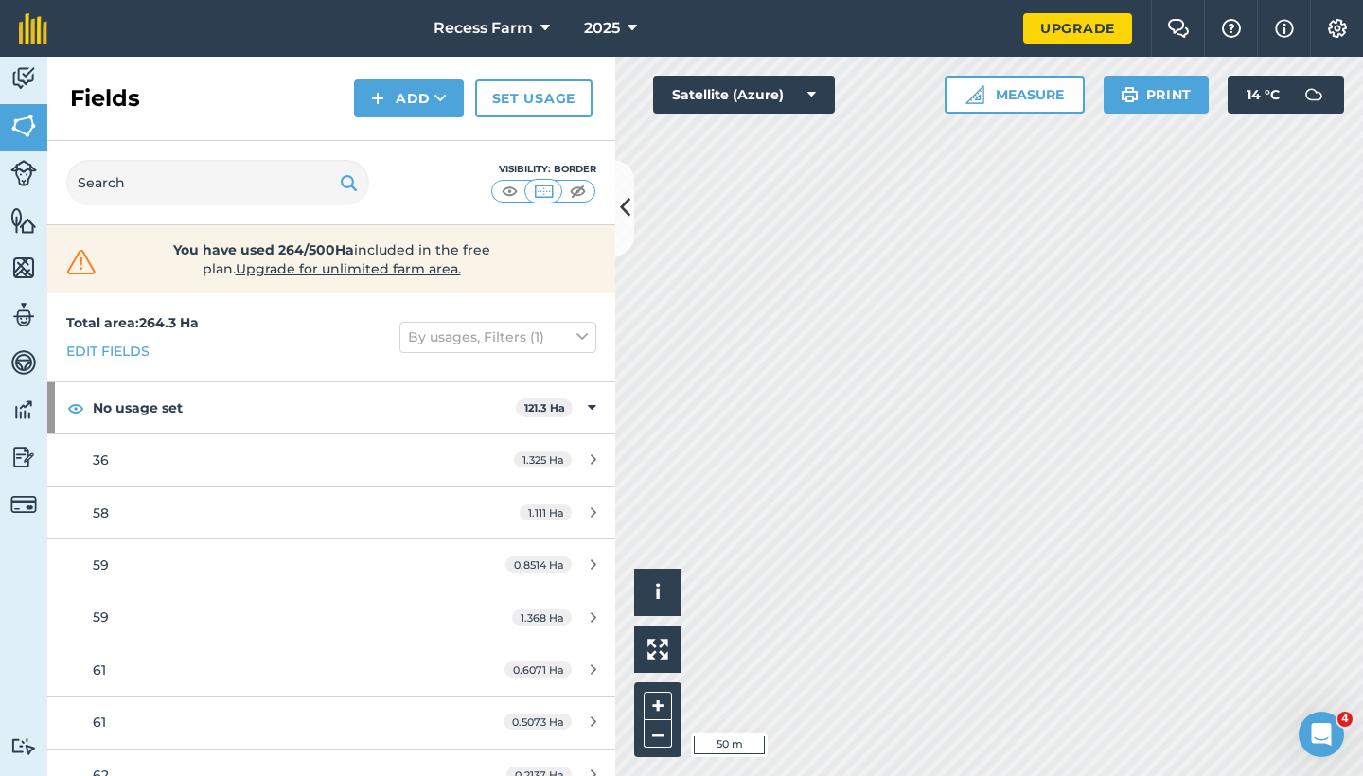
click at [1223, 25] on div "Recess Farm 2025 Upgrade Farm Chat Help Info Settings Map printing is not avail…" at bounding box center [681, 388] width 1363 height 776
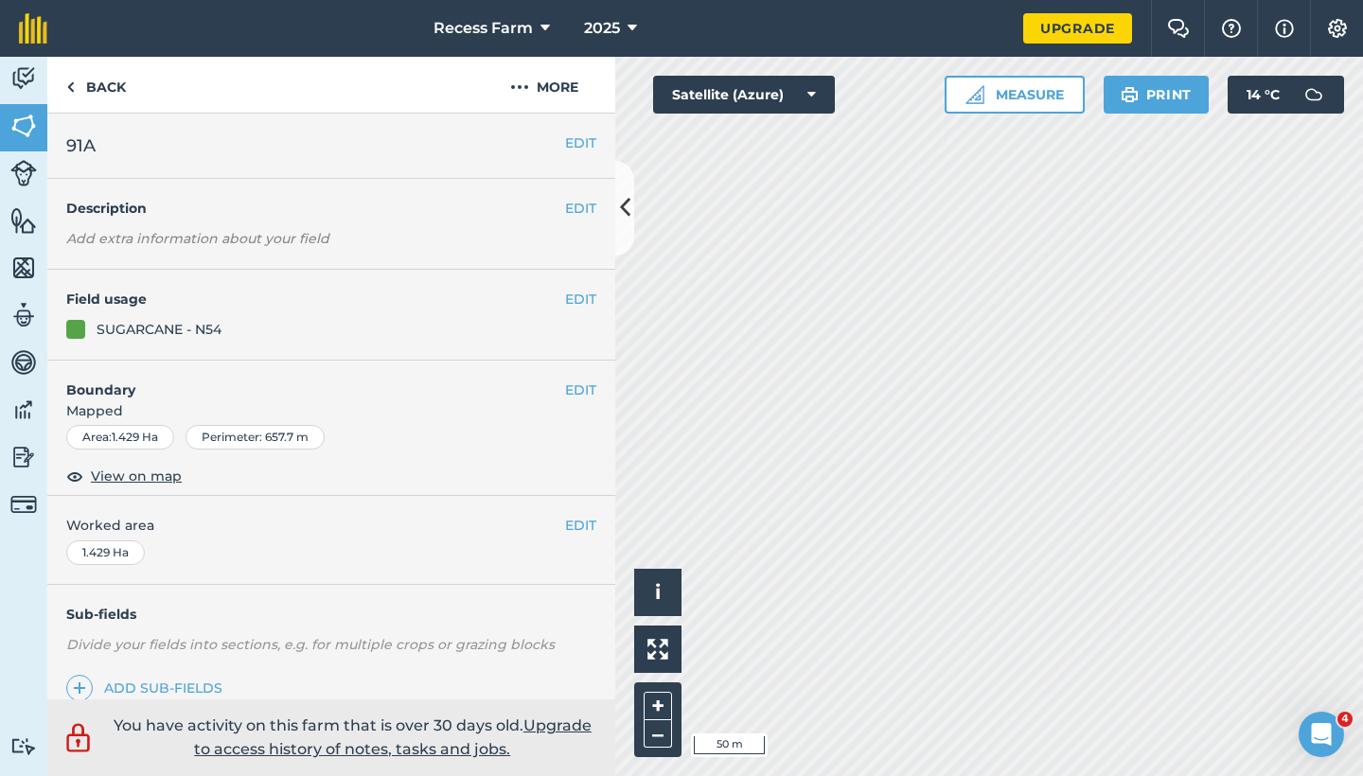
scroll to position [240, 0]
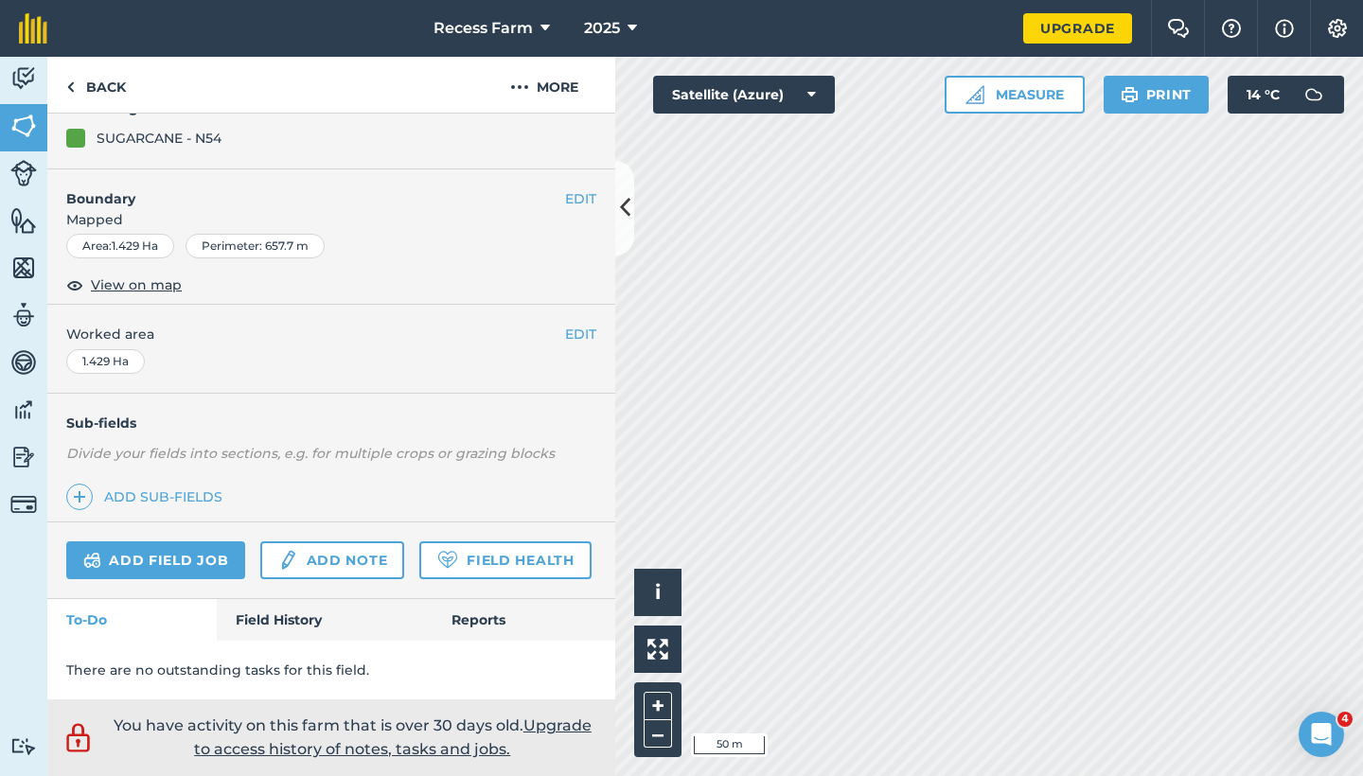
click at [197, 542] on link "Add field job" at bounding box center [155, 561] width 179 height 38
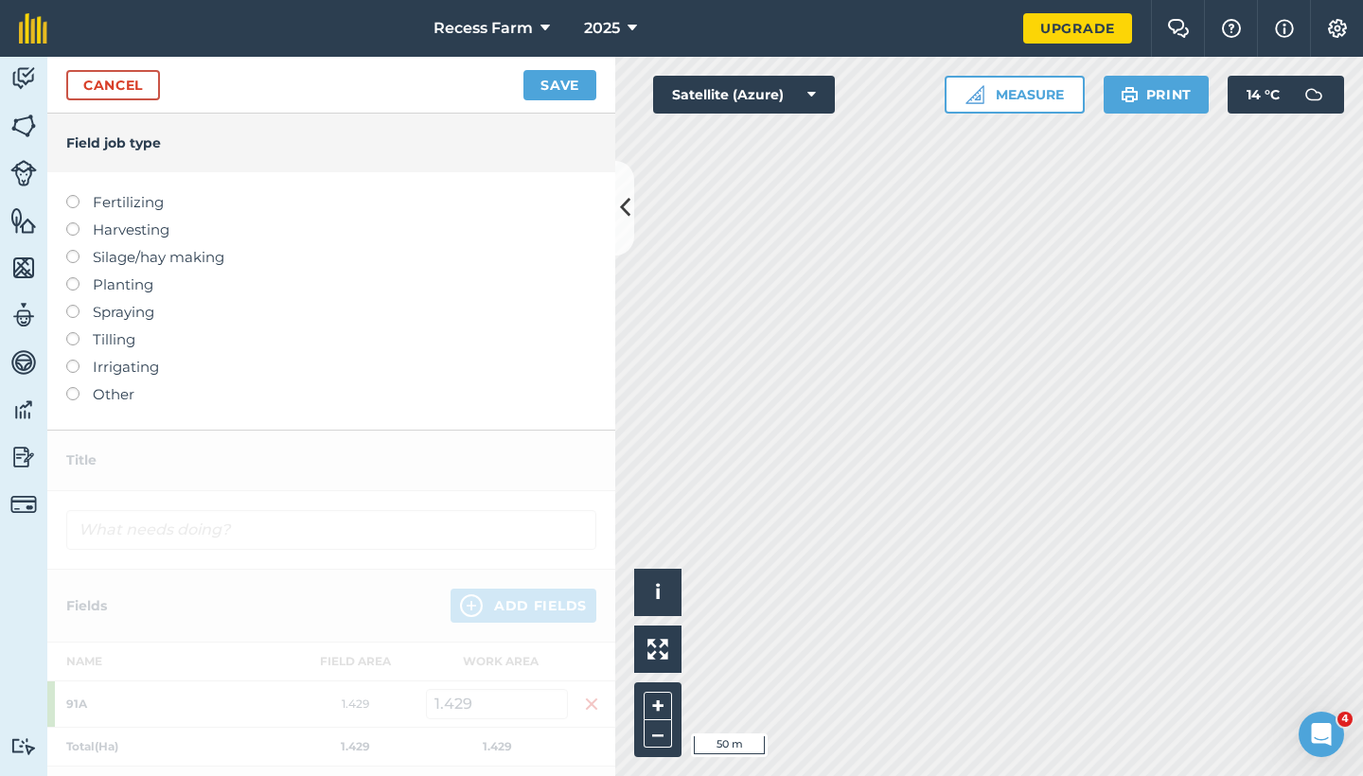
click at [73, 195] on label at bounding box center [79, 195] width 27 height 0
type input "Fertilizing"
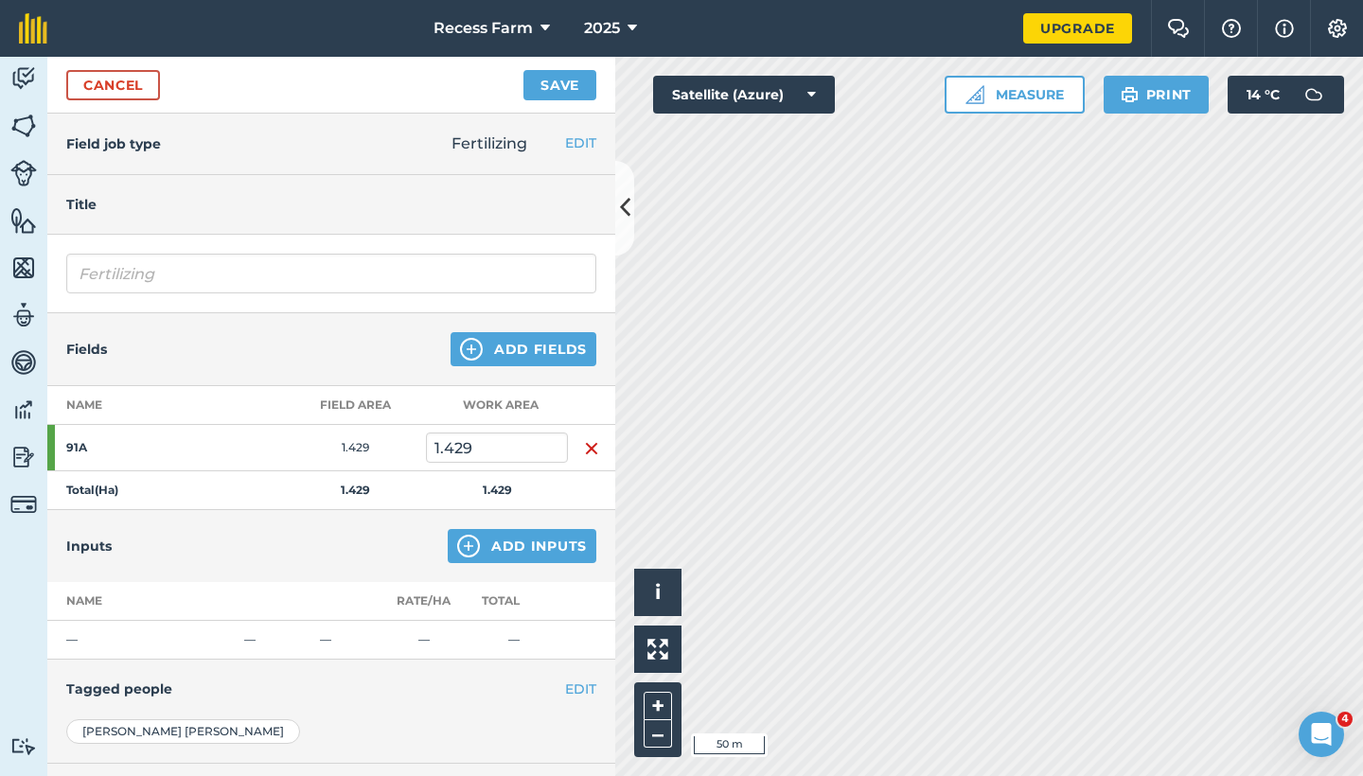
click at [512, 537] on button "Add Inputs" at bounding box center [522, 546] width 149 height 34
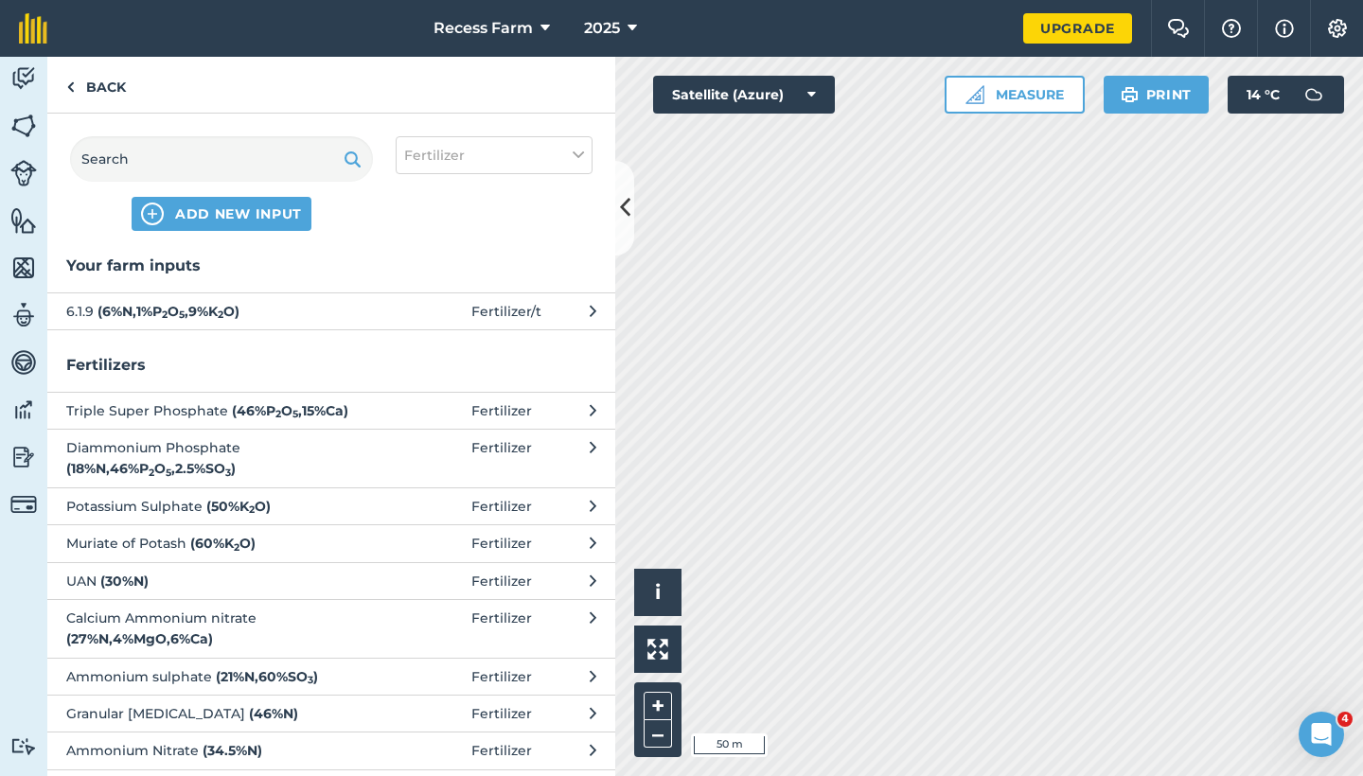
click at [230, 311] on strong "( 6 % N , 1 % P 2 O 5 , 9 % K 2 O )" at bounding box center [169, 311] width 142 height 17
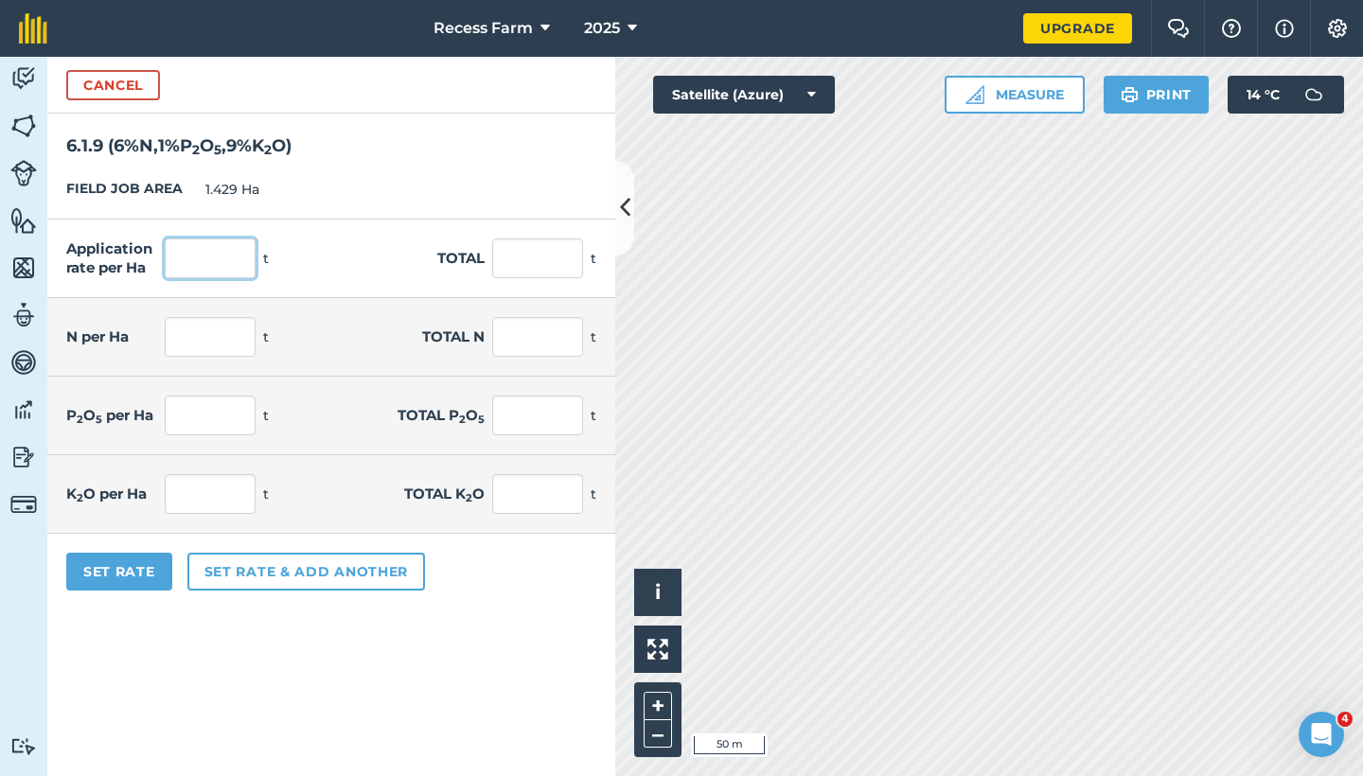
click at [188, 268] on input "text" at bounding box center [210, 259] width 91 height 40
type input "650"
type input "928.85"
type input "39"
type input "55.731"
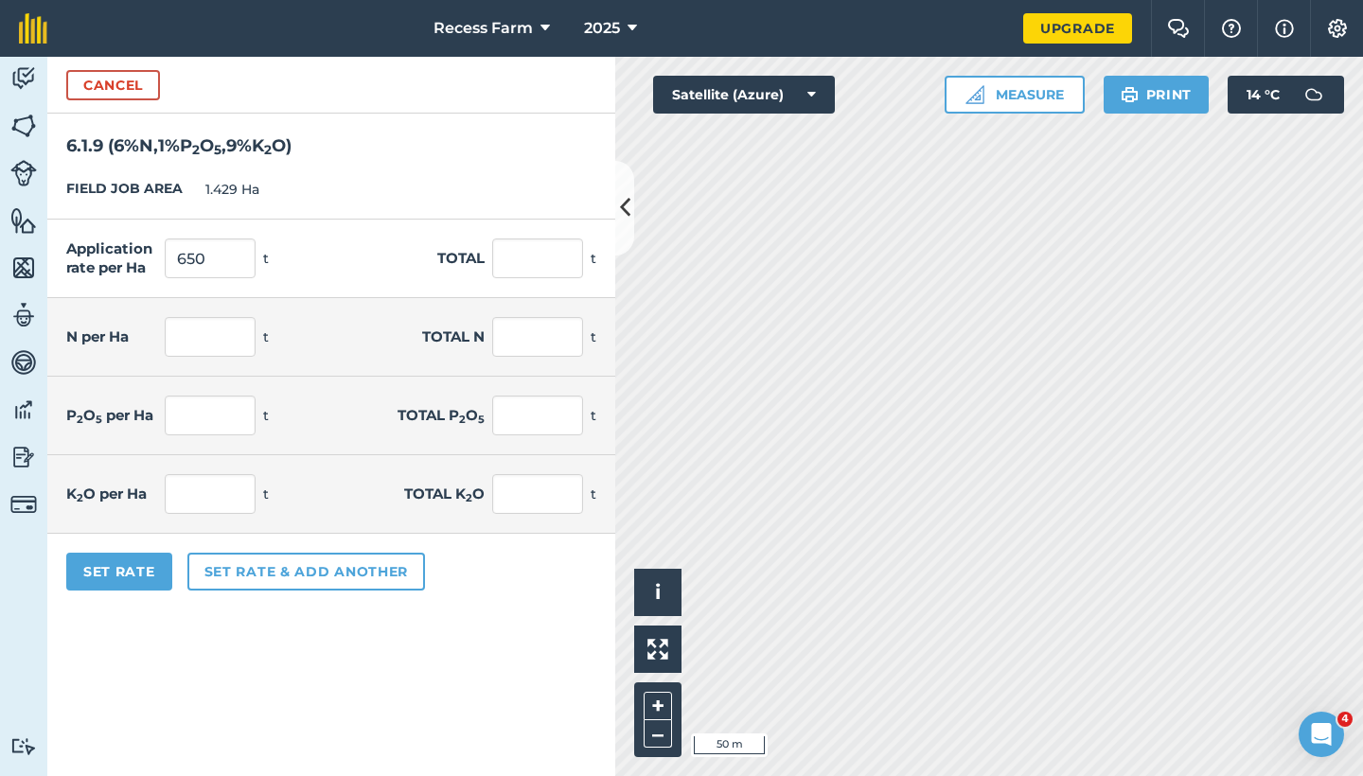
type input "6.5"
type input "9.289"
type input "58.5"
type input "83.597"
click at [135, 578] on button "Set Rate" at bounding box center [119, 572] width 106 height 38
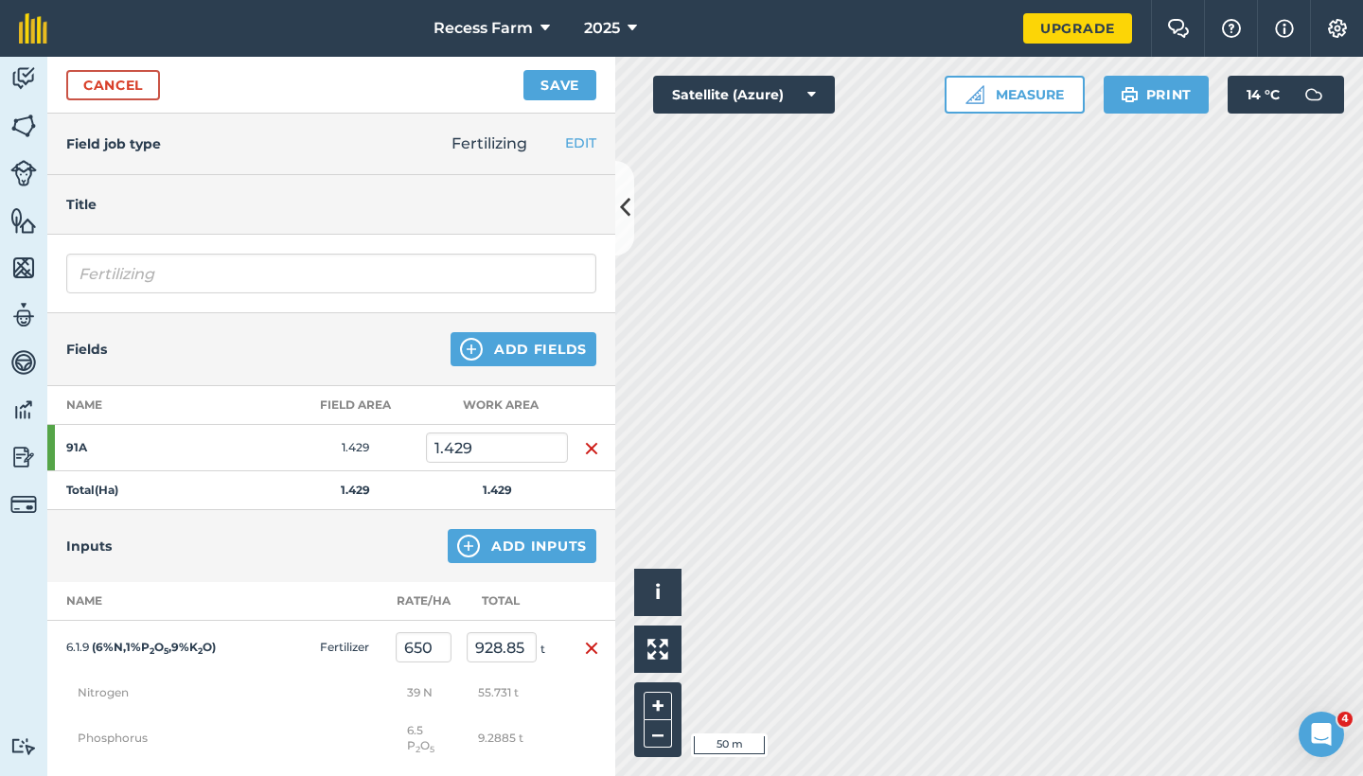
click at [562, 77] on button "Save" at bounding box center [560, 85] width 73 height 30
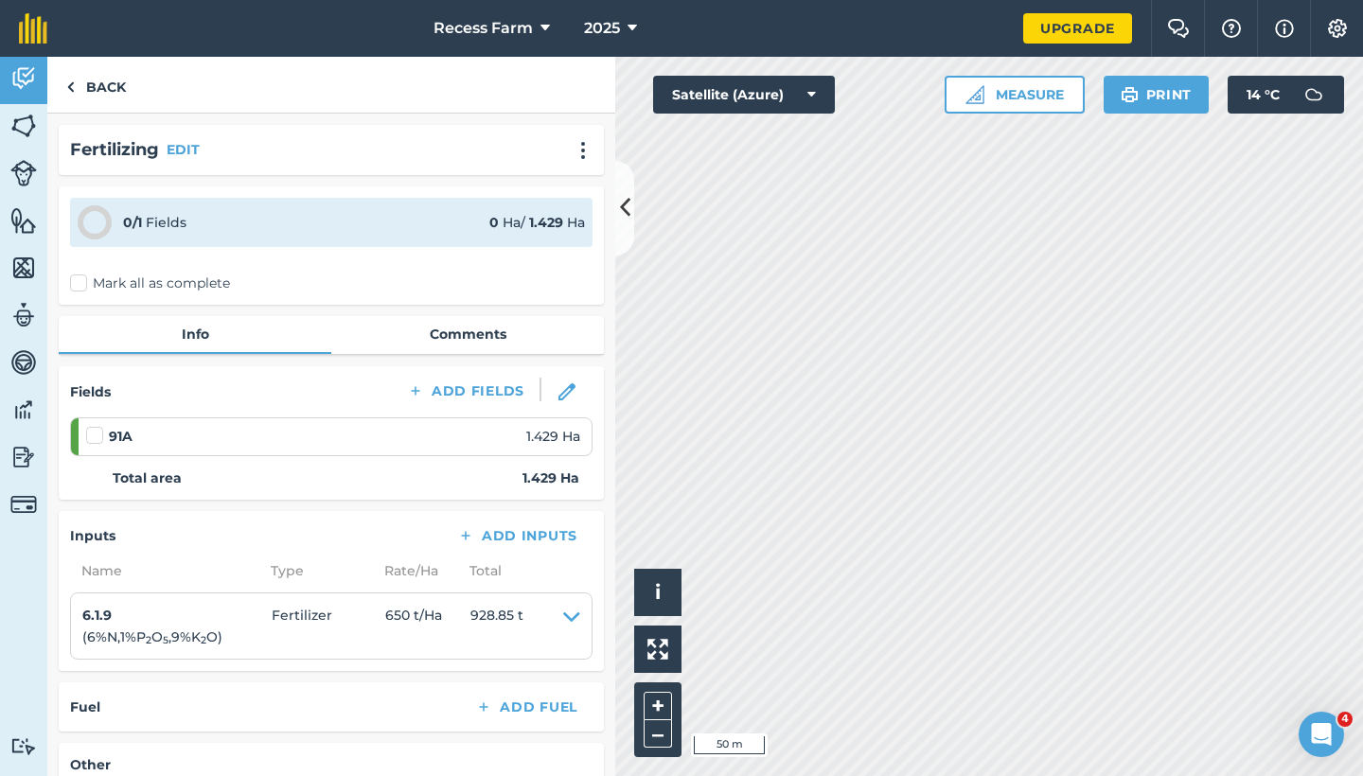
click at [618, 195] on button at bounding box center [624, 208] width 19 height 95
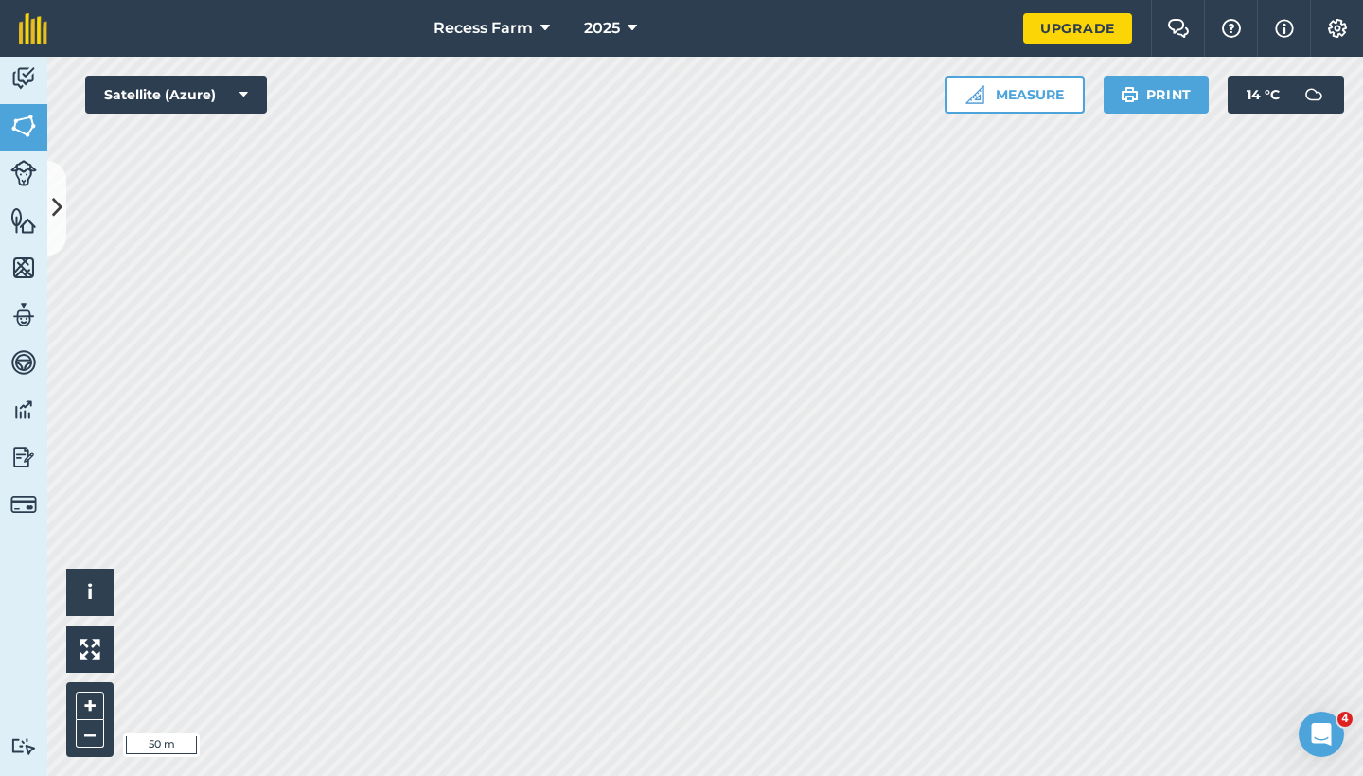
click at [61, 212] on icon at bounding box center [57, 207] width 10 height 33
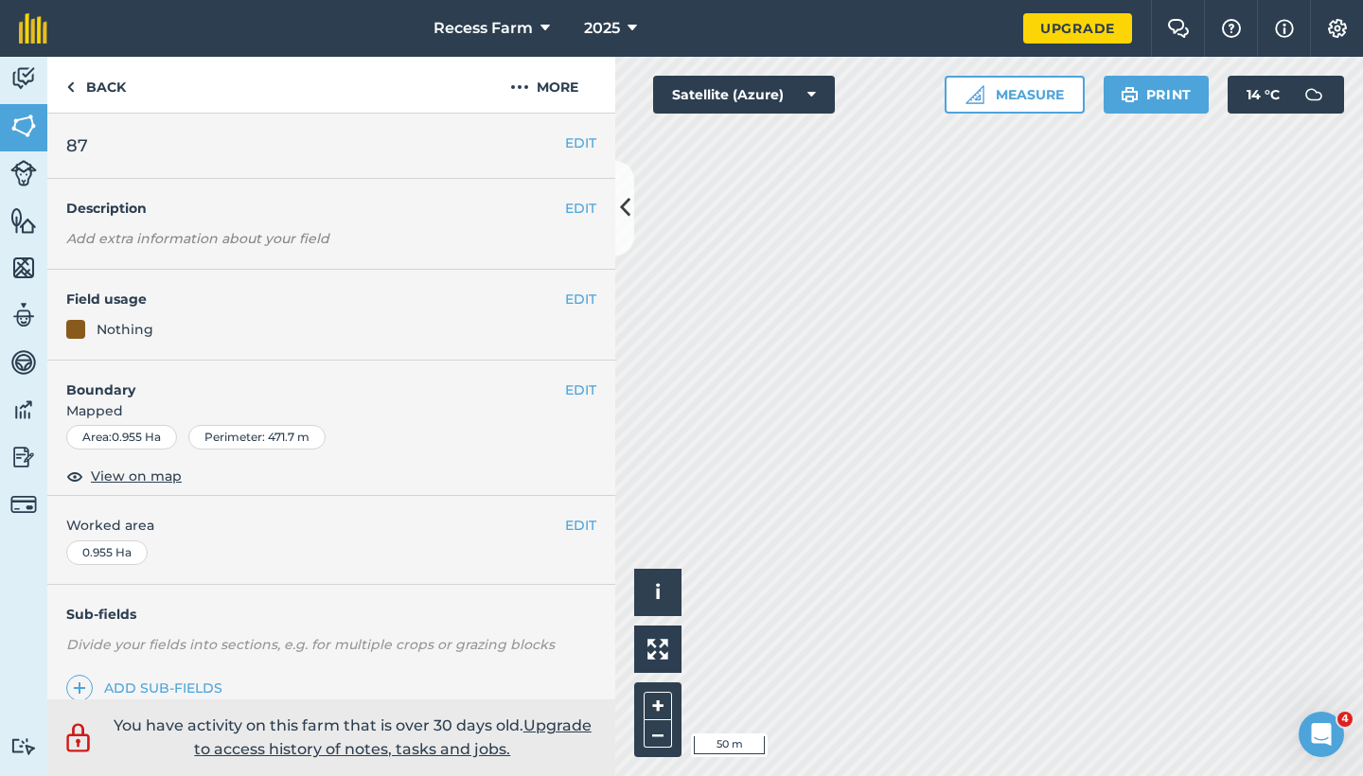
scroll to position [240, 0]
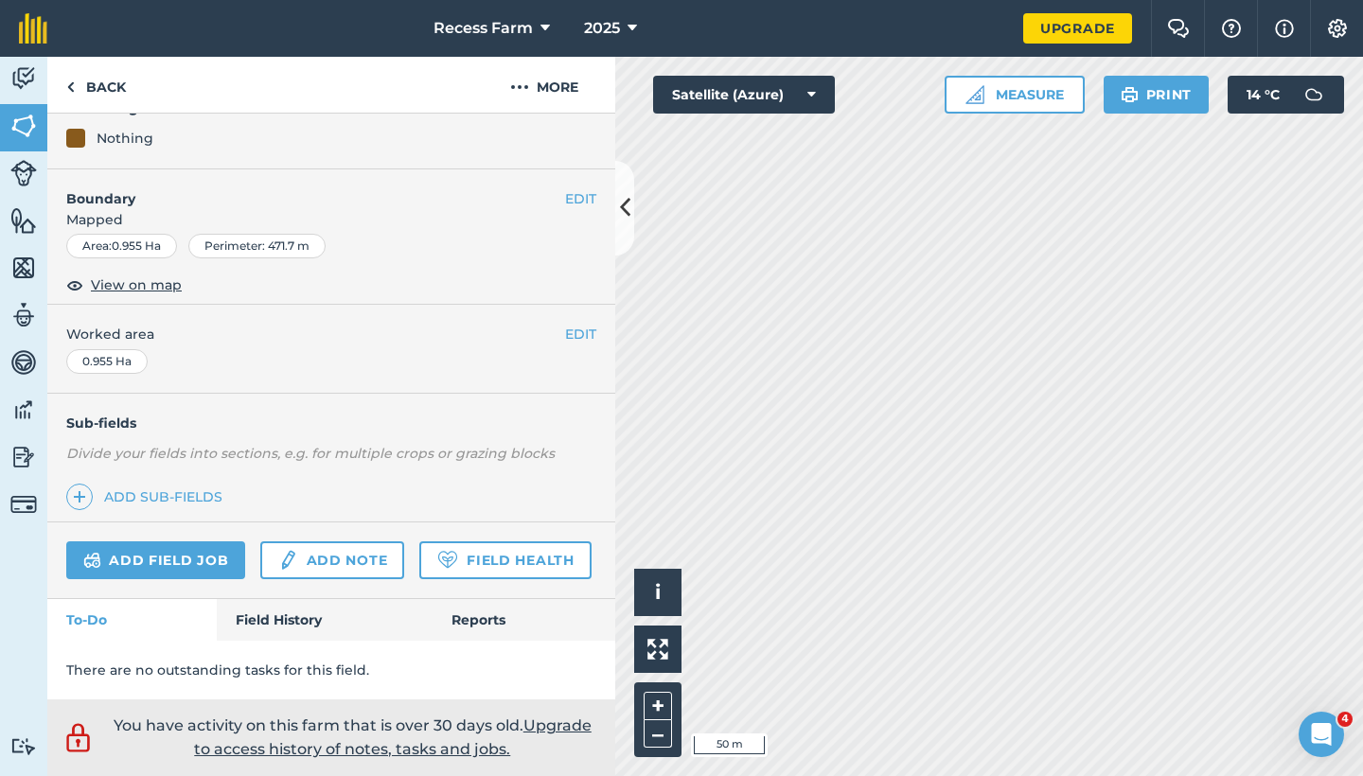
click at [197, 542] on link "Add field job" at bounding box center [155, 561] width 179 height 38
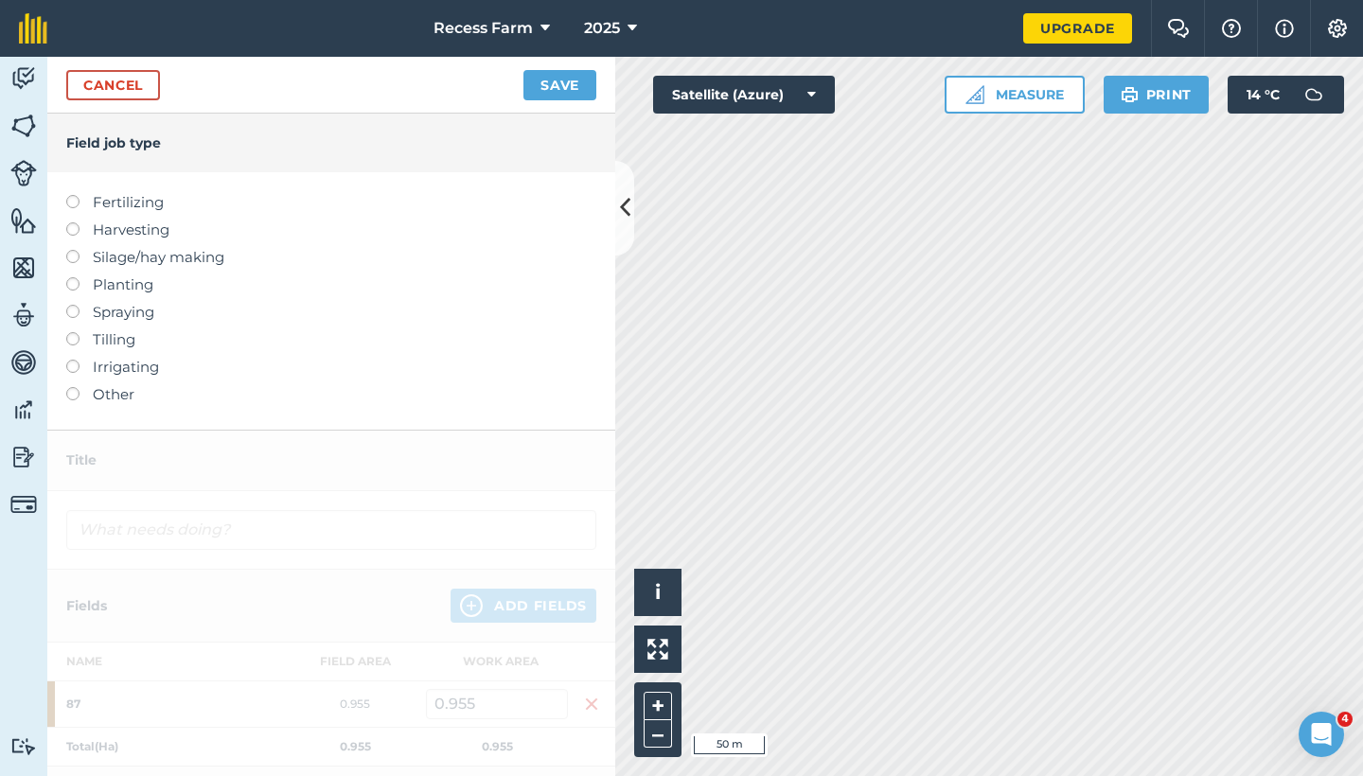
click at [76, 277] on label at bounding box center [79, 277] width 27 height 0
type input "Planting"
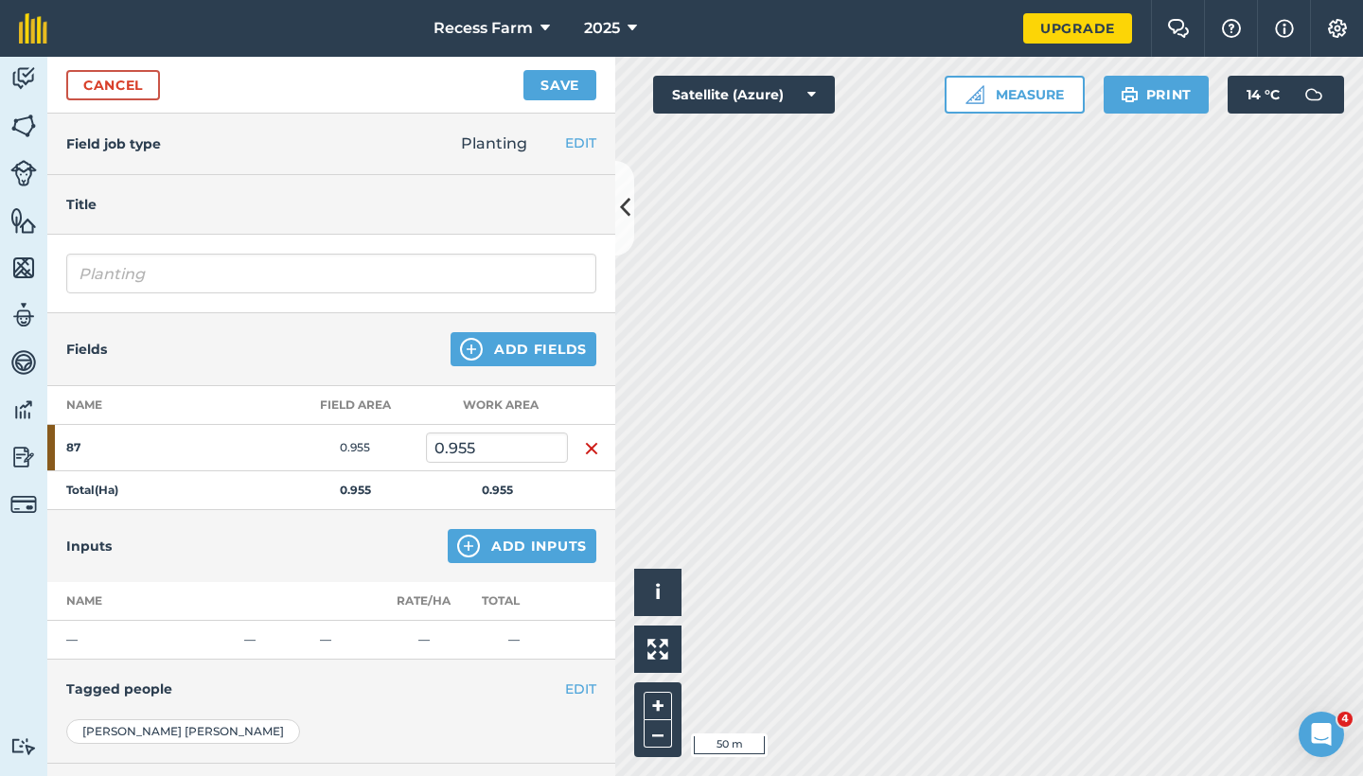
click at [509, 551] on button "Add Inputs" at bounding box center [522, 546] width 149 height 34
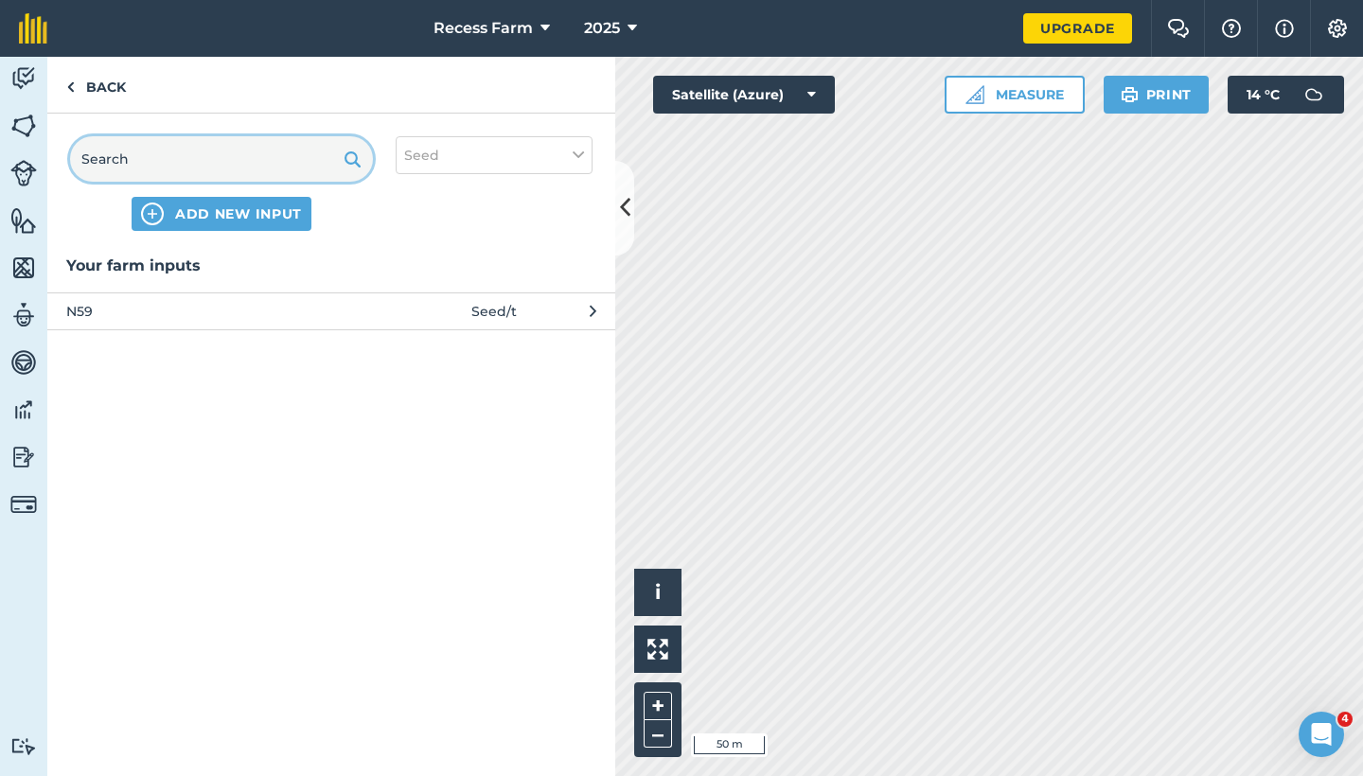
click at [310, 162] on input "text" at bounding box center [221, 158] width 303 height 45
click at [284, 207] on span "ADD NEW INPUT" at bounding box center [238, 213] width 127 height 19
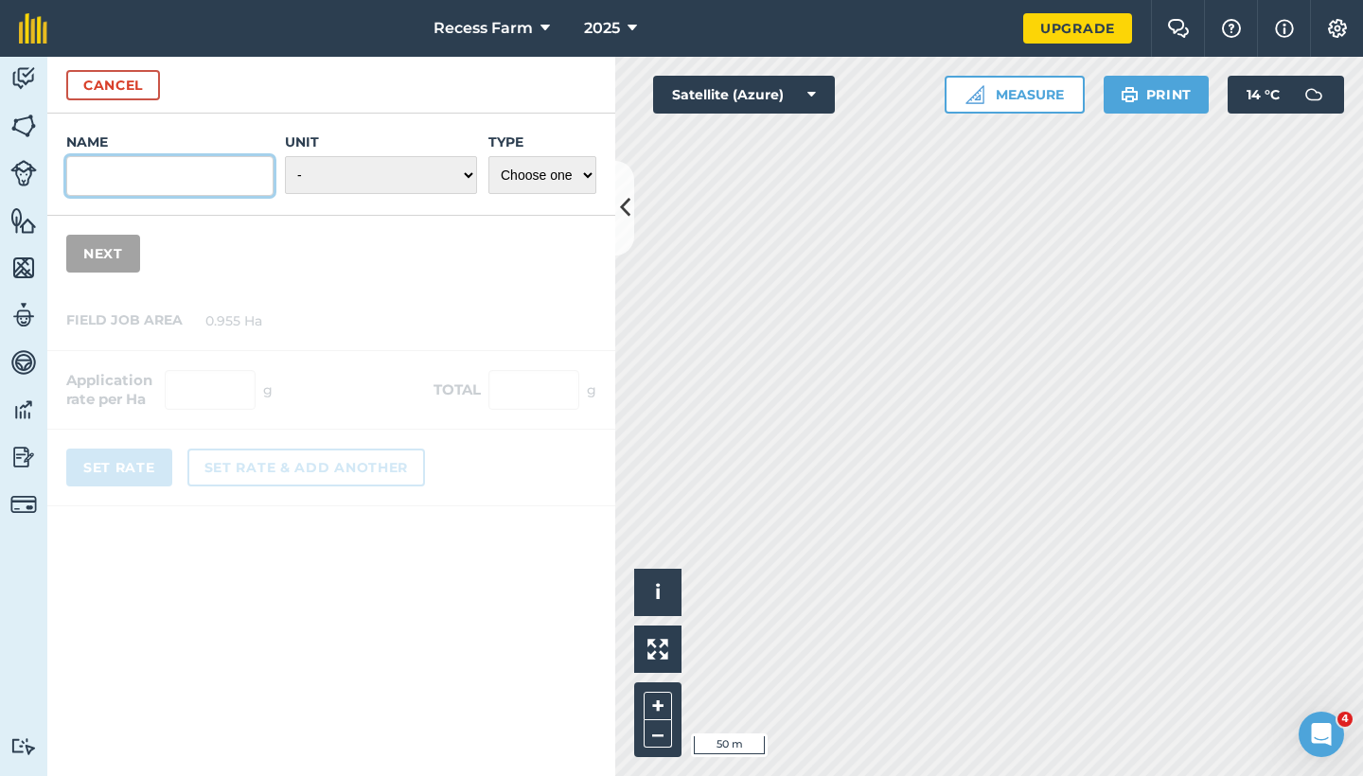
click at [198, 163] on input "Name" at bounding box center [169, 176] width 207 height 40
click at [629, 212] on icon at bounding box center [625, 207] width 10 height 33
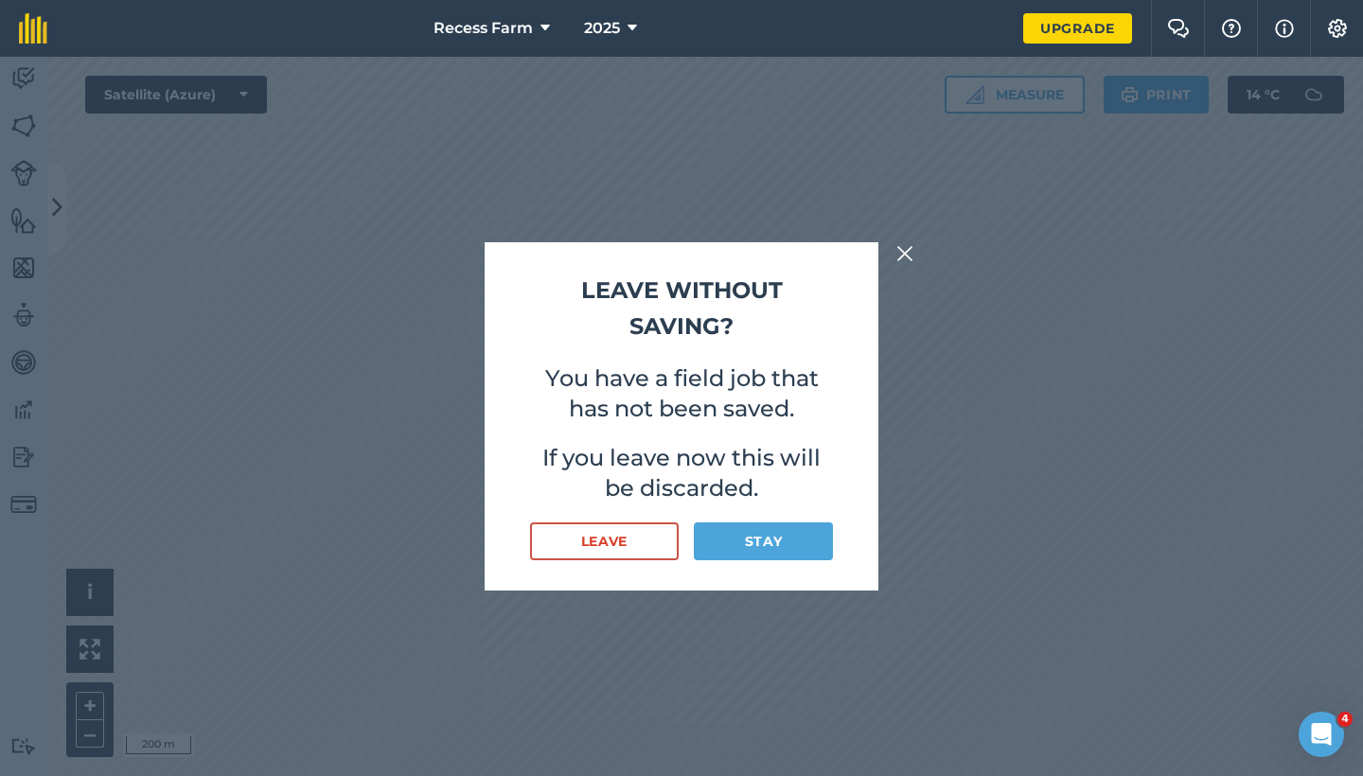
click at [925, 251] on div "Leave without saving? You have a field job that has not been saved. If you leav…" at bounding box center [681, 417] width 1363 height 720
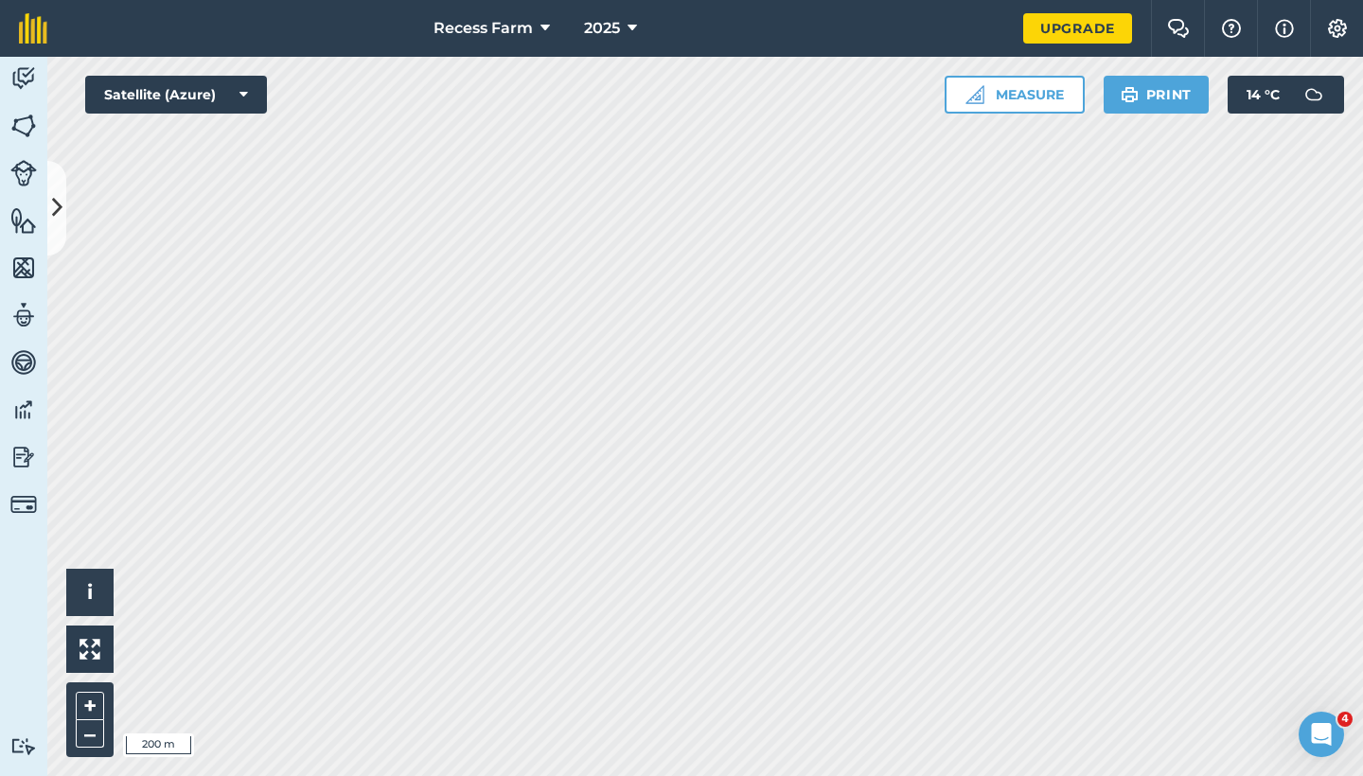
click at [553, 27] on button "Recess Farm" at bounding box center [492, 28] width 132 height 57
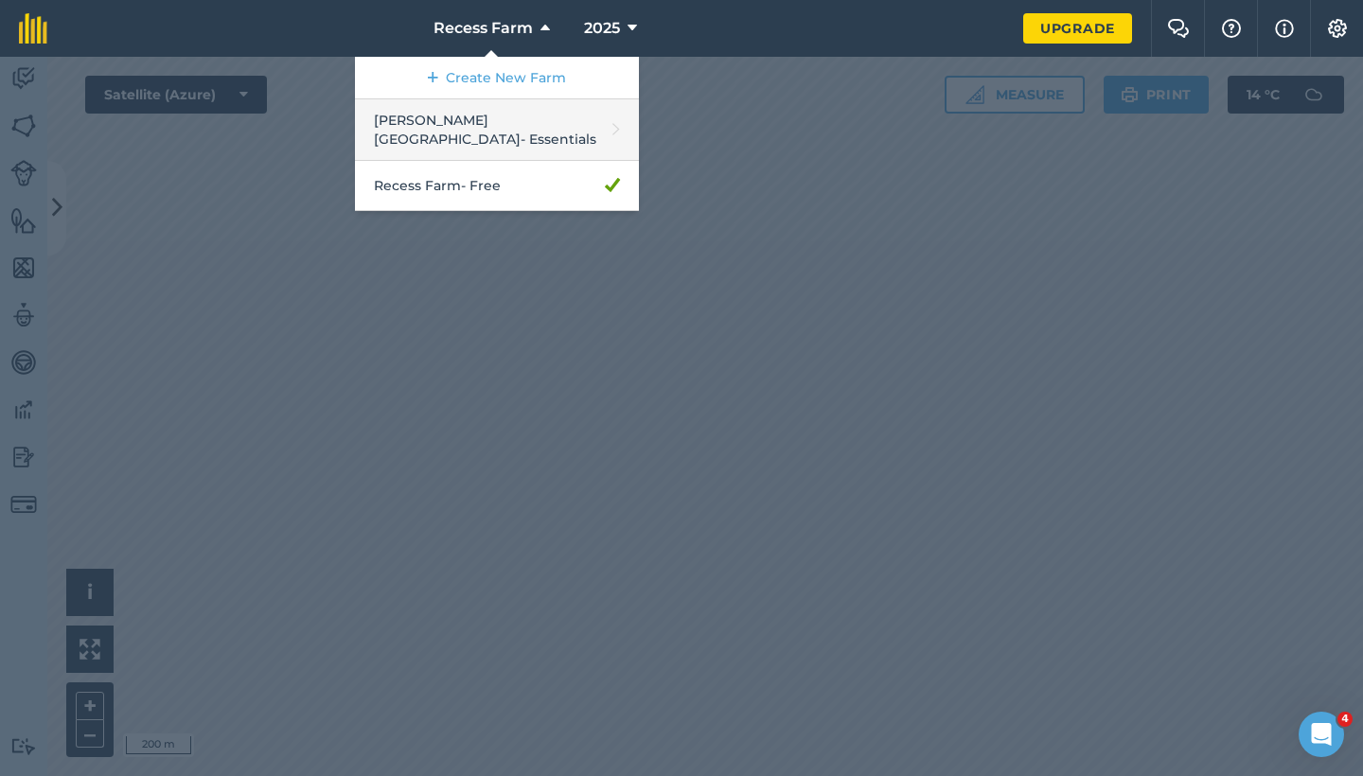
click at [455, 131] on link "[PERSON_NAME] House - Essentials" at bounding box center [497, 130] width 284 height 62
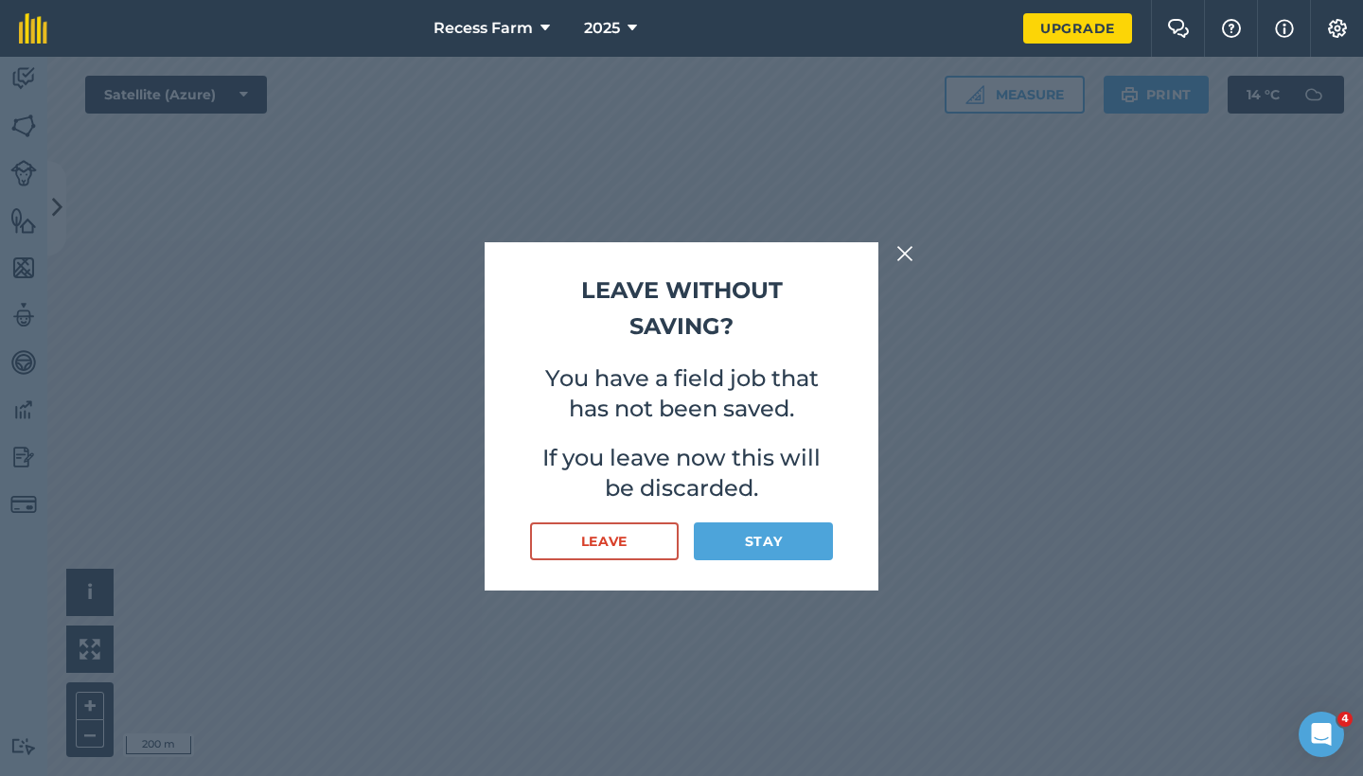
click at [653, 552] on button "Leave" at bounding box center [604, 542] width 149 height 38
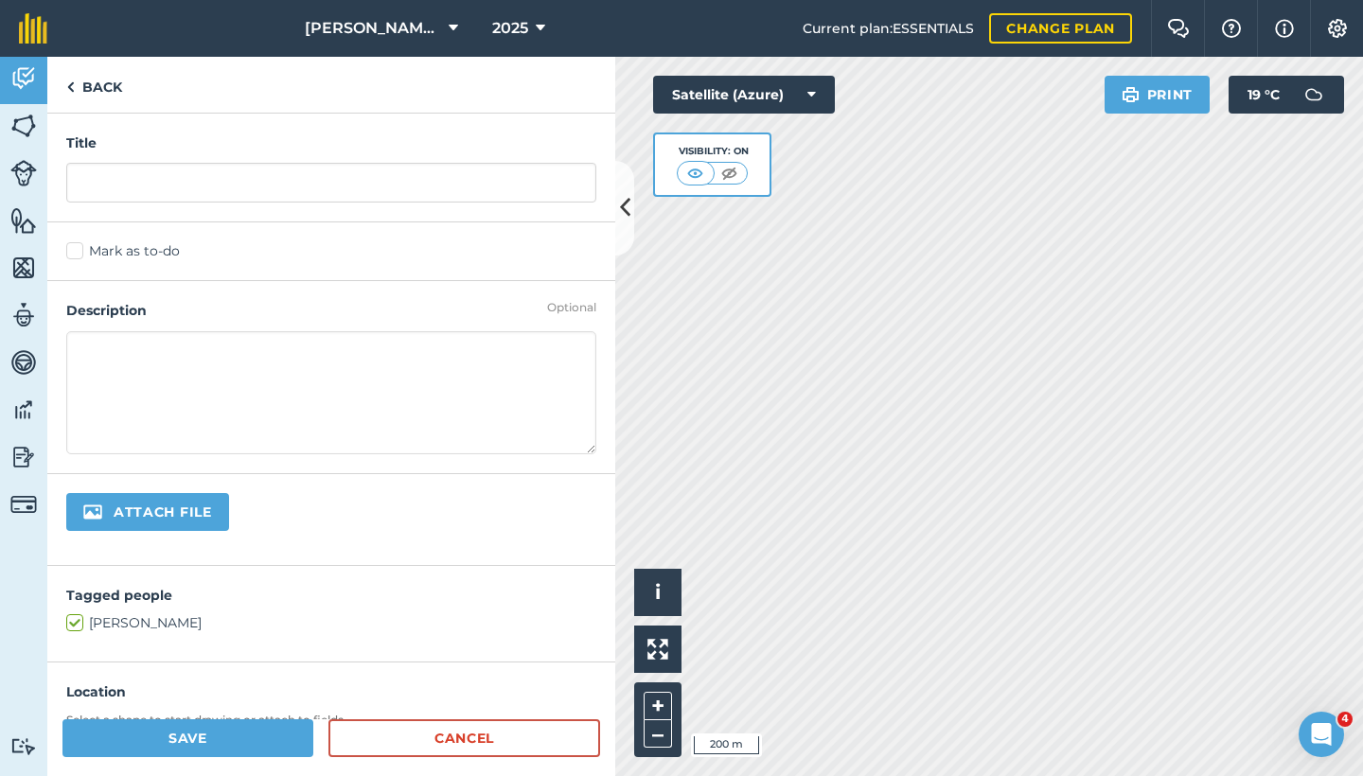
click at [5, 115] on link "Fields" at bounding box center [23, 127] width 47 height 47
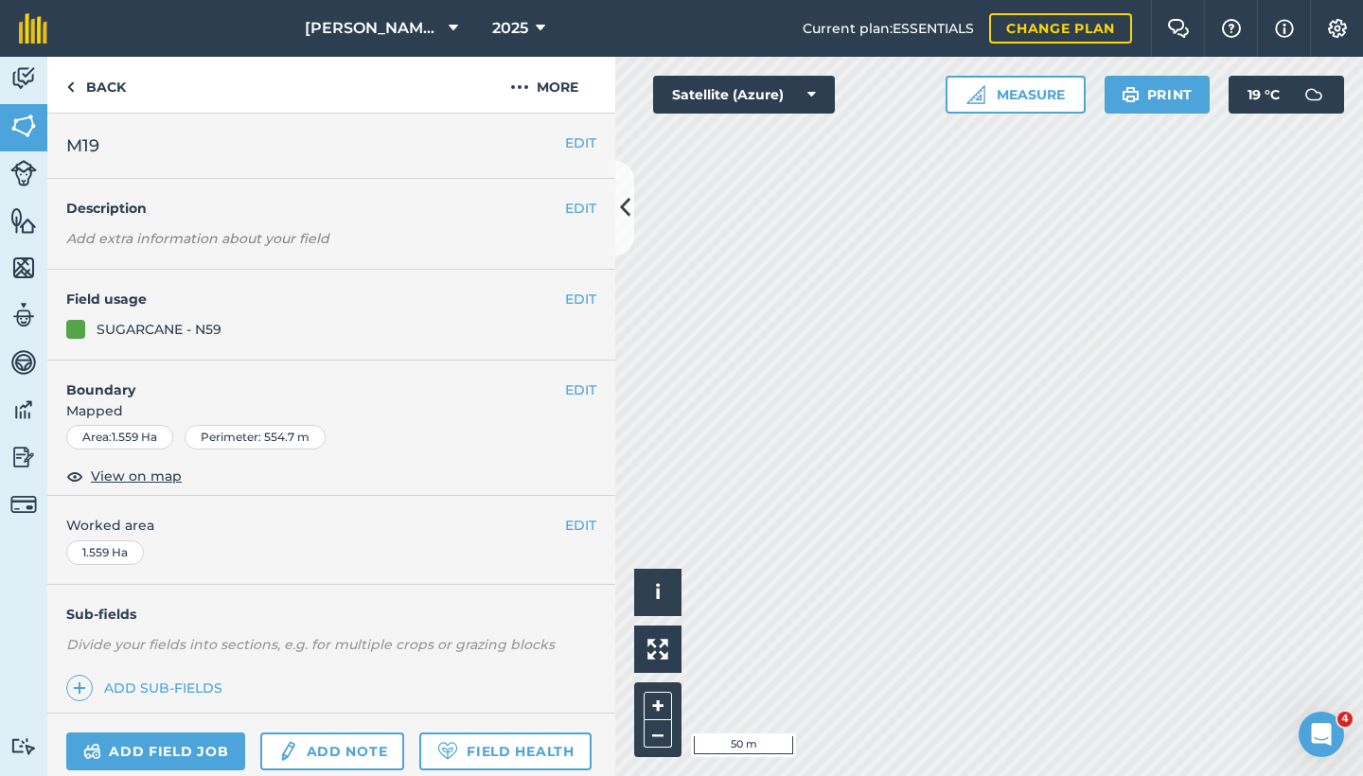
click at [565, 380] on button "EDIT" at bounding box center [580, 390] width 31 height 21
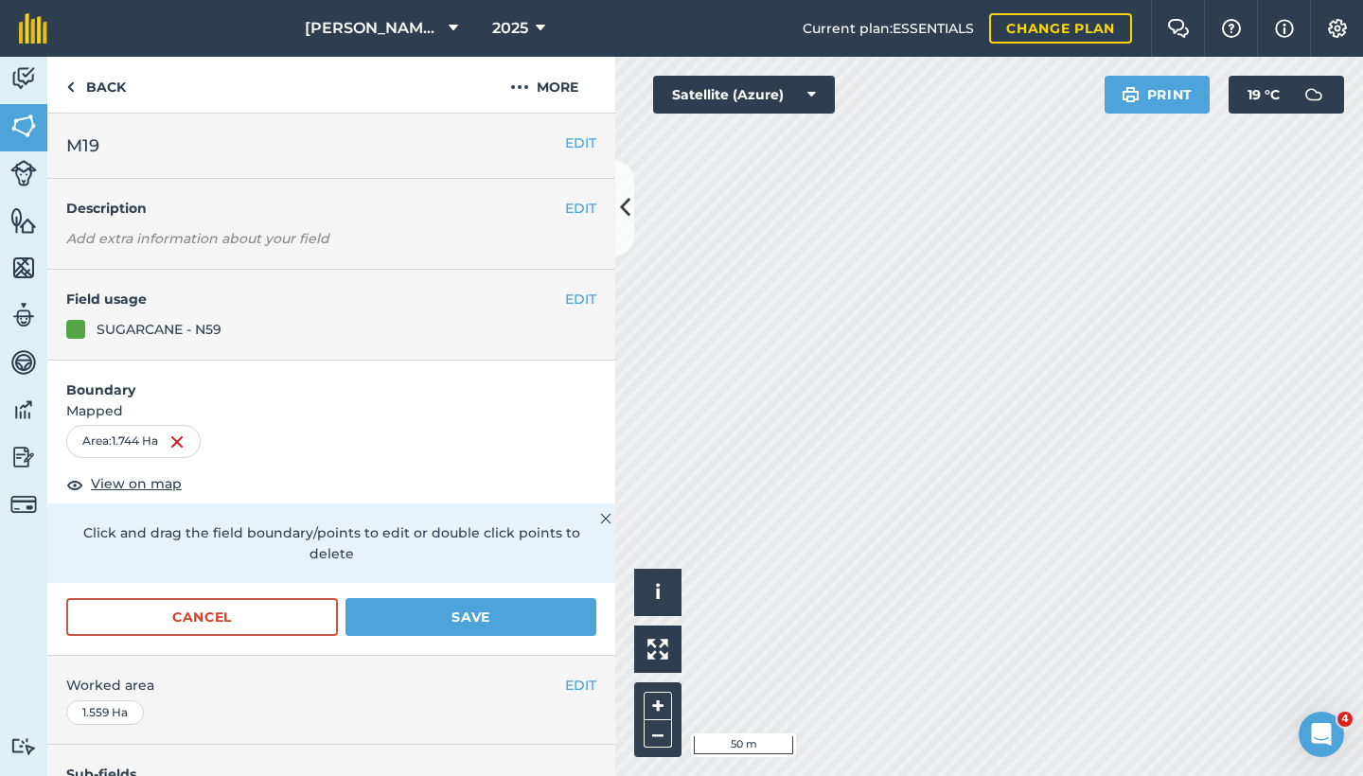
click at [492, 621] on button "Save" at bounding box center [471, 617] width 251 height 38
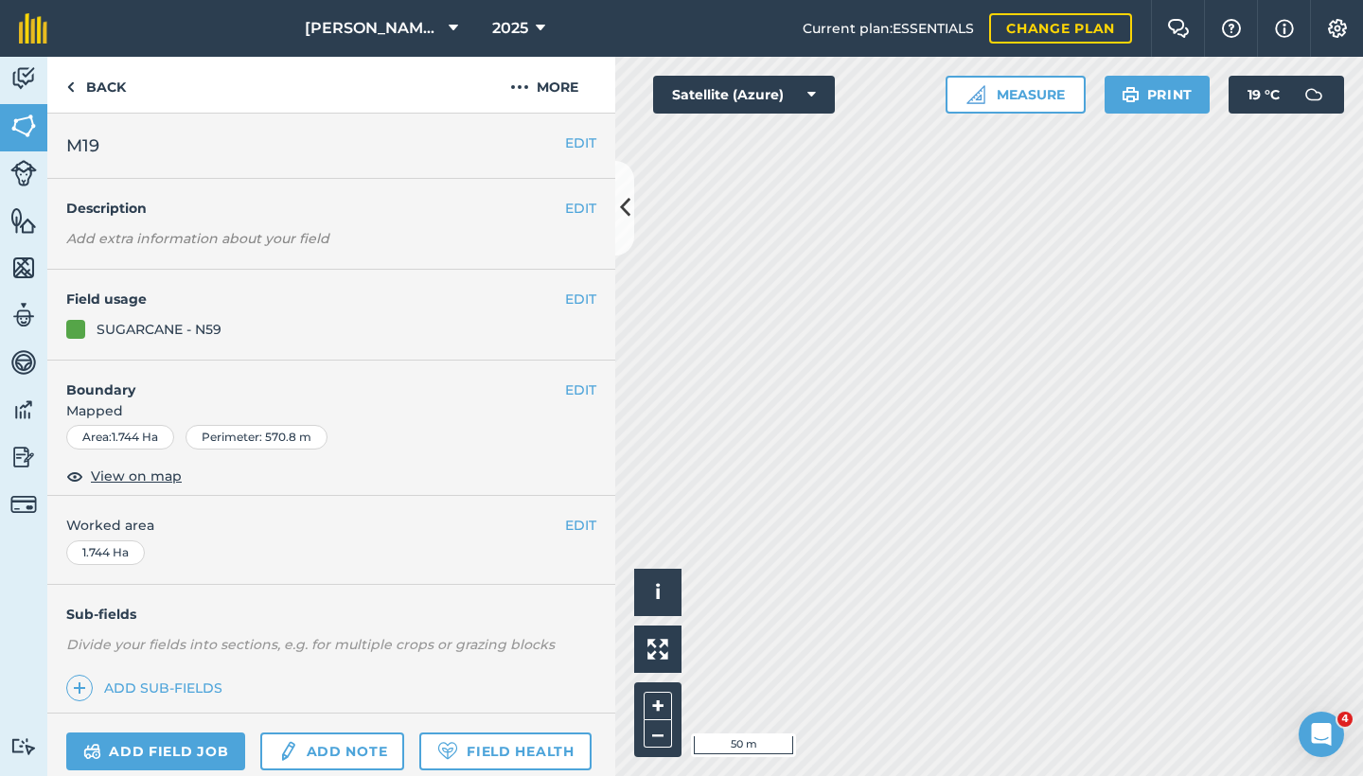
click at [625, 221] on icon at bounding box center [625, 207] width 10 height 33
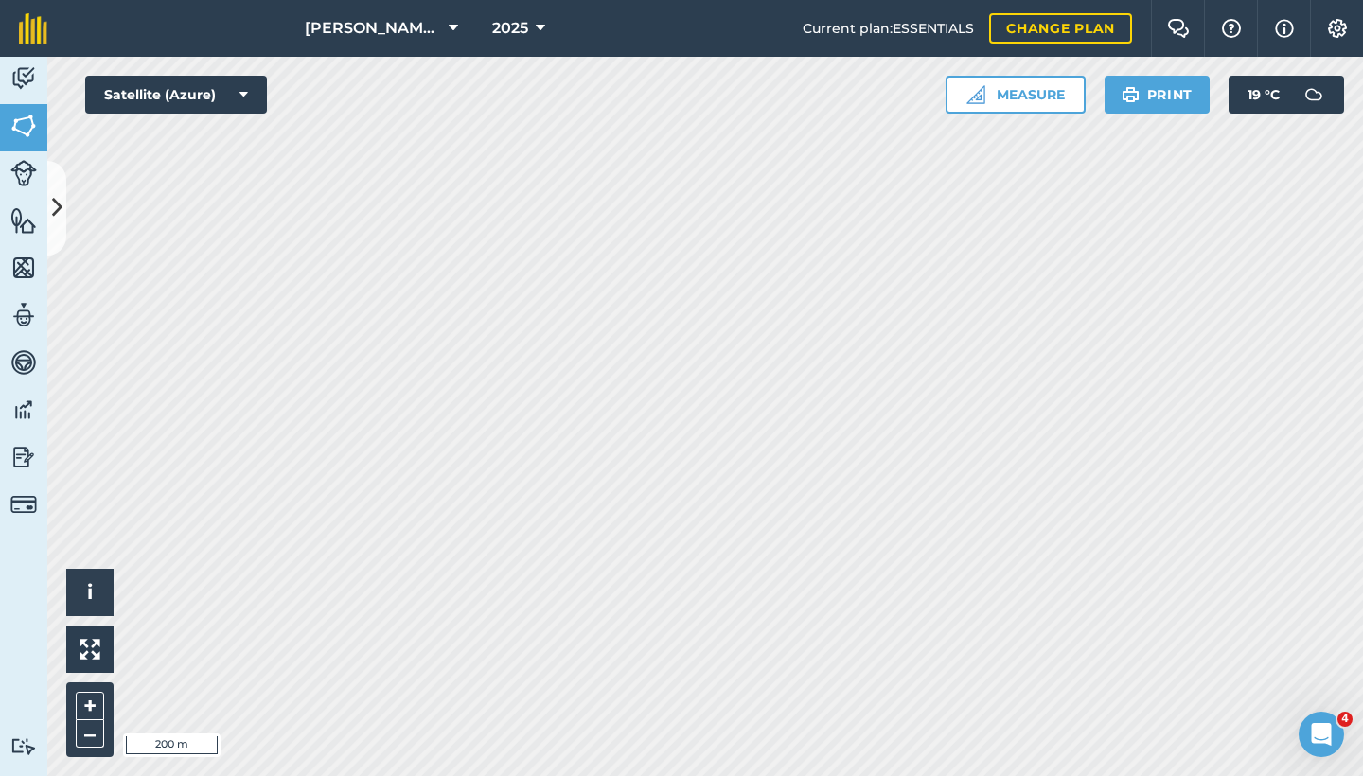
click at [47, 217] on button at bounding box center [56, 208] width 19 height 95
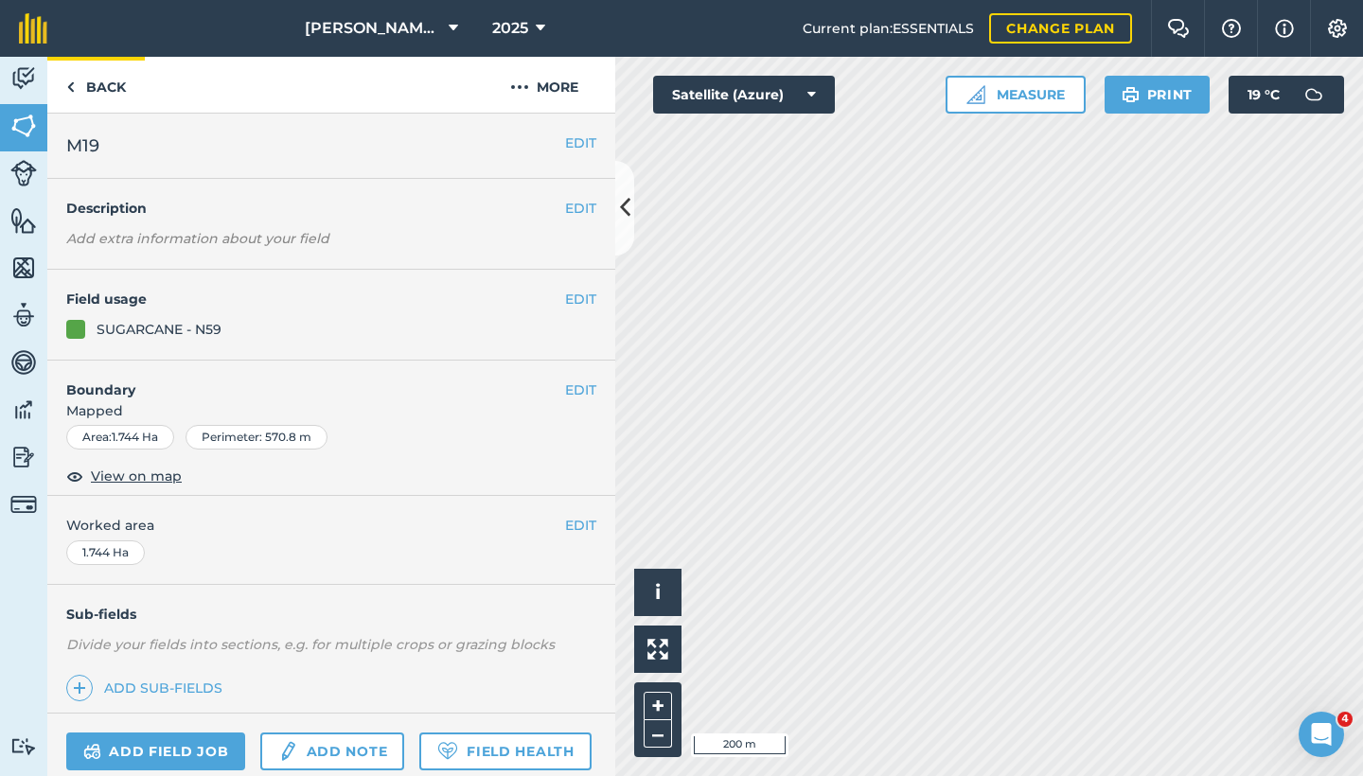
click at [64, 86] on link "Back" at bounding box center [96, 85] width 98 height 56
click at [423, 29] on button "[PERSON_NAME][GEOGRAPHIC_DATA]" at bounding box center [381, 28] width 169 height 57
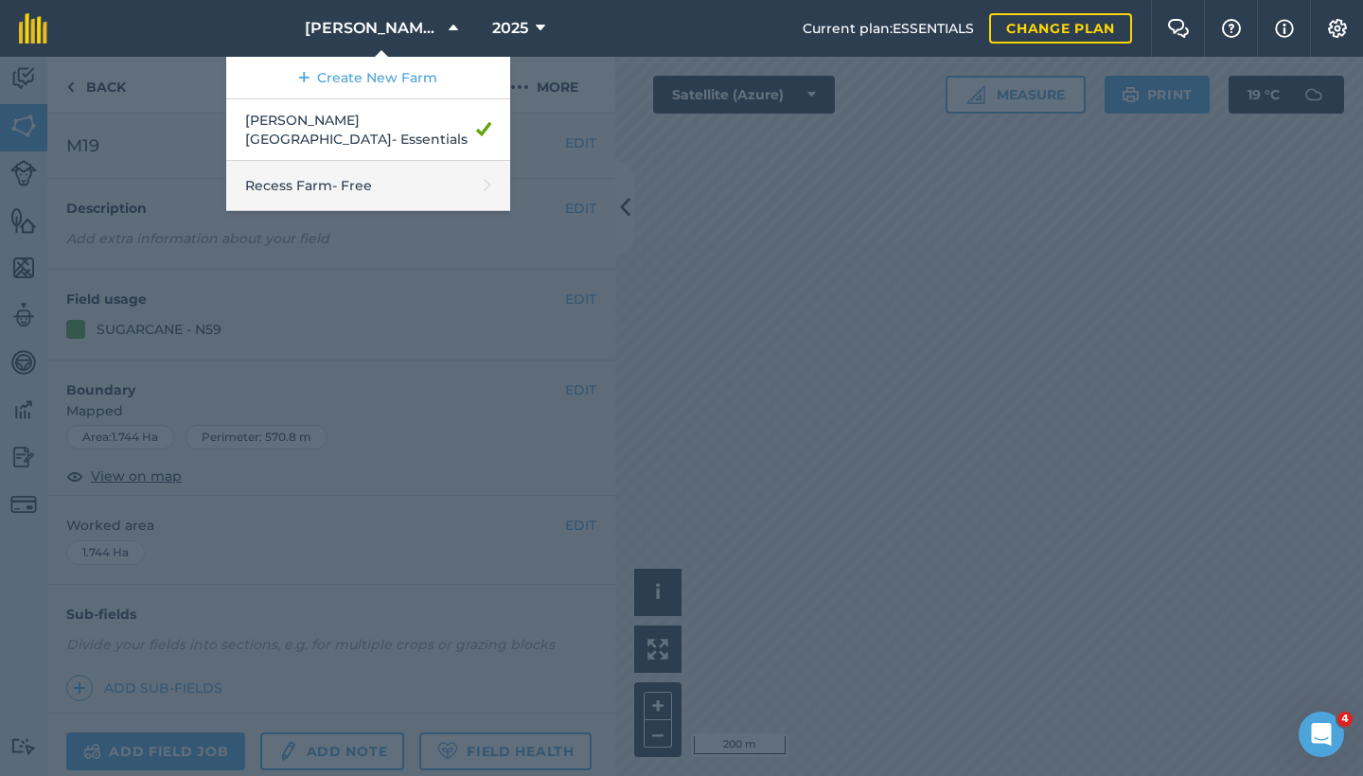
click at [382, 161] on link "Recess Farm - Free" at bounding box center [368, 186] width 284 height 50
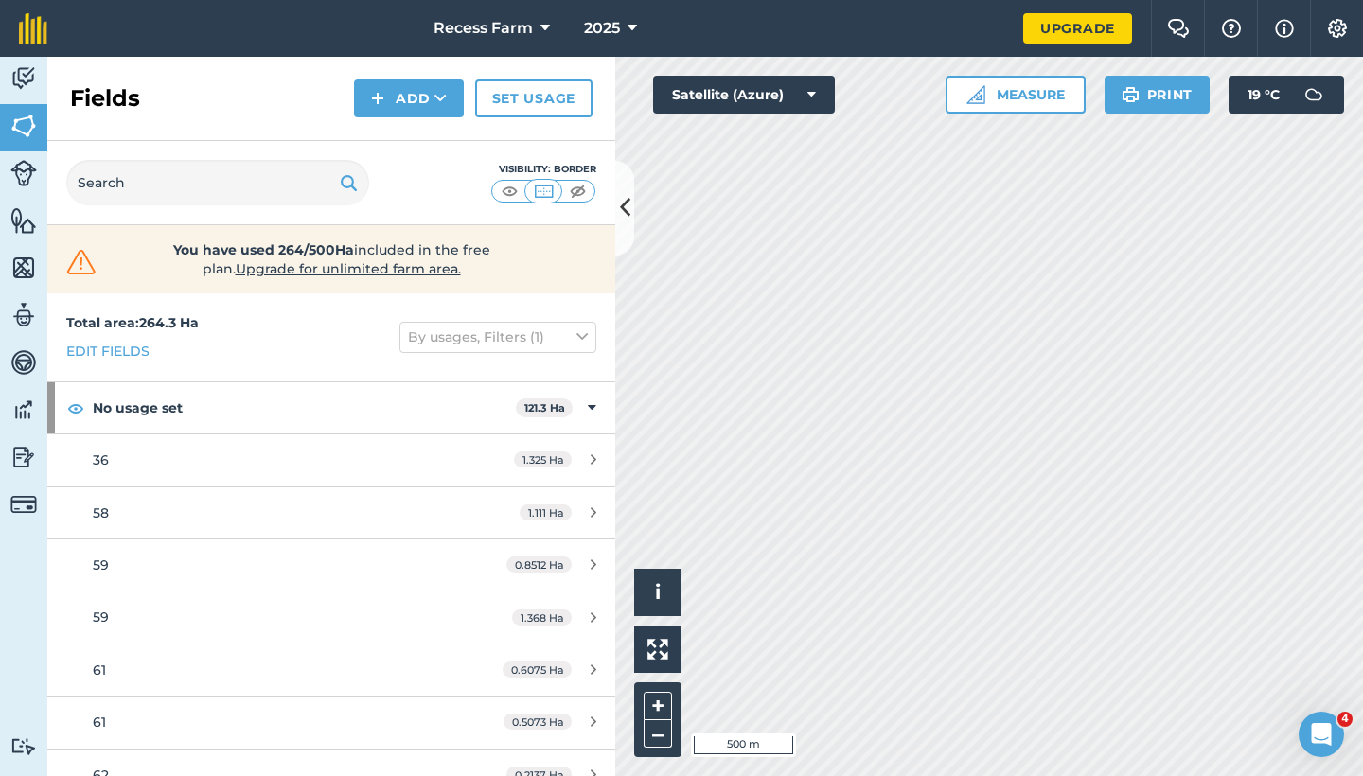
click at [621, 210] on icon at bounding box center [625, 207] width 10 height 33
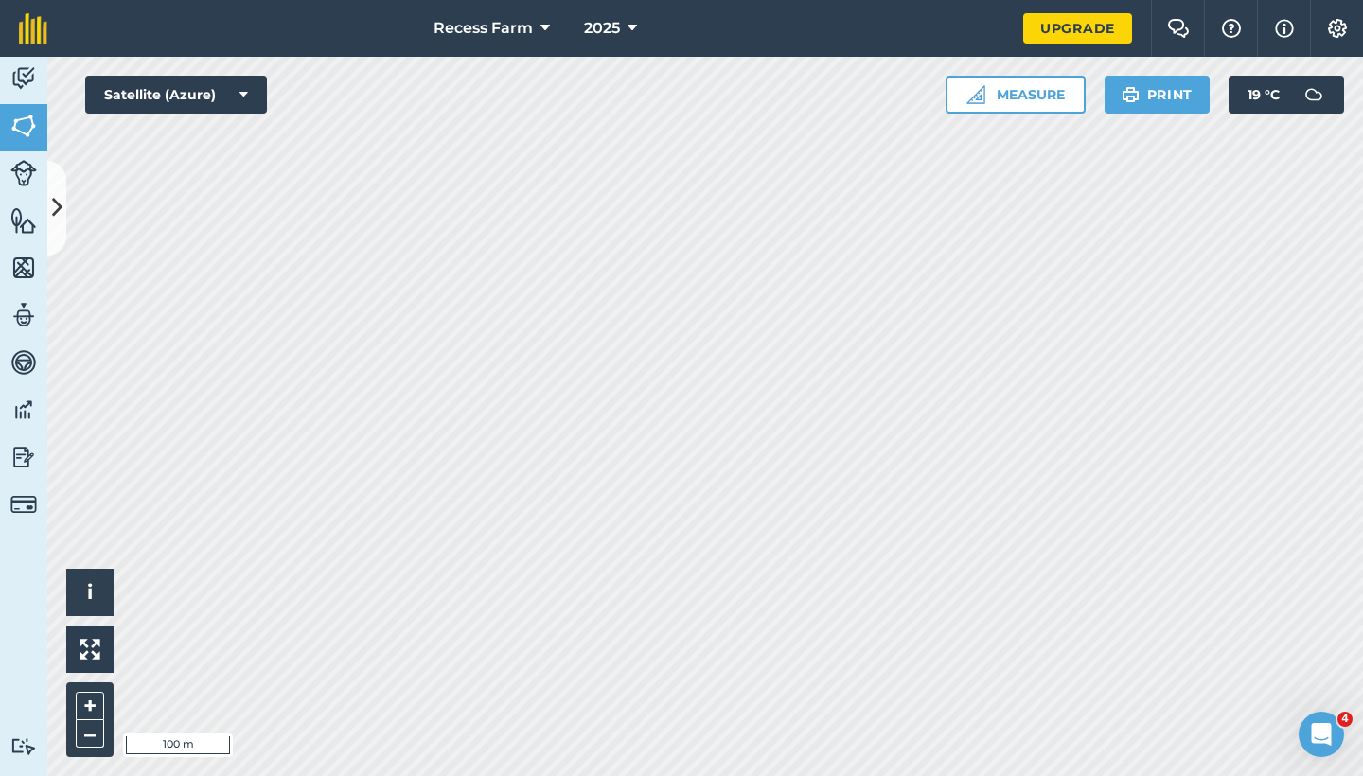
click at [64, 222] on button at bounding box center [56, 208] width 19 height 95
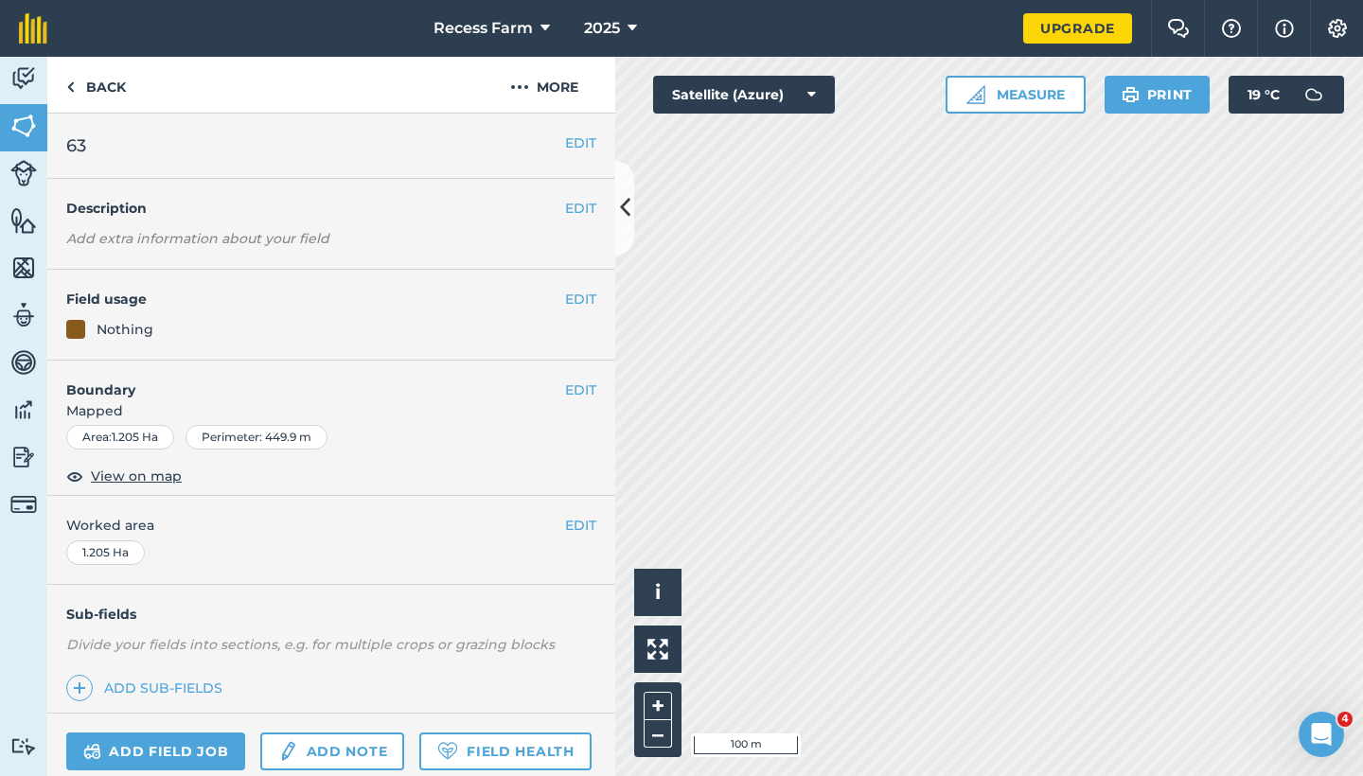
scroll to position [181, 0]
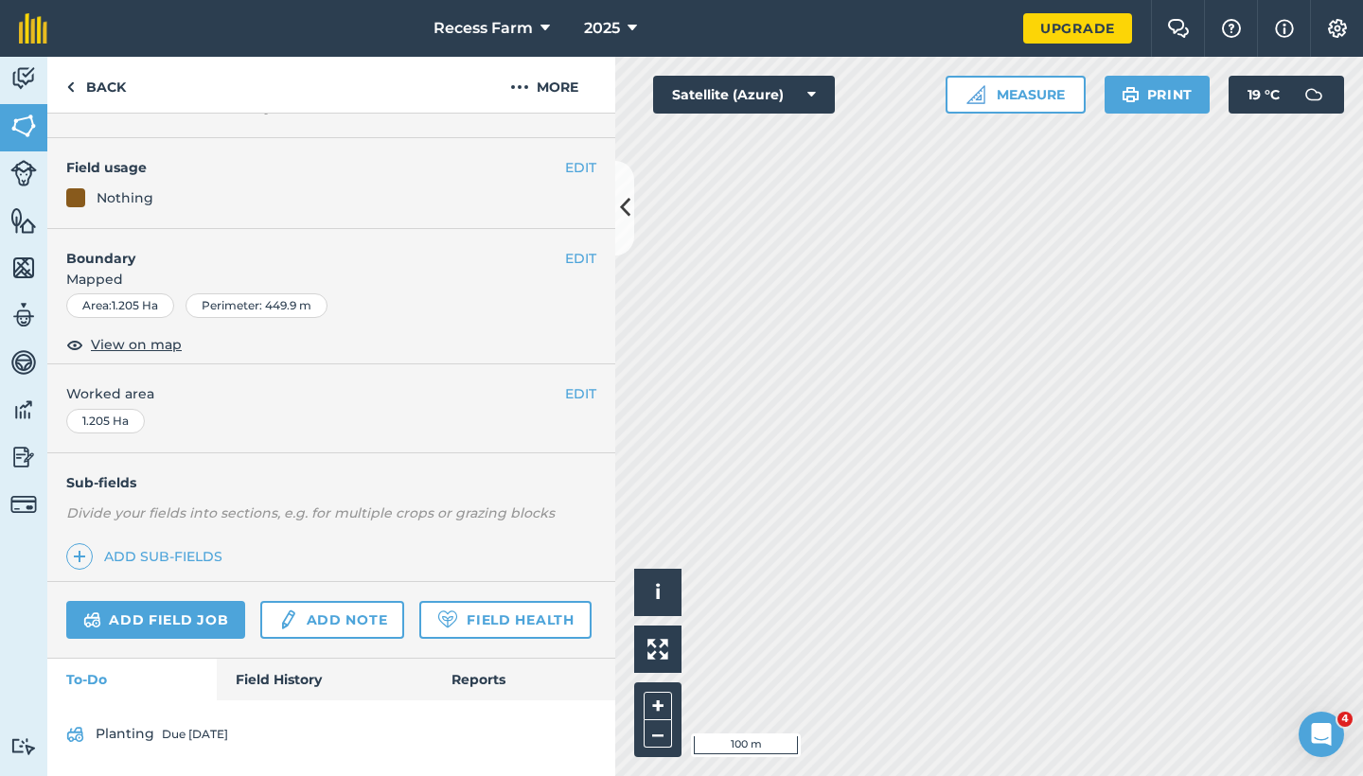
click at [202, 737] on div "Due [DATE]" at bounding box center [195, 734] width 66 height 15
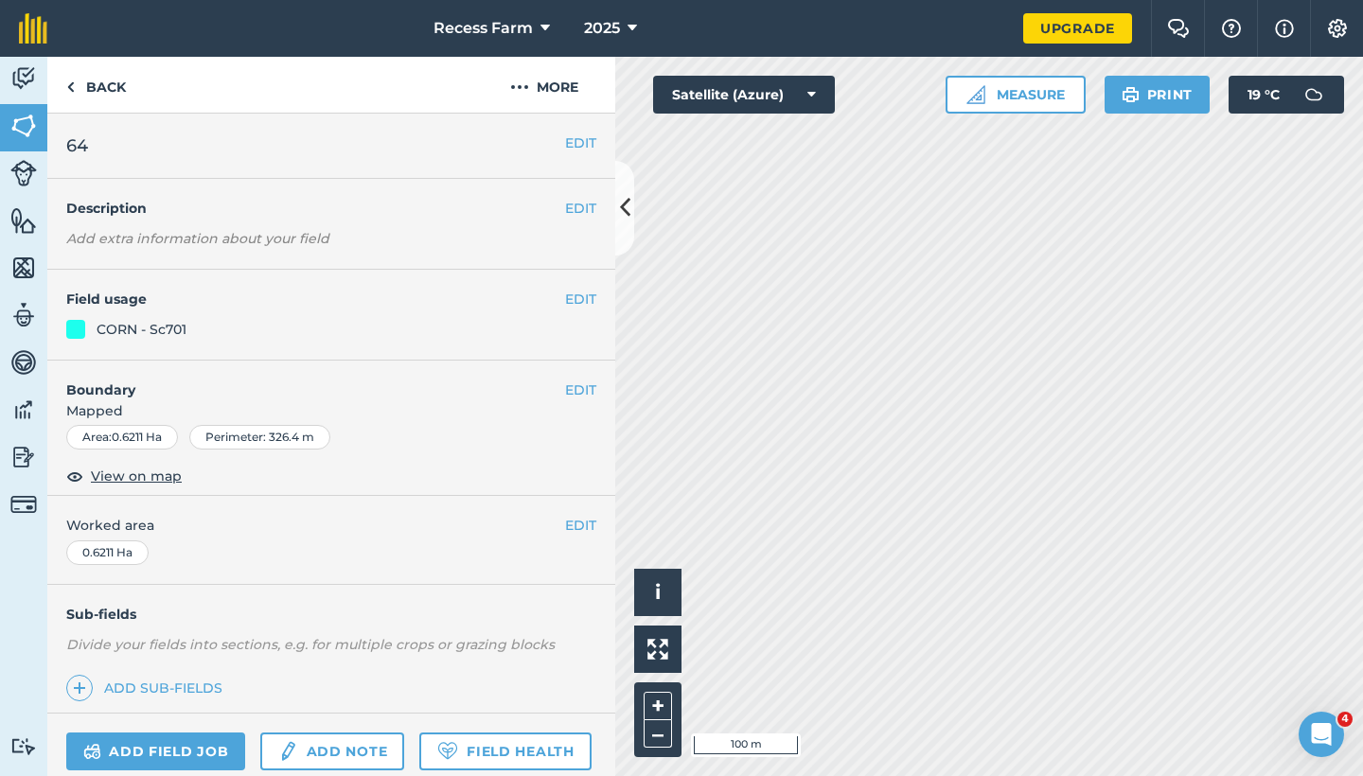
click at [178, 759] on link "Add field job" at bounding box center [155, 752] width 179 height 38
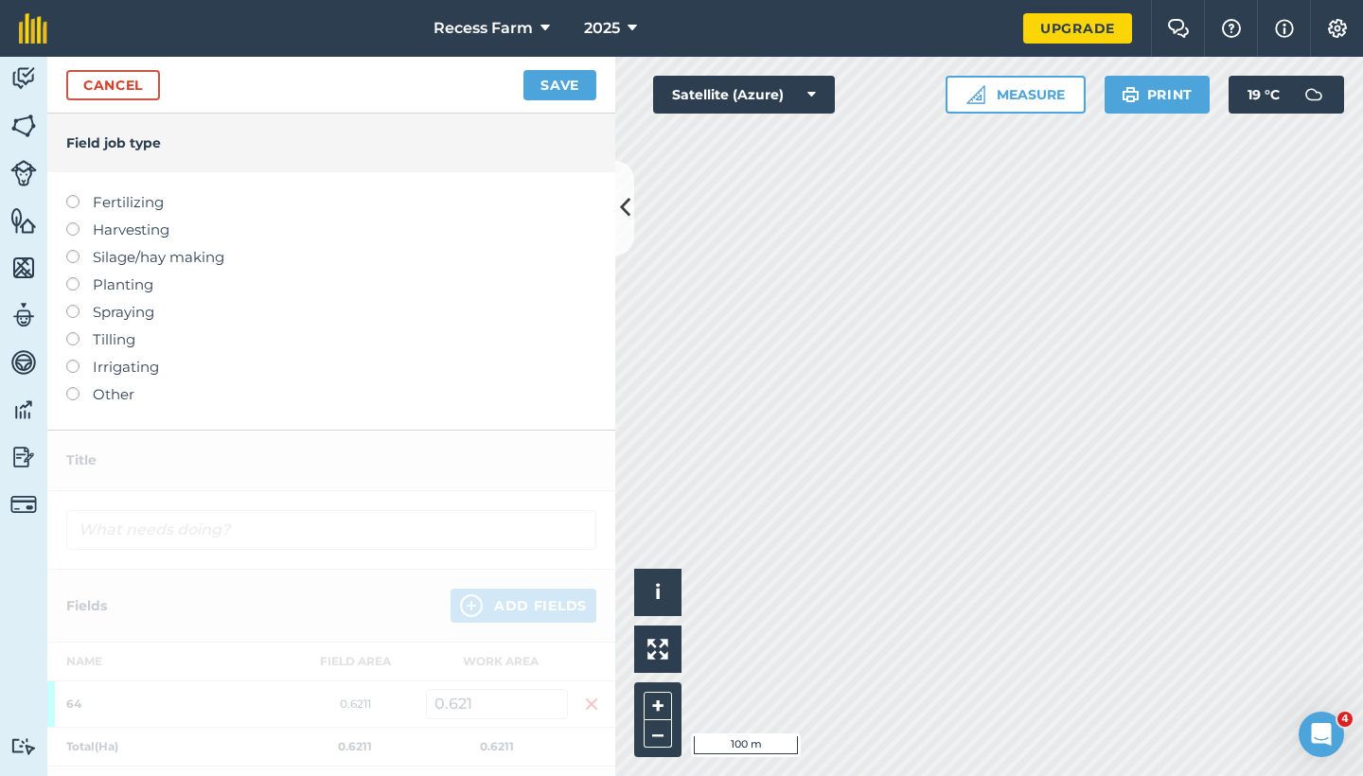
click at [67, 277] on label at bounding box center [79, 277] width 27 height 0
type input "Planting"
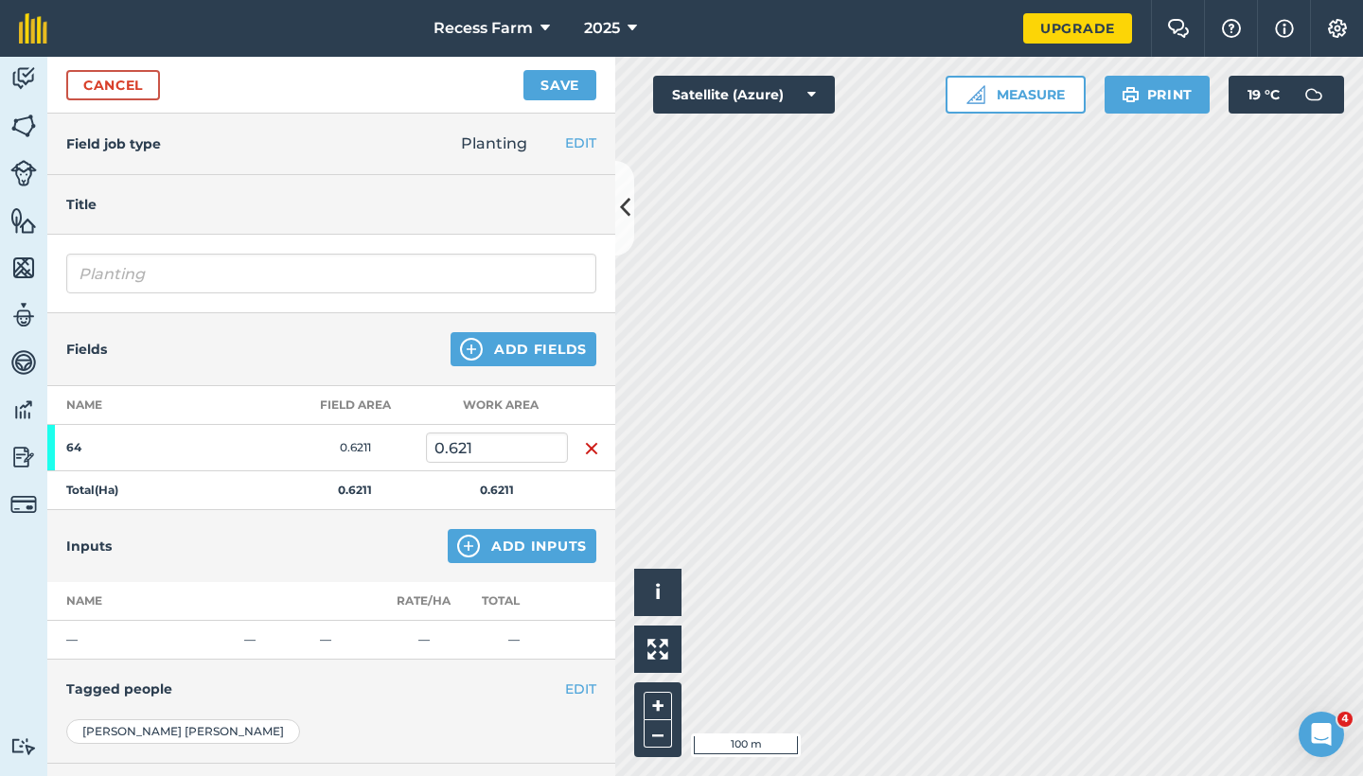
click at [543, 550] on button "Add Inputs" at bounding box center [522, 546] width 149 height 34
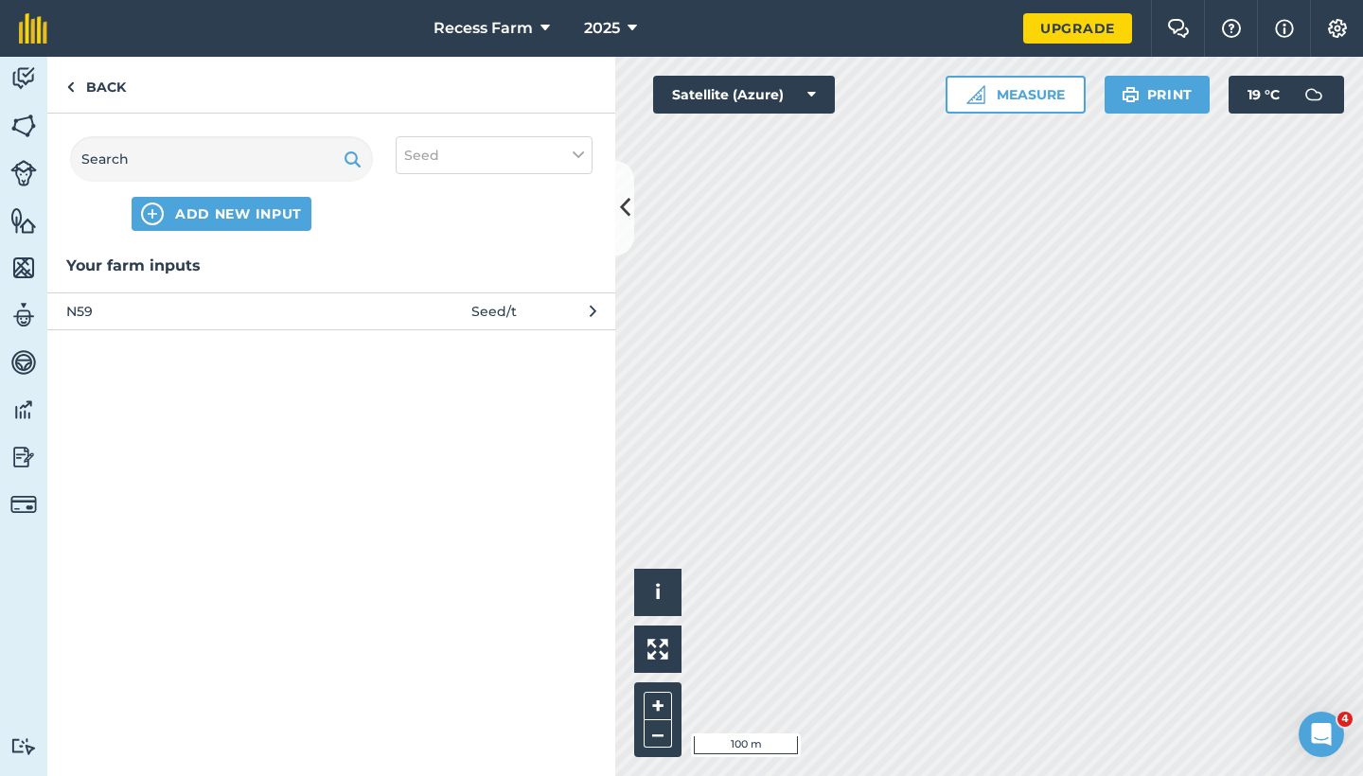
click at [228, 321] on button "N59 Seed / t" at bounding box center [331, 311] width 568 height 37
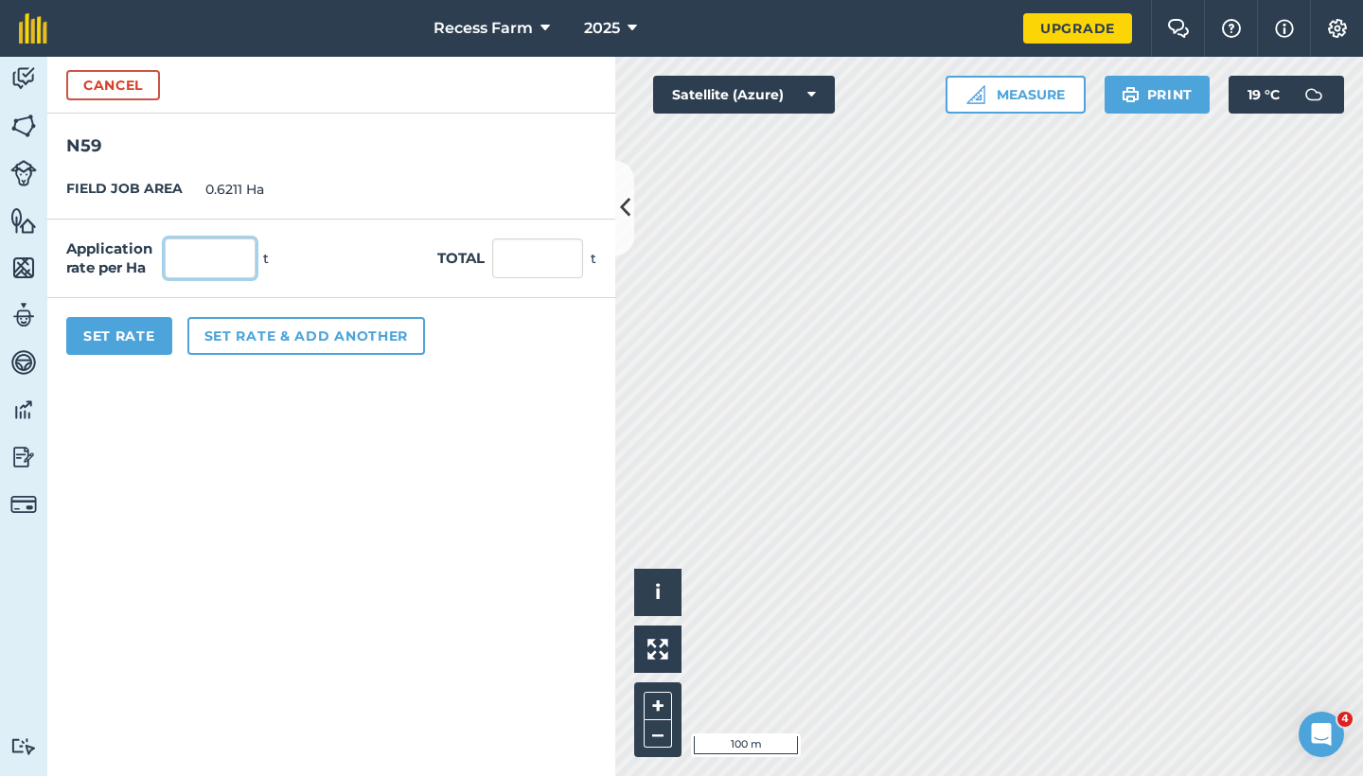
click at [240, 246] on input "text" at bounding box center [210, 259] width 91 height 40
type input "12"
type input "7.453"
click at [157, 346] on button "Set Rate" at bounding box center [119, 336] width 106 height 38
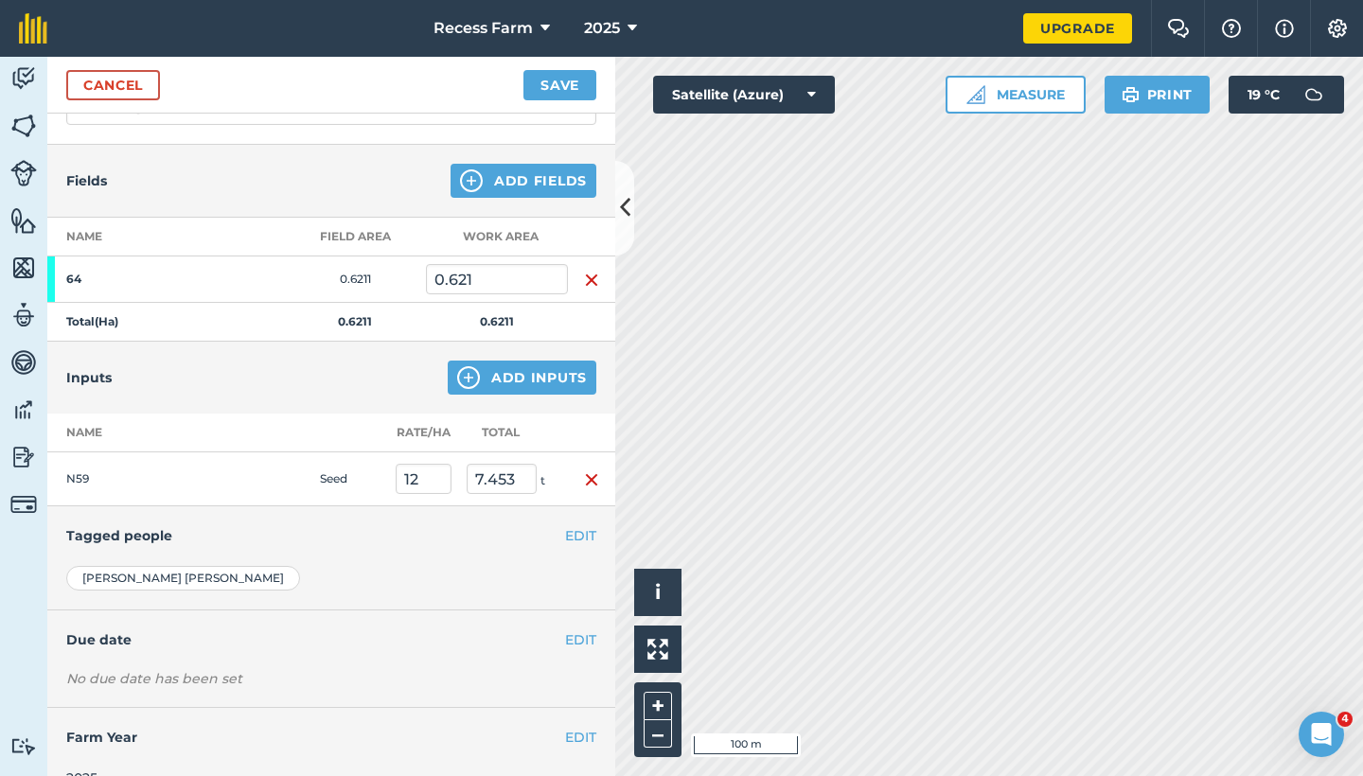
scroll to position [199, 0]
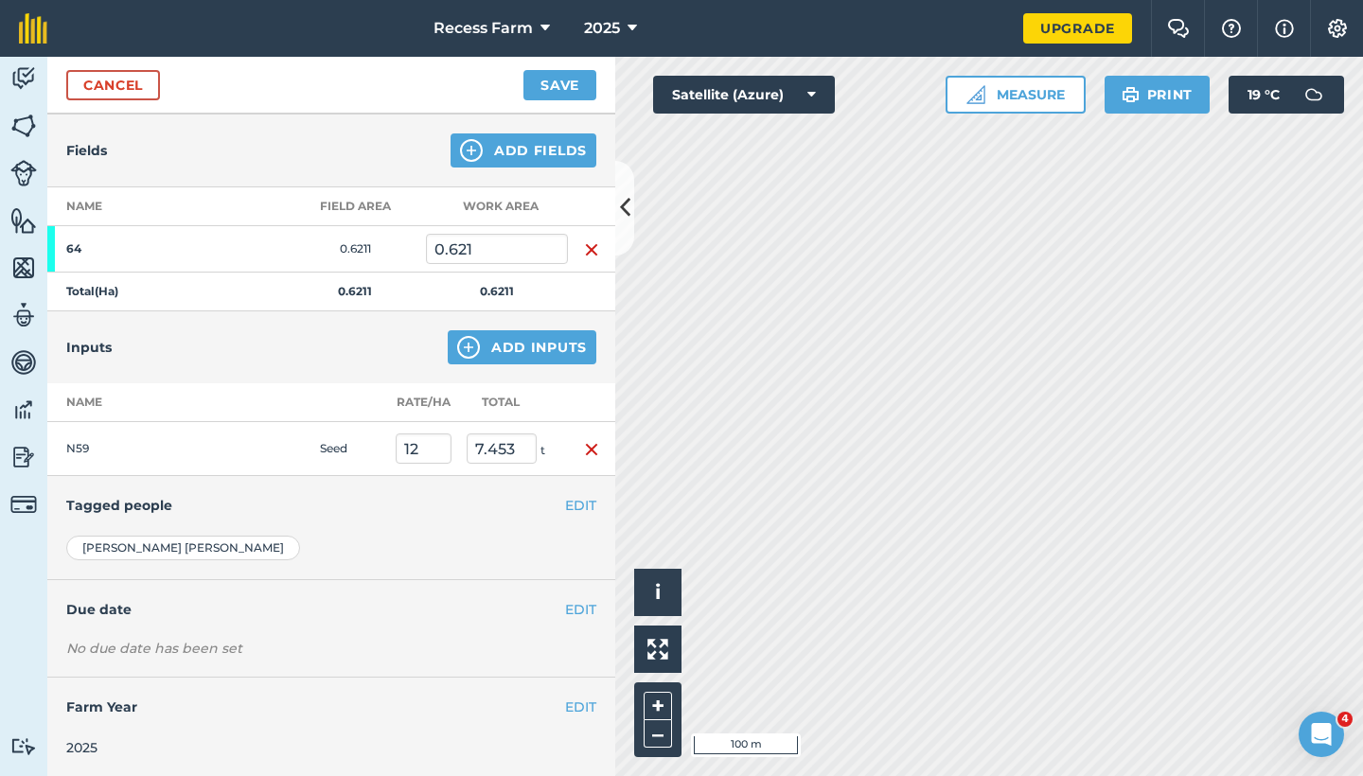
click at [549, 619] on div "EDIT Due date" at bounding box center [331, 609] width 568 height 59
click at [565, 609] on button "EDIT" at bounding box center [580, 609] width 31 height 21
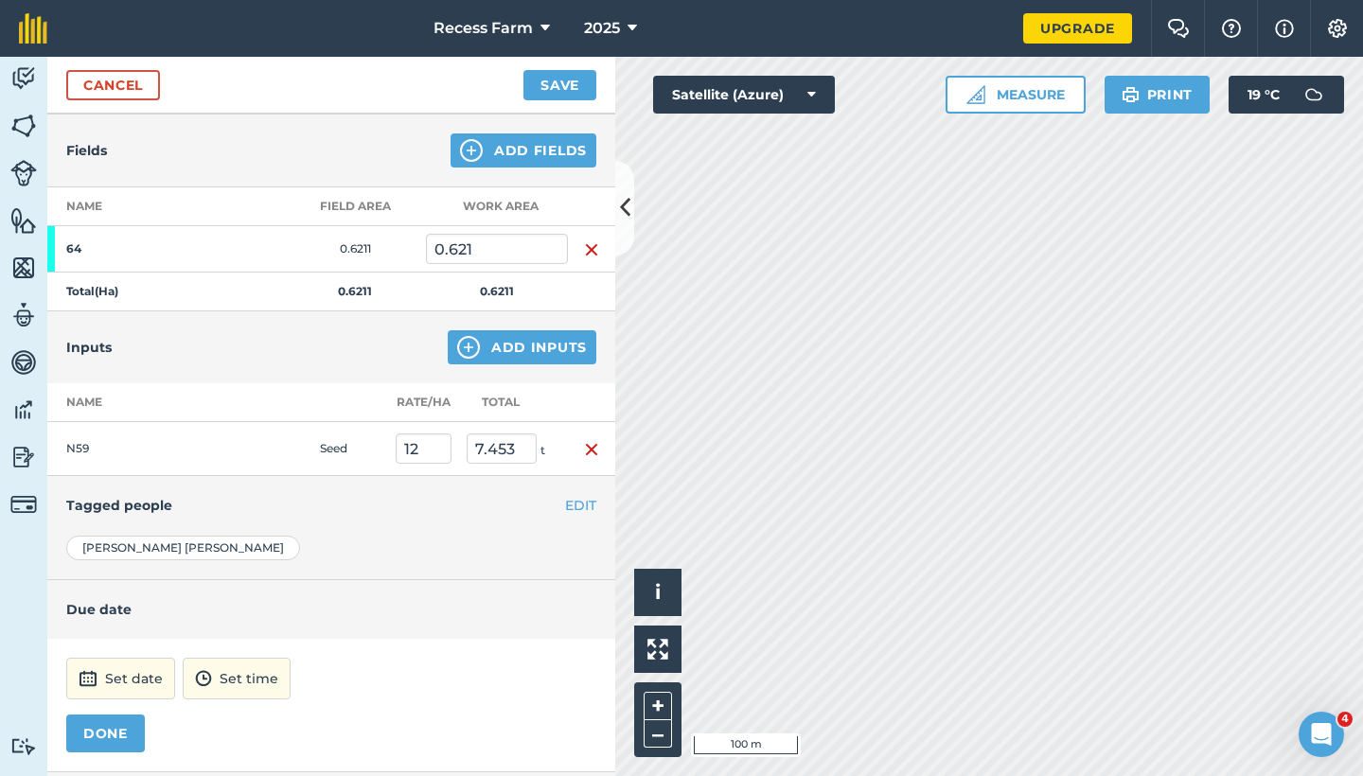
click at [167, 679] on button "Set date" at bounding box center [120, 679] width 109 height 42
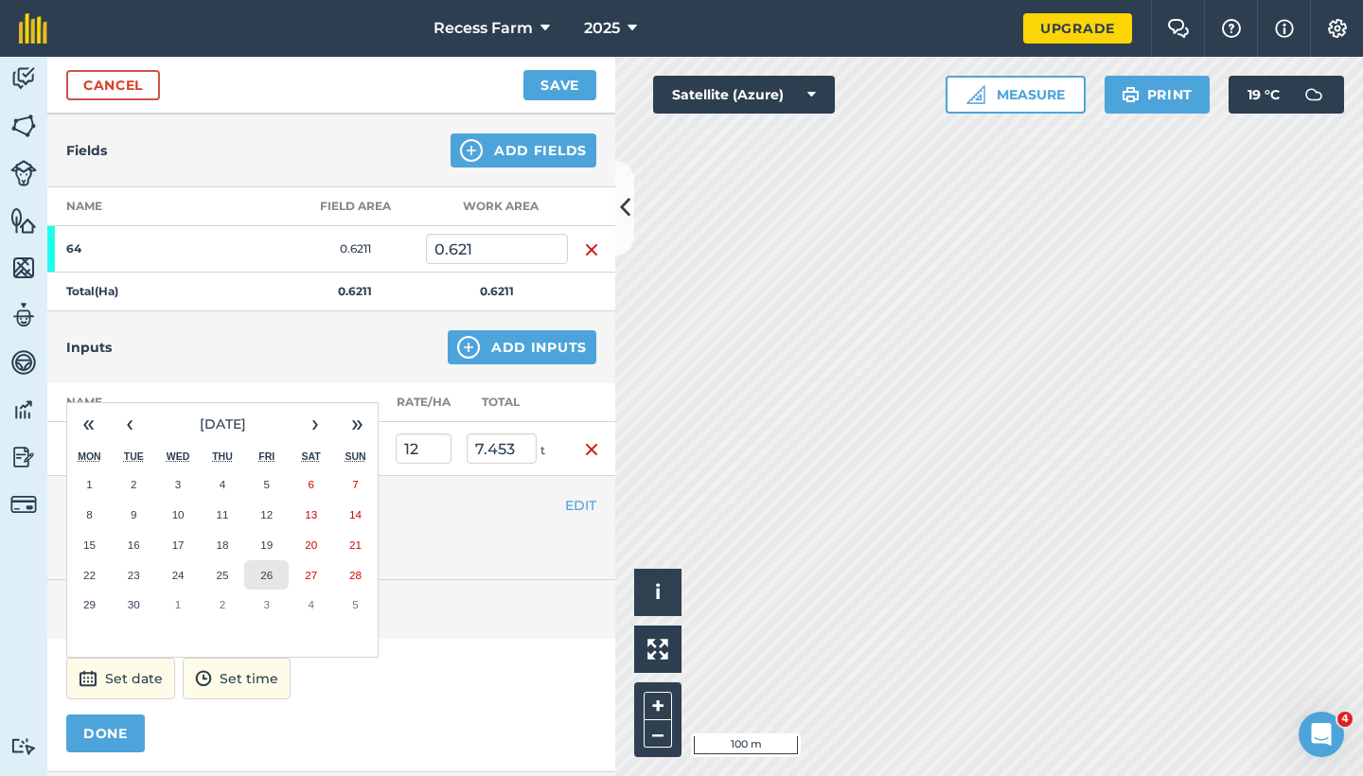
click at [268, 569] on abbr "26" at bounding box center [266, 575] width 12 height 12
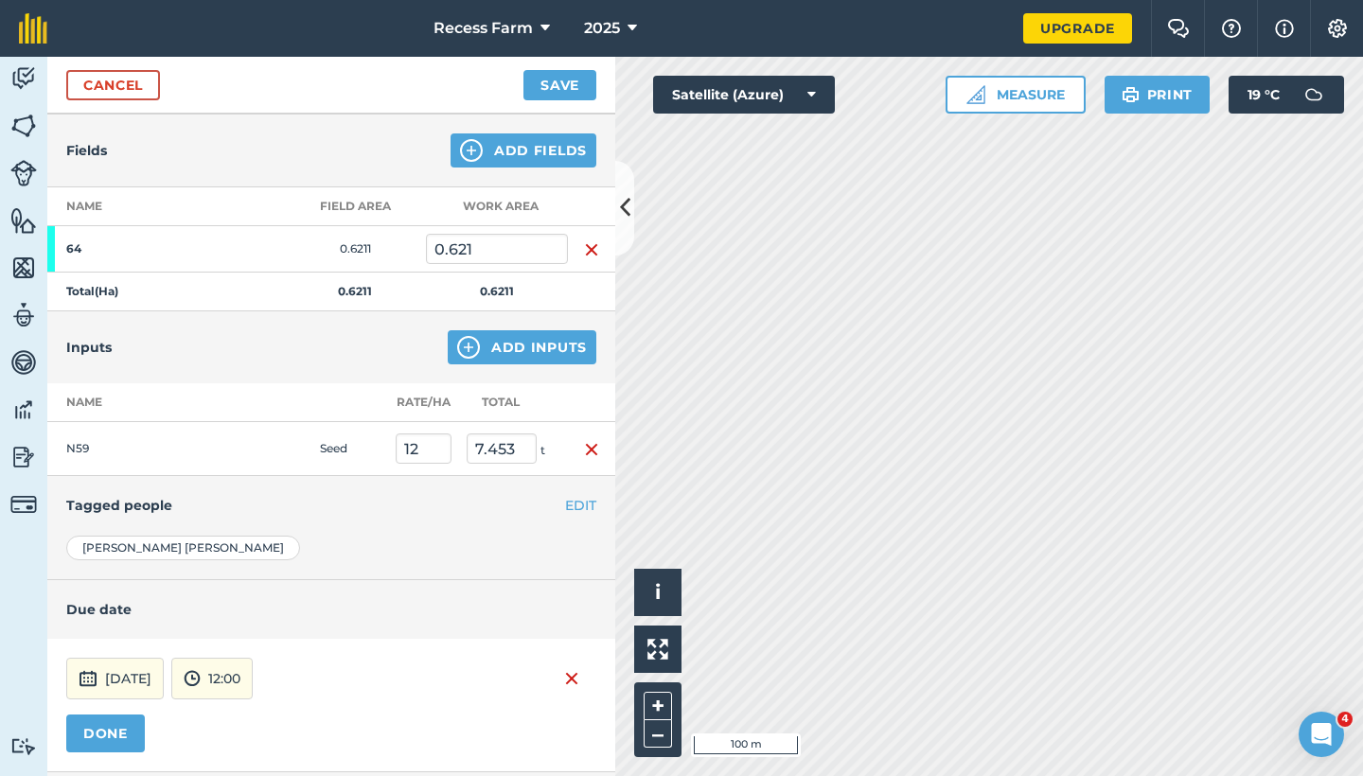
click at [97, 721] on button "DONE" at bounding box center [105, 734] width 79 height 38
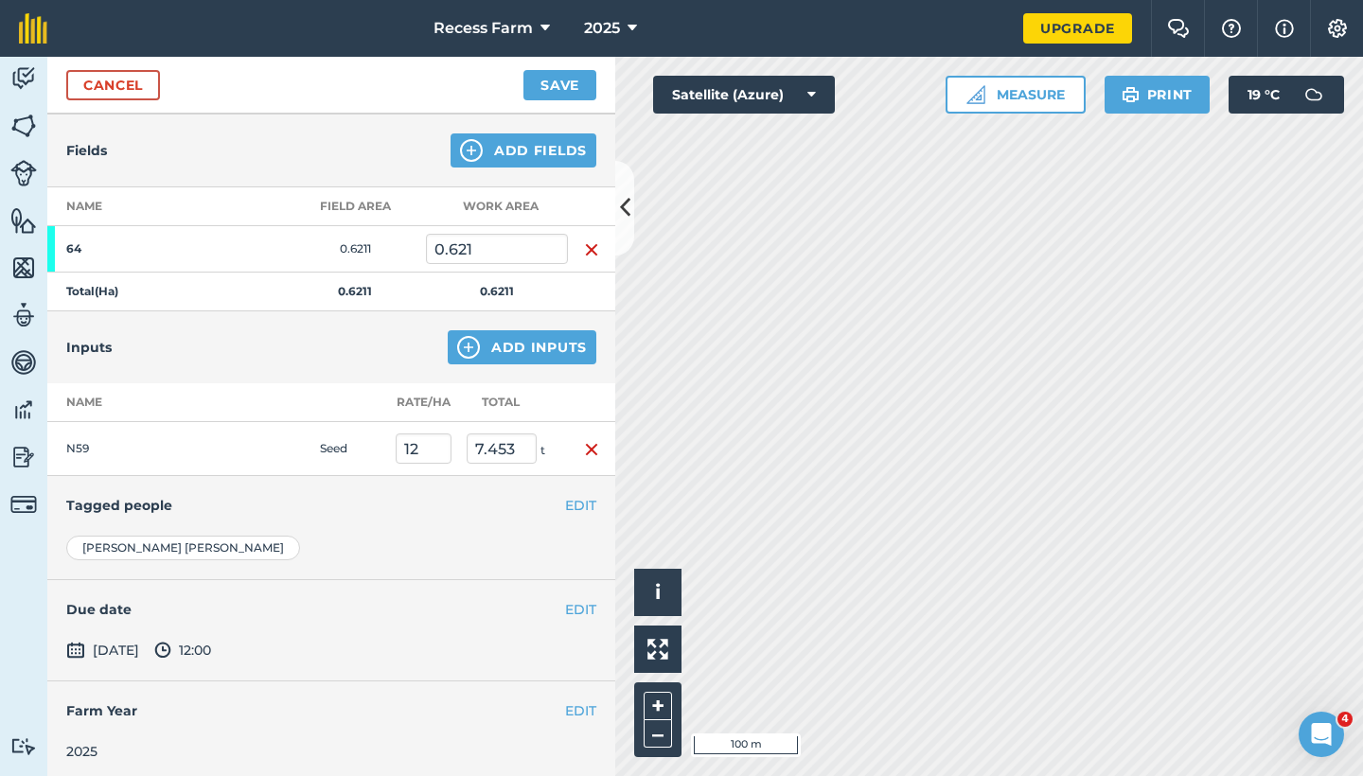
scroll to position [0, 0]
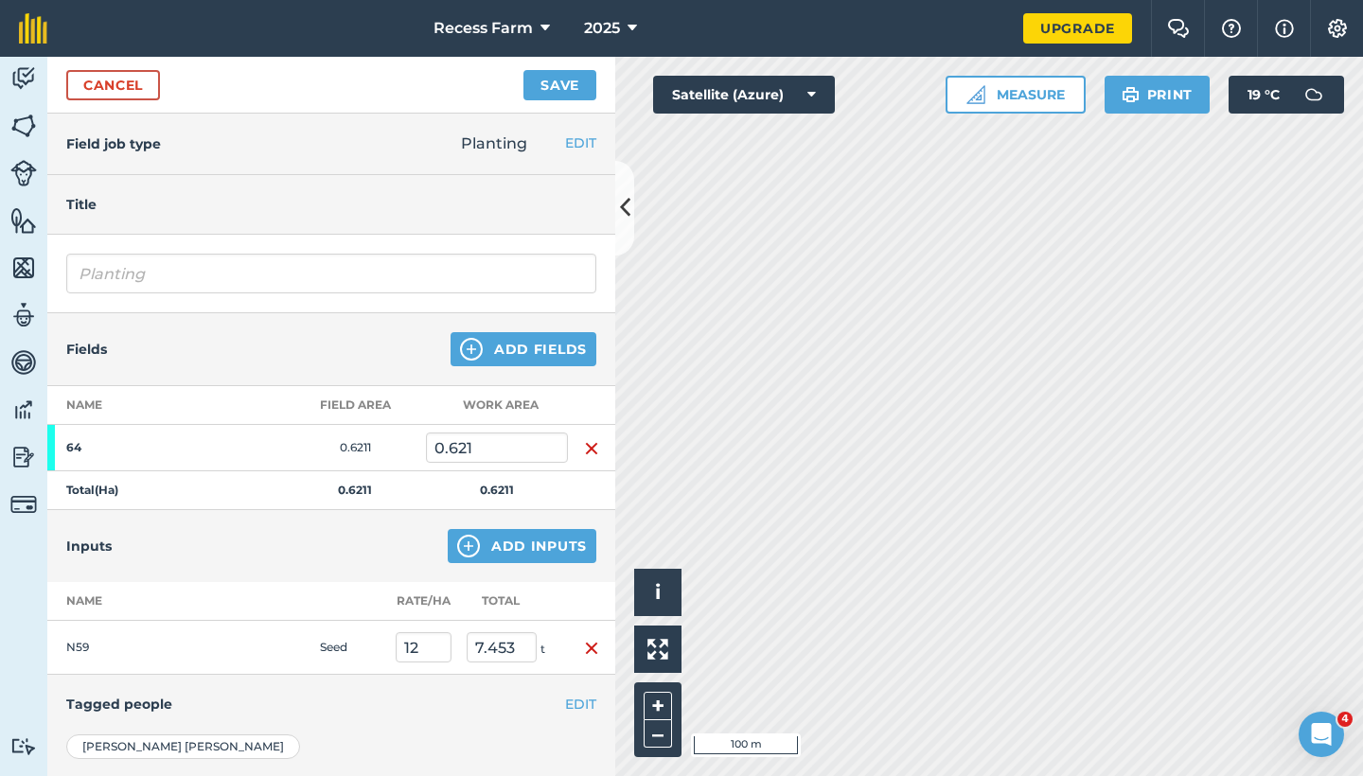
click at [547, 76] on button "Save" at bounding box center [560, 85] width 73 height 30
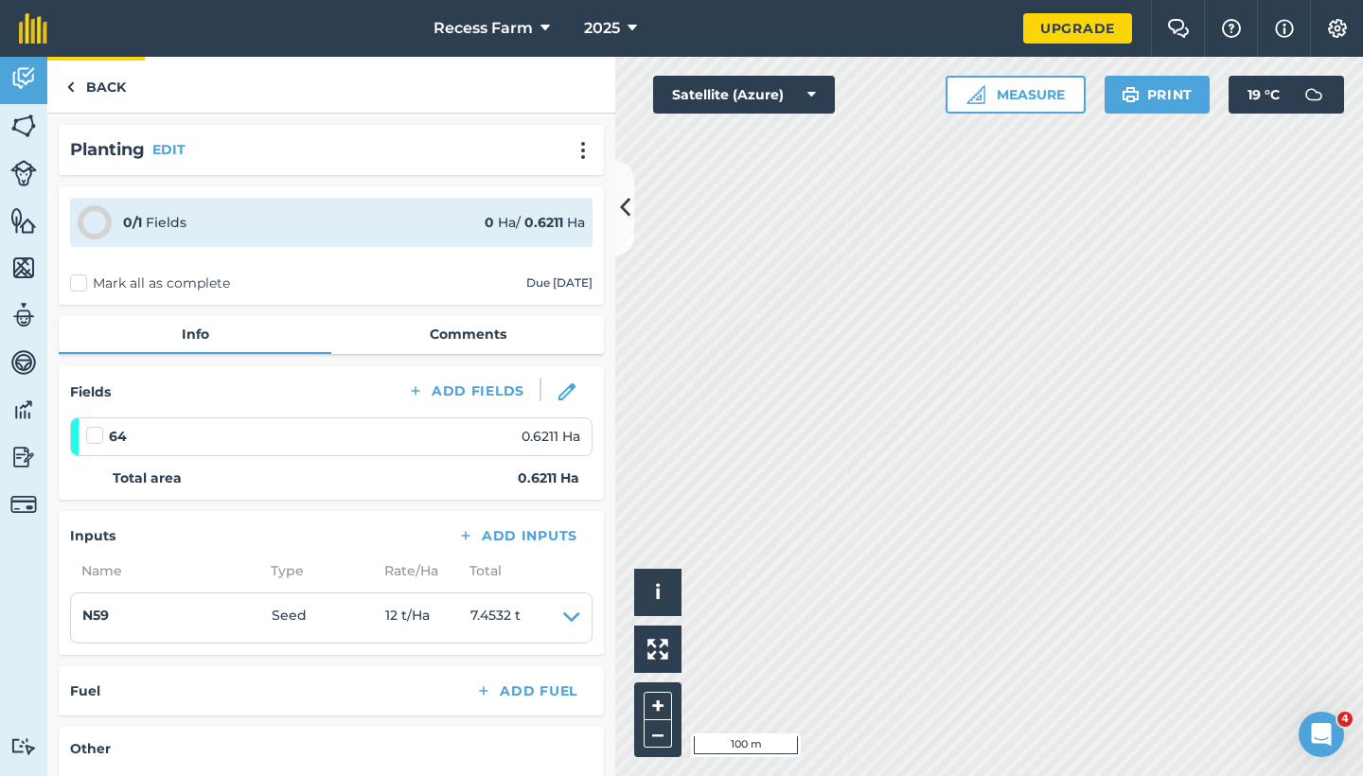
click at [87, 77] on link "Back" at bounding box center [96, 85] width 98 height 56
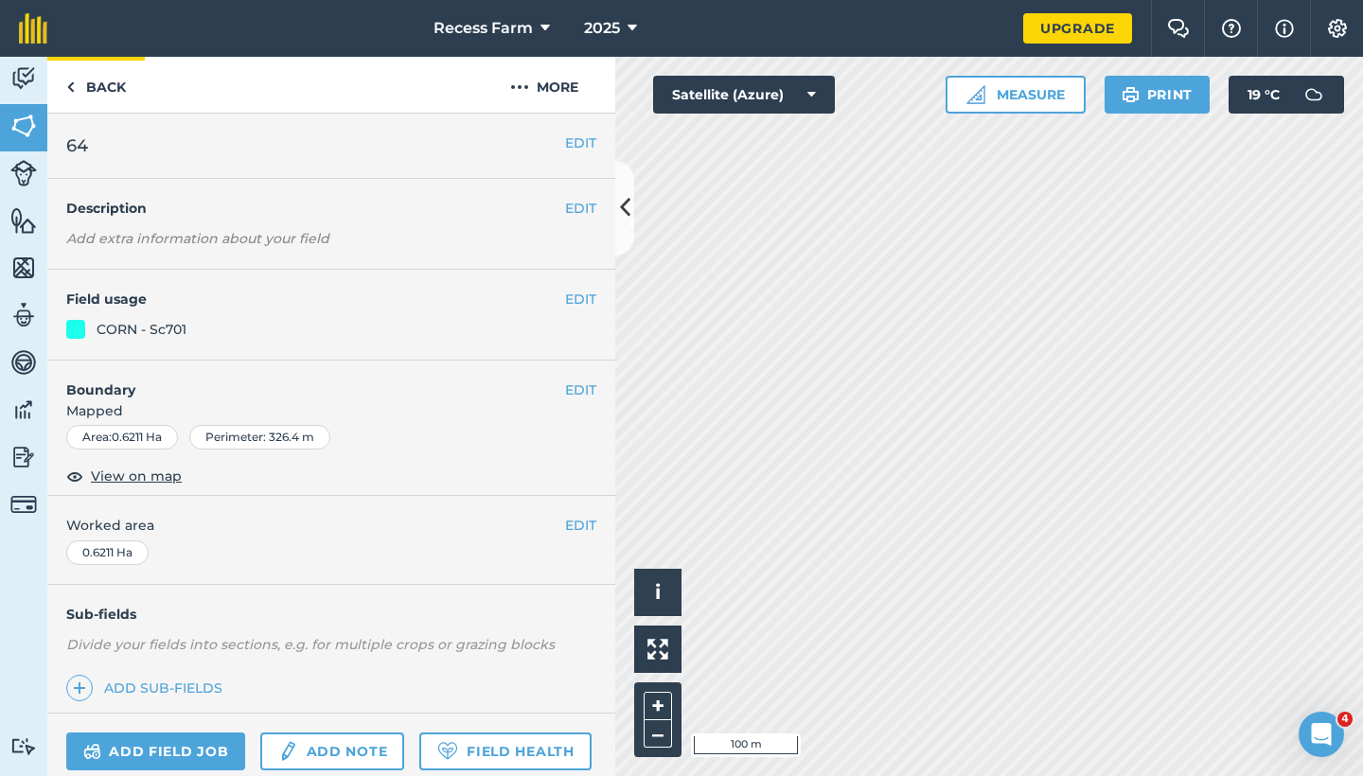
click at [85, 84] on link "Back" at bounding box center [96, 85] width 98 height 56
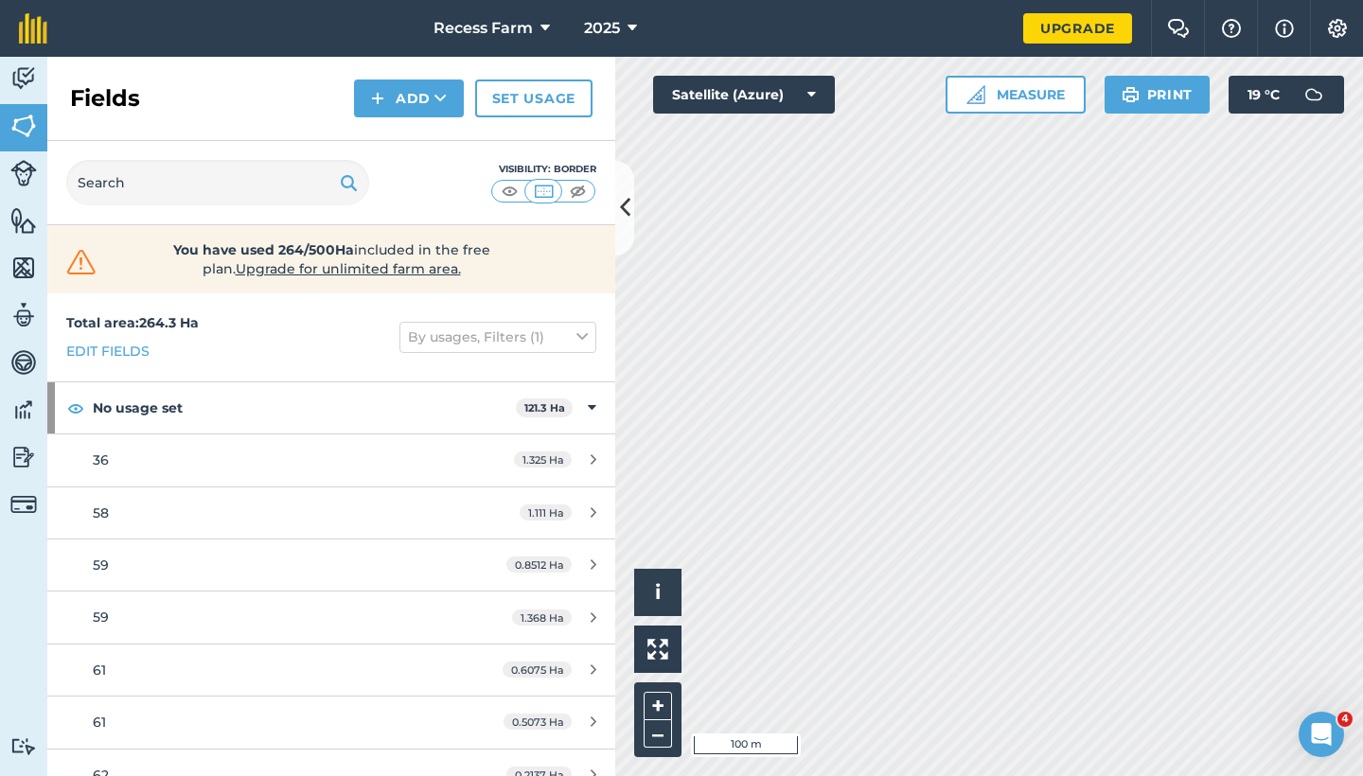
click at [621, 200] on icon at bounding box center [625, 207] width 10 height 33
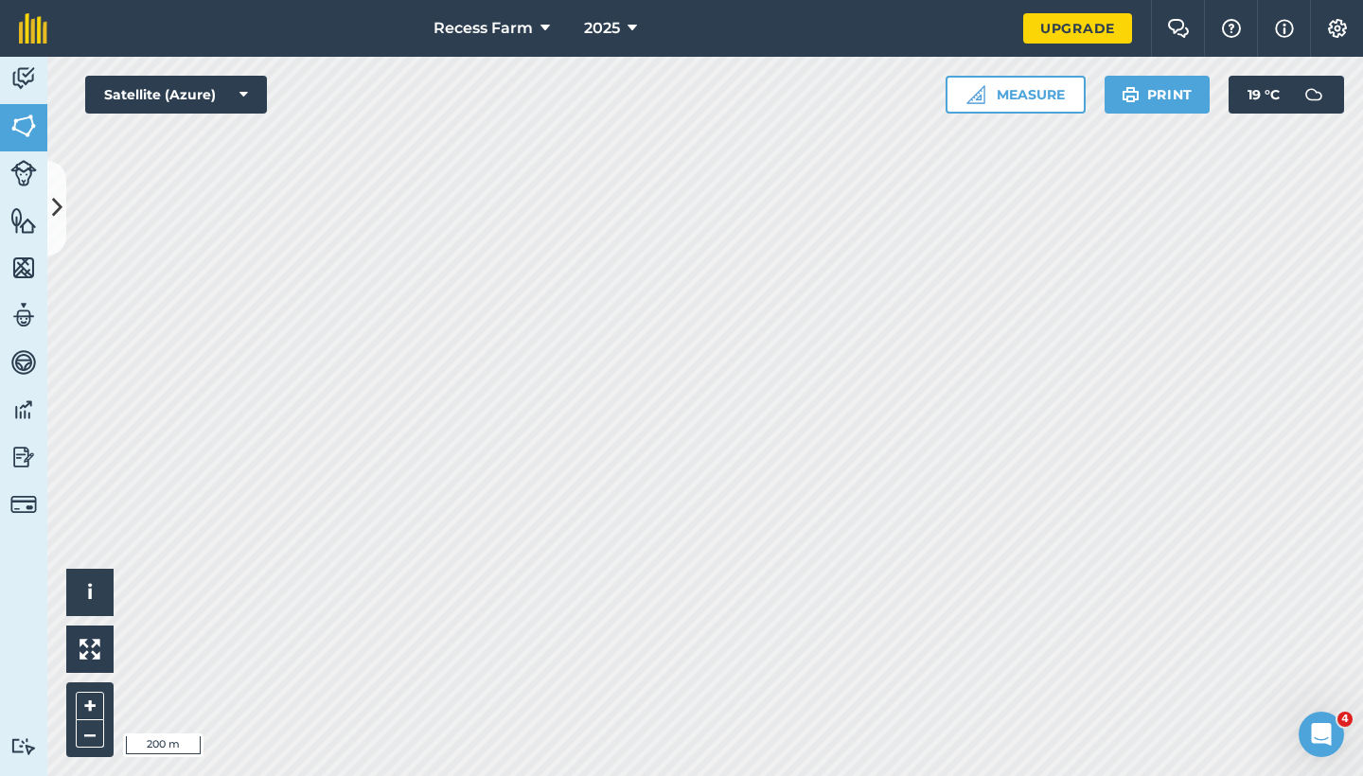
click at [62, 201] on button at bounding box center [56, 208] width 19 height 95
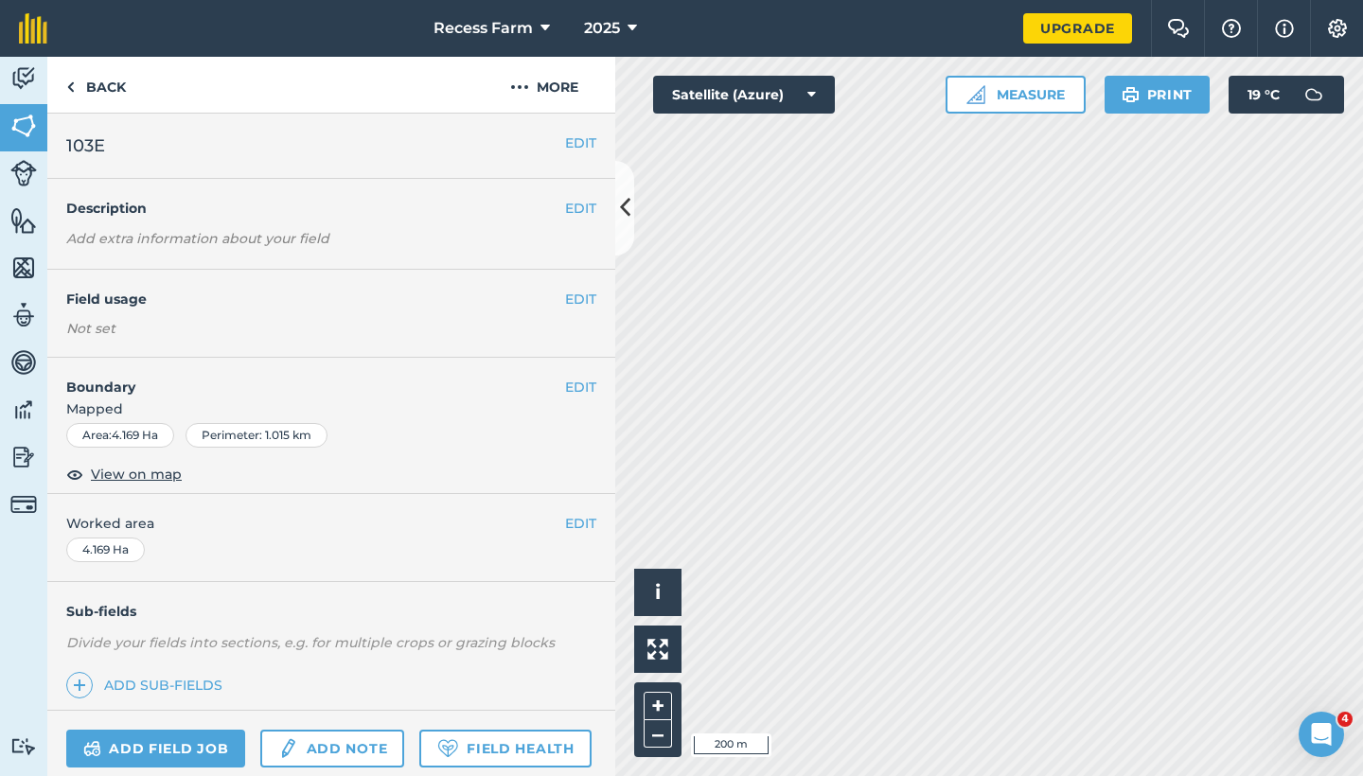
click at [198, 736] on link "Add field job" at bounding box center [155, 749] width 179 height 38
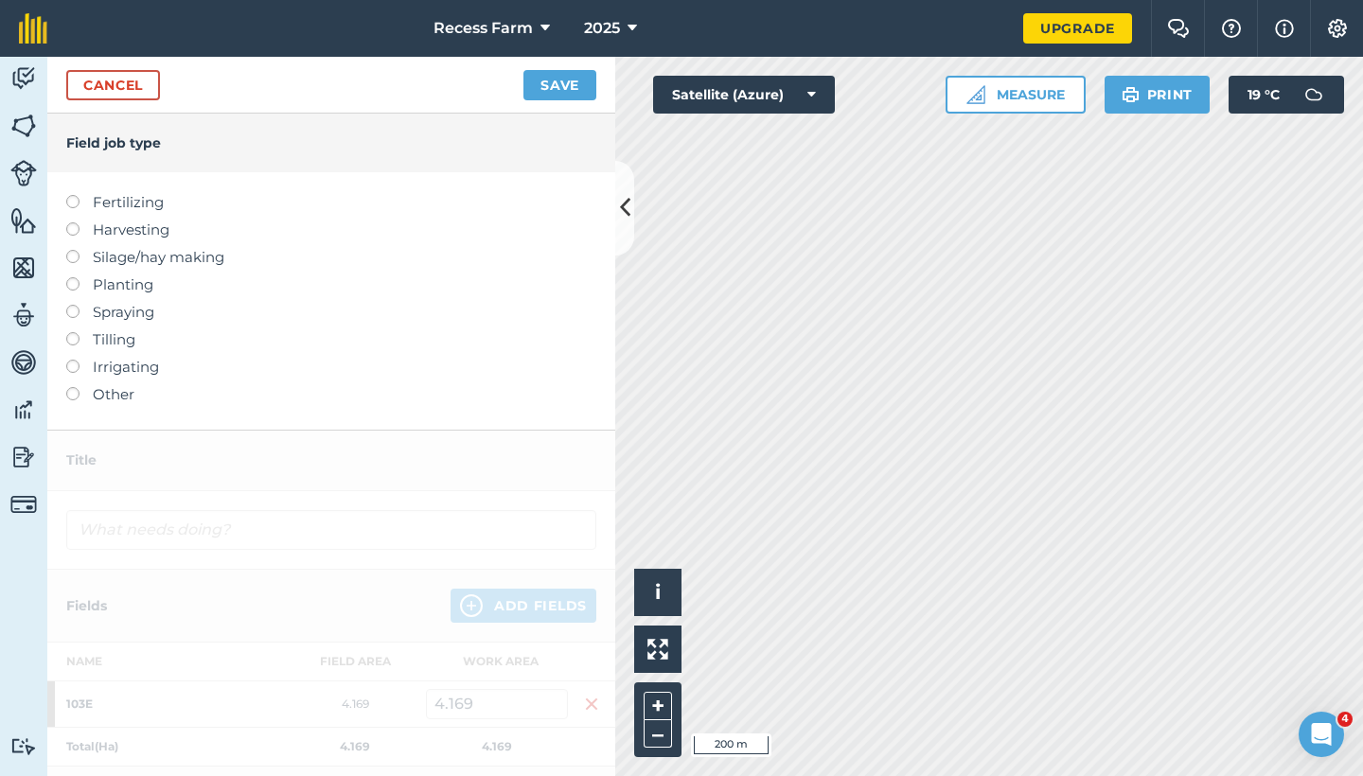
click at [74, 277] on label at bounding box center [79, 277] width 27 height 0
type input "Planting"
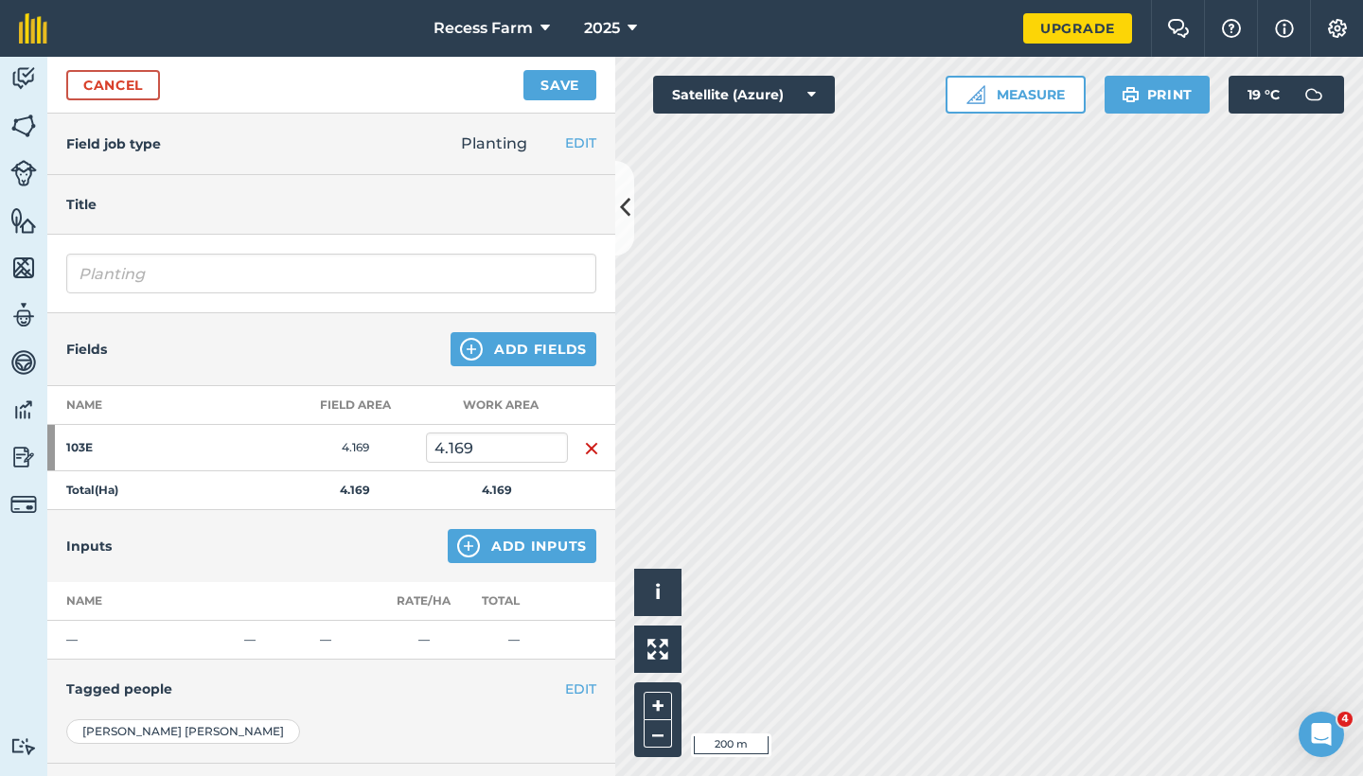
click at [532, 542] on button "Add Inputs" at bounding box center [522, 546] width 149 height 34
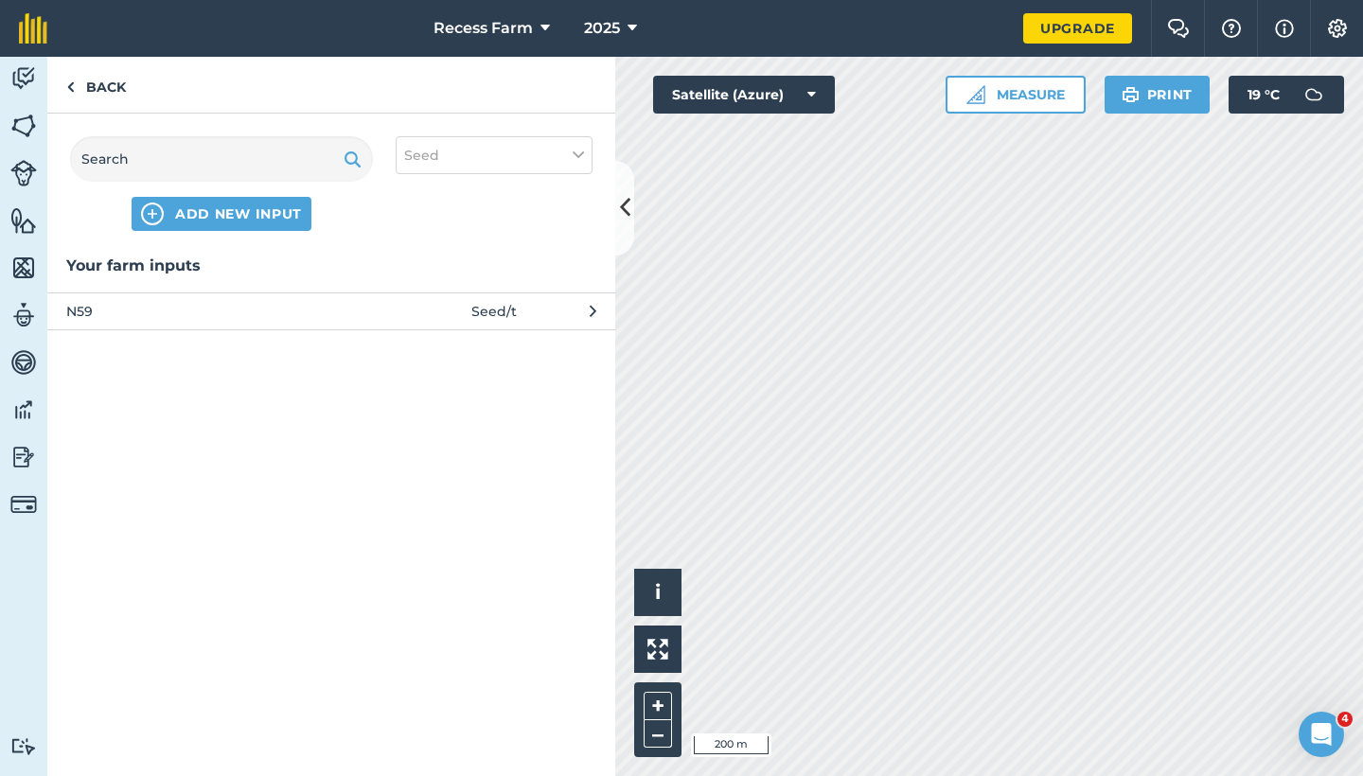
click at [200, 234] on div "ADD NEW INPUT Seed" at bounding box center [331, 184] width 568 height 140
click at [201, 223] on button "ADD NEW INPUT" at bounding box center [222, 214] width 180 height 34
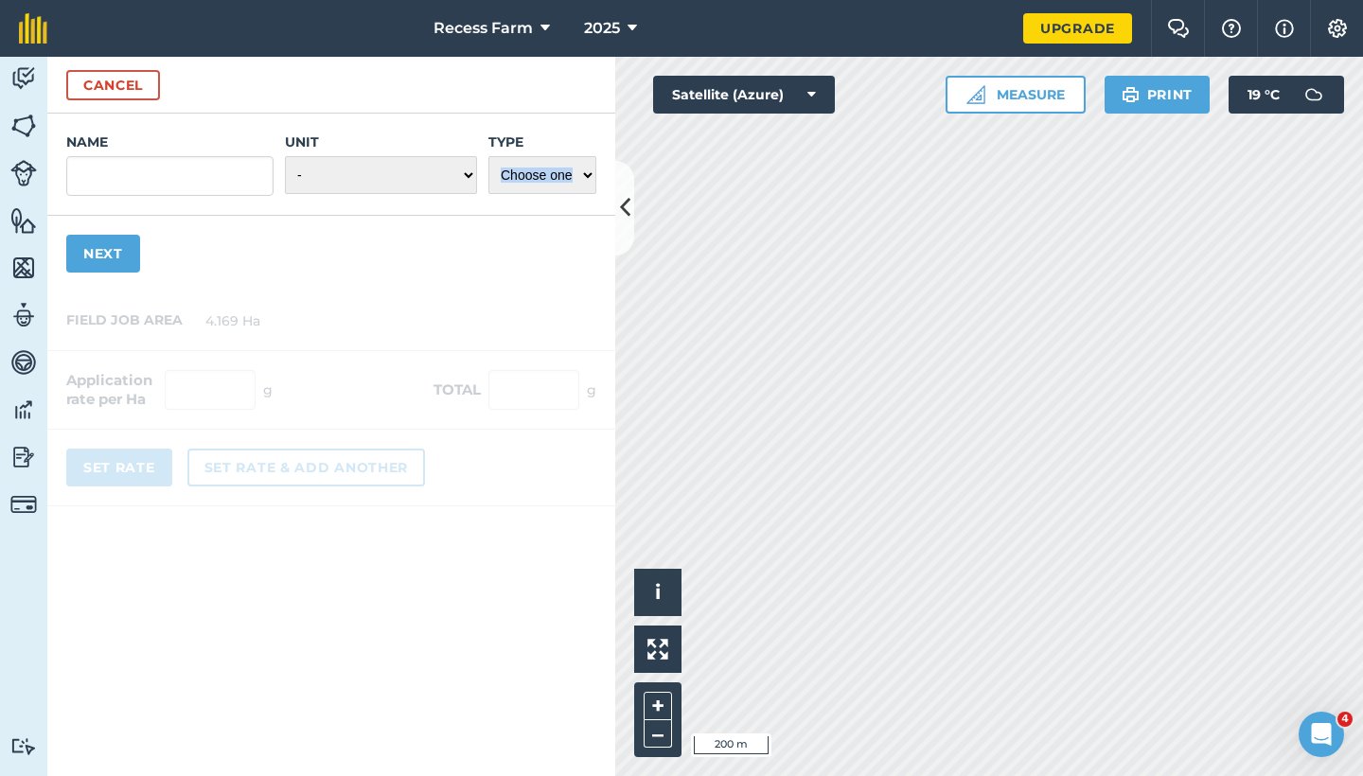
click at [201, 223] on div "Name Unit - Grams/g Kilograms/kg Metric tonnes/t Millilitres/ml Litres/L Ounces…" at bounding box center [331, 203] width 568 height 178
click at [113, 166] on input "Name" at bounding box center [169, 176] width 207 height 40
type input "maize sc701"
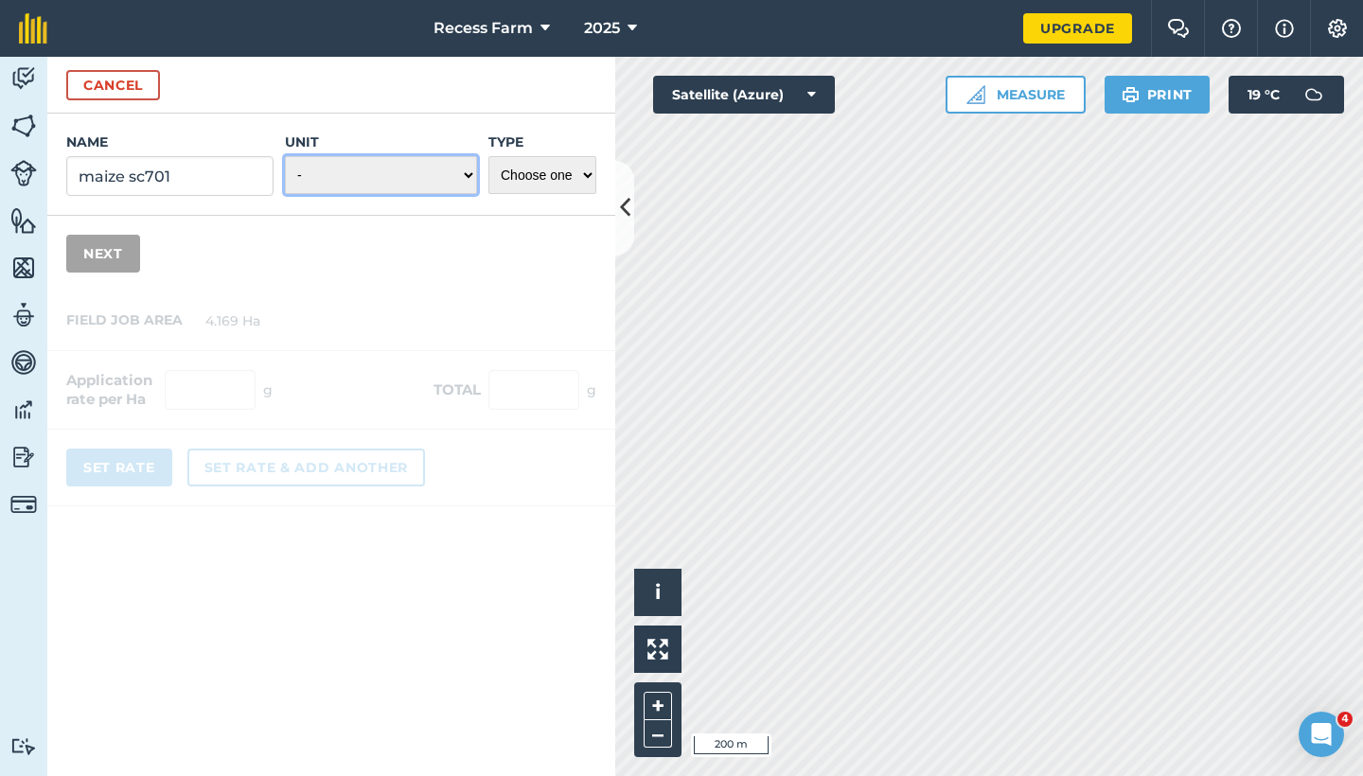
select select "KILOGRAMS"
select select "SEED"
click at [132, 258] on button "Next" at bounding box center [103, 254] width 74 height 38
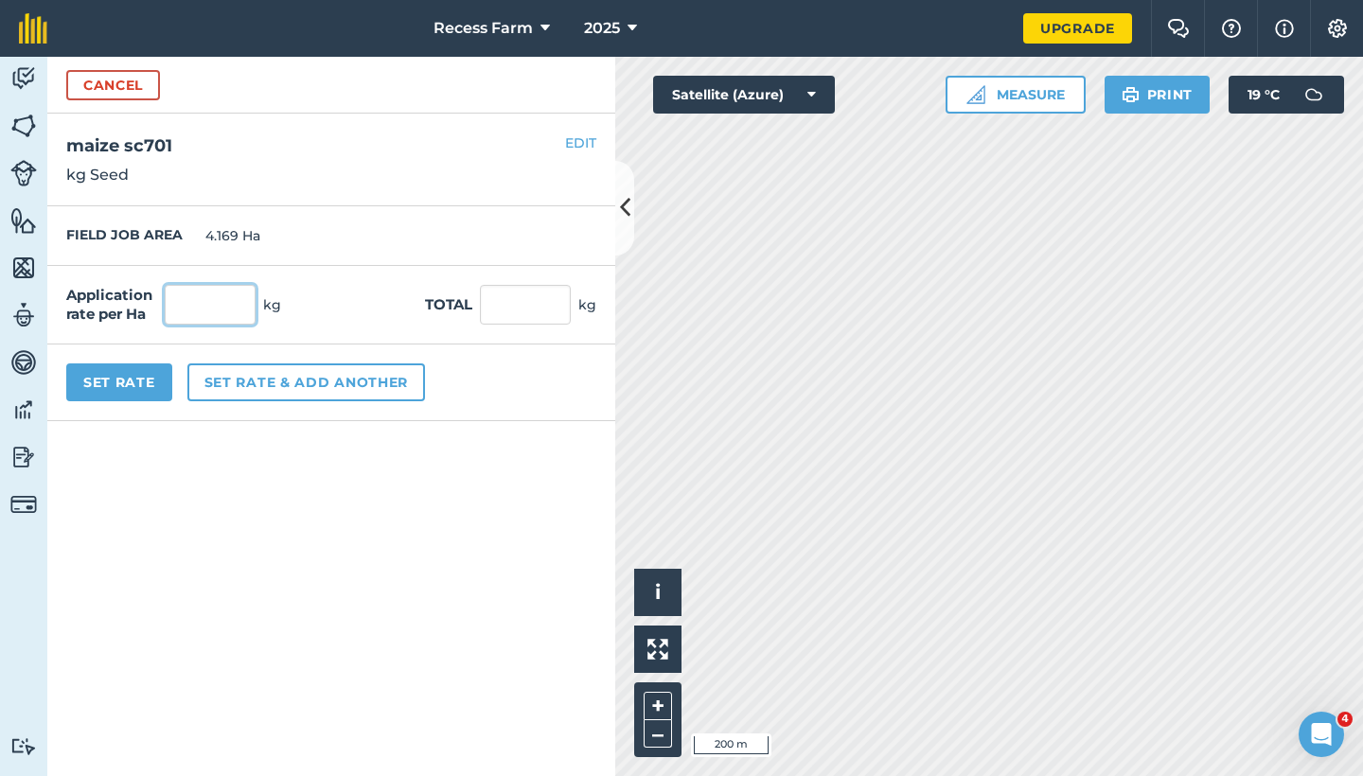
click at [189, 312] on input "text" at bounding box center [210, 305] width 91 height 40
type input "50"
type input "208.45"
click at [230, 439] on form "Cancel Name maize sc701 Unit - Grams/g Kilograms/kg Metric tonnes/t Millilitres…" at bounding box center [331, 417] width 568 height 720
click at [146, 388] on button "Set Rate" at bounding box center [119, 383] width 106 height 38
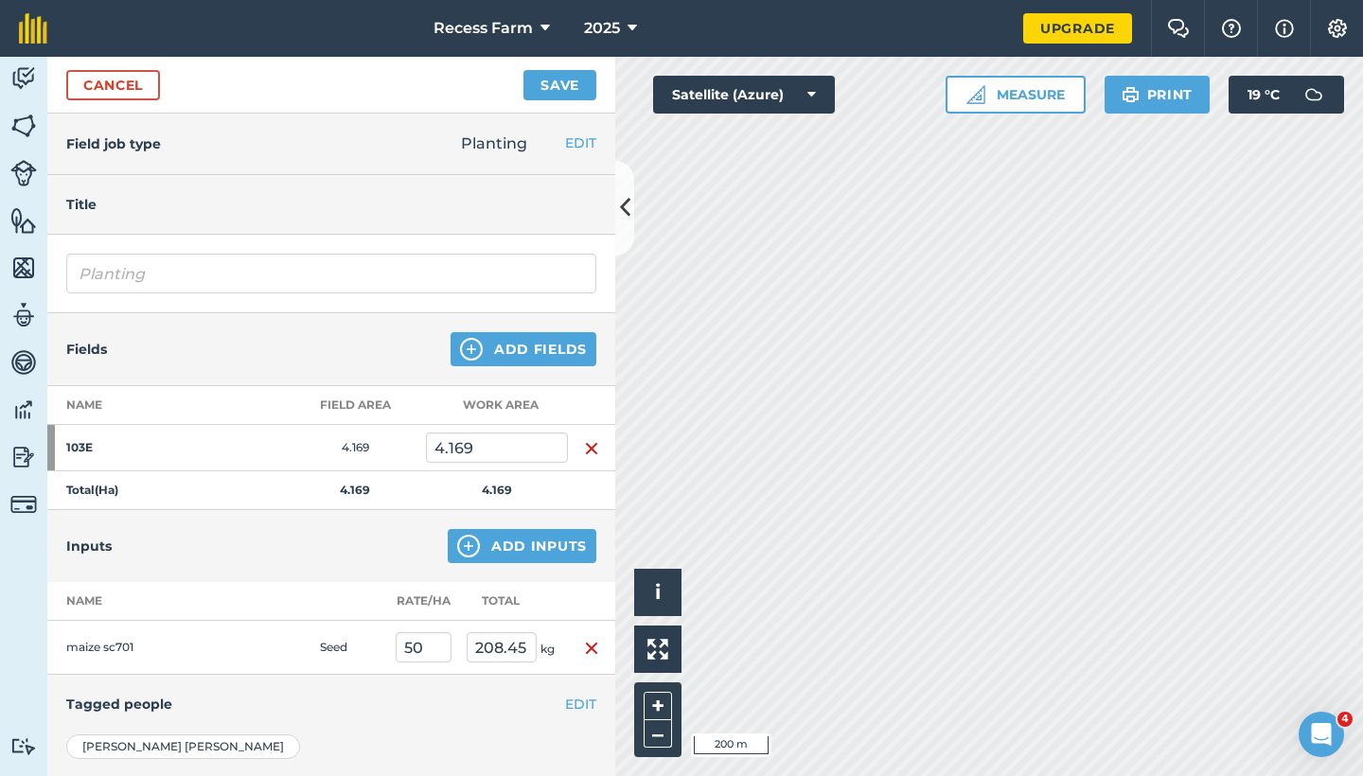
click at [519, 551] on button "Add Inputs" at bounding box center [522, 546] width 149 height 34
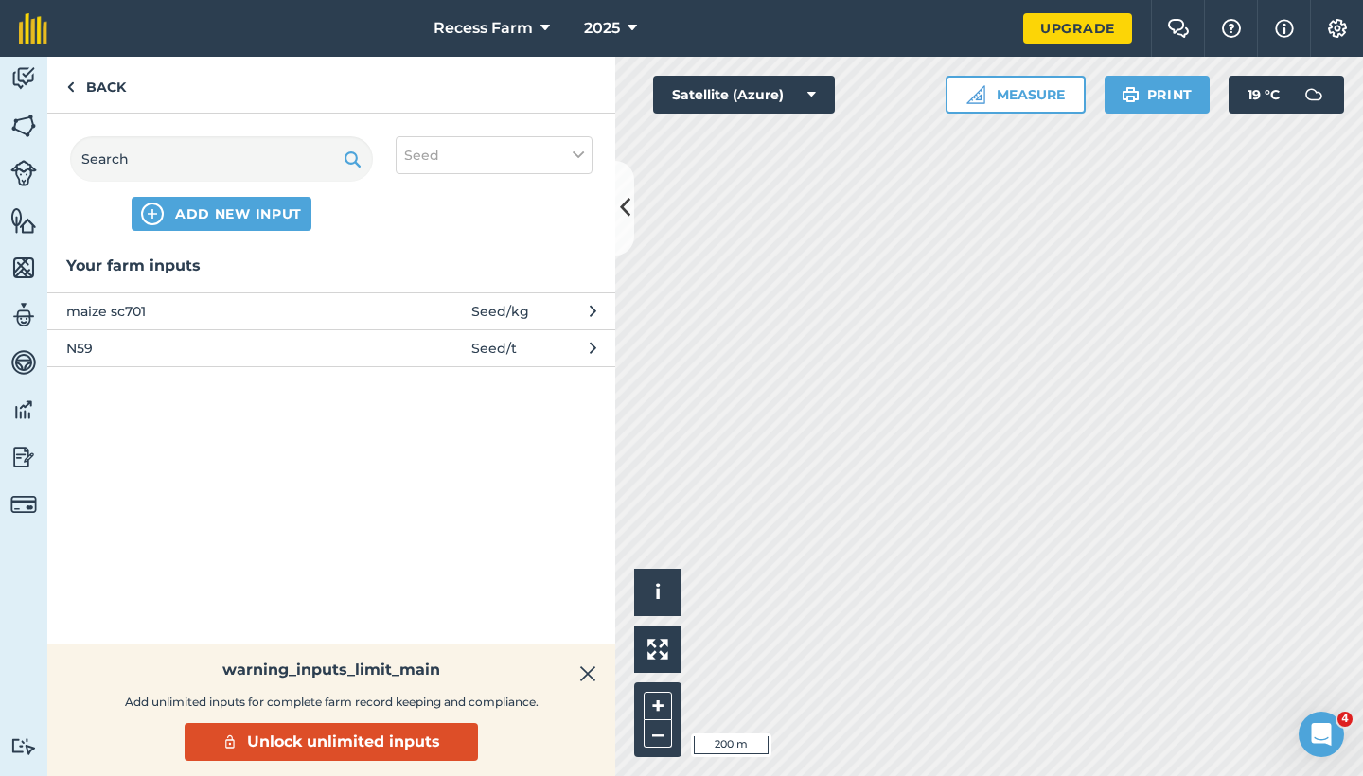
click at [230, 209] on span "ADD NEW INPUT" at bounding box center [238, 213] width 127 height 19
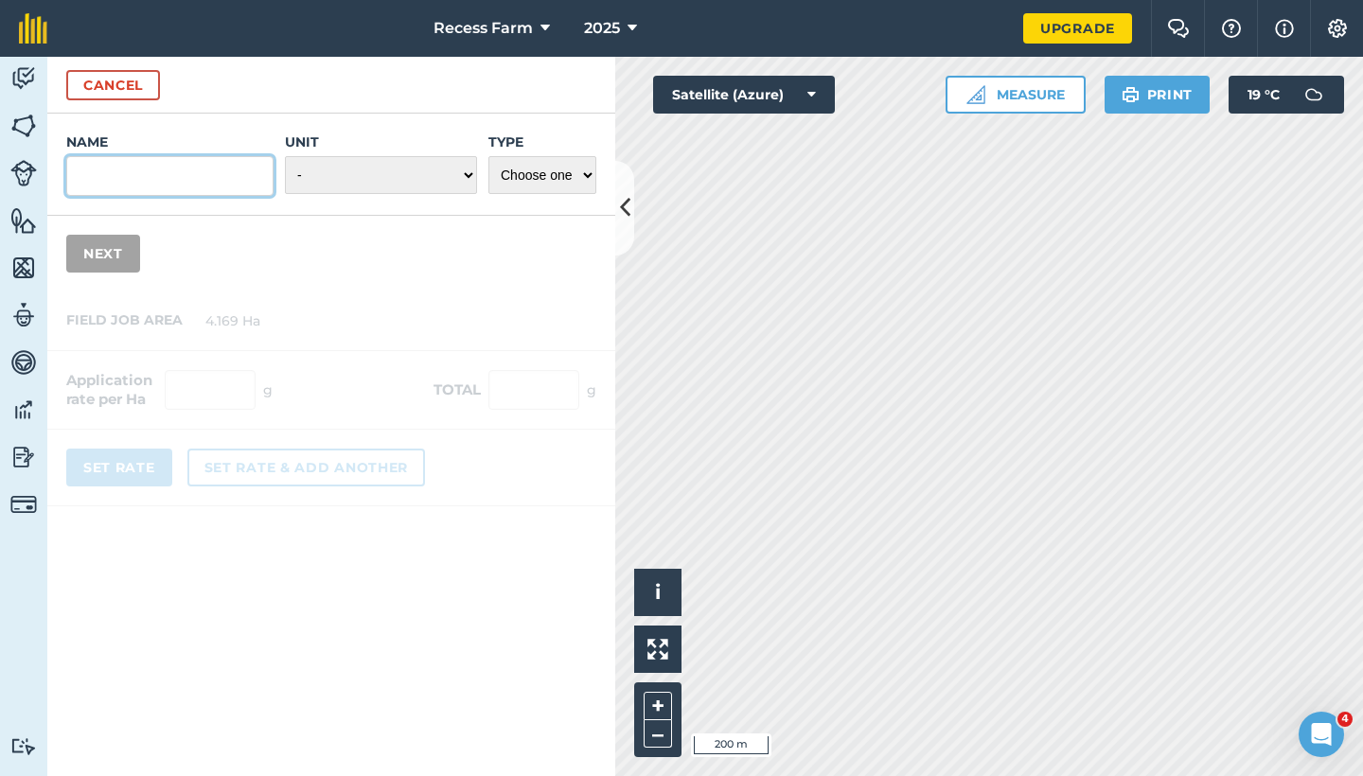
click at [142, 164] on input "Name" at bounding box center [169, 176] width 207 height 40
click at [103, 78] on button "Cancel" at bounding box center [113, 85] width 94 height 30
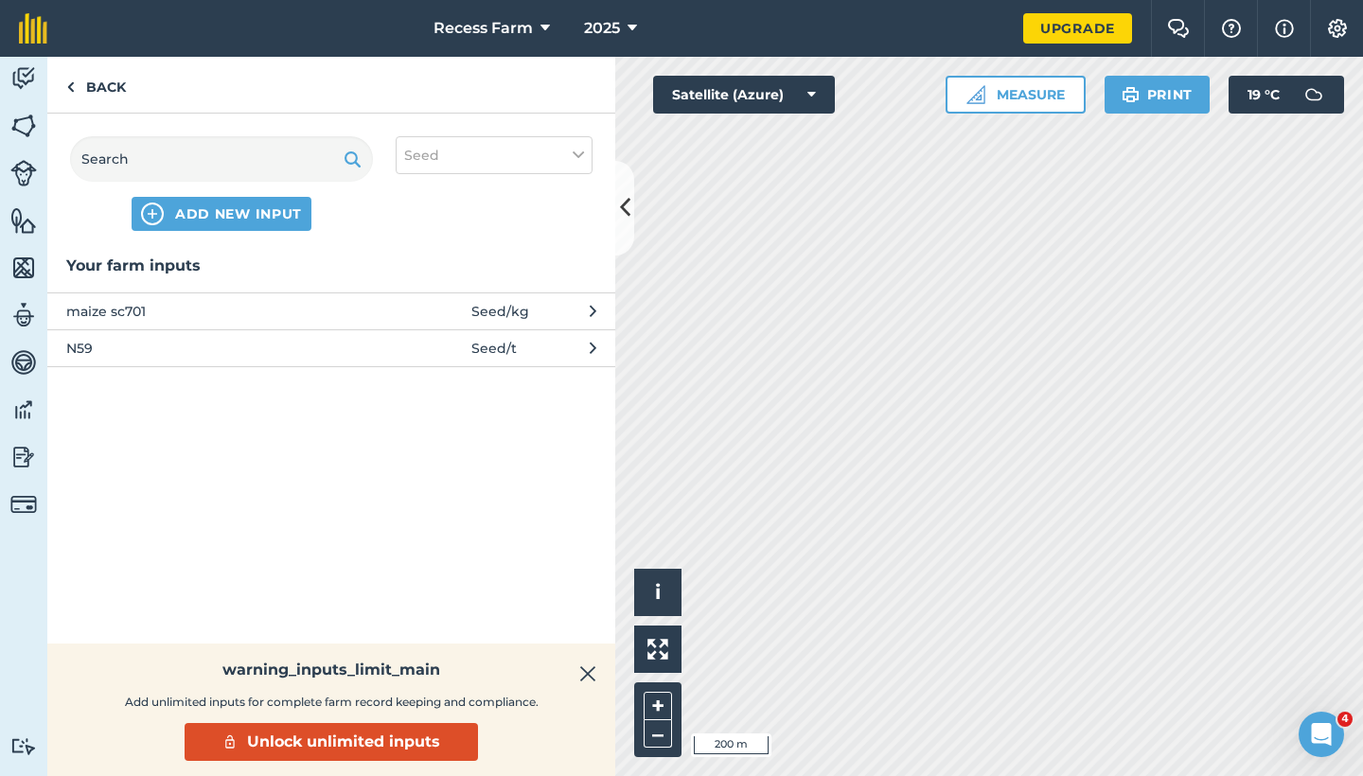
click at [587, 668] on img at bounding box center [587, 674] width 17 height 23
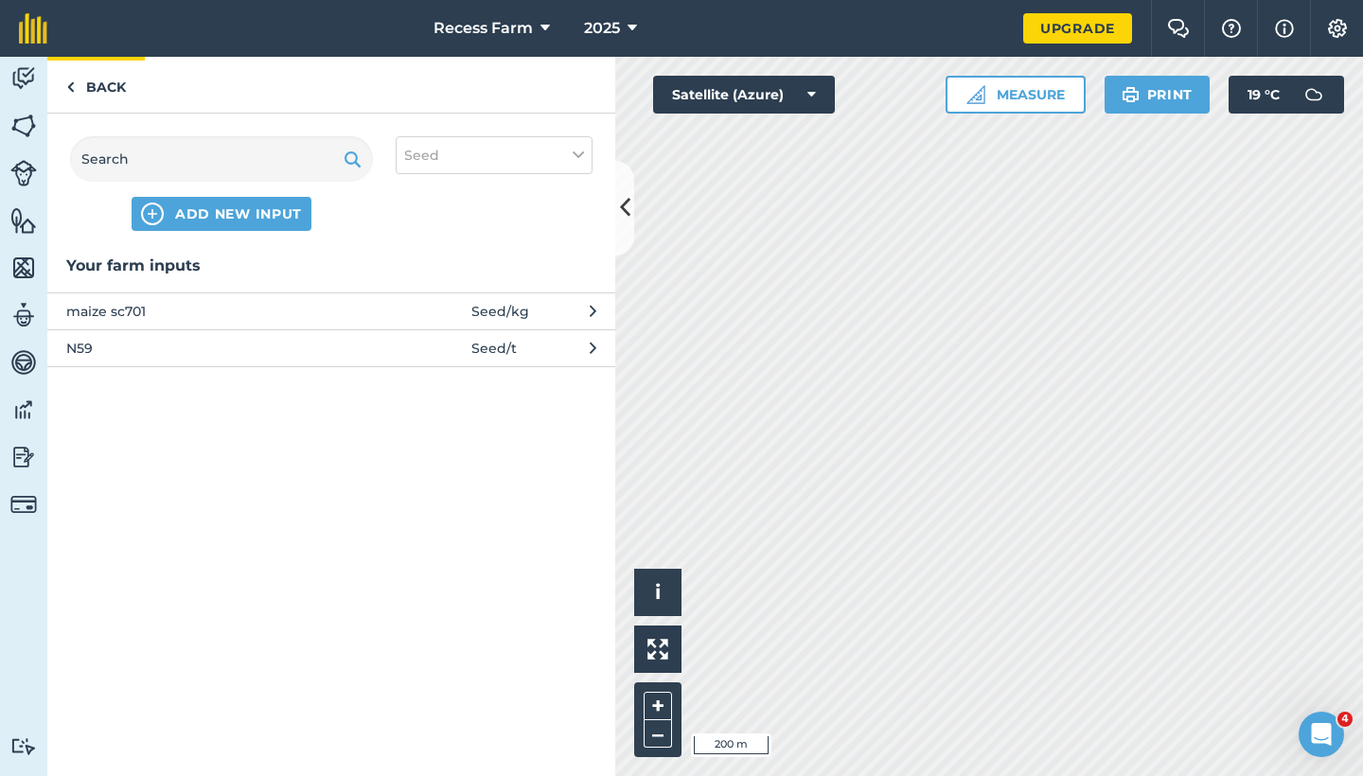
click at [92, 81] on link "Back" at bounding box center [96, 85] width 98 height 56
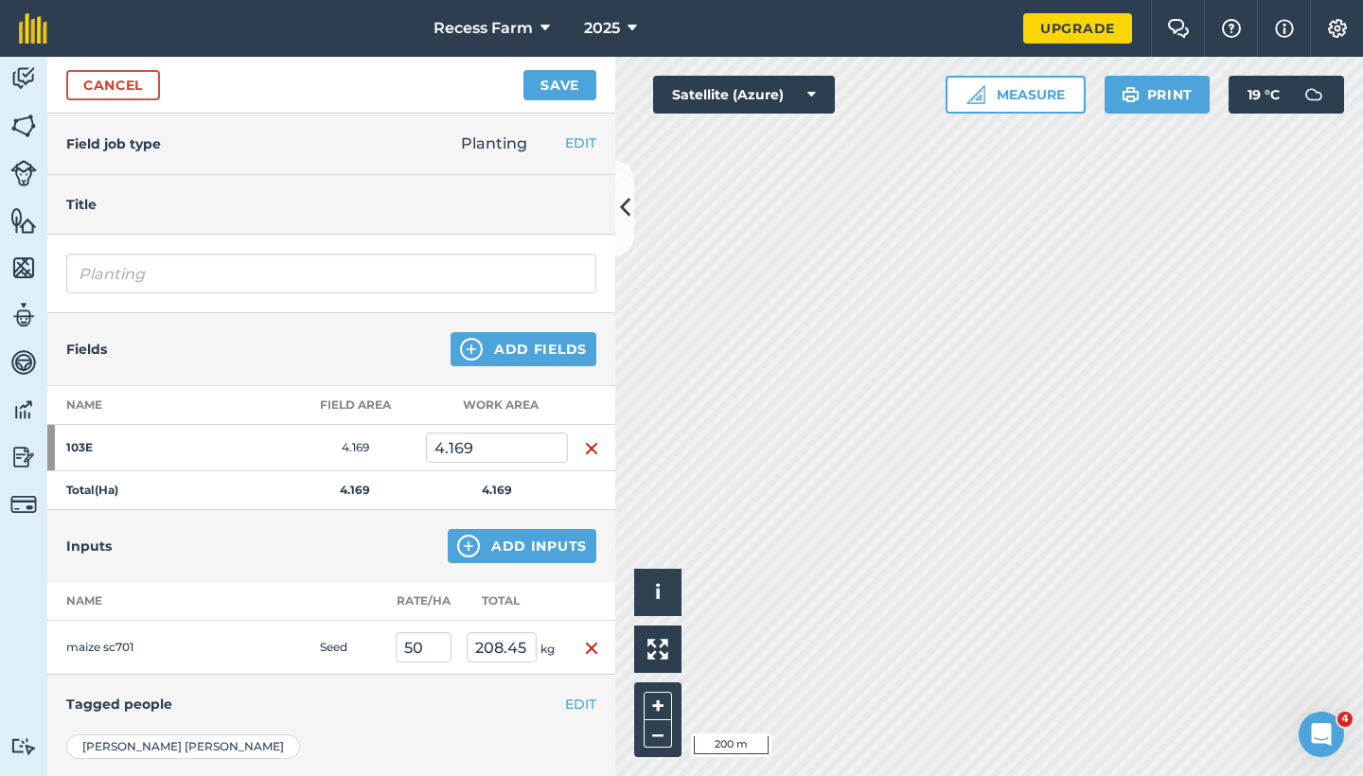
click at [565, 140] on button "EDIT" at bounding box center [580, 143] width 31 height 21
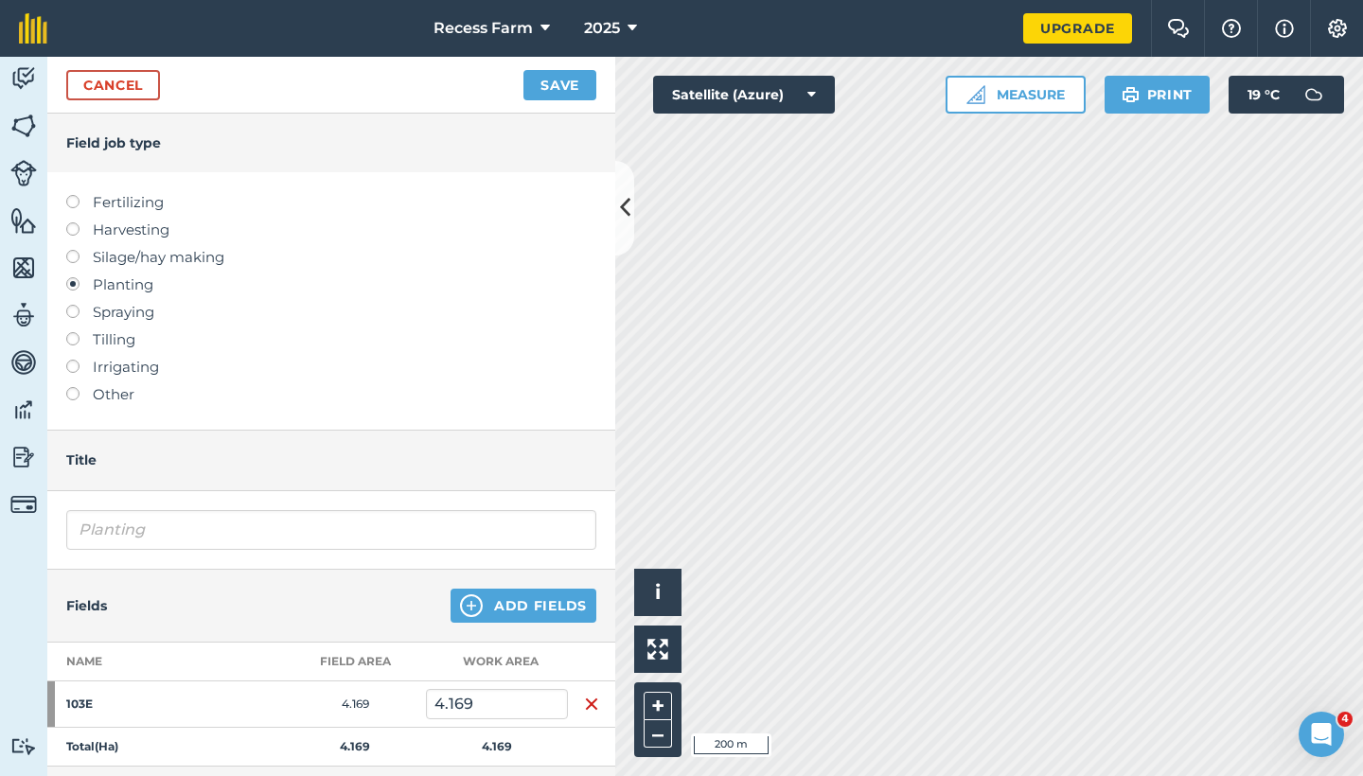
click at [80, 365] on label "Irrigating" at bounding box center [331, 367] width 530 height 23
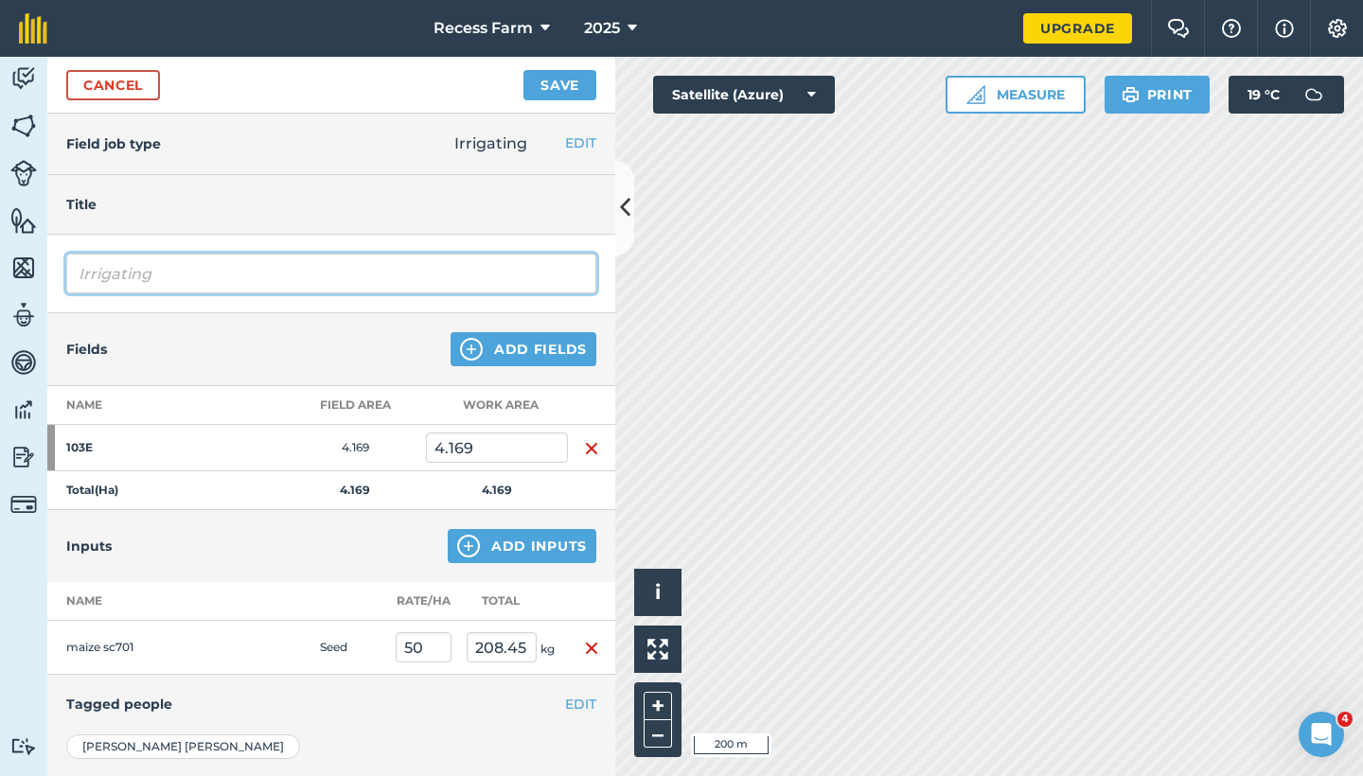
click at [295, 264] on input "Irrigating" at bounding box center [331, 274] width 530 height 40
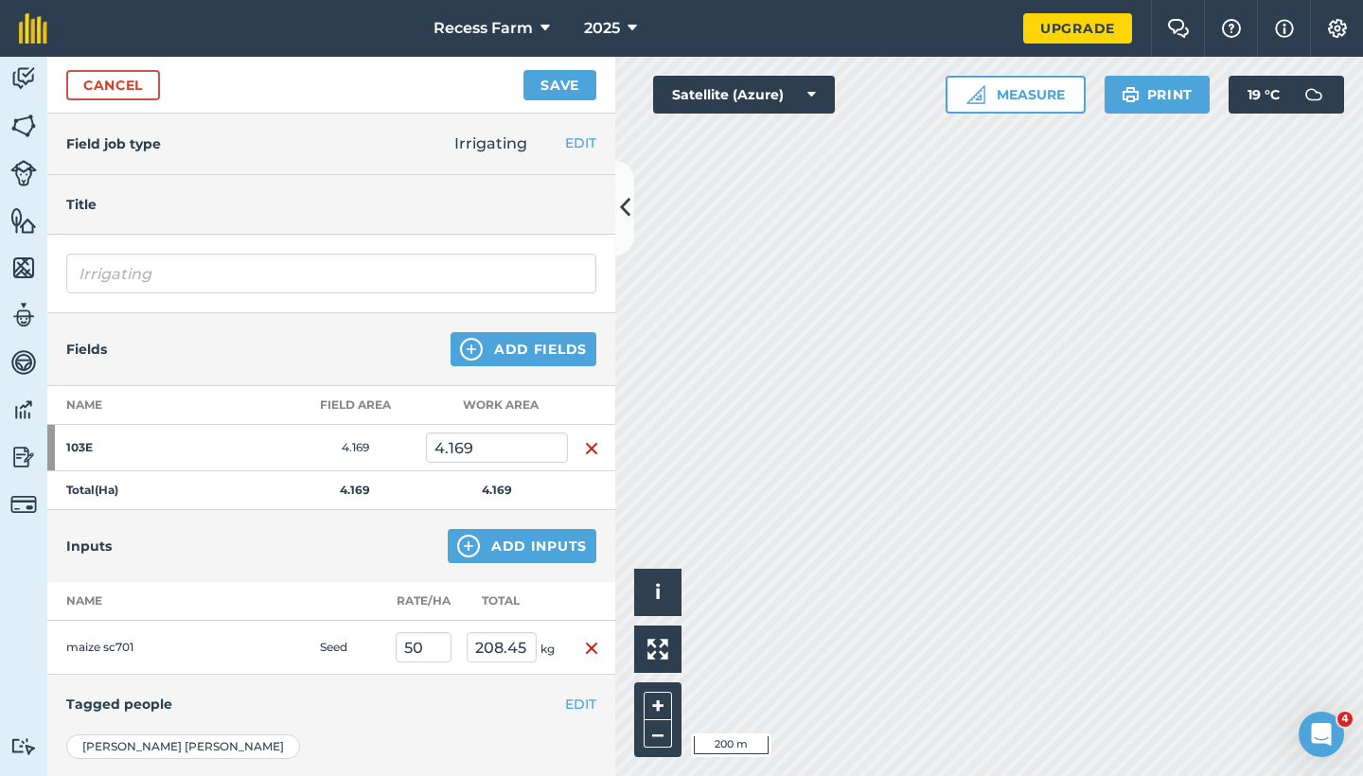
click at [578, 140] on button "EDIT" at bounding box center [580, 143] width 31 height 21
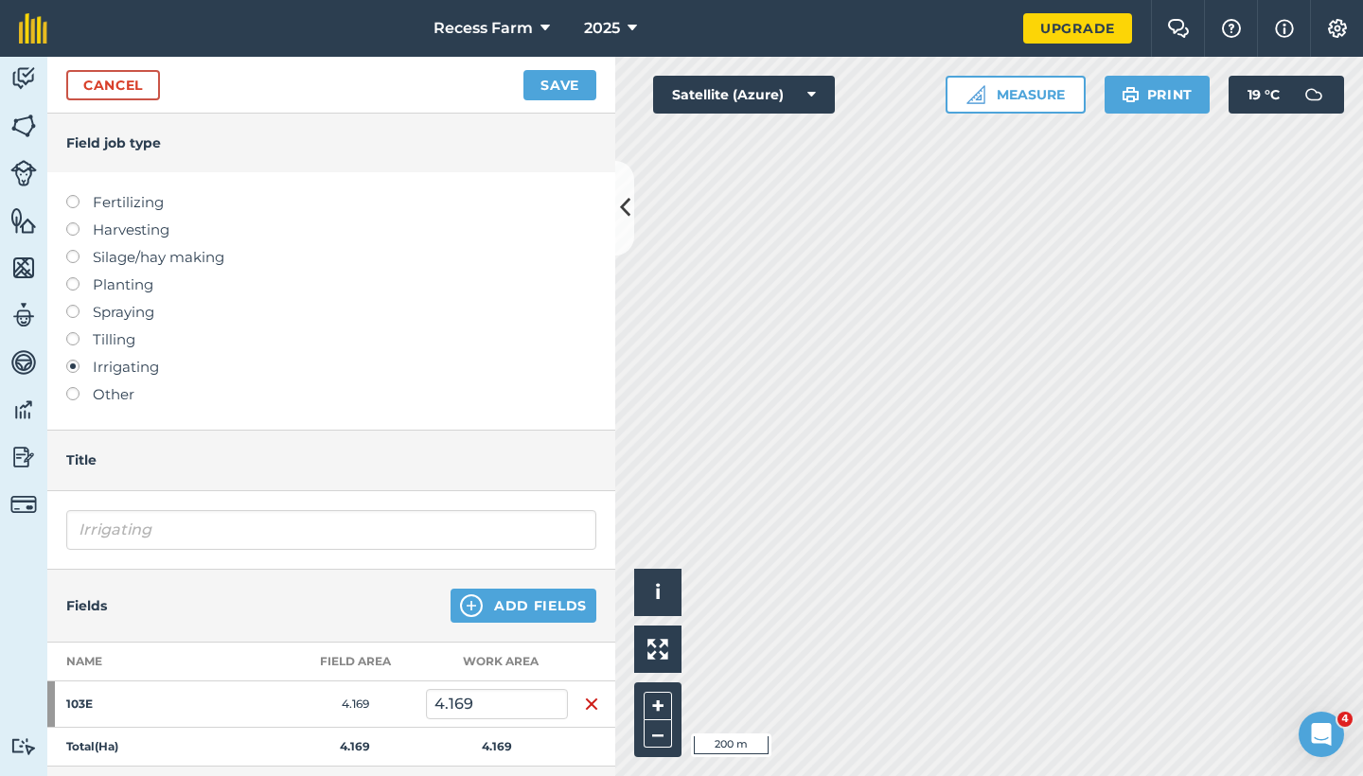
click at [73, 195] on label at bounding box center [79, 195] width 27 height 0
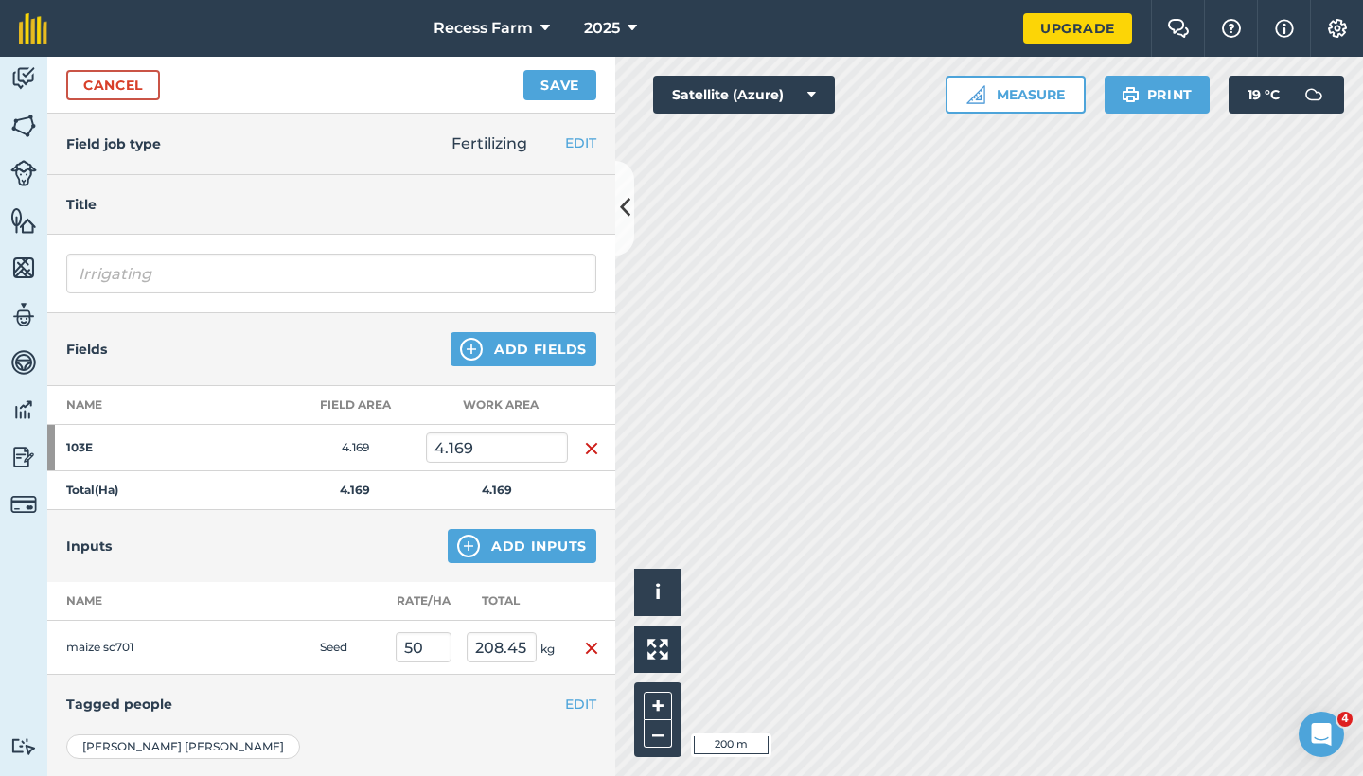
type input "Fertilizing"
click at [501, 539] on button "Add Inputs" at bounding box center [522, 546] width 149 height 34
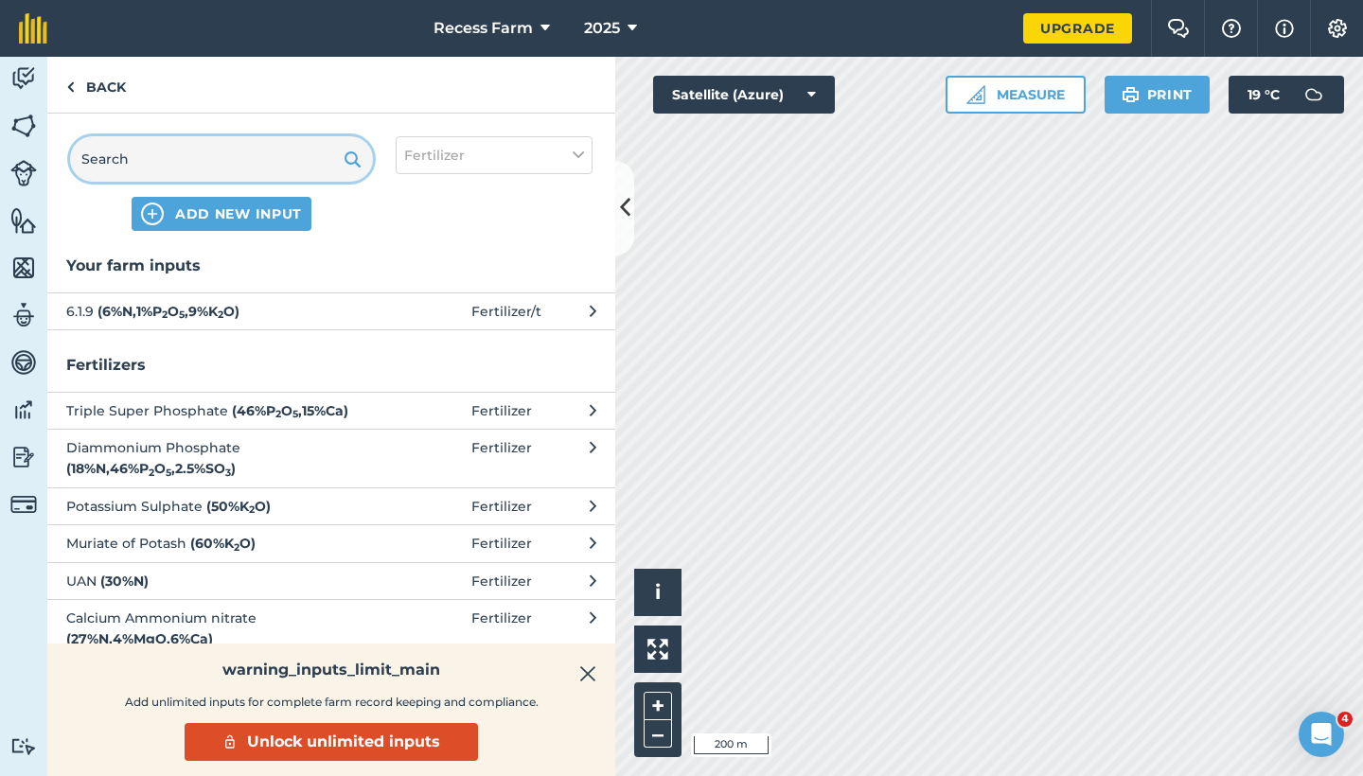
click at [168, 171] on input "text" at bounding box center [221, 158] width 303 height 45
click at [197, 223] on button "ADD NEW INPUT" at bounding box center [222, 214] width 180 height 34
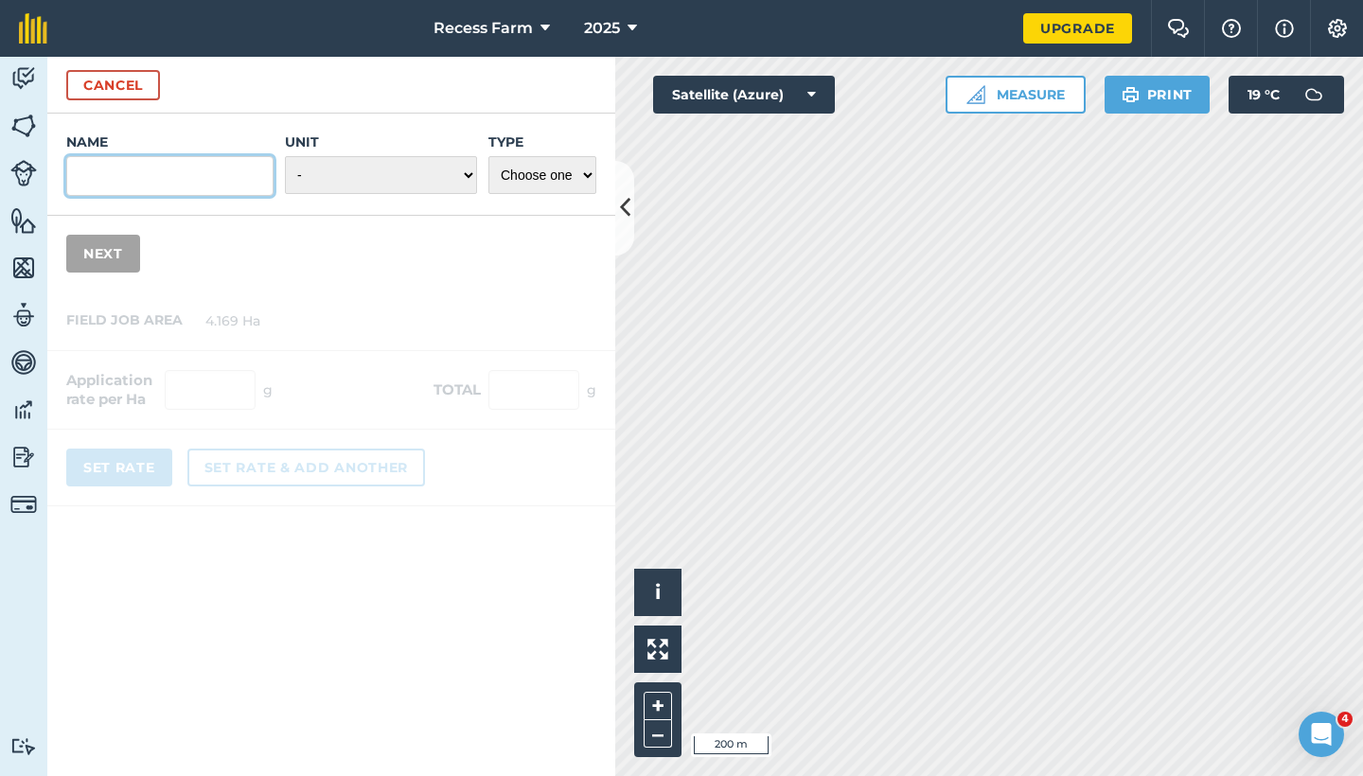
click at [169, 184] on input "Name" at bounding box center [169, 176] width 207 height 40
type input "2.3.4"
select select "KILOGRAMS"
select select "FERTILIZER"
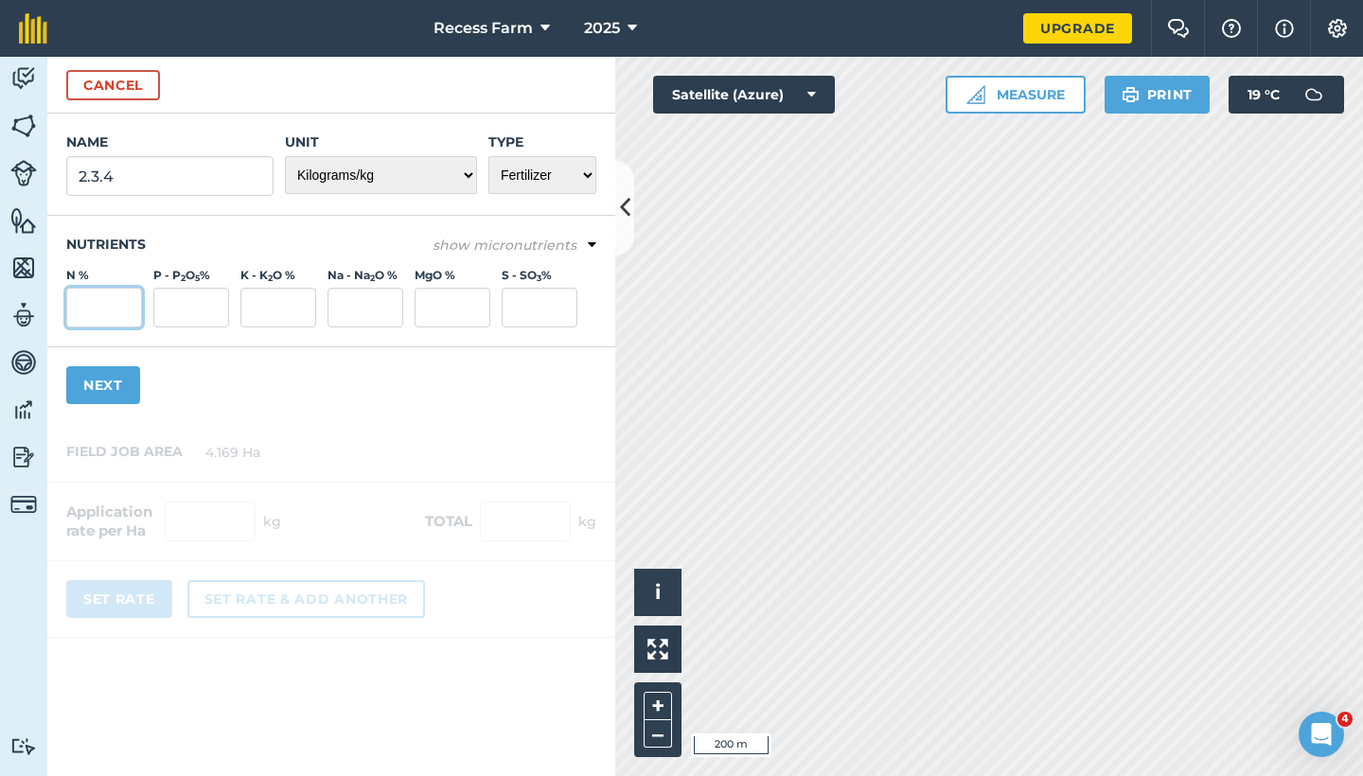
click at [97, 306] on input "N %" at bounding box center [104, 308] width 76 height 40
type input "2"
click at [210, 293] on input "P - P 2 O 5 %" at bounding box center [191, 308] width 76 height 40
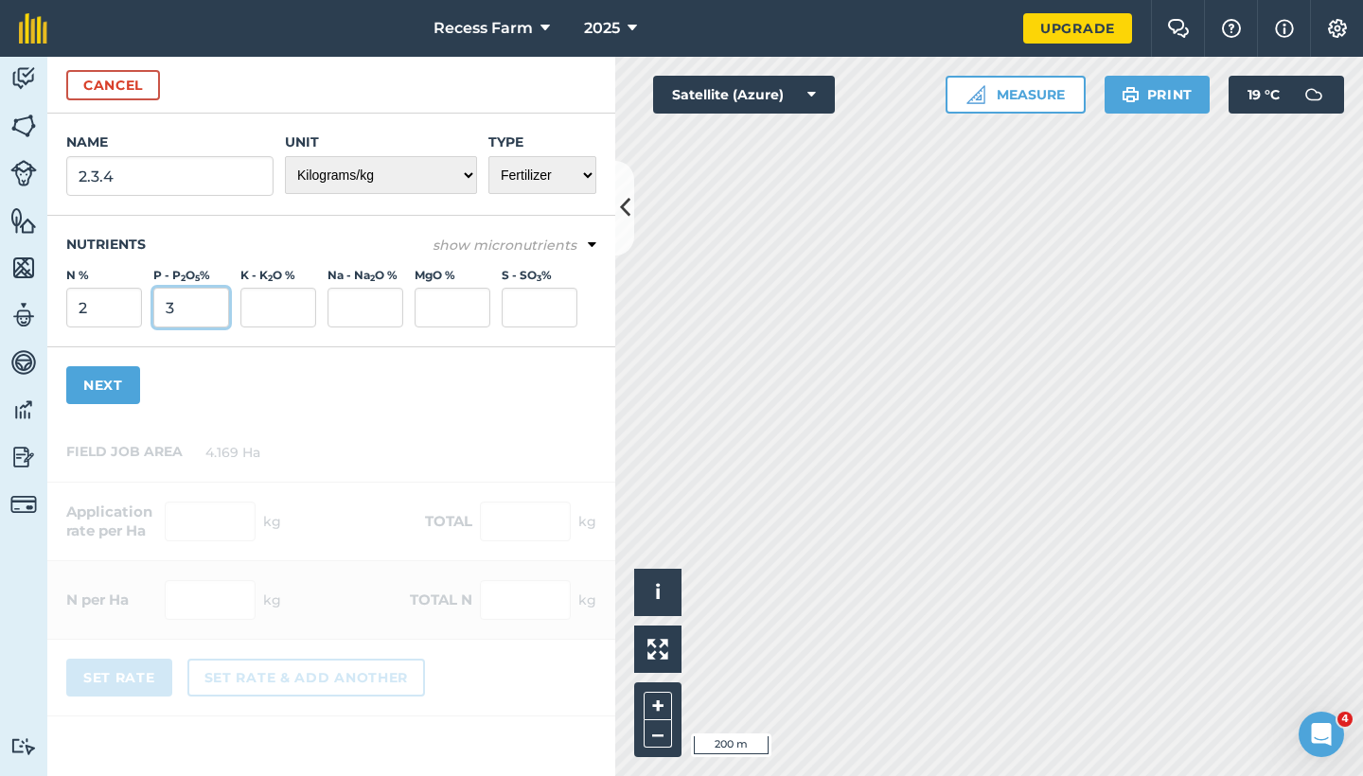
type input "3"
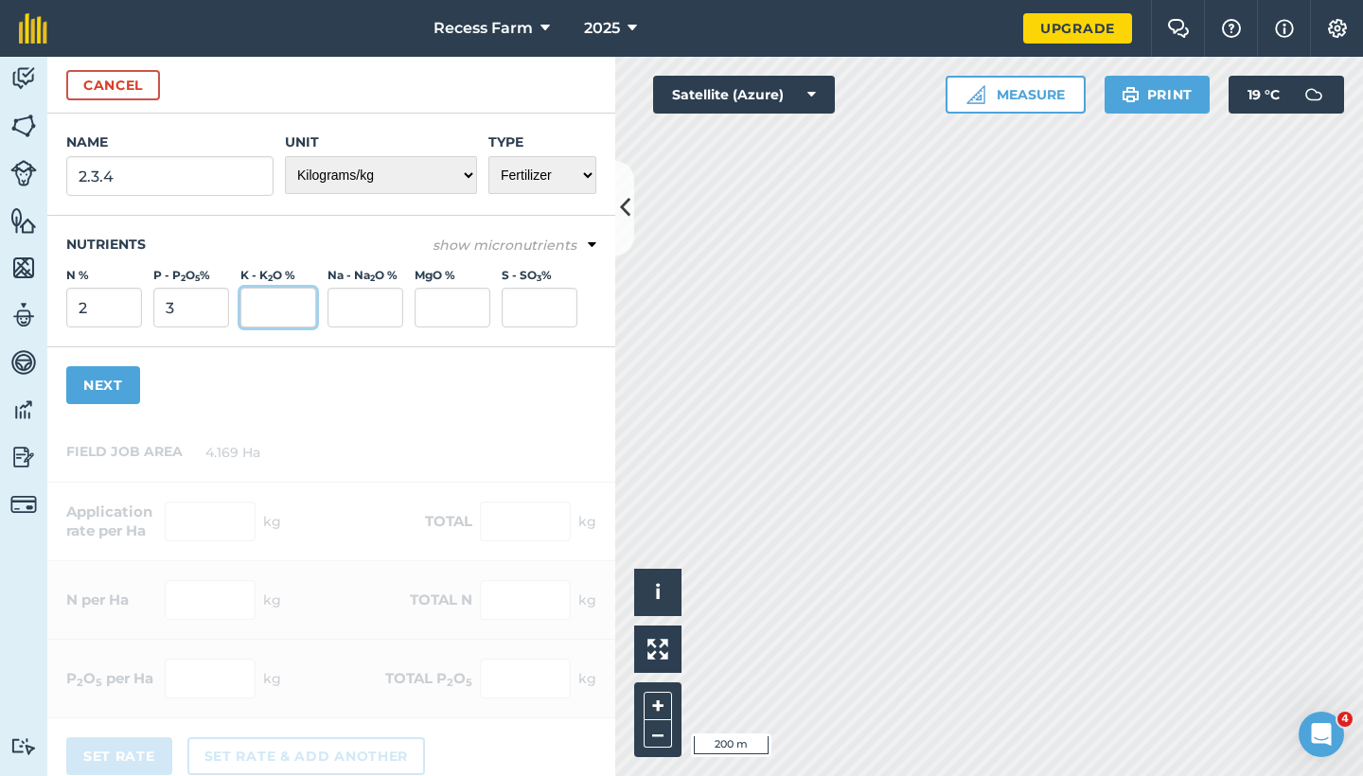
click at [265, 313] on input "K - K 2 O %" at bounding box center [278, 308] width 76 height 40
type input "4"
click at [387, 313] on input "Na - Na 2 O %" at bounding box center [366, 308] width 76 height 40
click at [270, 357] on div "Name 2.3.4 Unit - Grams/g Kilograms/kg Metric tonnes/t Millilitres/ml Litres/L …" at bounding box center [331, 269] width 568 height 310
click at [570, 243] on button "show micronutrients" at bounding box center [515, 245] width 164 height 21
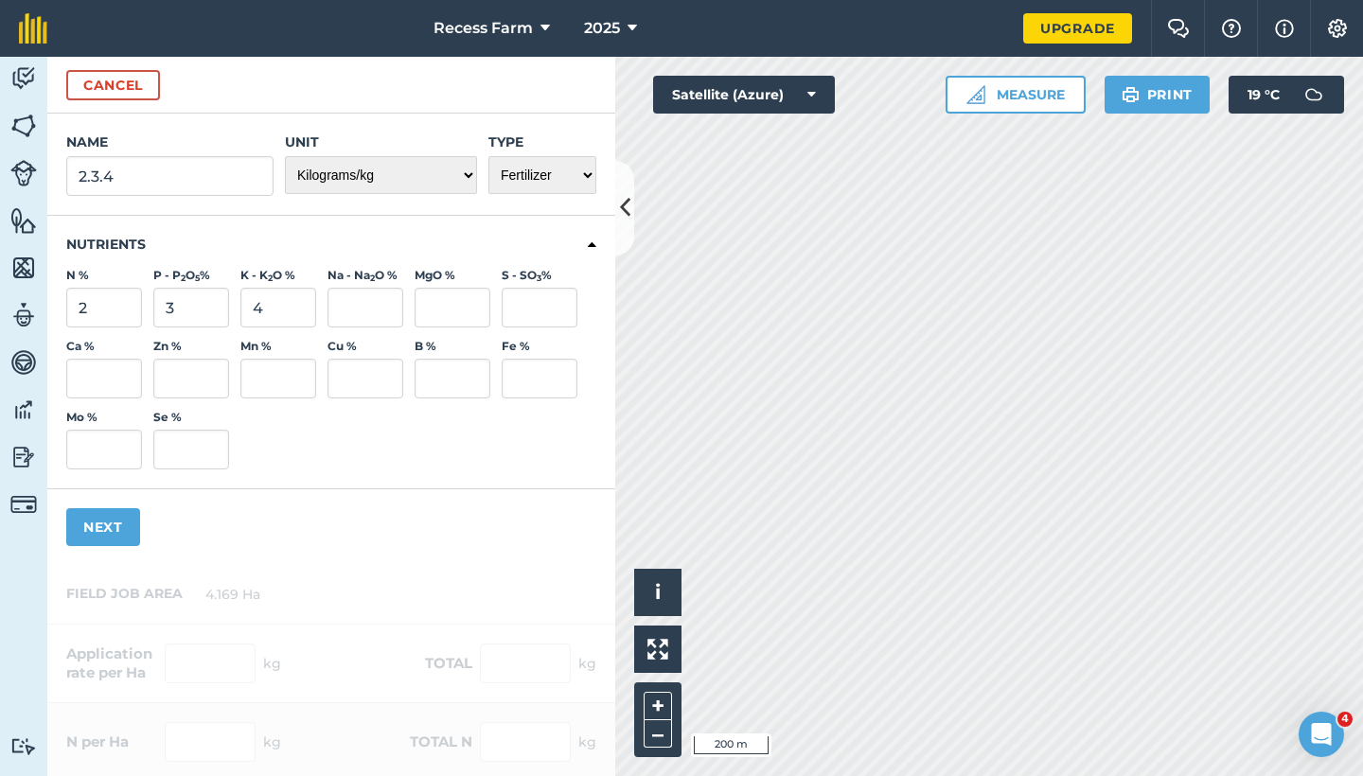
click at [588, 243] on icon at bounding box center [592, 245] width 9 height 17
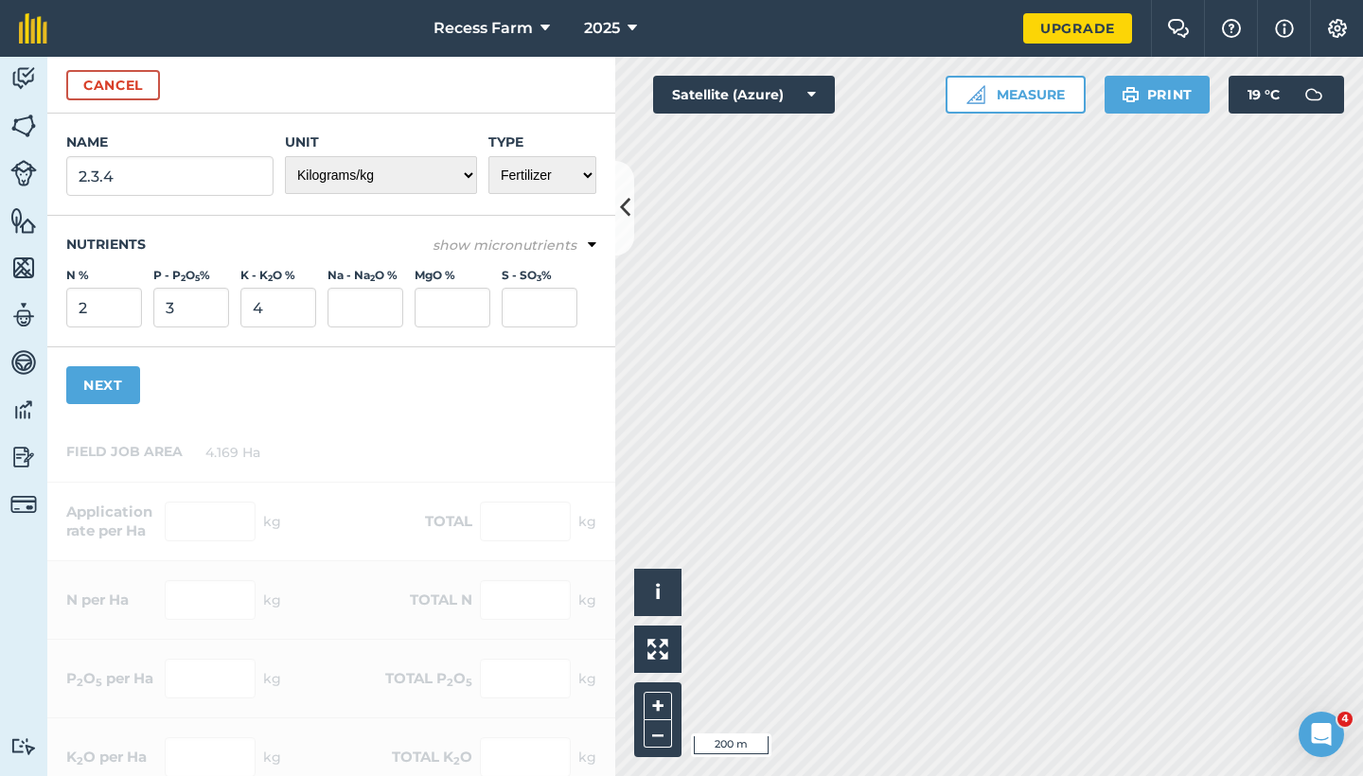
click at [119, 380] on button "Next" at bounding box center [103, 385] width 74 height 38
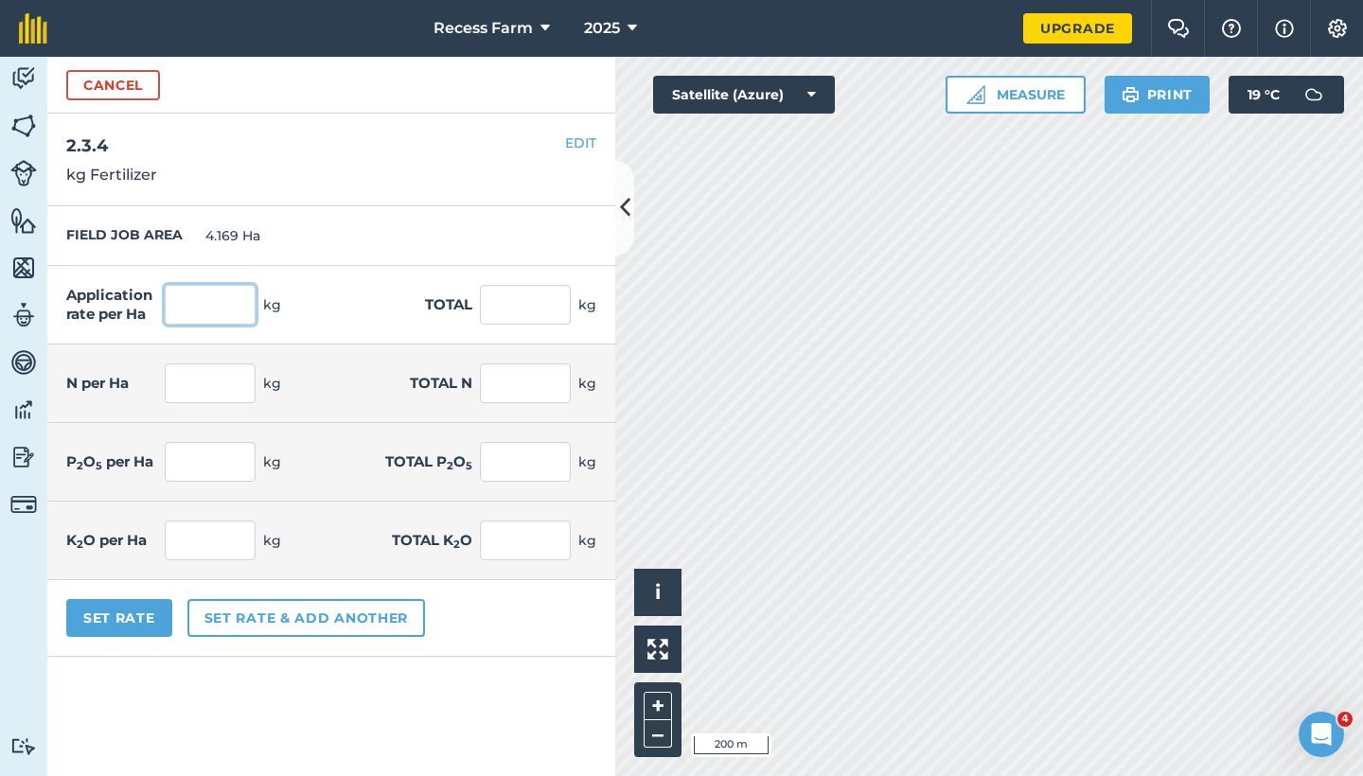
click at [221, 301] on input "text" at bounding box center [210, 305] width 91 height 40
type input "2"
type input "250"
type input "1,042.25"
type input "5"
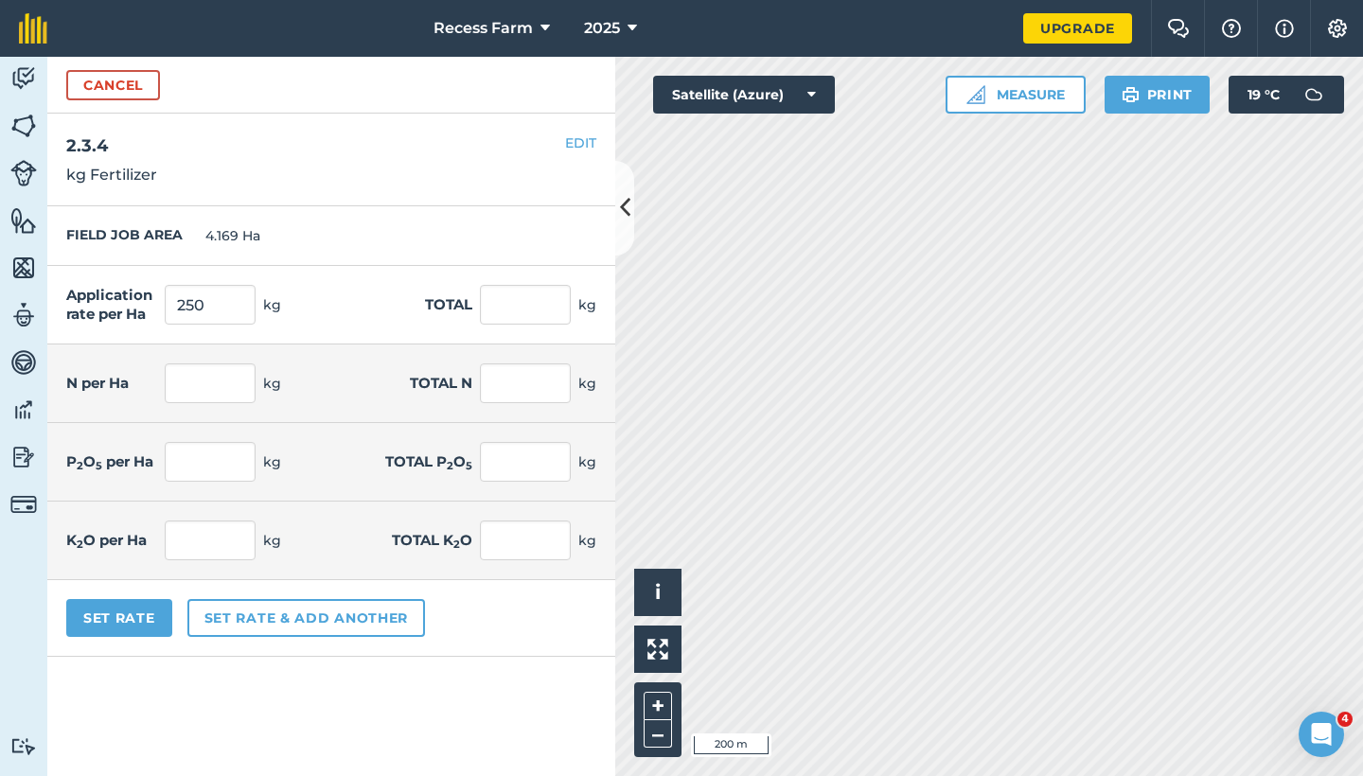
type input "20.845"
type input "7.5"
type input "31.268"
type input "10"
type input "41.69"
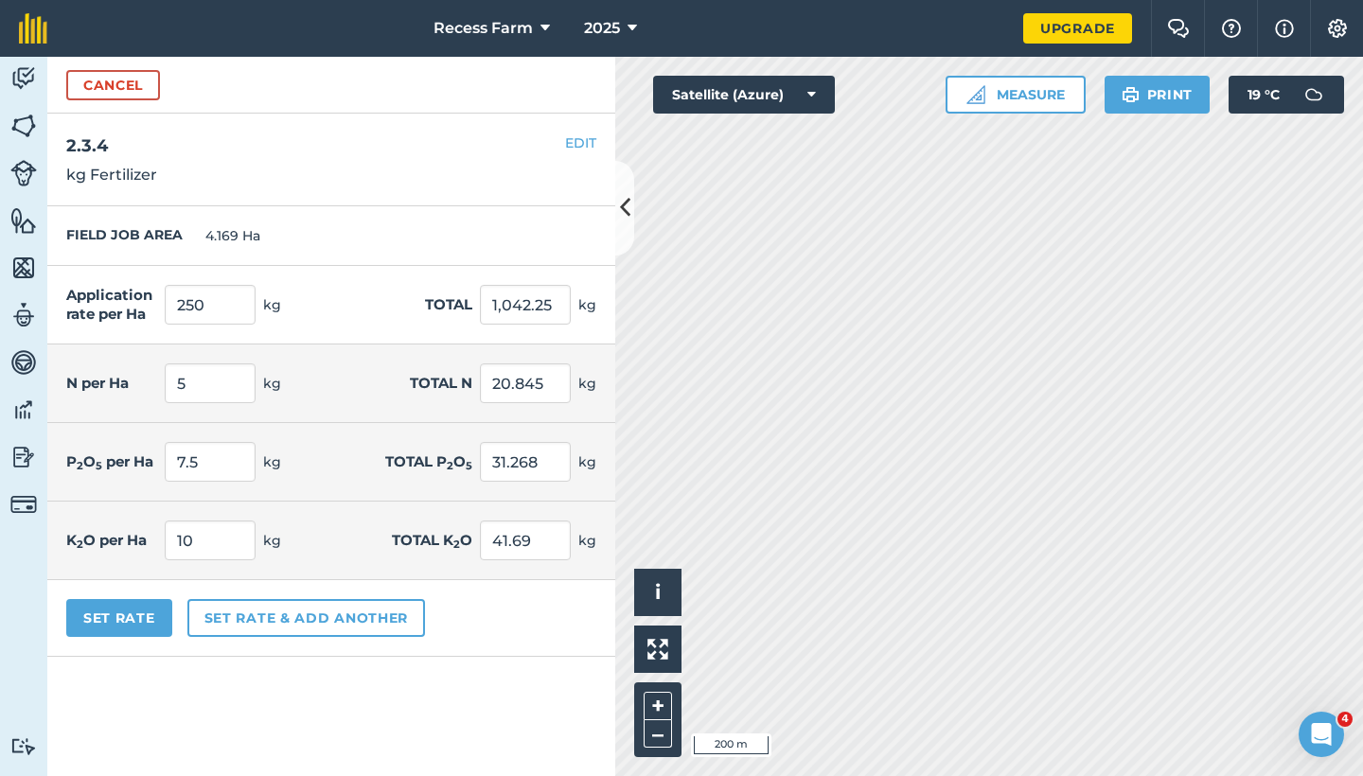
click at [108, 693] on form "Cancel Name 2.3.4 Unit - Grams/g Kilograms/kg Metric tonnes/t Millilitres/ml Li…" at bounding box center [331, 417] width 568 height 720
click at [136, 626] on button "Set Rate" at bounding box center [119, 618] width 106 height 38
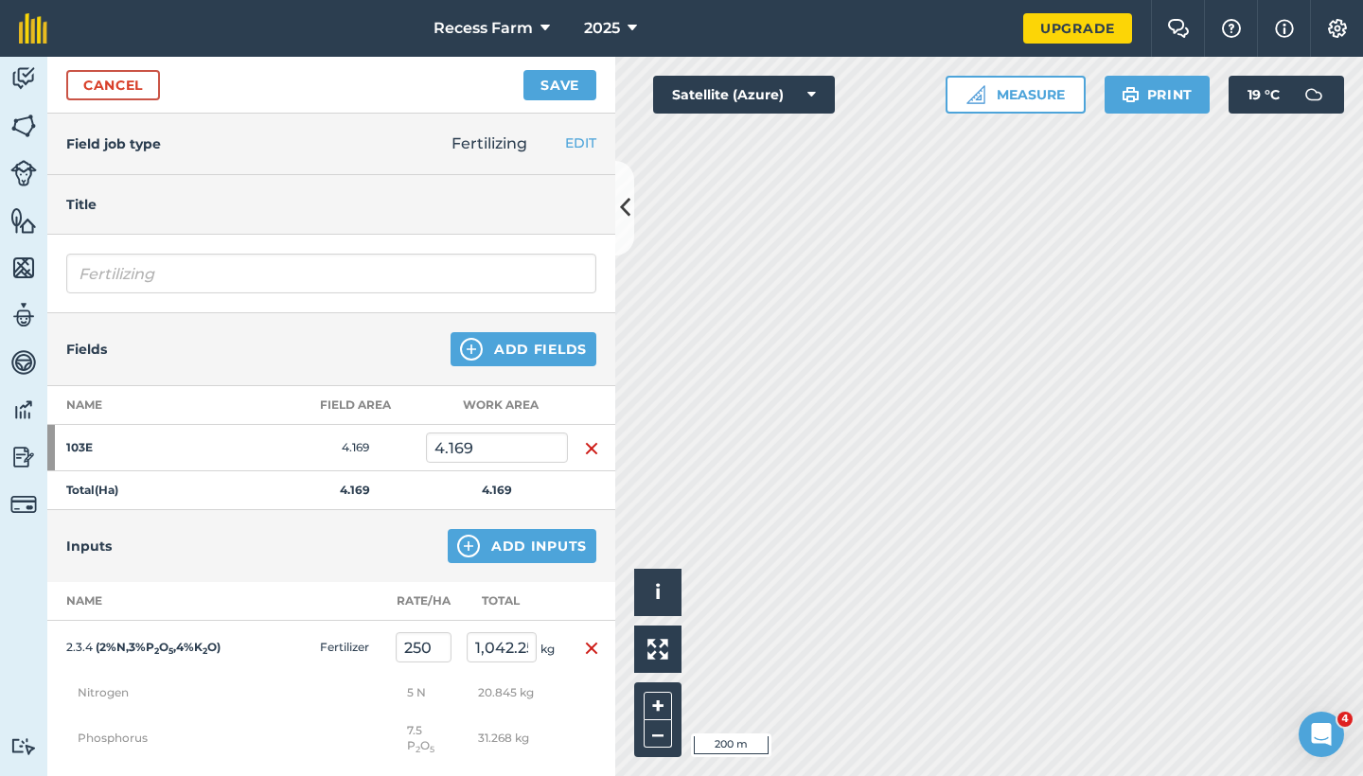
click at [563, 73] on button "Save" at bounding box center [560, 85] width 73 height 30
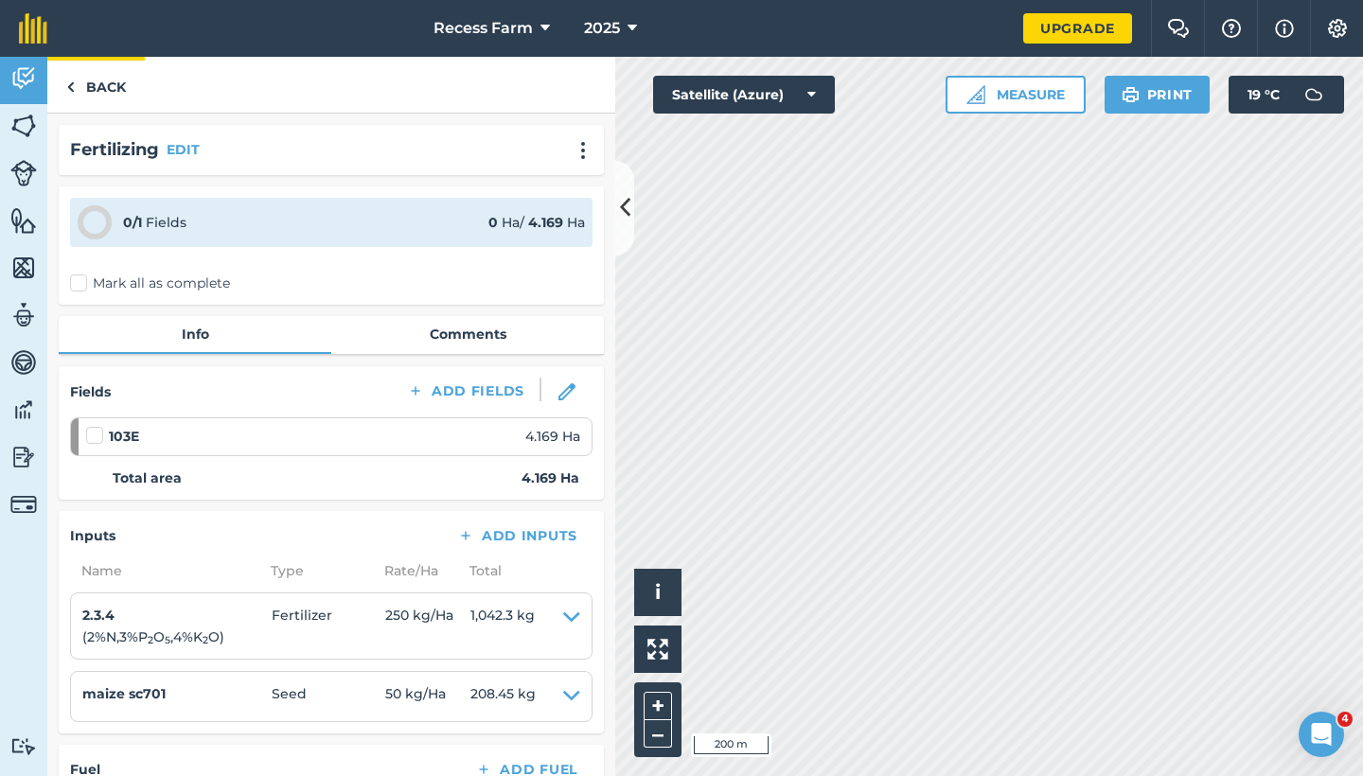
click at [117, 97] on link "Back" at bounding box center [96, 85] width 98 height 56
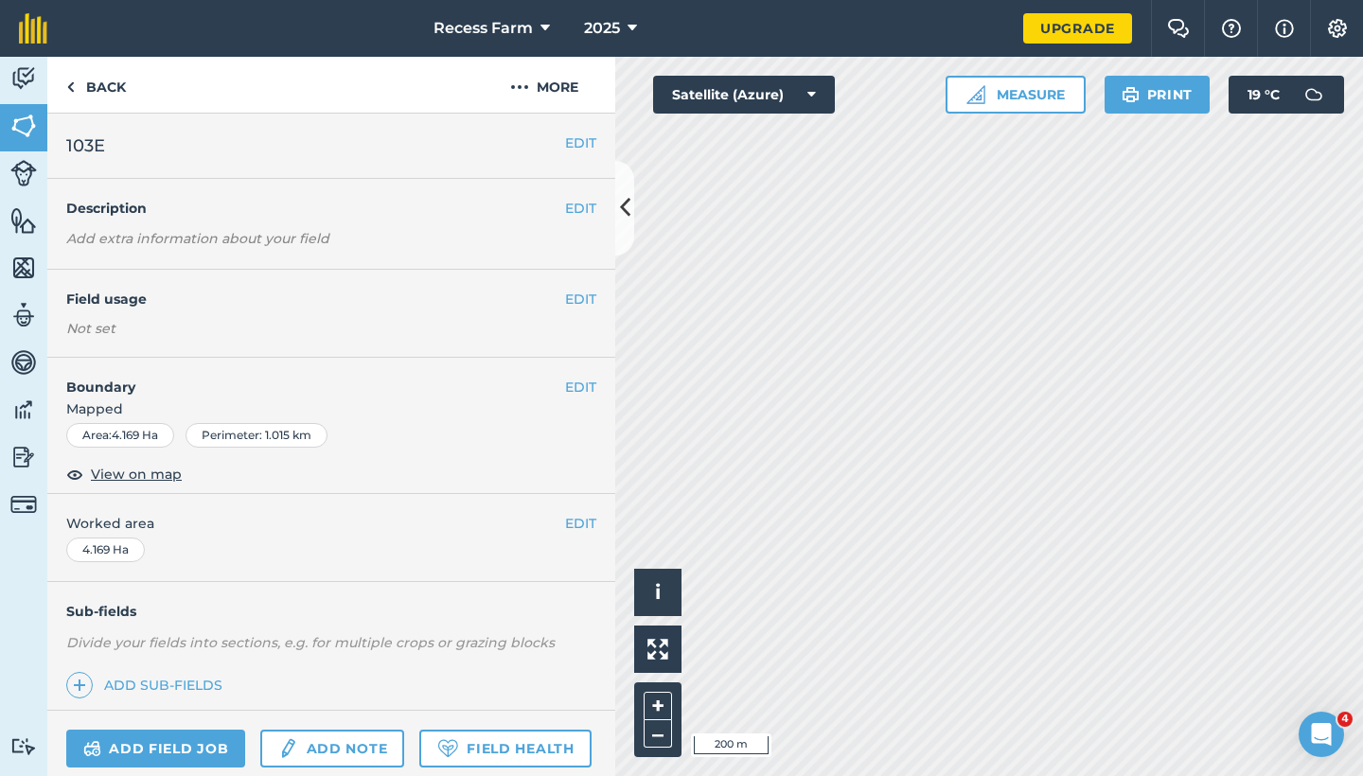
click at [153, 765] on div "Add field job Add note Field Health" at bounding box center [331, 749] width 568 height 77
click at [161, 747] on link "Add field job" at bounding box center [155, 749] width 179 height 38
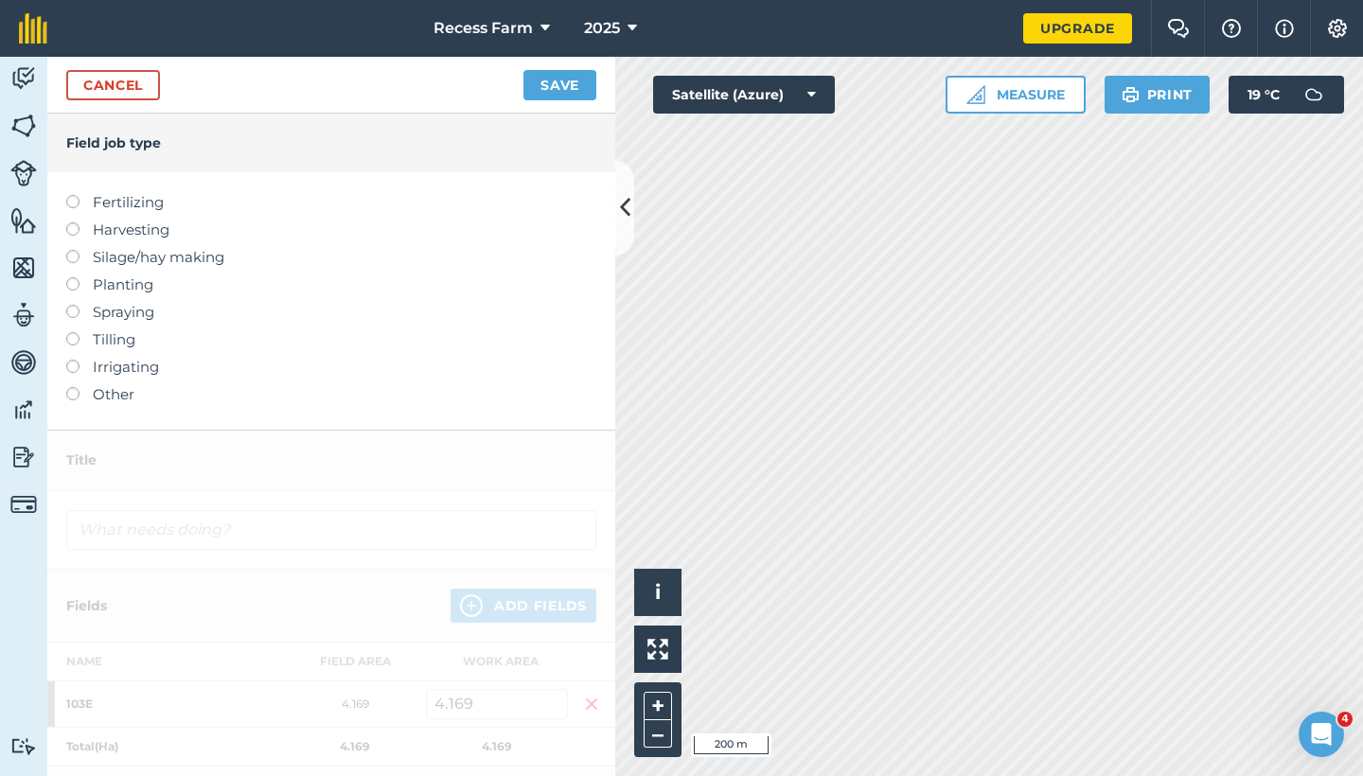
click at [66, 277] on label at bounding box center [79, 277] width 27 height 0
type input "Planting"
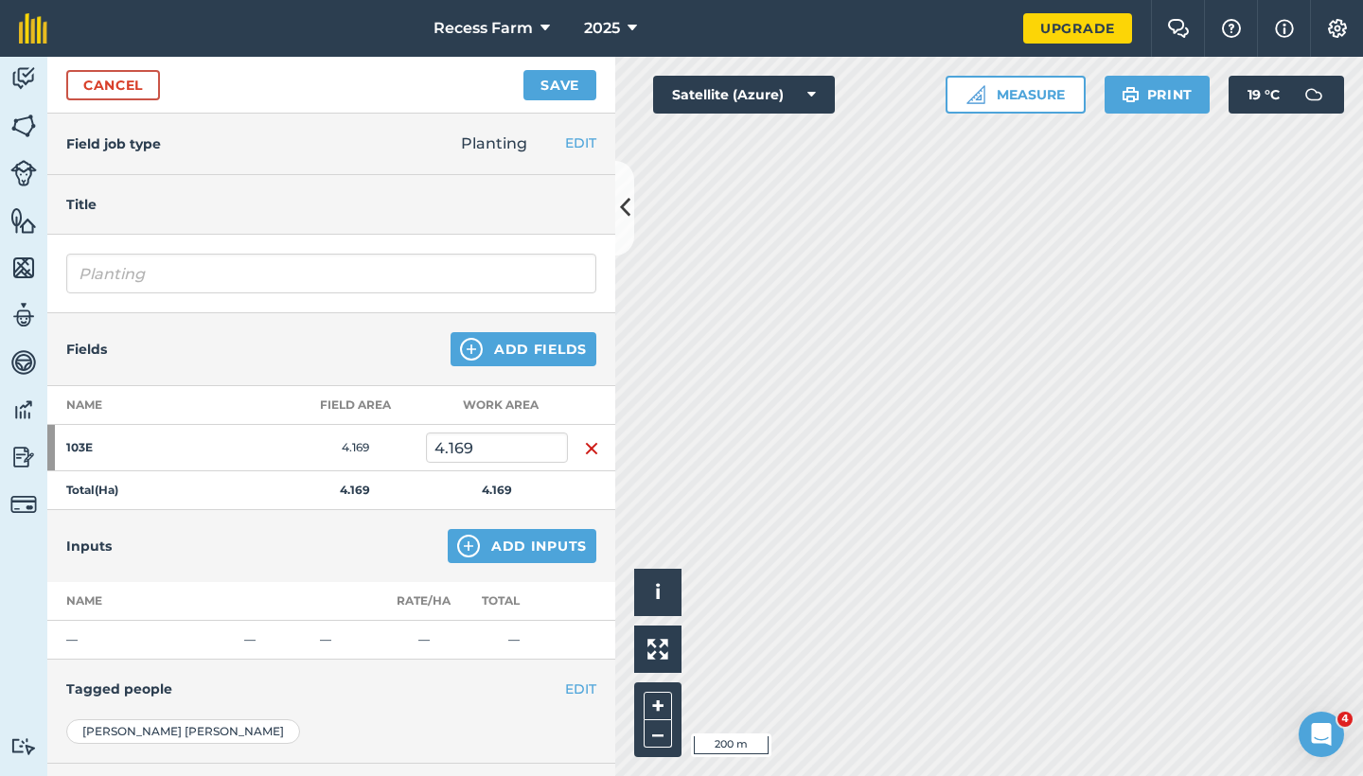
click at [506, 548] on button "Add Inputs" at bounding box center [522, 546] width 149 height 34
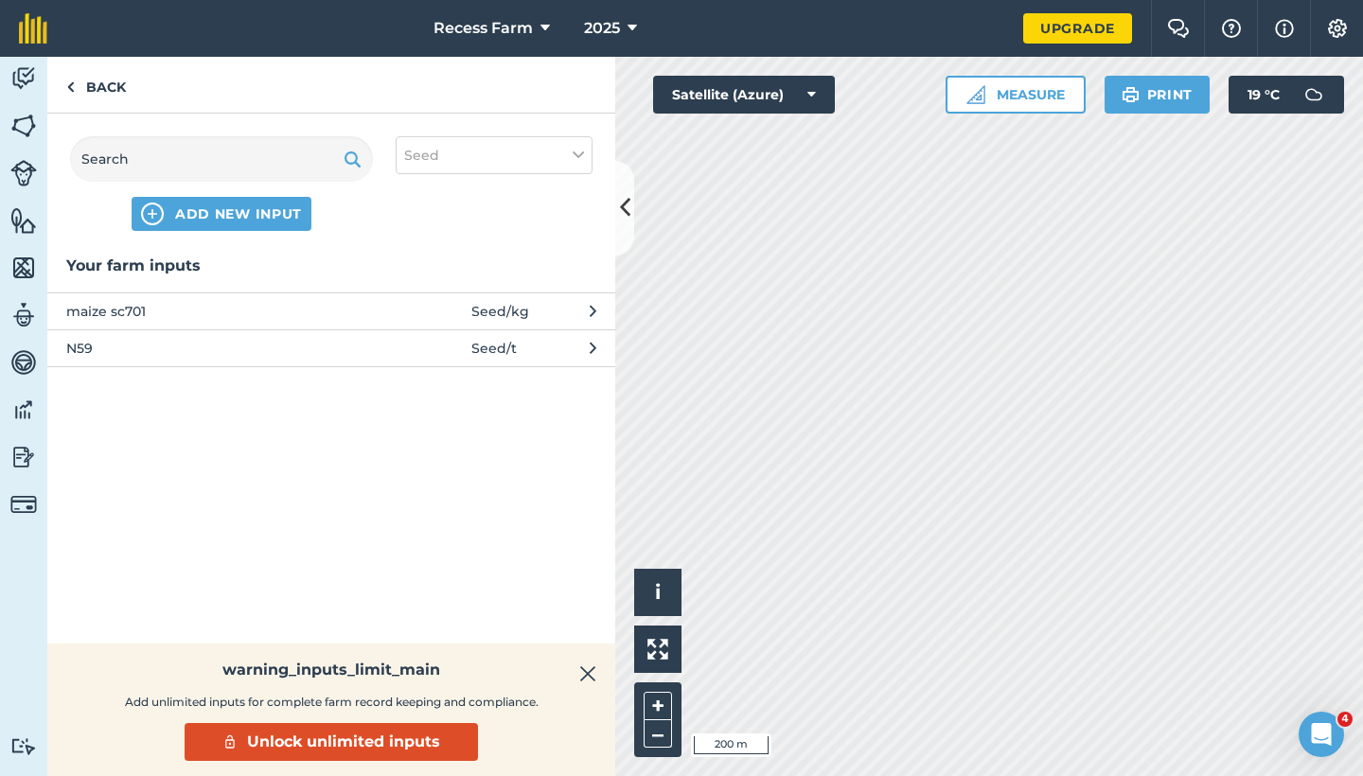
click at [108, 317] on span "maize sc701" at bounding box center [221, 311] width 310 height 21
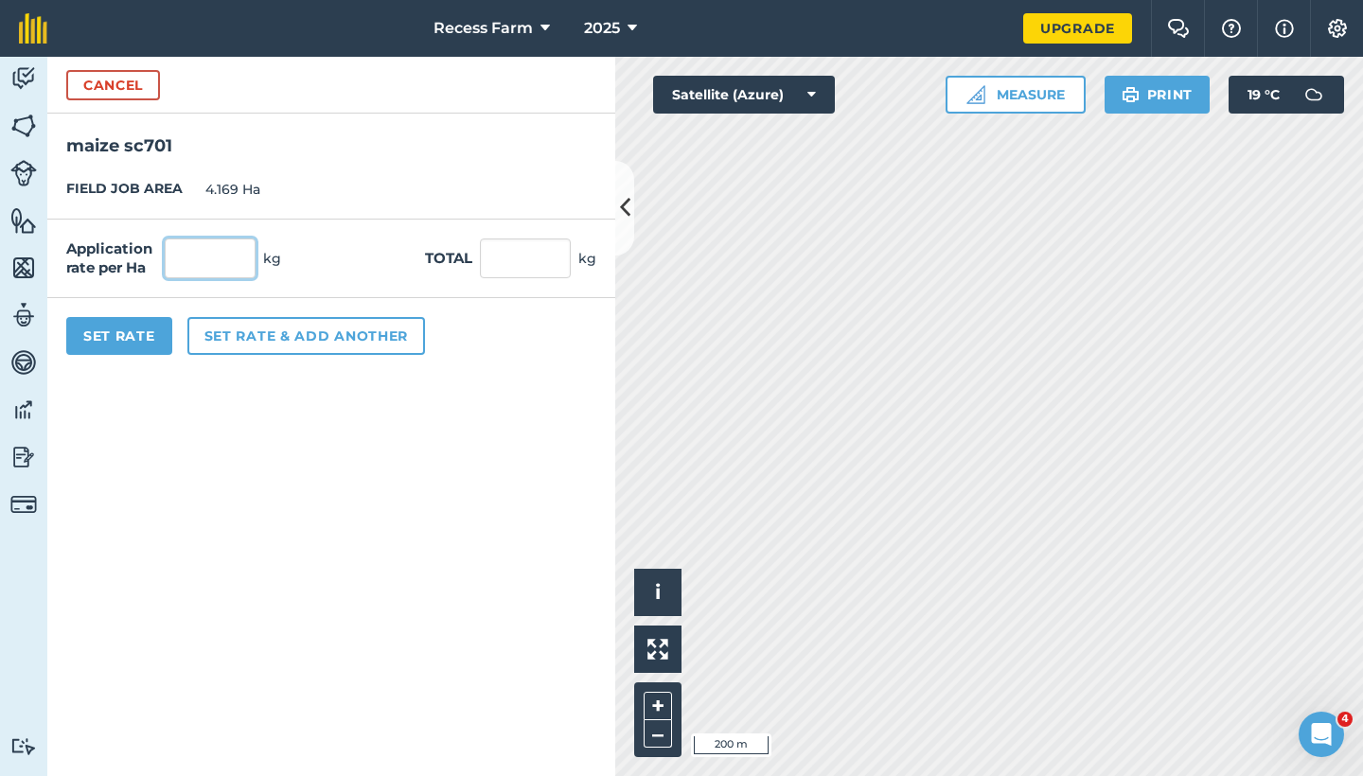
click at [212, 251] on input "text" at bounding box center [210, 259] width 91 height 40
type input "50"
type input "208.45"
drag, startPoint x: 139, startPoint y: 390, endPoint x: 135, endPoint y: 357, distance: 33.4
click at [139, 390] on form "Cancel maize sc701 FIELD JOB AREA 4.169 Ha Application rate per Ha 50 kg Total …" at bounding box center [331, 417] width 568 height 720
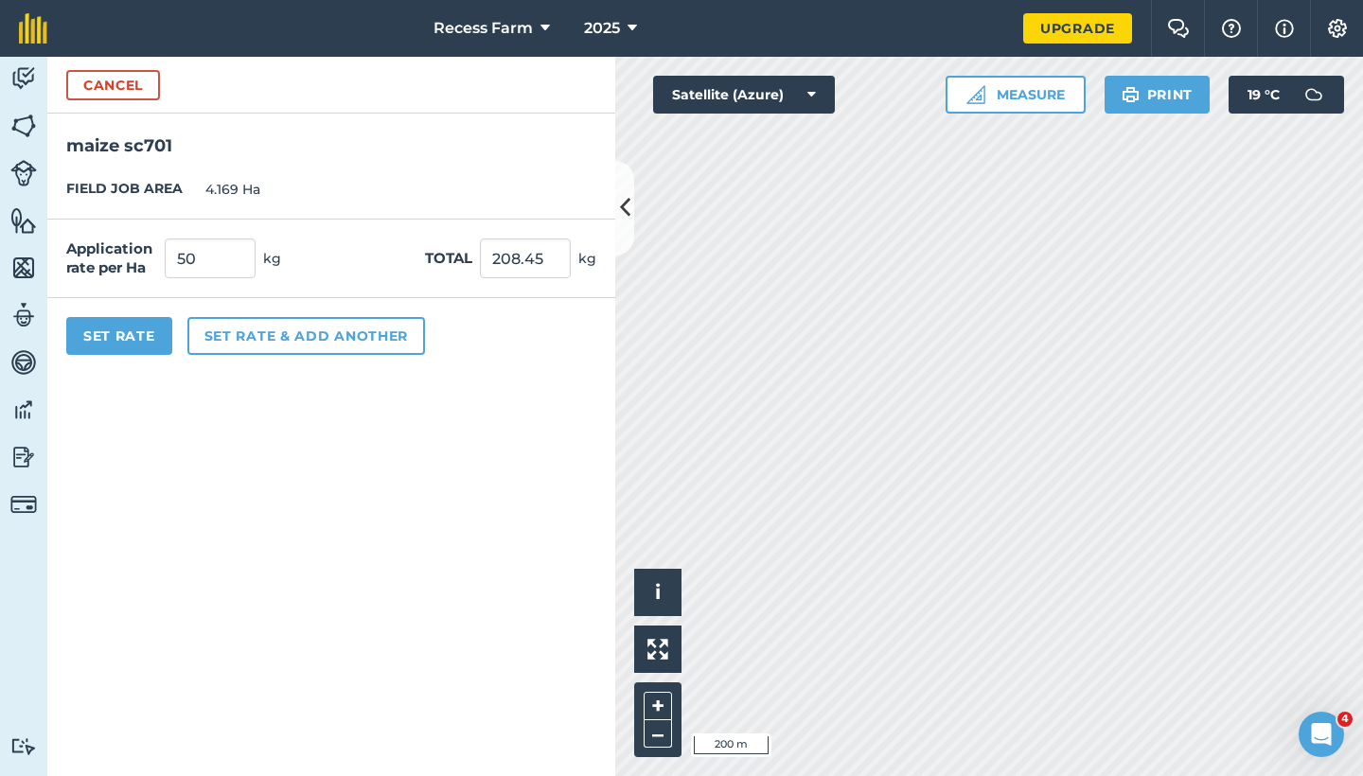
click at [125, 323] on button "Set Rate" at bounding box center [119, 336] width 106 height 38
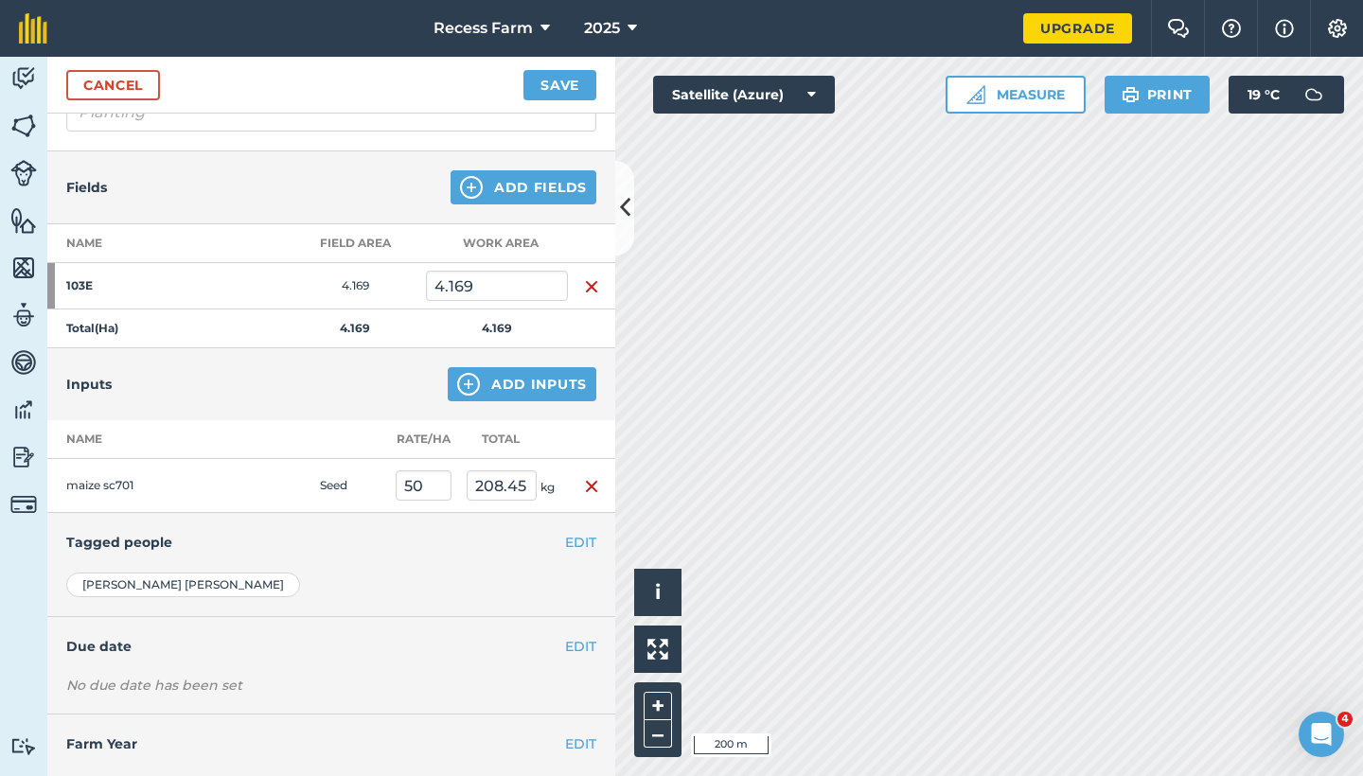
scroll to position [199, 0]
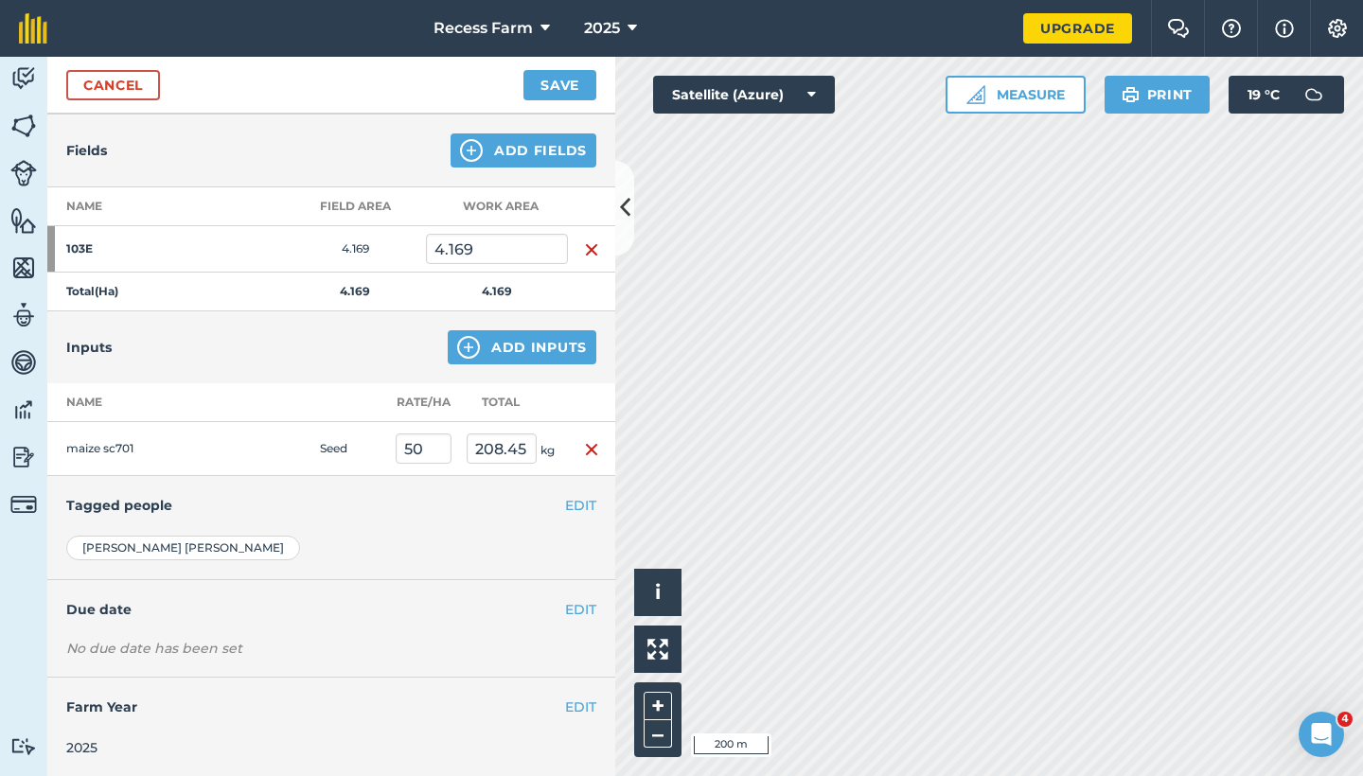
click at [566, 609] on button "EDIT" at bounding box center [580, 609] width 31 height 21
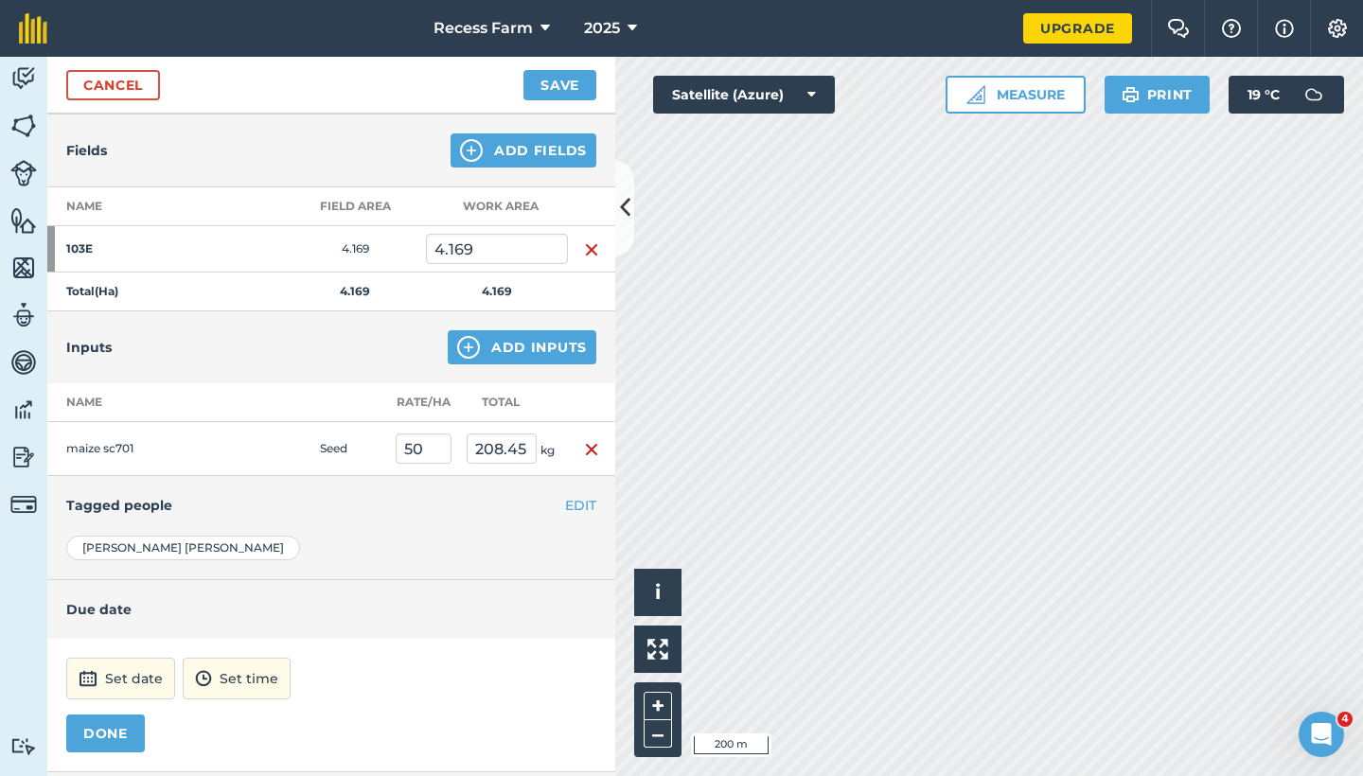
click at [124, 700] on div "Set date Set time DONE" at bounding box center [331, 705] width 568 height 133
click at [131, 684] on button "Set date" at bounding box center [120, 679] width 109 height 42
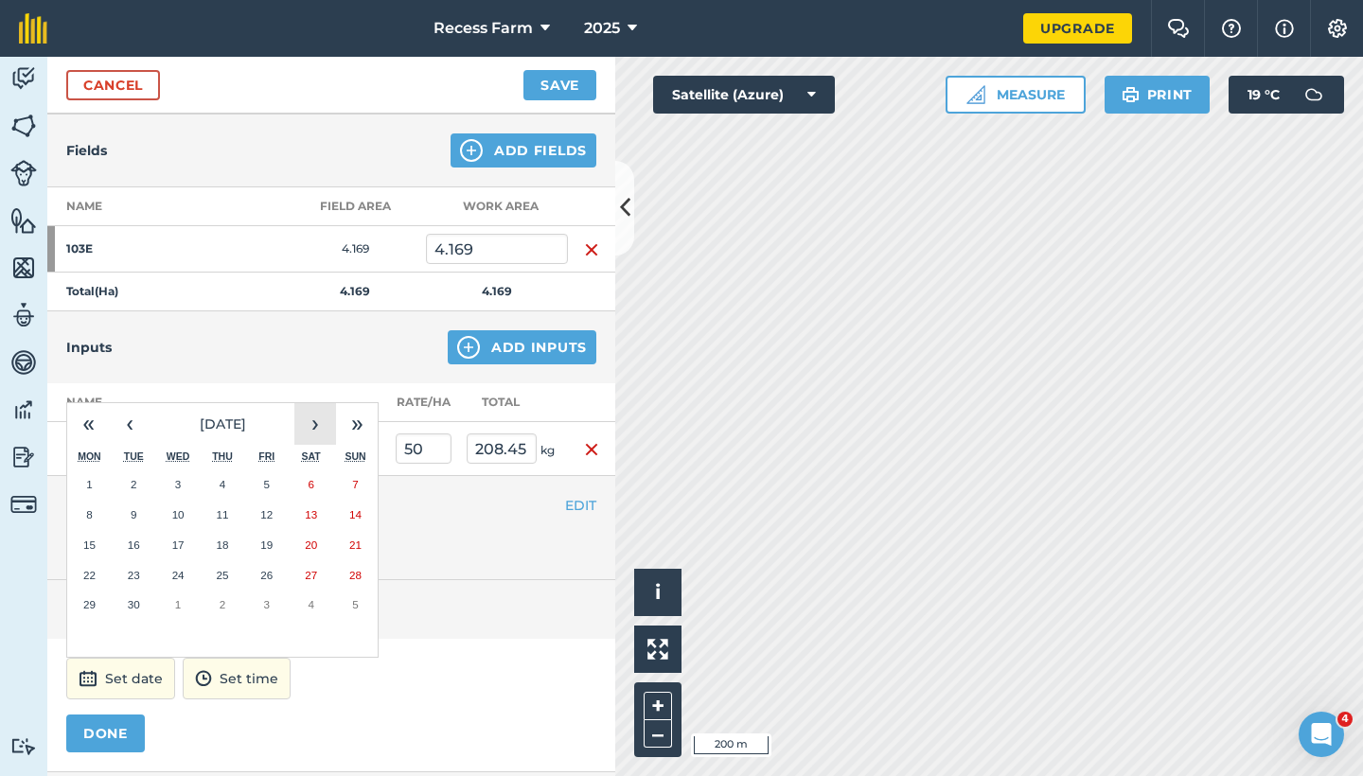
click at [315, 437] on button "›" at bounding box center [315, 424] width 42 height 42
click at [314, 438] on button "›" at bounding box center [315, 424] width 42 height 42
click at [165, 514] on button "5" at bounding box center [178, 515] width 44 height 30
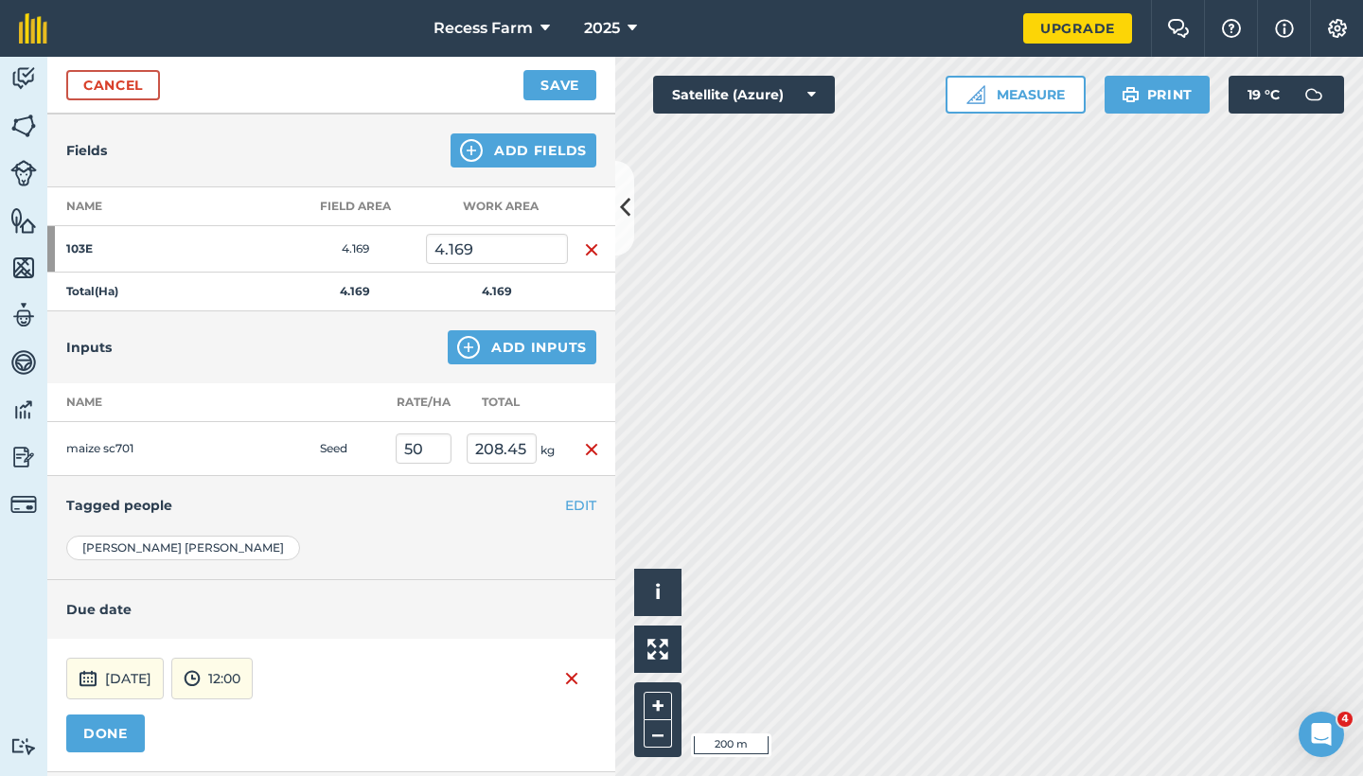
click at [132, 733] on button "DONE" at bounding box center [105, 734] width 79 height 38
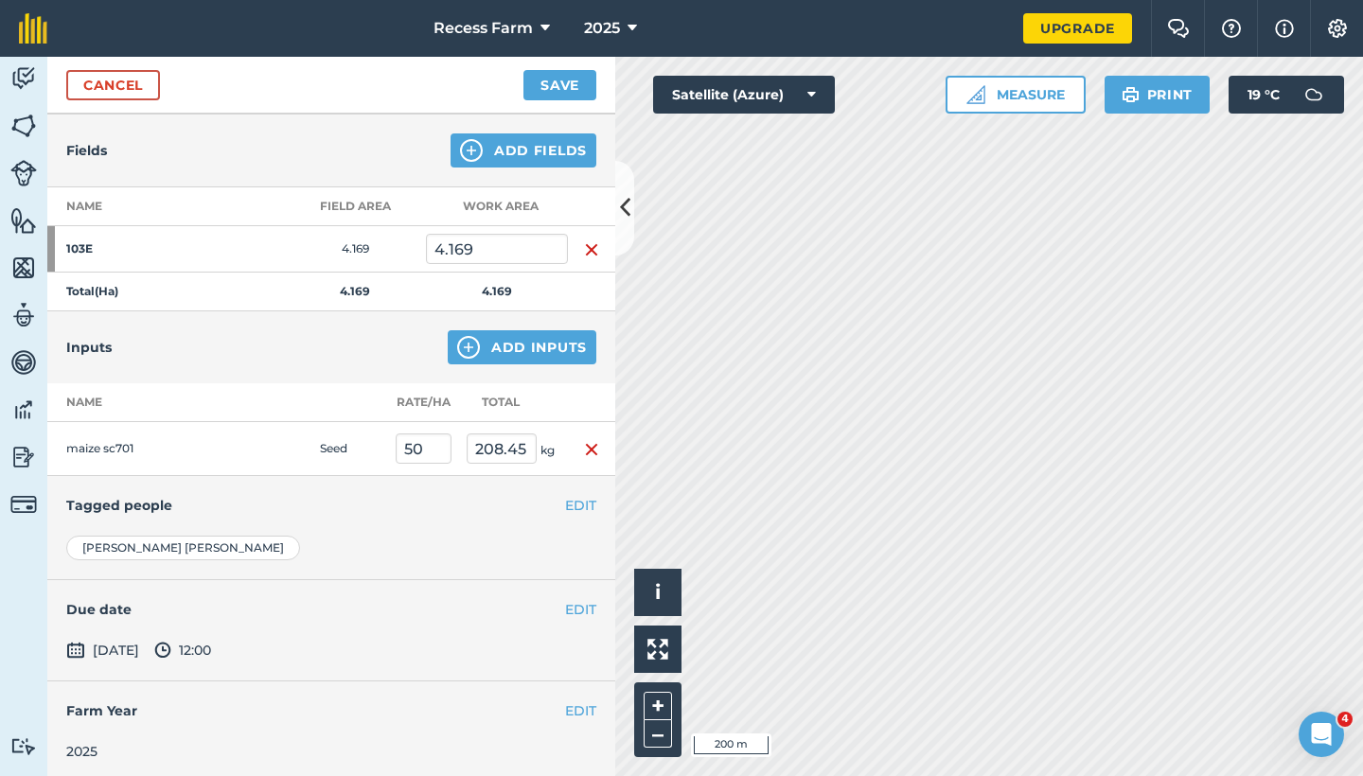
click at [546, 86] on button "Save" at bounding box center [560, 85] width 73 height 30
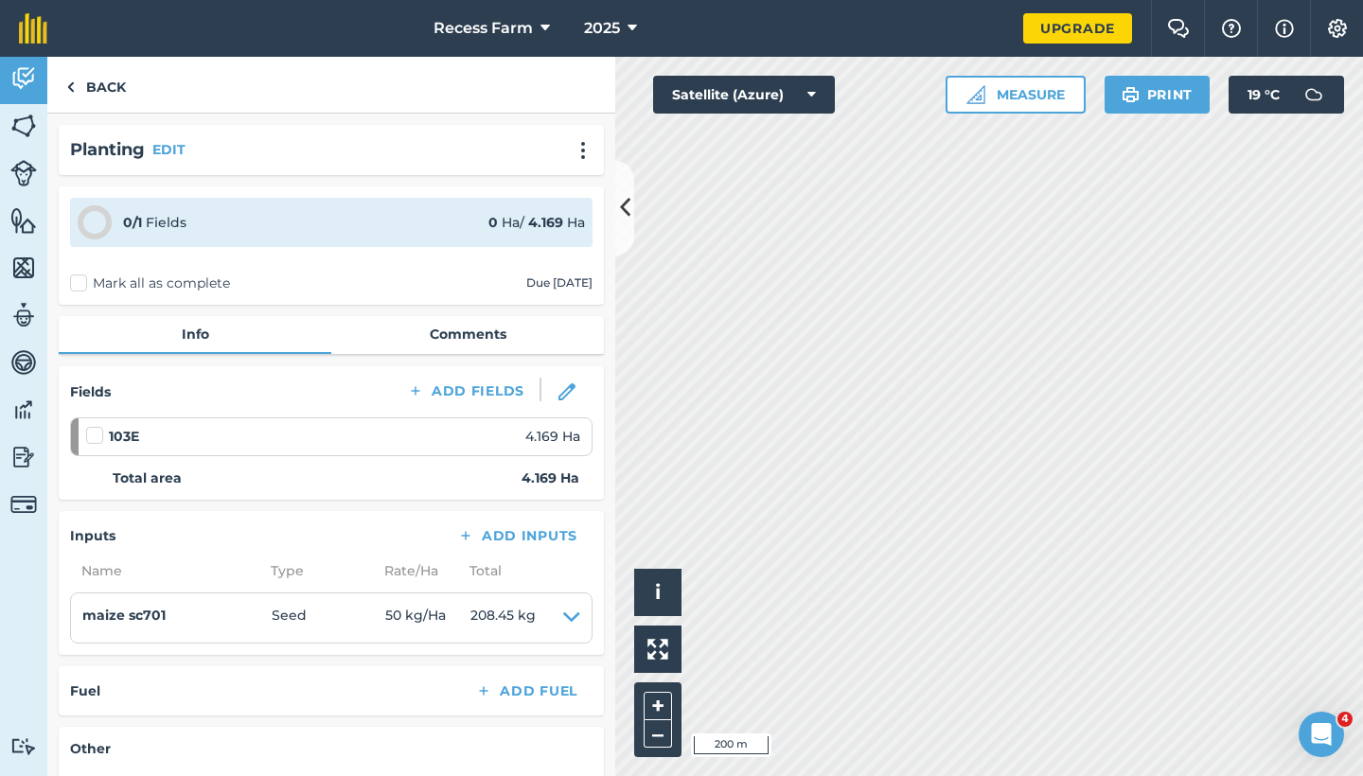
click at [624, 203] on icon at bounding box center [625, 207] width 10 height 33
